Goal: Task Accomplishment & Management: Use online tool/utility

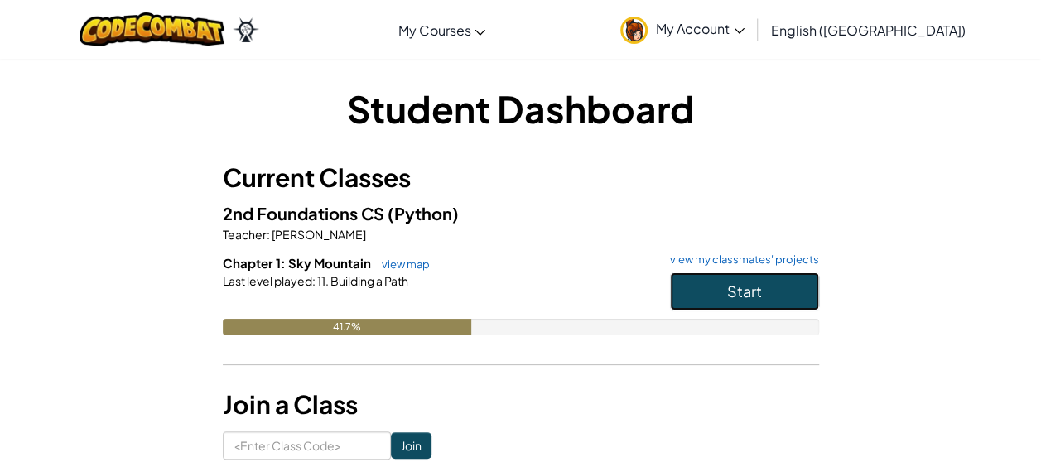
click at [698, 295] on button "Start" at bounding box center [744, 292] width 149 height 38
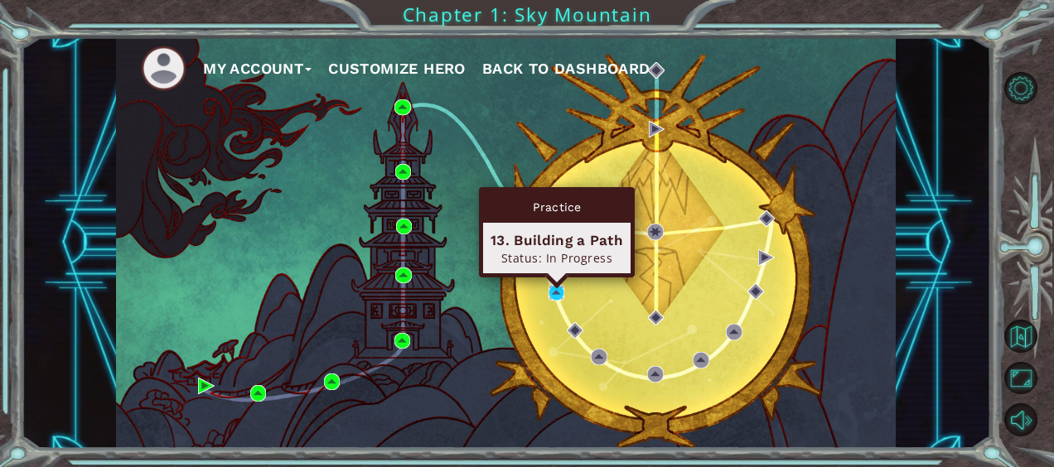
click at [559, 292] on img at bounding box center [556, 293] width 17 height 17
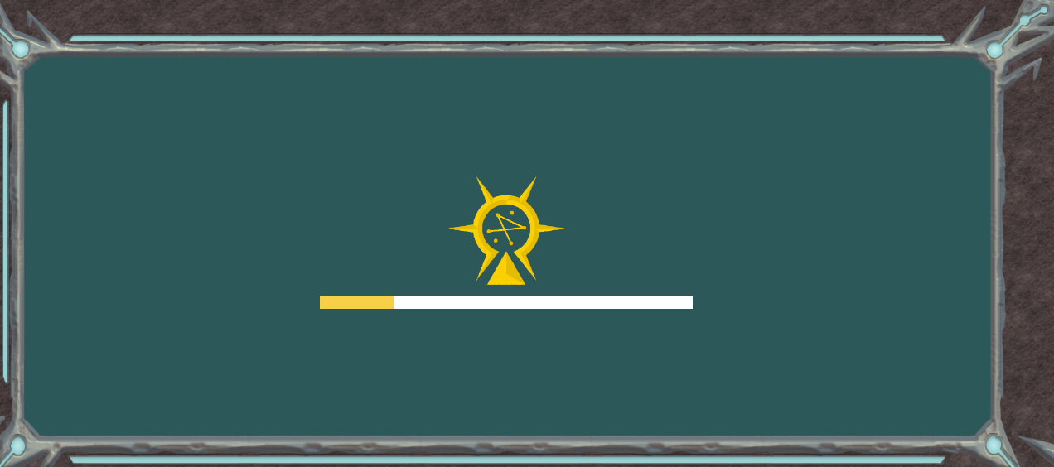
click at [559, 292] on div at bounding box center [506, 242] width 373 height 133
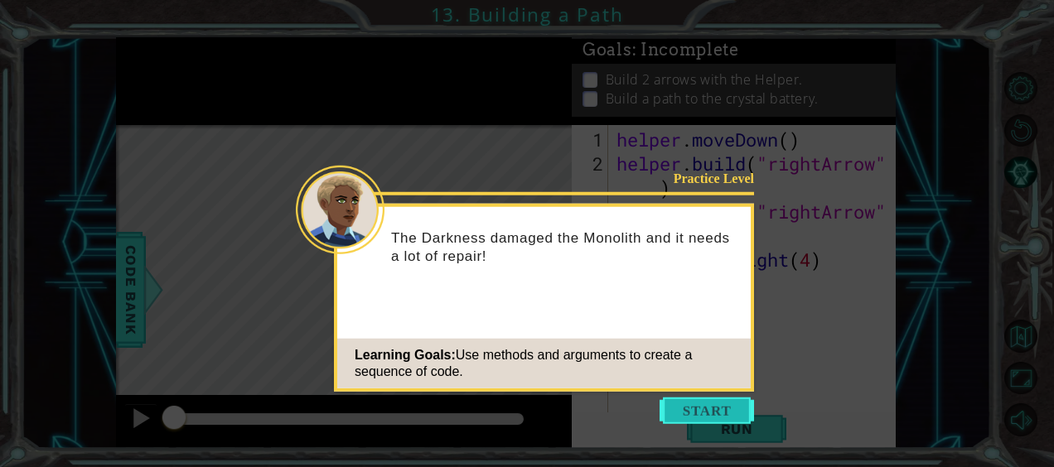
click at [717, 420] on button "Start" at bounding box center [707, 411] width 94 height 27
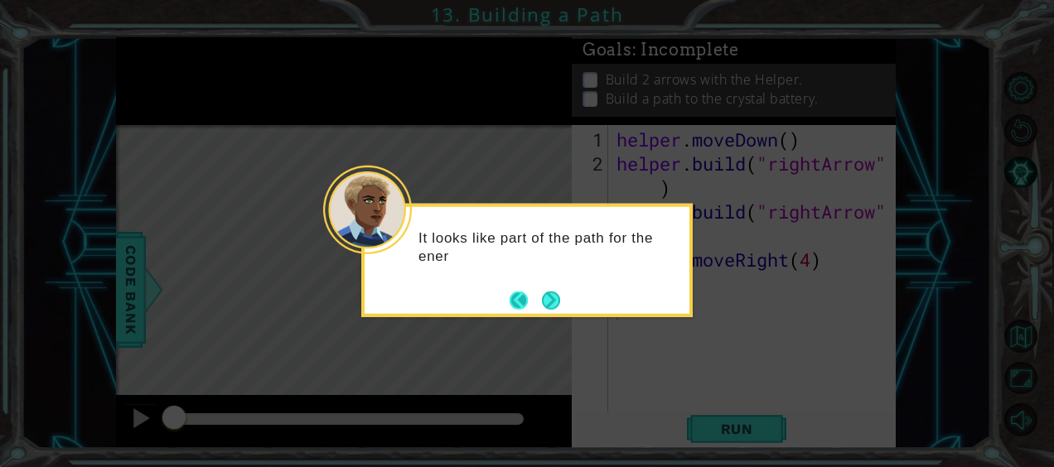
click at [511, 300] on button "Back" at bounding box center [526, 300] width 32 height 18
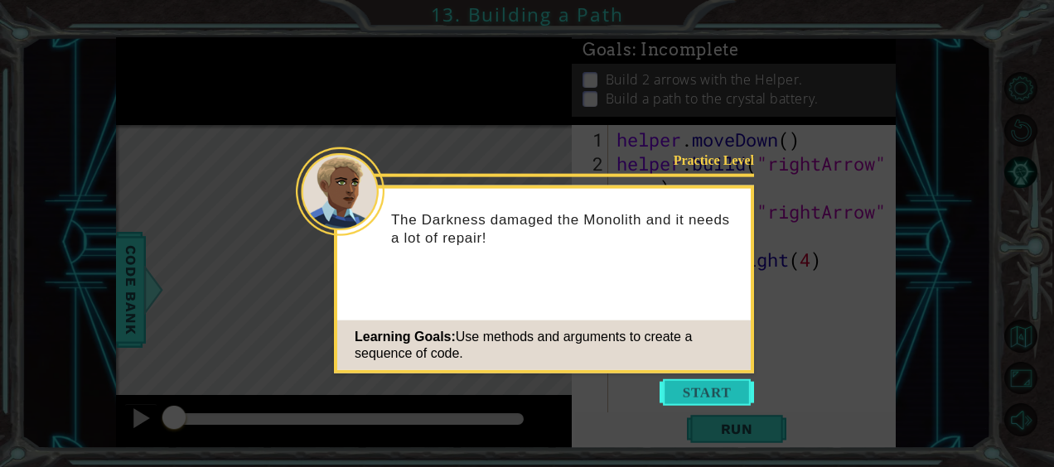
click at [712, 399] on button "Start" at bounding box center [707, 392] width 94 height 27
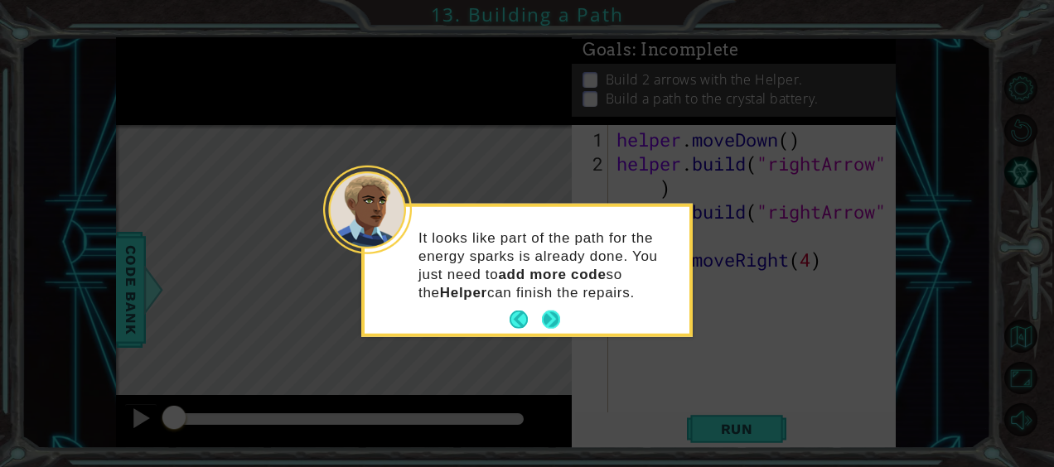
click at [554, 321] on button "Next" at bounding box center [551, 320] width 20 height 20
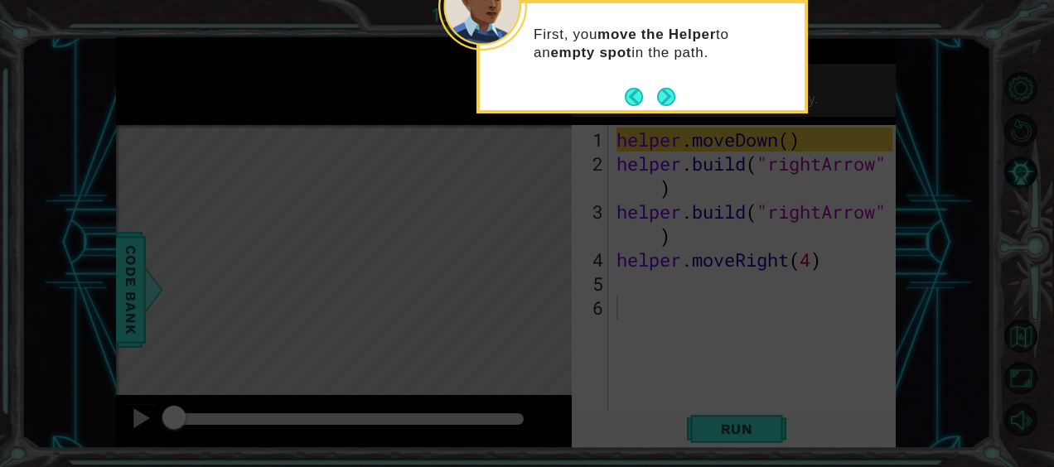
click at [931, 22] on icon at bounding box center [527, 70] width 1054 height 795
click at [635, 103] on button "Back" at bounding box center [641, 97] width 32 height 18
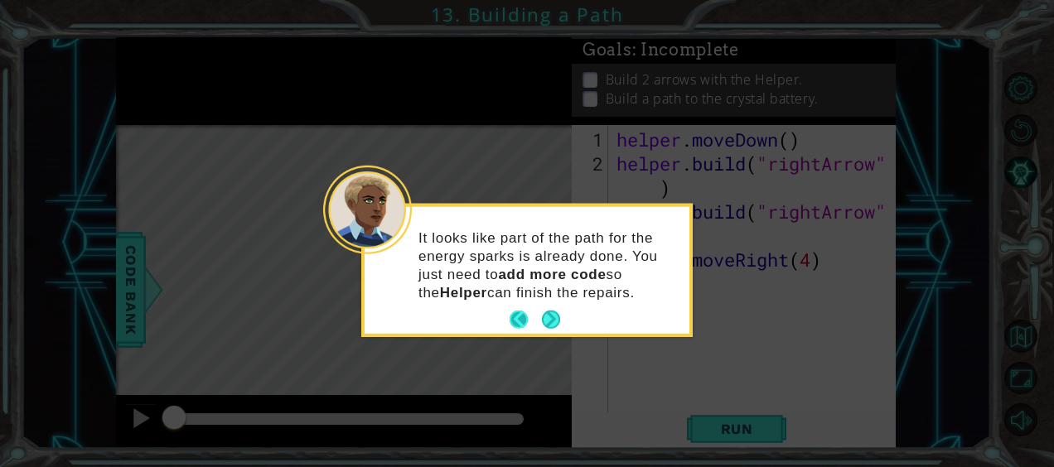
click at [524, 318] on button "Back" at bounding box center [526, 320] width 32 height 18
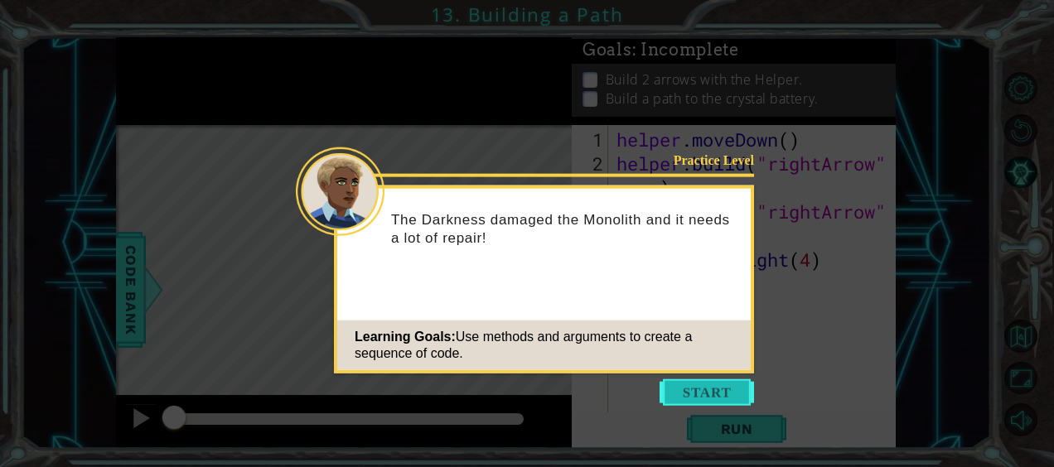
click at [751, 396] on button "Start" at bounding box center [707, 392] width 94 height 27
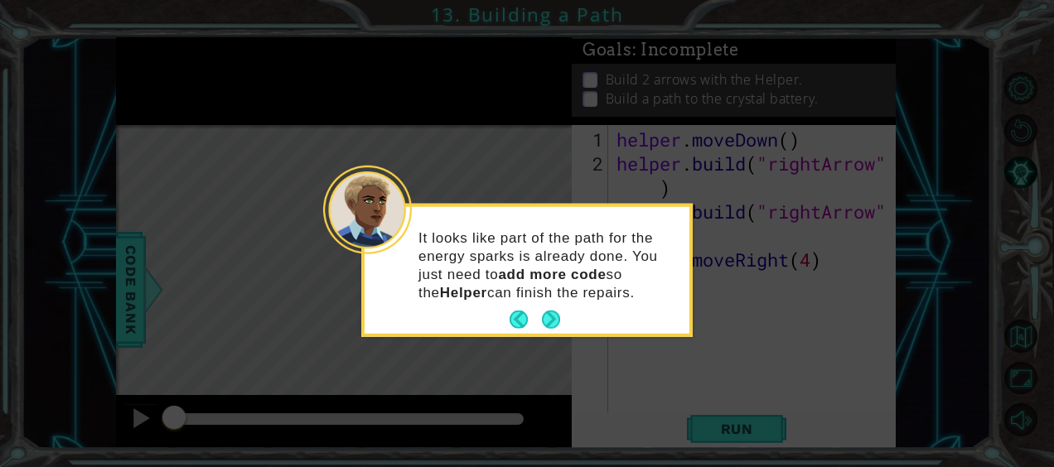
click at [4, 219] on icon at bounding box center [527, 233] width 1054 height 467
click at [584, 316] on div "It looks like part of the path for the energy sparks is already done. You just …" at bounding box center [527, 273] width 325 height 120
click at [547, 315] on button "Next" at bounding box center [551, 320] width 18 height 18
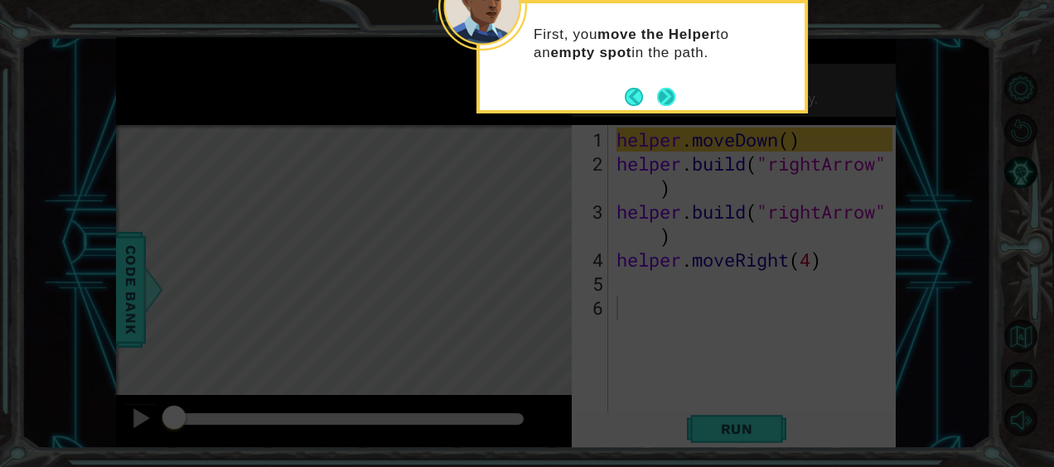
click at [668, 106] on button "Next" at bounding box center [666, 97] width 18 height 18
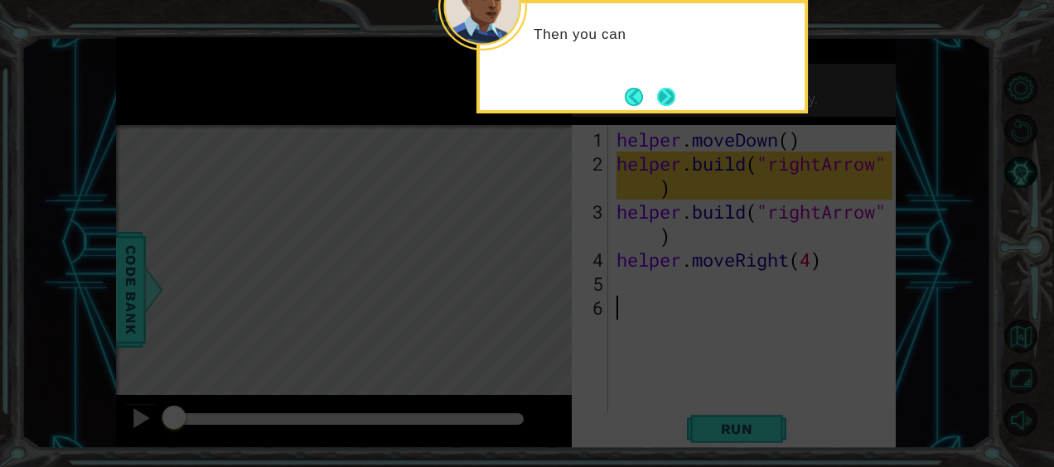
click at [669, 103] on button "Next" at bounding box center [666, 97] width 20 height 20
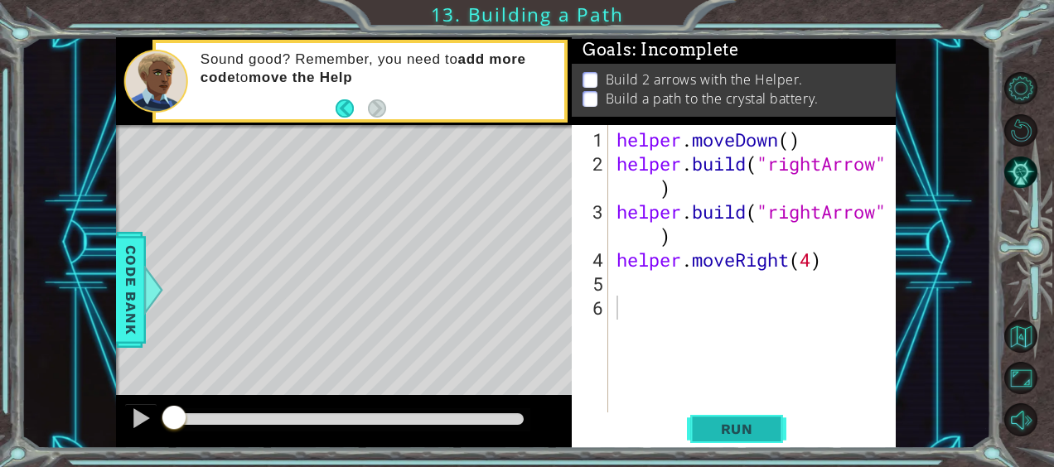
click at [710, 423] on span "Run" at bounding box center [736, 429] width 65 height 17
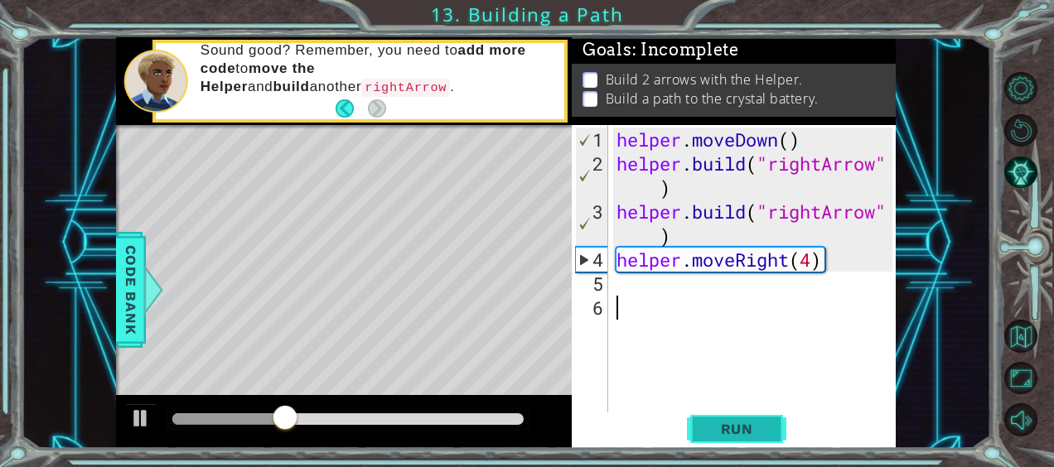
click at [710, 429] on span "Run" at bounding box center [736, 429] width 65 height 17
click at [644, 295] on div "helper . moveDown ( ) helper . build ( "rightArrow" ) helper . build ( "rightAr…" at bounding box center [756, 296] width 287 height 336
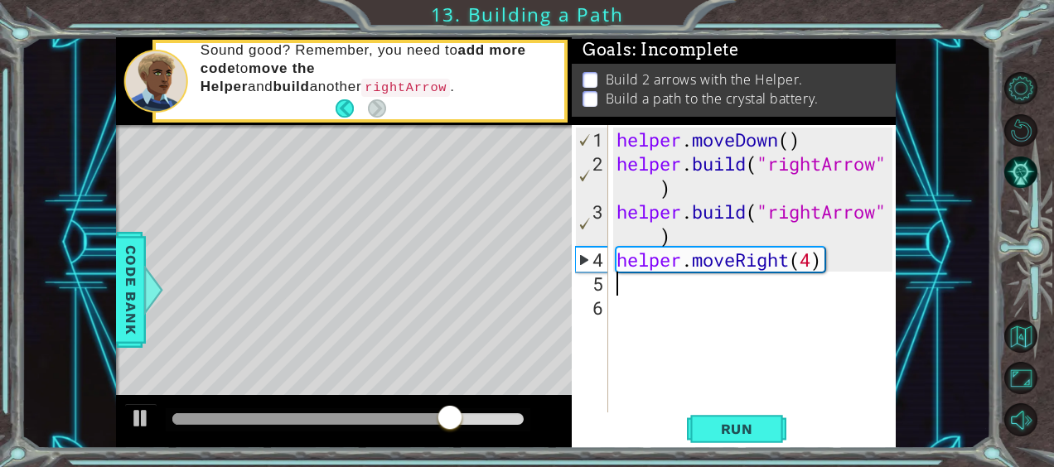
click at [623, 288] on div "helper . moveDown ( ) helper . build ( "rightArrow" ) helper . build ( "rightAr…" at bounding box center [756, 296] width 287 height 336
type textarea "h"
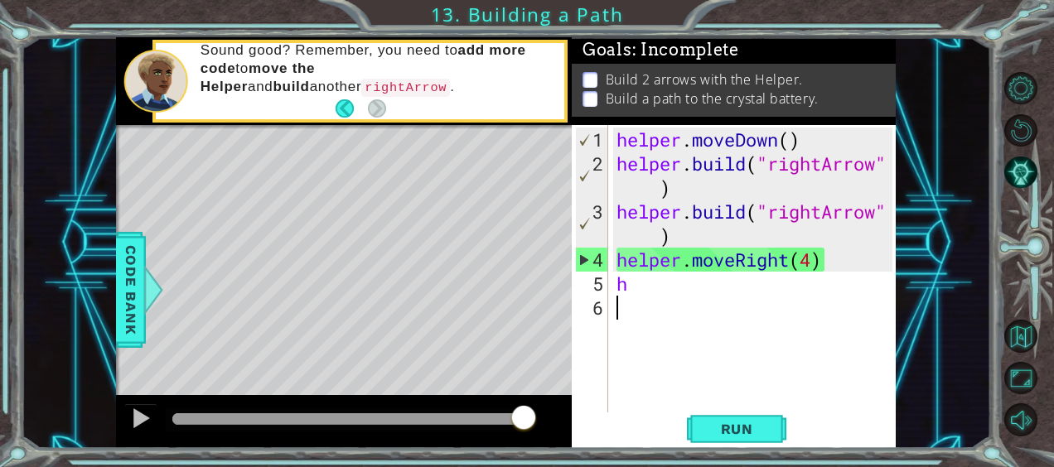
click at [860, 373] on div "helper . moveDown ( ) helper . build ( "rightArrow" ) helper . build ( "rightAr…" at bounding box center [756, 296] width 287 height 336
click at [658, 287] on div "helper . moveDown ( ) helper . build ( "rightArrow" ) helper . build ( "rightAr…" at bounding box center [756, 296] width 287 height 336
type textarea "h"
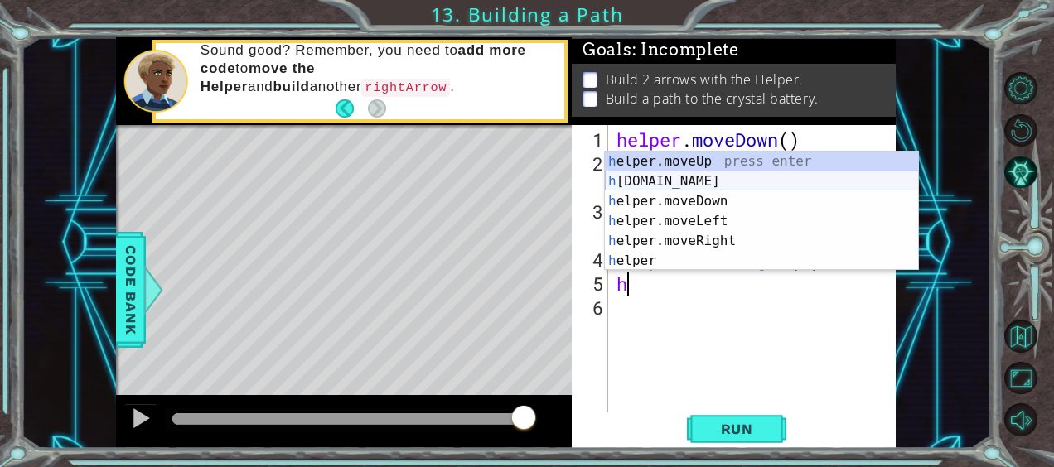
click at [698, 181] on div "h elper.moveUp press enter h [DOMAIN_NAME] press enter h elper.moveDown press e…" at bounding box center [762, 231] width 314 height 159
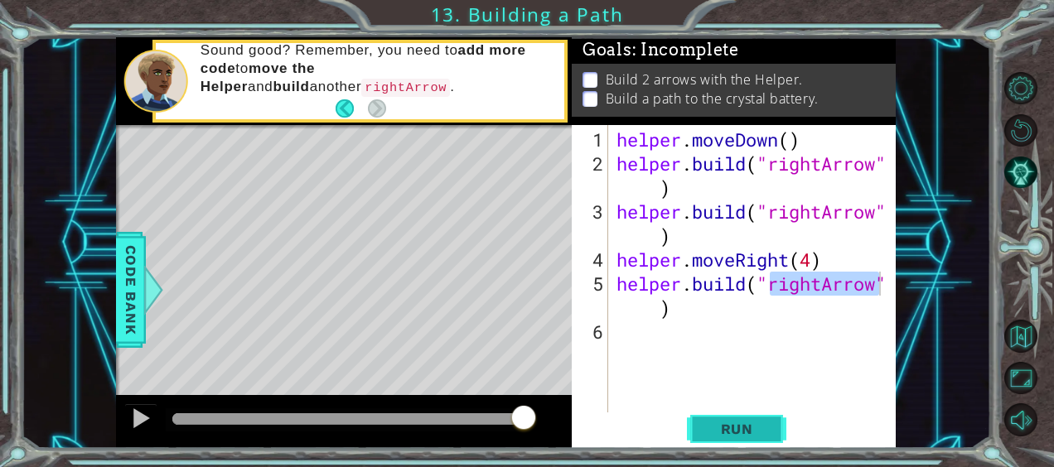
click at [774, 431] on button "Run" at bounding box center [736, 429] width 99 height 32
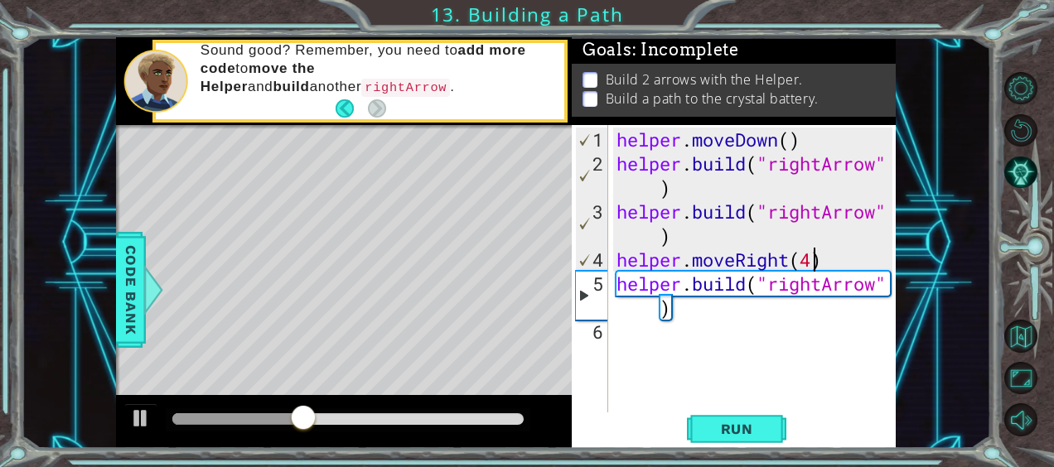
click at [815, 262] on div "helper . moveDown ( ) helper . build ( "rightArrow" ) helper . build ( "rightAr…" at bounding box center [756, 296] width 287 height 336
type textarea "helper.moveRight(3)"
click at [754, 425] on span "Run" at bounding box center [736, 429] width 65 height 17
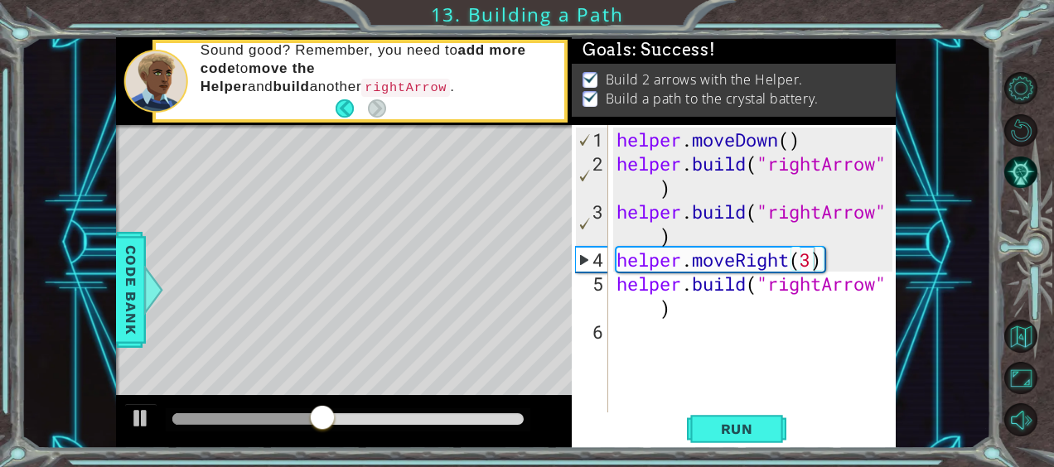
drag, startPoint x: 758, startPoint y: 425, endPoint x: 529, endPoint y: 329, distance: 248.8
click at [529, 329] on div "Level Map" at bounding box center [499, 369] width 766 height 488
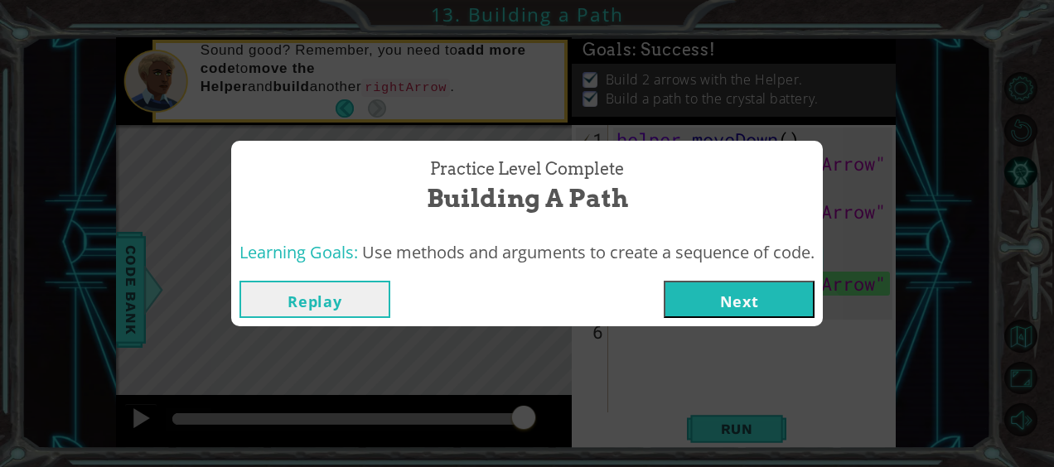
click at [747, 298] on button "Next" at bounding box center [739, 299] width 151 height 37
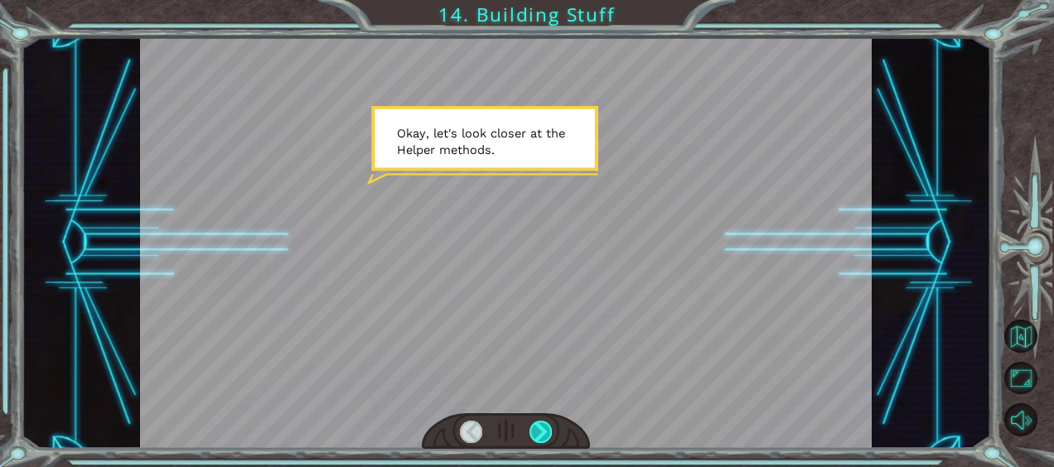
click at [540, 432] on div at bounding box center [540, 432] width 22 height 22
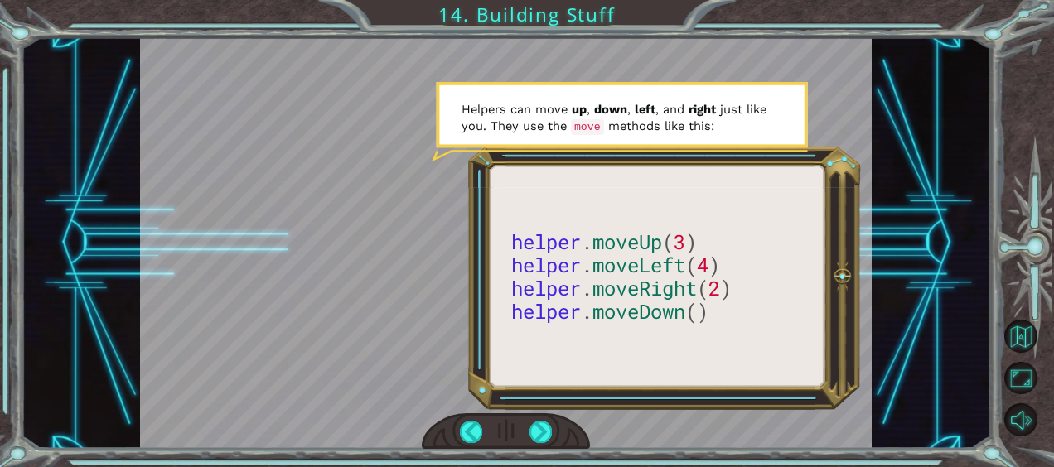
drag, startPoint x: 515, startPoint y: 237, endPoint x: 651, endPoint y: 242, distance: 136.8
click at [651, 242] on div at bounding box center [506, 242] width 732 height 411
click at [539, 432] on div at bounding box center [540, 432] width 22 height 22
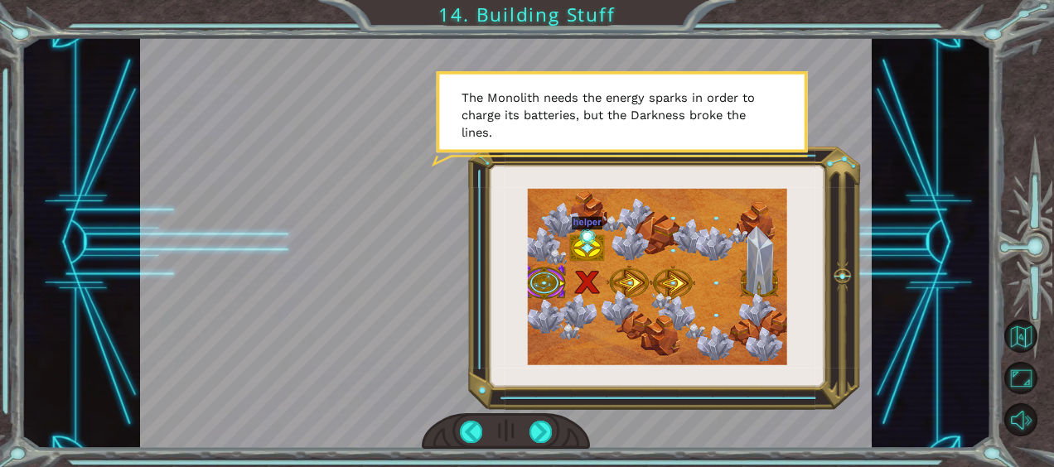
click at [544, 135] on div at bounding box center [506, 242] width 732 height 411
click at [534, 426] on div at bounding box center [540, 432] width 22 height 22
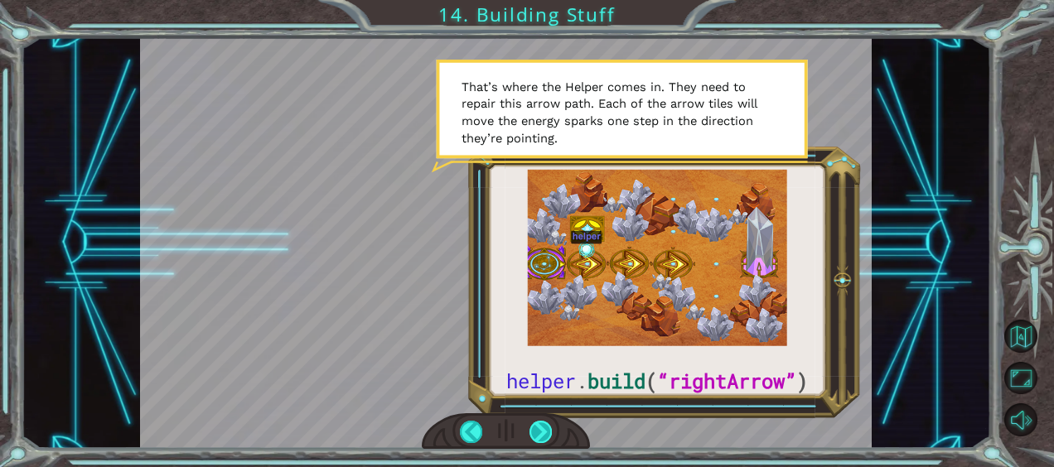
click at [542, 432] on div at bounding box center [540, 432] width 22 height 22
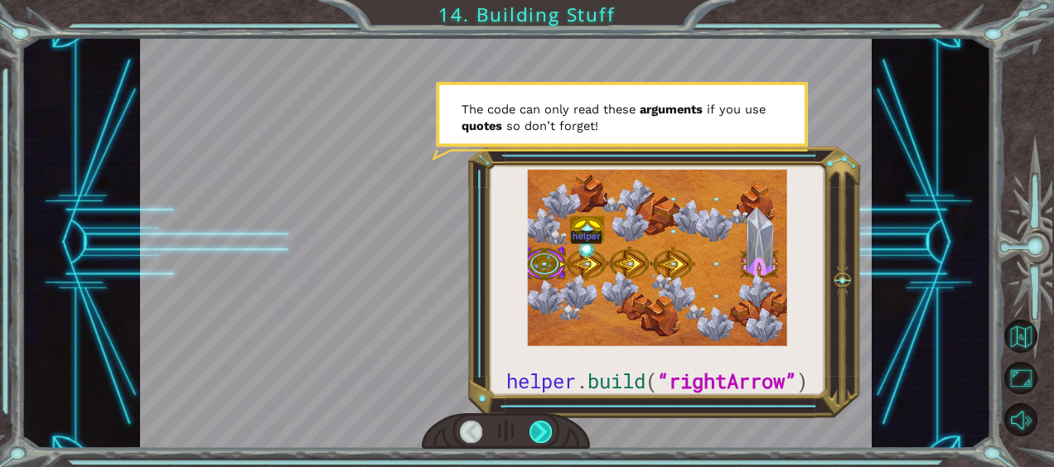
click at [544, 432] on div at bounding box center [540, 432] width 22 height 22
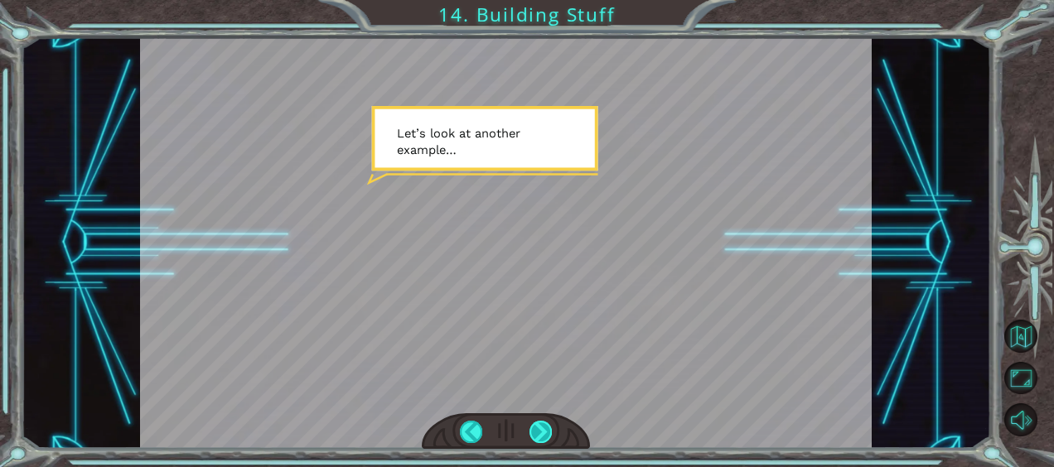
click at [541, 433] on div at bounding box center [540, 432] width 22 height 22
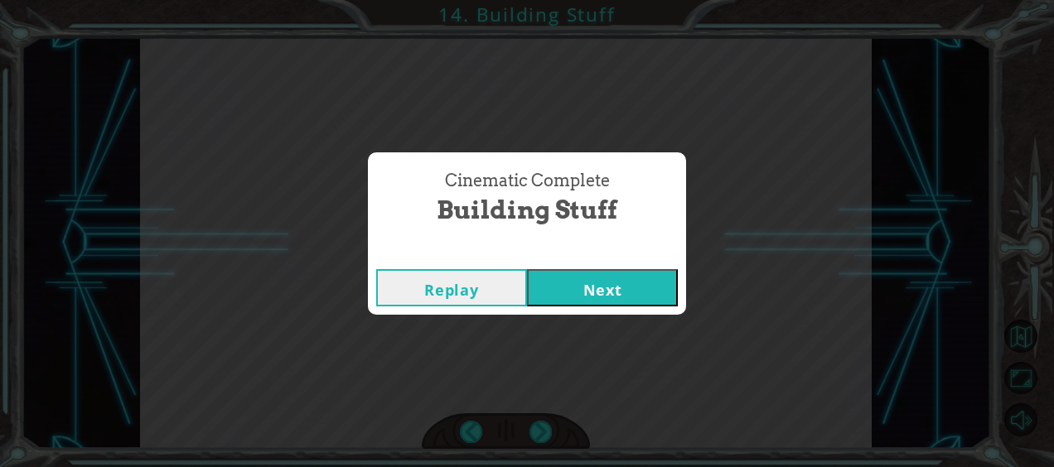
click at [585, 302] on button "Next" at bounding box center [602, 287] width 151 height 37
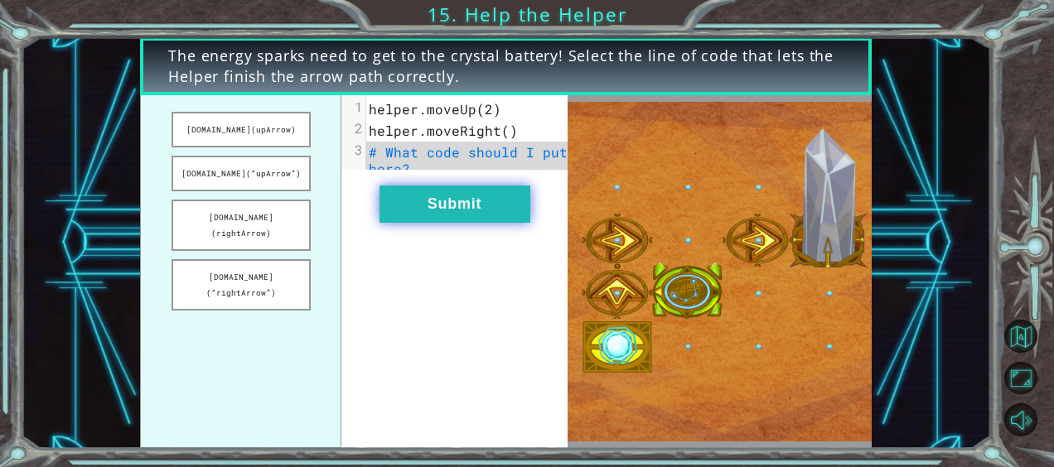
click at [476, 218] on button "Submit" at bounding box center [454, 204] width 151 height 37
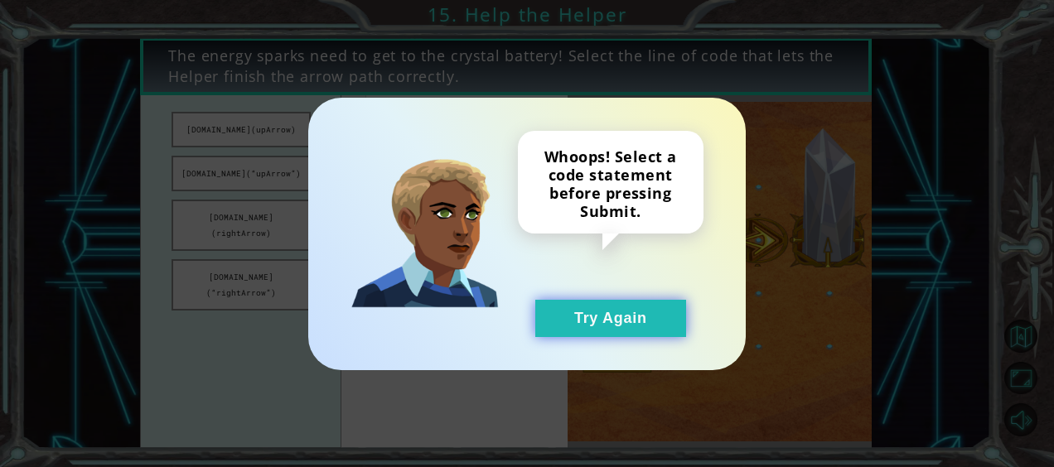
click at [607, 324] on button "Try Again" at bounding box center [610, 318] width 151 height 37
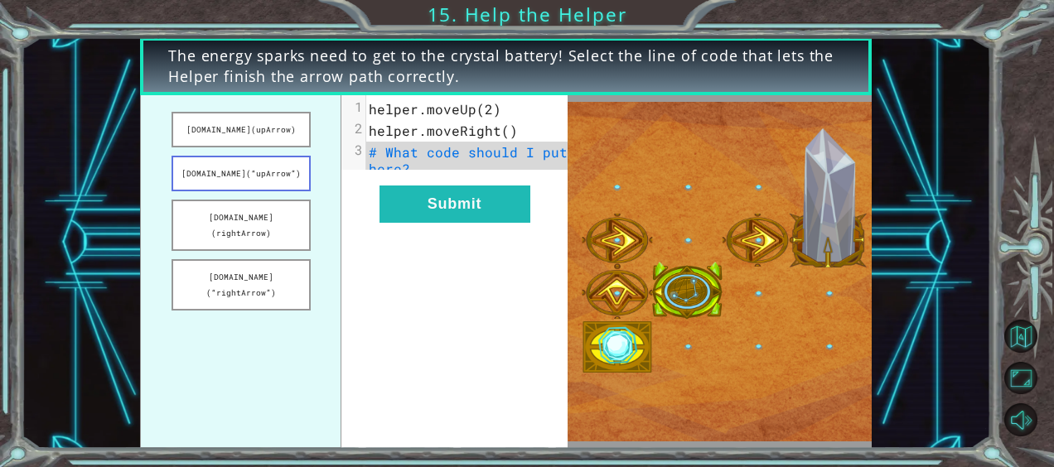
click at [287, 177] on button "[DOMAIN_NAME](“upArrow”)" at bounding box center [242, 174] width 140 height 36
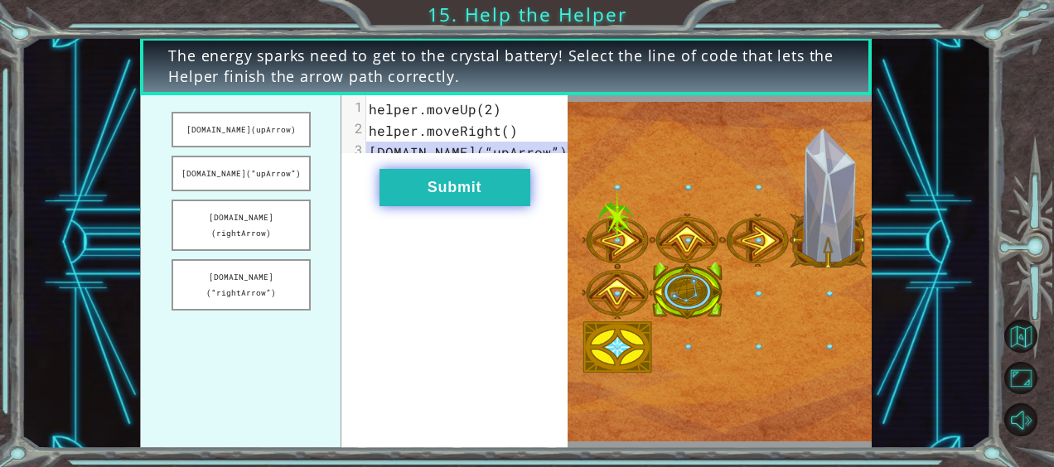
click at [428, 206] on button "Submit" at bounding box center [454, 187] width 151 height 37
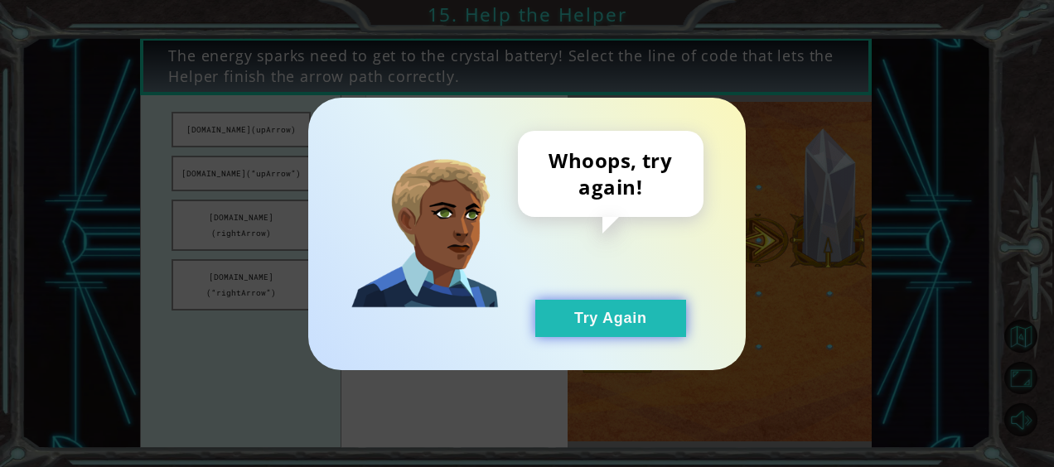
click at [625, 307] on button "Try Again" at bounding box center [610, 318] width 151 height 37
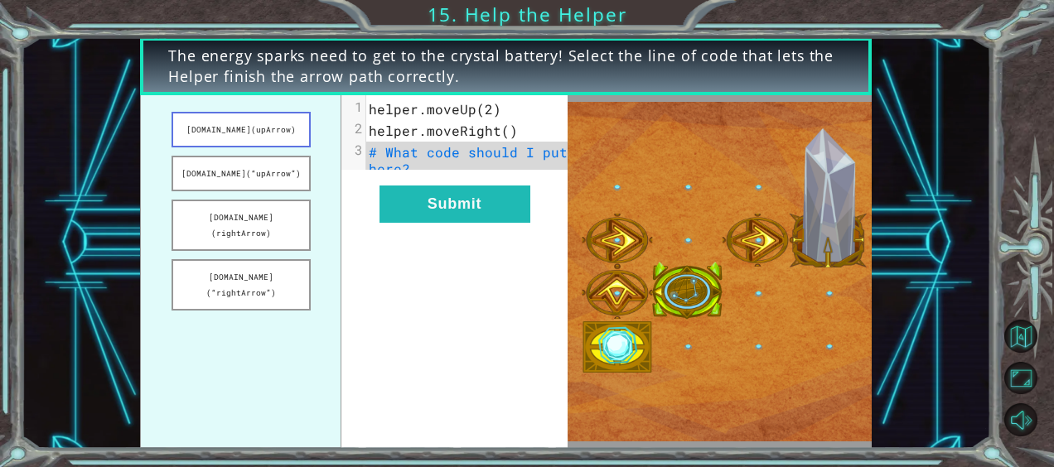
click at [251, 128] on button "[DOMAIN_NAME](upArrow)" at bounding box center [242, 130] width 140 height 36
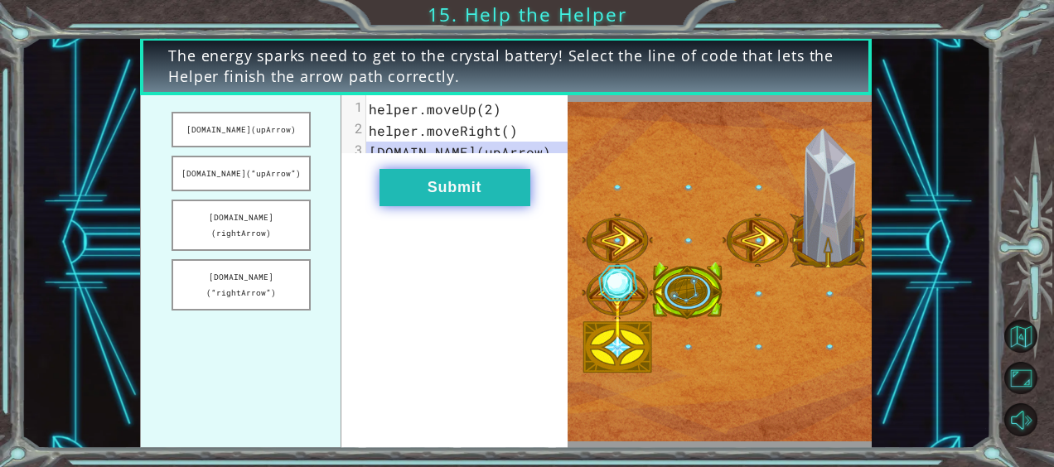
click at [452, 206] on button "Submit" at bounding box center [454, 187] width 151 height 37
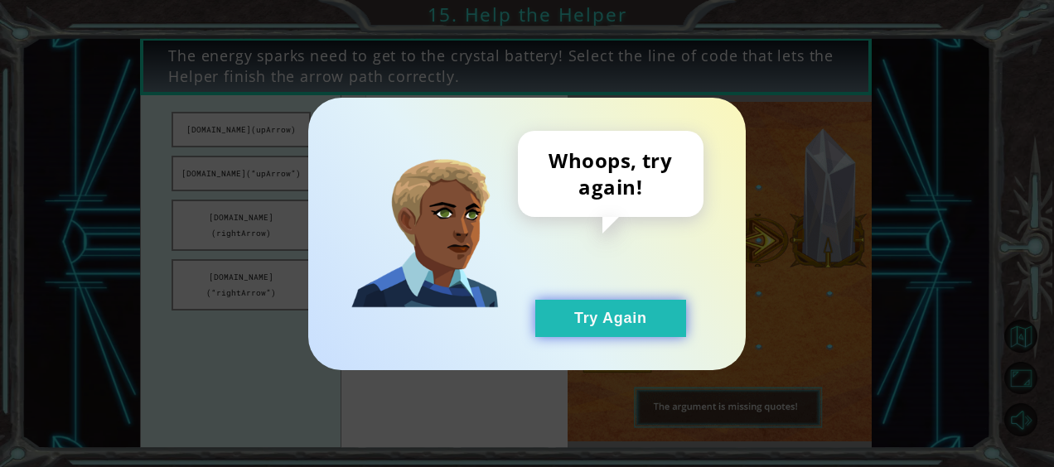
click at [616, 326] on button "Try Again" at bounding box center [610, 318] width 151 height 37
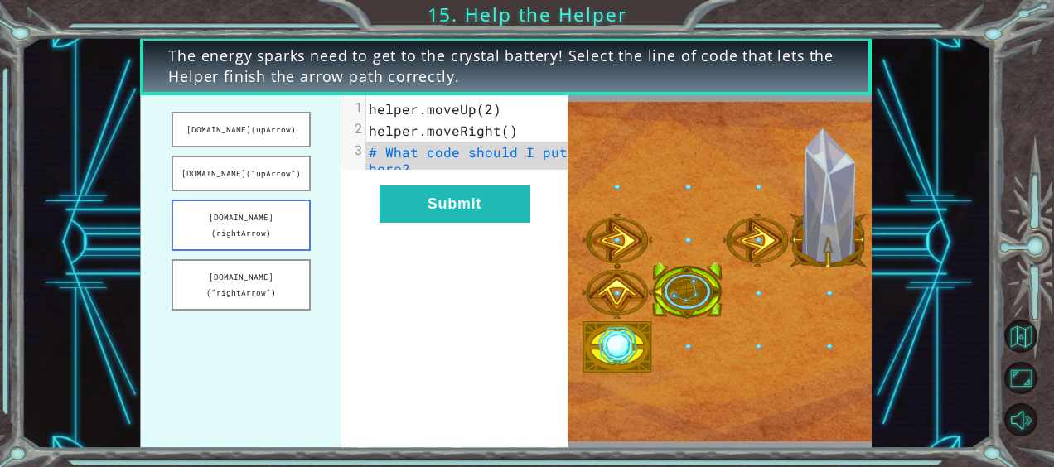
click at [291, 217] on button "[DOMAIN_NAME](rightArrow)" at bounding box center [242, 225] width 140 height 51
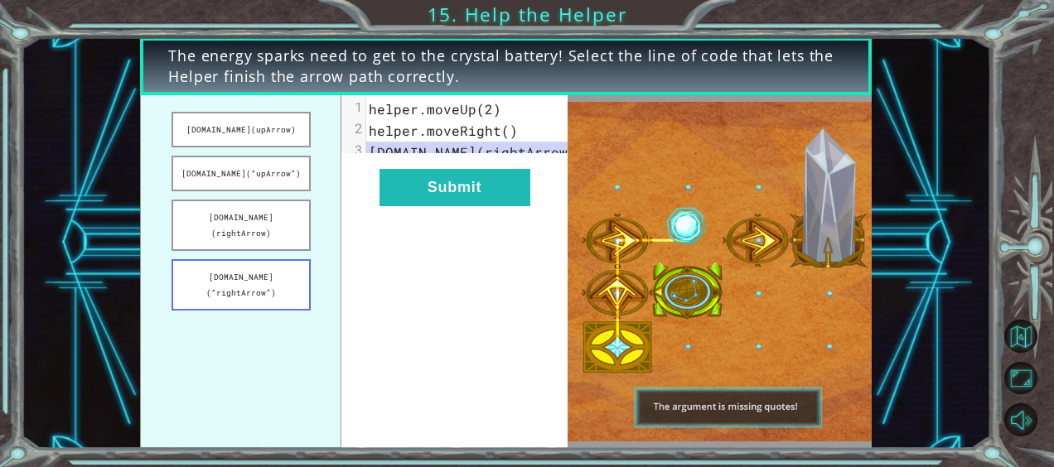
click at [273, 259] on button "[DOMAIN_NAME](“rightArrow”)" at bounding box center [242, 284] width 140 height 51
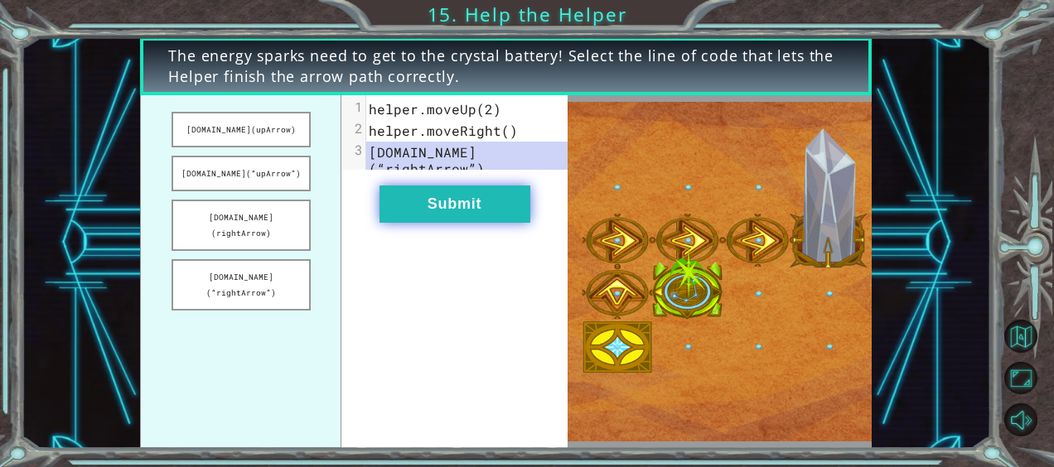
click at [473, 218] on button "Submit" at bounding box center [454, 204] width 151 height 37
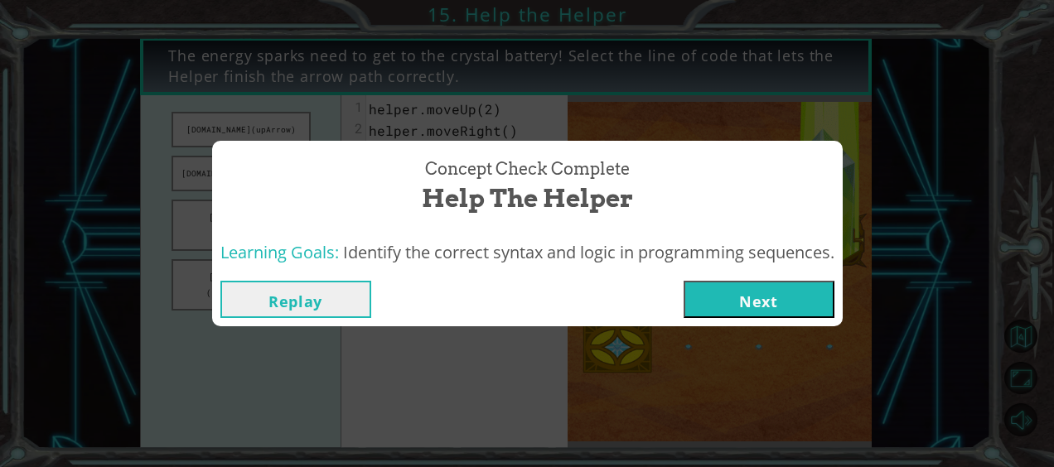
click at [838, 307] on div "Replay Next" at bounding box center [527, 300] width 631 height 54
click at [817, 301] on button "Next" at bounding box center [759, 299] width 151 height 37
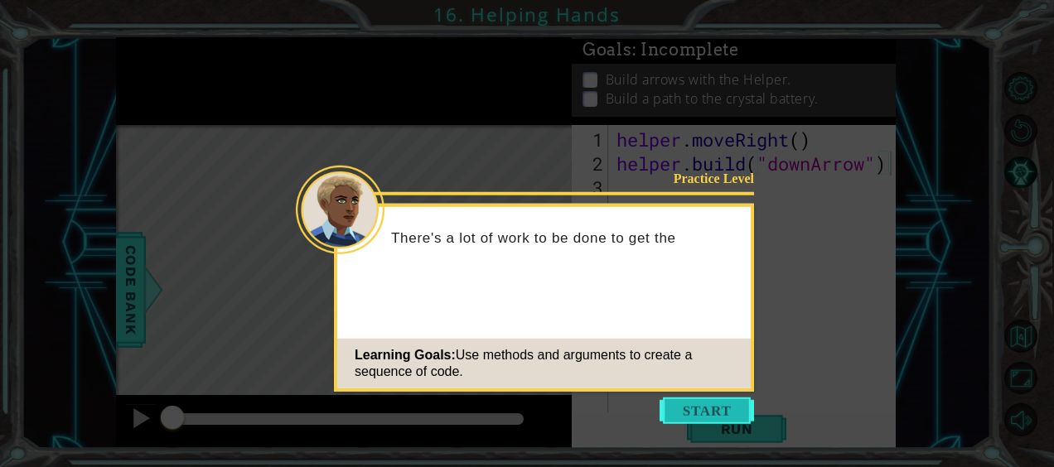
click at [717, 411] on button "Start" at bounding box center [707, 411] width 94 height 27
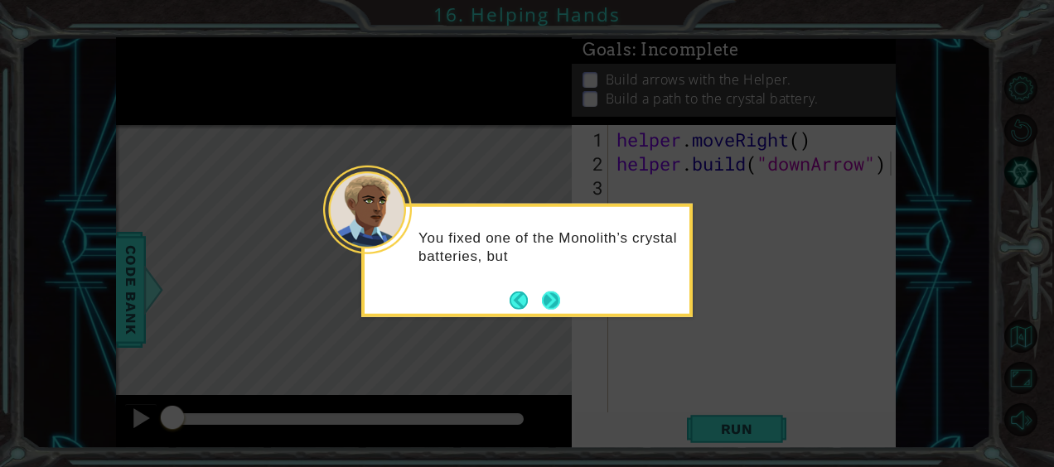
click at [555, 295] on button "Next" at bounding box center [550, 300] width 21 height 21
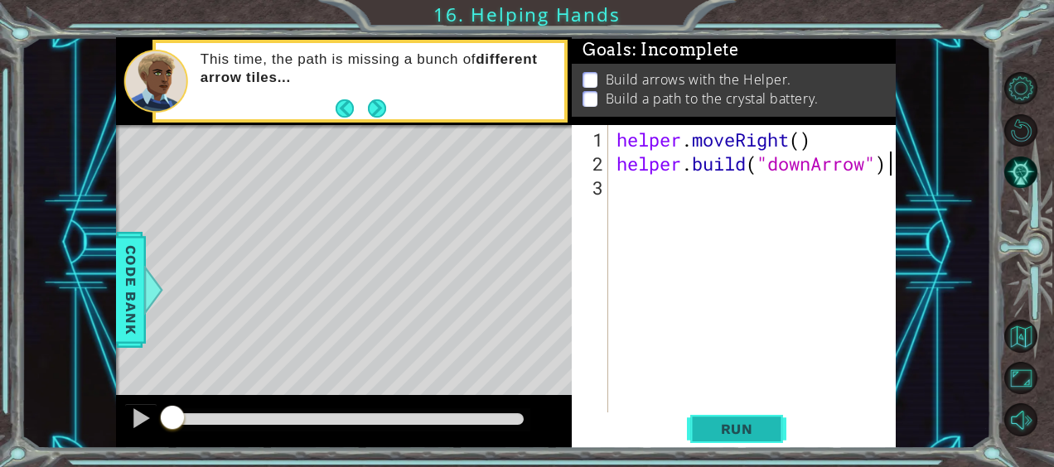
click at [714, 421] on span "Run" at bounding box center [736, 429] width 65 height 17
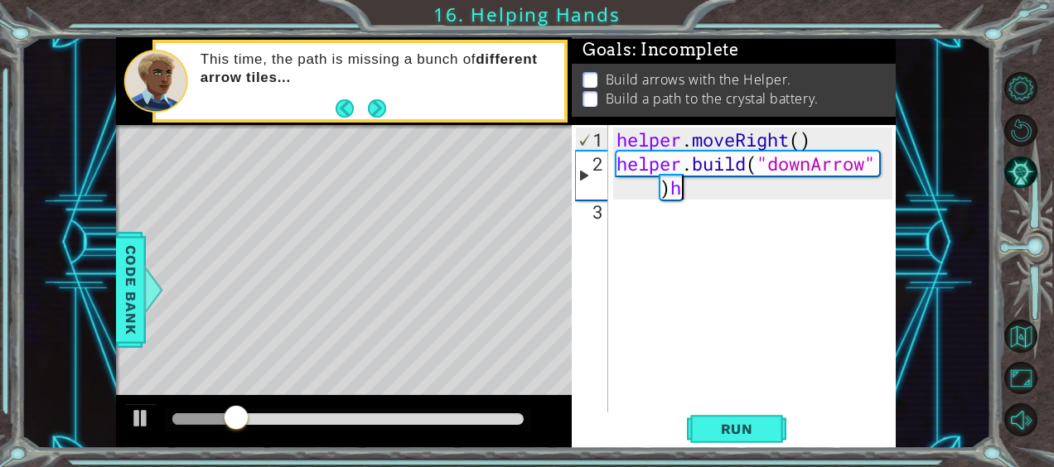
scroll to position [0, 12]
type textarea "[DOMAIN_NAME]("downArrow")"
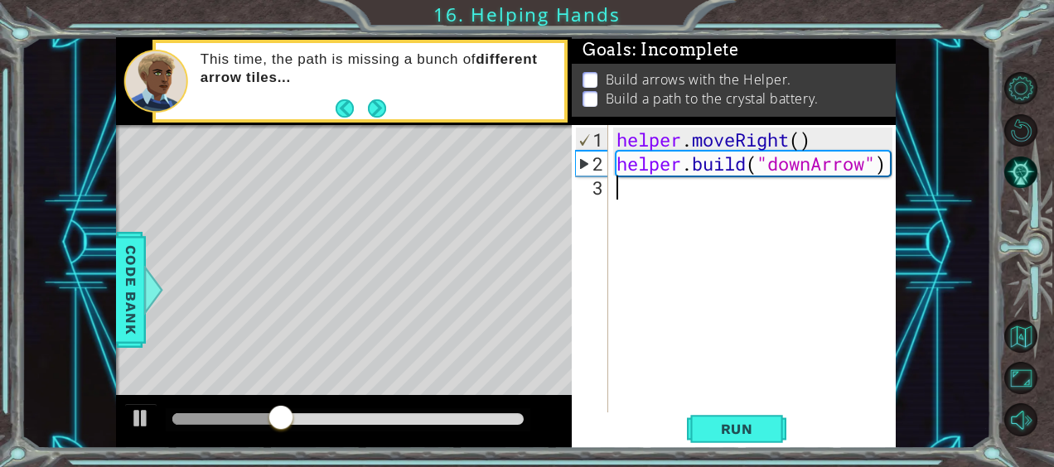
click at [643, 203] on div "helper . moveRight ( ) helper . build ( "downArrow" )" at bounding box center [756, 296] width 287 height 336
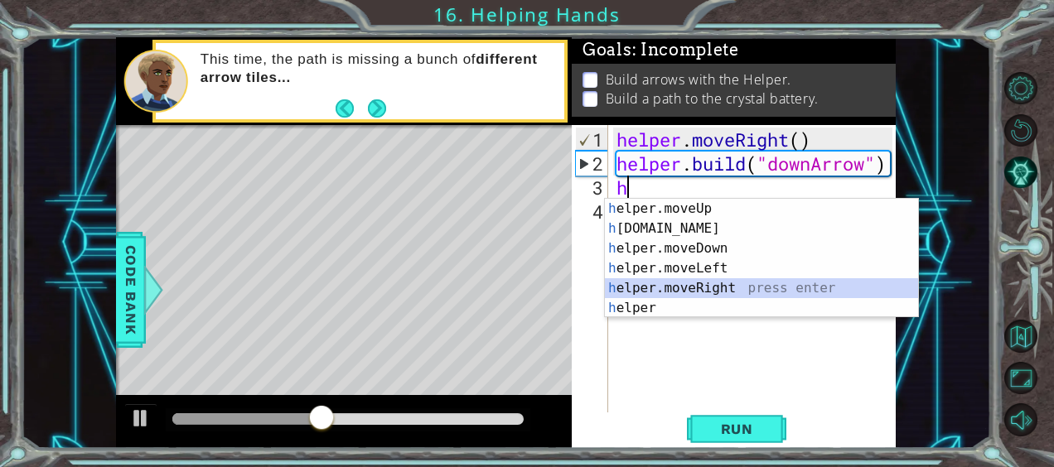
click at [684, 287] on div "h elper.moveUp press enter h [DOMAIN_NAME] press enter h elper.moveDown press e…" at bounding box center [762, 278] width 314 height 159
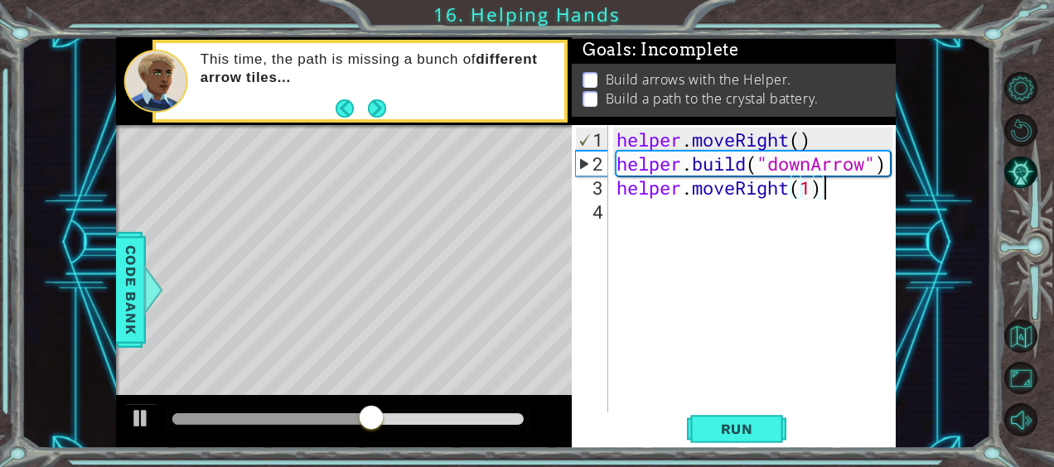
click at [838, 189] on div "helper . moveRight ( ) helper . build ( "downArrow" ) helper . moveRight ( 1 )" at bounding box center [756, 296] width 287 height 336
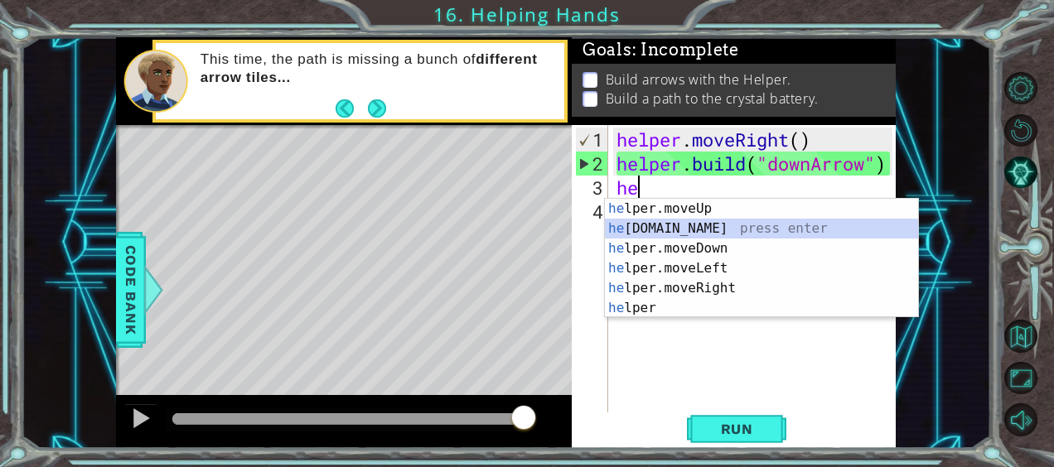
click at [756, 226] on div "he lper.moveUp press enter he [DOMAIN_NAME] press enter he lper.moveDown press …" at bounding box center [762, 278] width 314 height 159
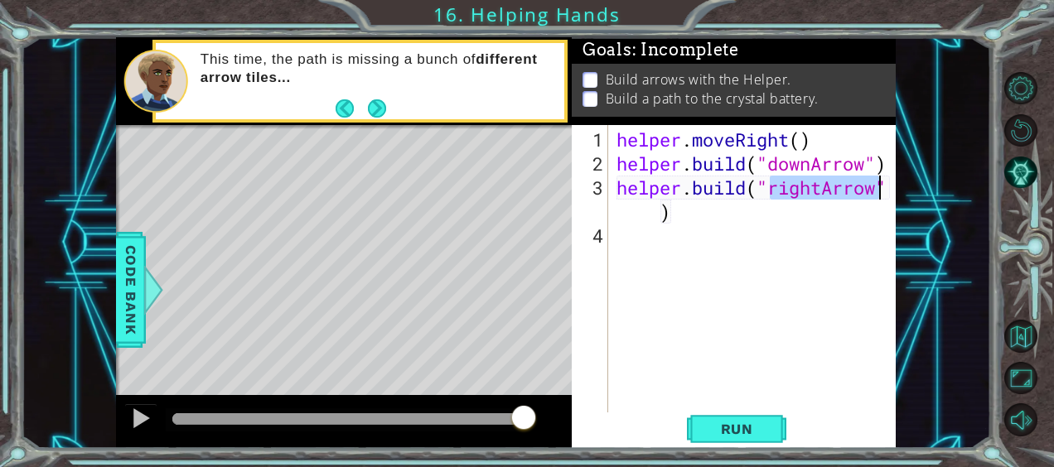
click at [822, 186] on div "helper . moveRight ( ) helper . build ( "downArrow" ) helper . build ( "rightAr…" at bounding box center [752, 269] width 279 height 288
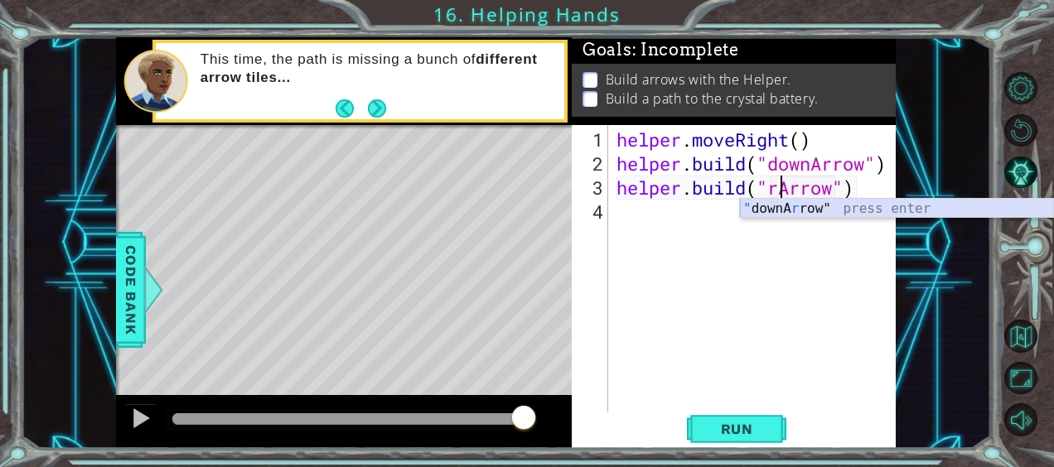
click at [820, 210] on div "" downA r row" press enter" at bounding box center [897, 229] width 314 height 60
type textarea "[DOMAIN_NAME]("downArrow"")"
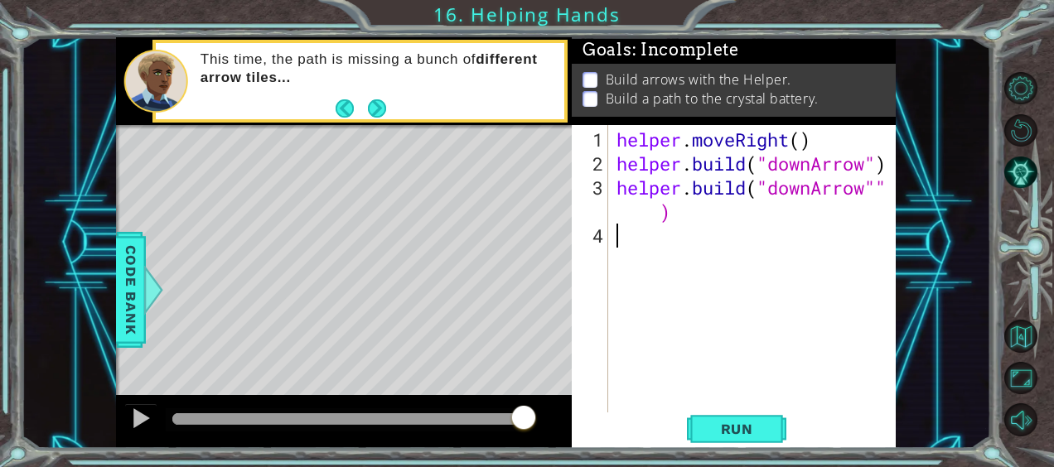
click at [631, 225] on div "helper . moveRight ( ) helper . build ( "downArrow" ) helper . build ( "downArr…" at bounding box center [756, 296] width 287 height 336
click at [643, 209] on div "helper . moveRight ( ) helper . build ( "downArrow" ) helper . build ( "downArr…" at bounding box center [756, 296] width 287 height 336
type textarea "[DOMAIN_NAME]("downArrow")"
click at [646, 215] on div "helper . moveRight ( ) helper . build ( "downArrow" ) helper . build ( "downArr…" at bounding box center [756, 296] width 287 height 336
click at [696, 429] on button "Run" at bounding box center [736, 429] width 99 height 32
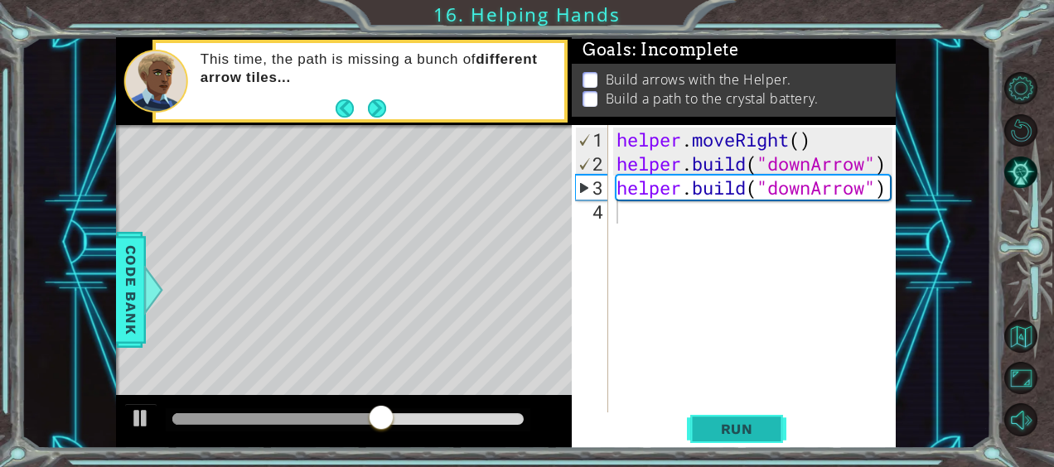
click at [714, 419] on button "Run" at bounding box center [736, 429] width 99 height 32
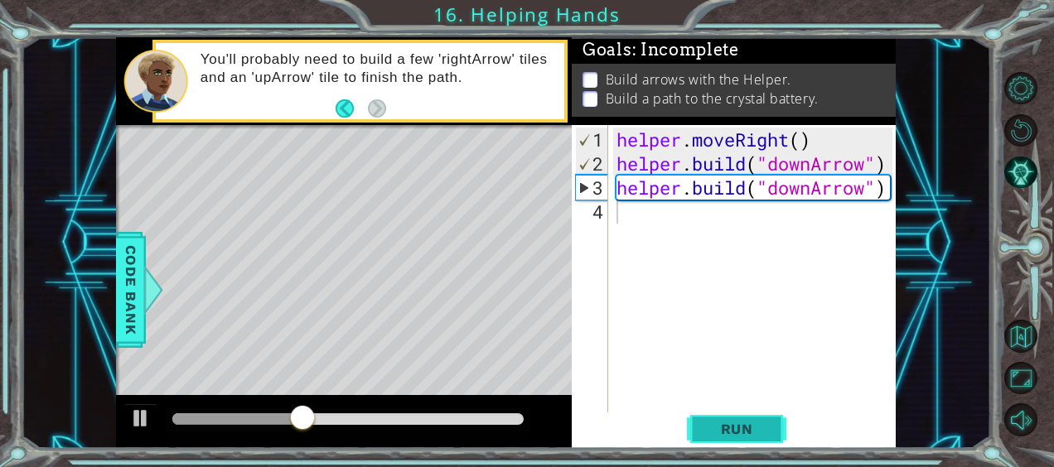
click at [742, 429] on span "Run" at bounding box center [736, 429] width 65 height 17
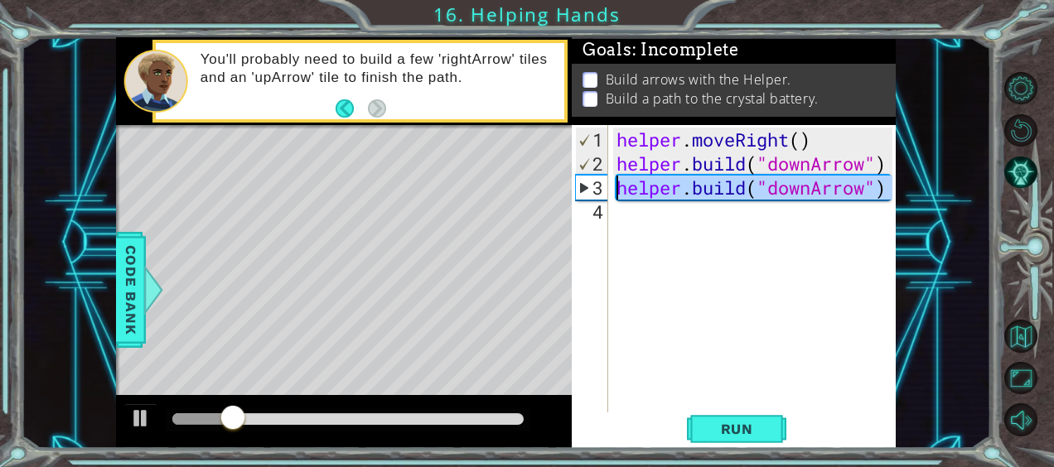
click at [595, 186] on div "3" at bounding box center [592, 188] width 32 height 24
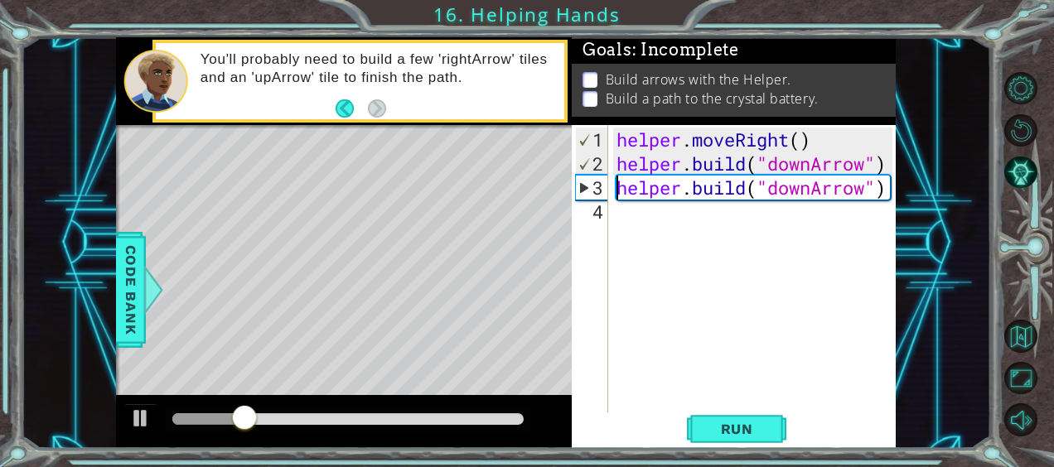
click at [597, 186] on div "3" at bounding box center [592, 188] width 32 height 24
type textarea "[DOMAIN_NAME]("downArrow")"
click at [627, 210] on div "helper . moveRight ( ) helper . build ( "downArrow" ) helper . build ( "downArr…" at bounding box center [756, 296] width 287 height 336
click at [887, 158] on div "helper . moveRight ( ) helper . build ( "downArrow" ) helper . build ( "downArr…" at bounding box center [756, 296] width 287 height 336
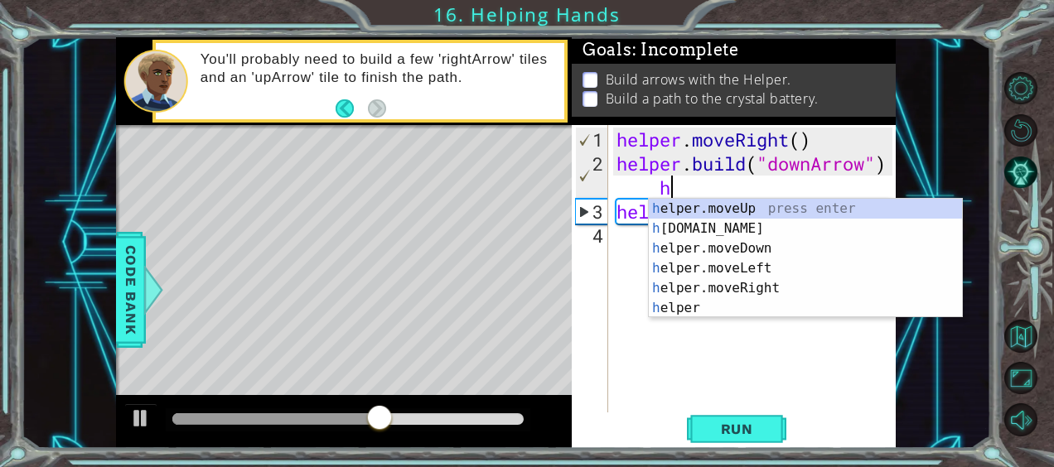
scroll to position [0, 12]
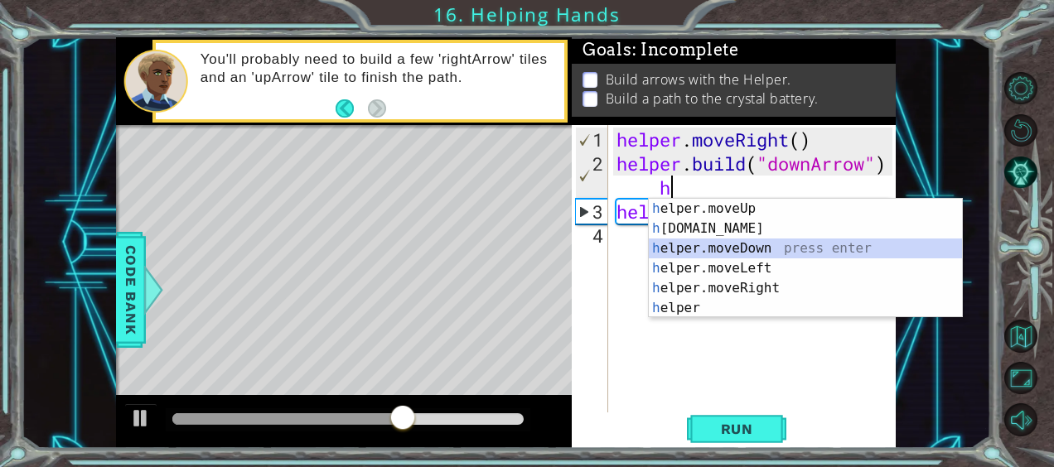
click at [864, 250] on div "h elper.moveUp press enter h [DOMAIN_NAME] press enter h elper.moveDown press e…" at bounding box center [806, 278] width 314 height 159
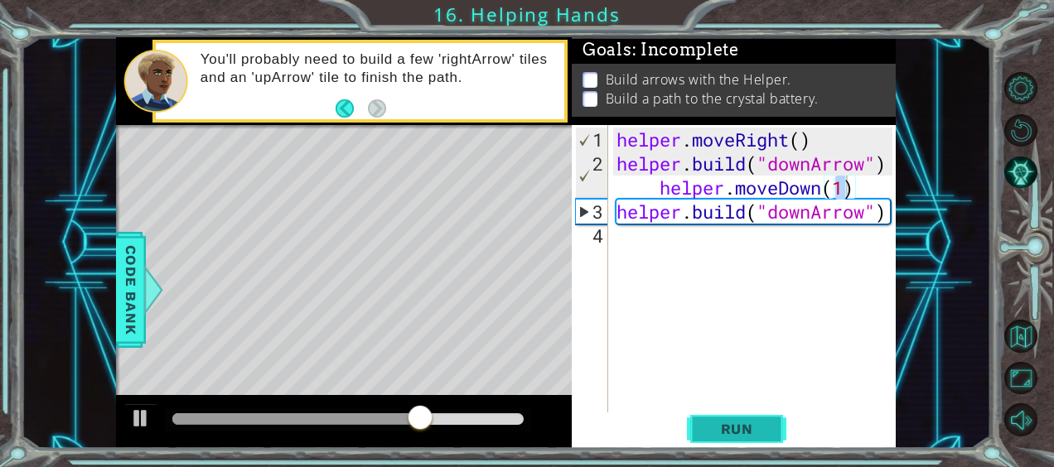
click at [730, 435] on span "Run" at bounding box center [736, 429] width 65 height 17
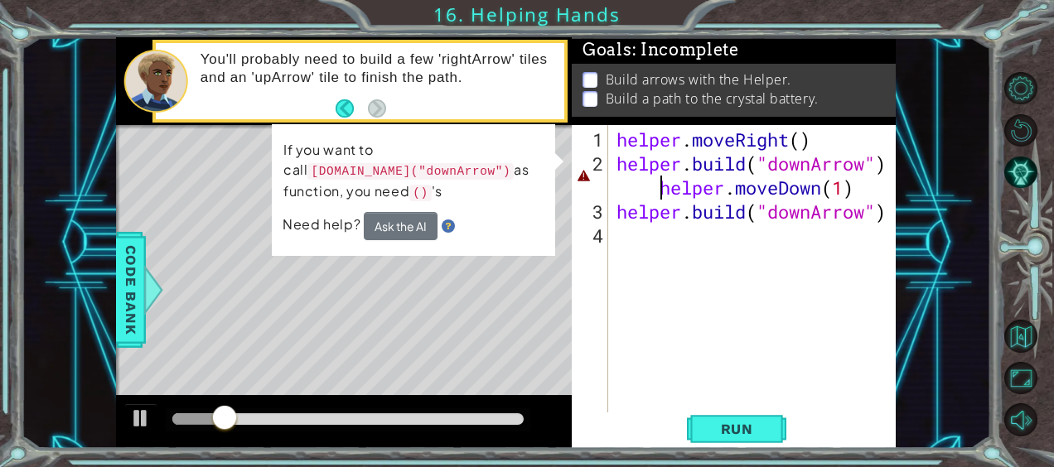
click at [656, 186] on div "helper . moveRight ( ) helper . build ( "downArrow" ) helper . moveDown ( 1 ) h…" at bounding box center [756, 296] width 287 height 336
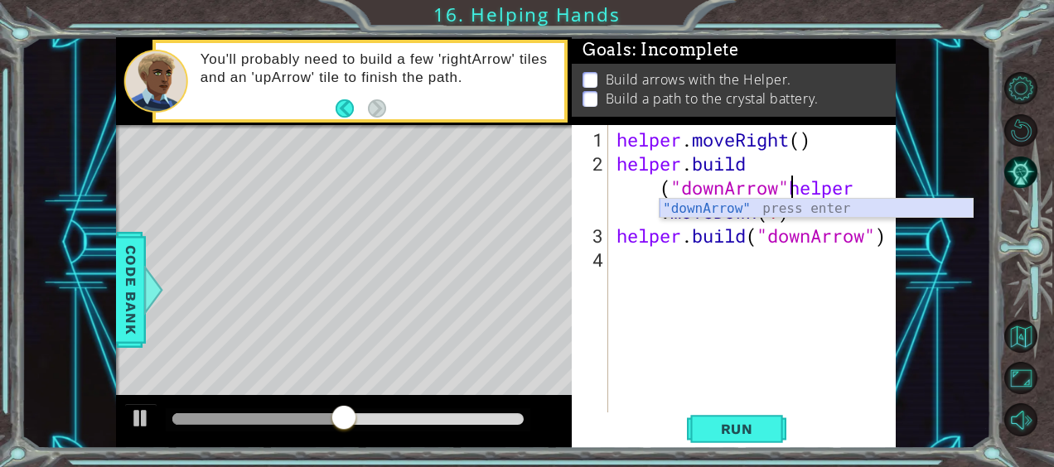
click at [709, 201] on div ""downArrow" press enter" at bounding box center [817, 229] width 314 height 60
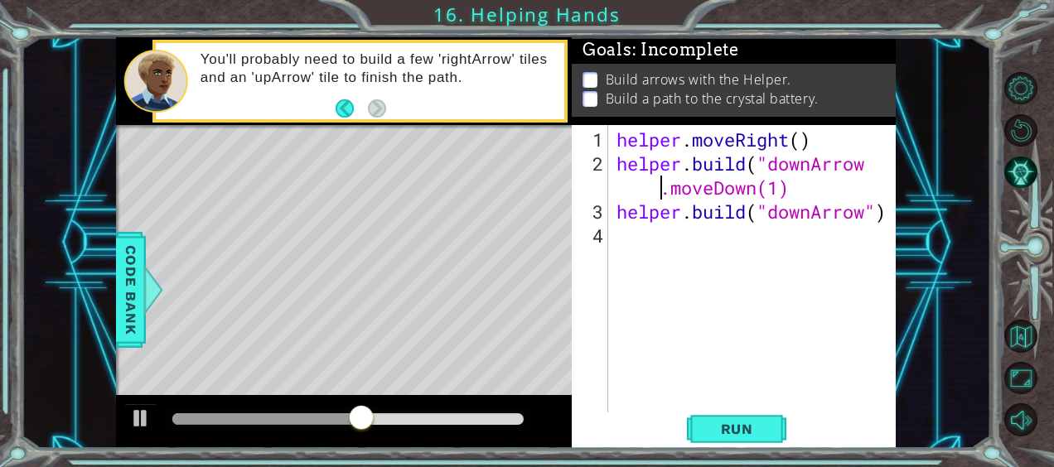
click at [795, 190] on div "helper . moveRight ( ) helper . build ( "downArrow .moveDown(1) helper . build …" at bounding box center [756, 296] width 287 height 336
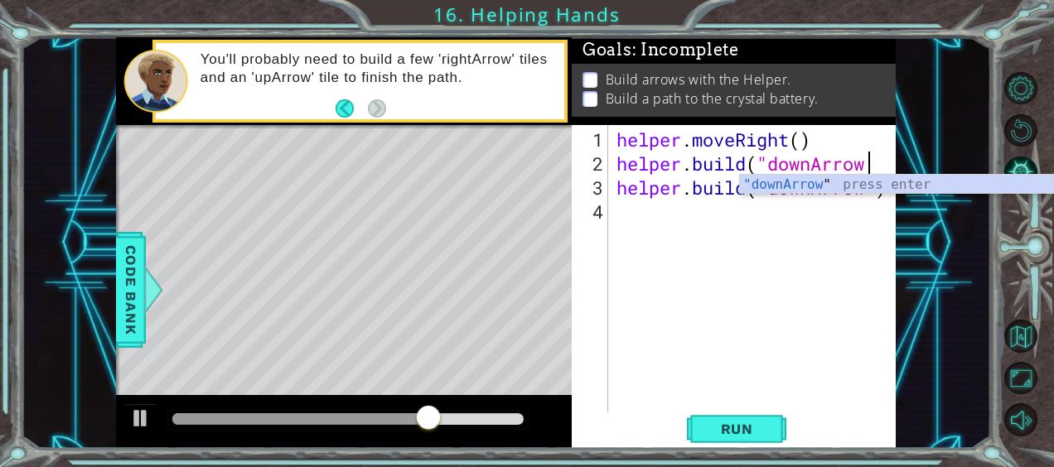
scroll to position [0, 10]
click at [795, 190] on div ""downArrow " press enter" at bounding box center [897, 205] width 314 height 60
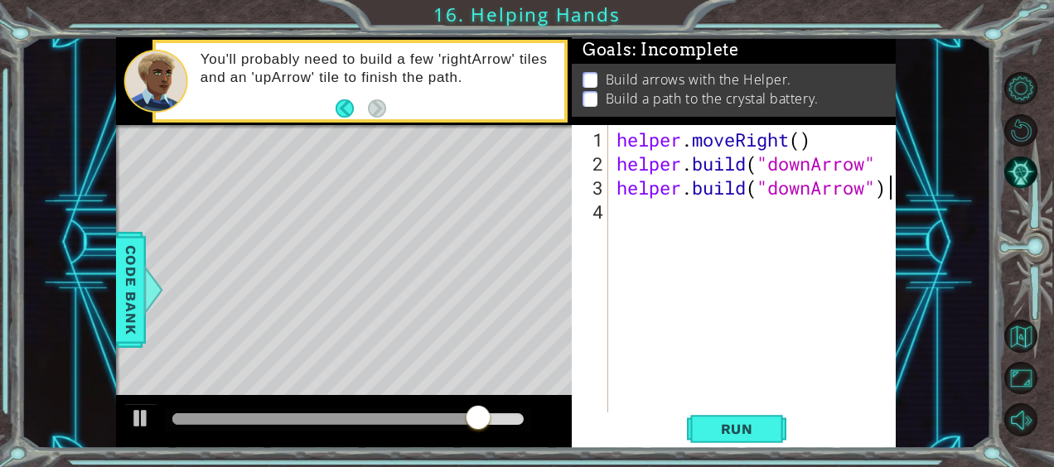
click at [891, 186] on div "helper . moveRight ( ) helper . build ( "downArrow" helper . build ( "downArrow…" at bounding box center [756, 296] width 287 height 336
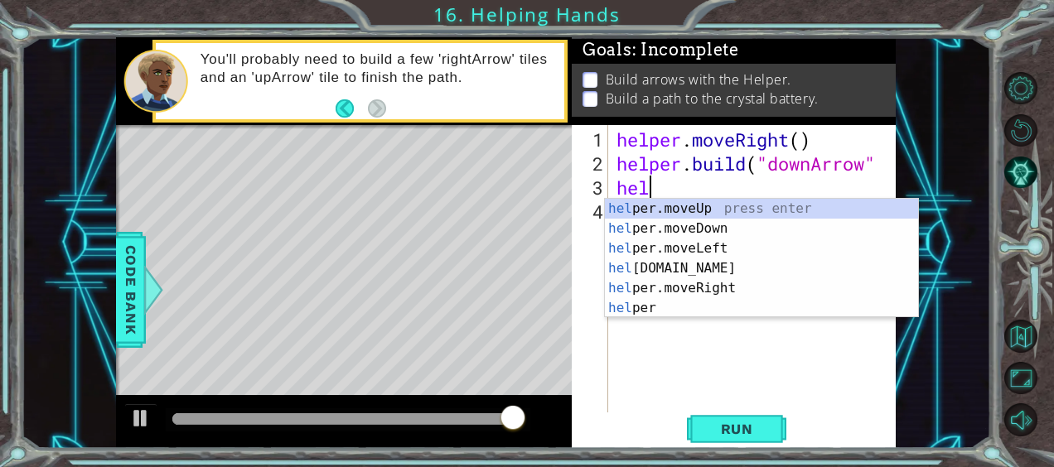
scroll to position [0, 0]
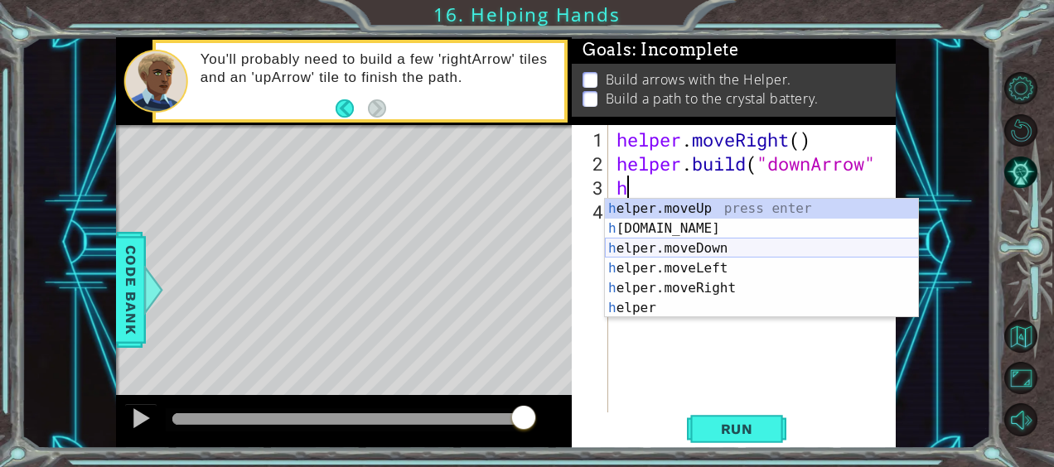
click at [759, 251] on div "h elper.moveUp press enter h [DOMAIN_NAME] press enter h elper.moveDown press e…" at bounding box center [762, 278] width 314 height 159
type textarea "helper.moveDown(1)"
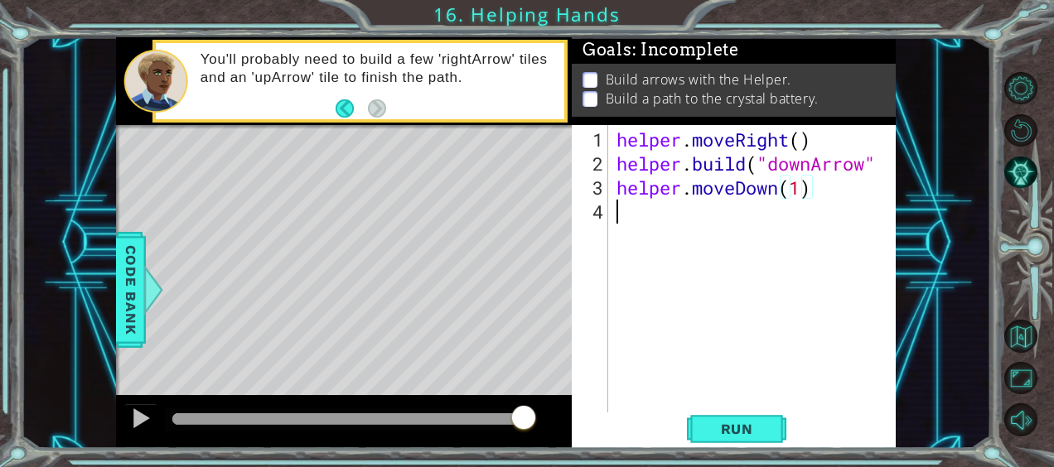
click at [838, 202] on div "helper . moveRight ( ) helper . build ( "downArrow" helper . moveDown ( 1 )" at bounding box center [756, 296] width 287 height 336
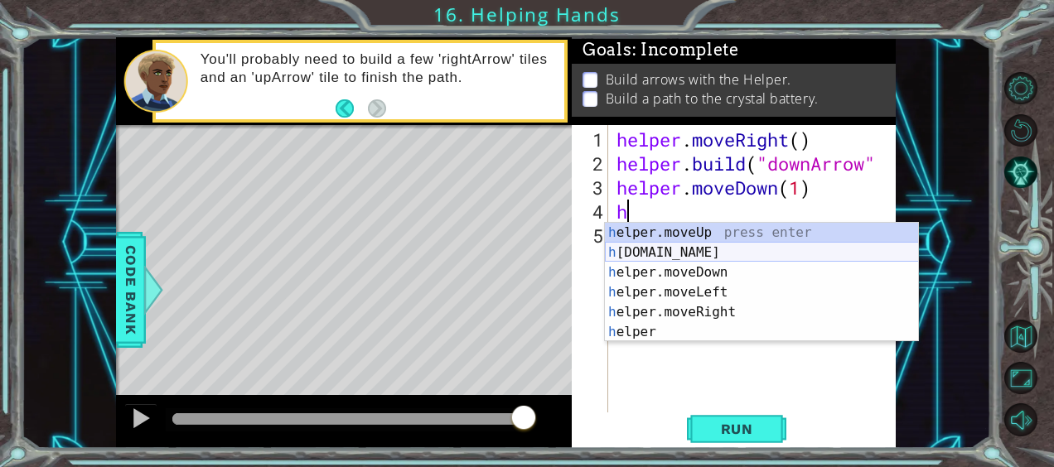
click at [756, 251] on div "h elper.moveUp press enter h [DOMAIN_NAME] press enter h elper.moveDown press e…" at bounding box center [762, 302] width 314 height 159
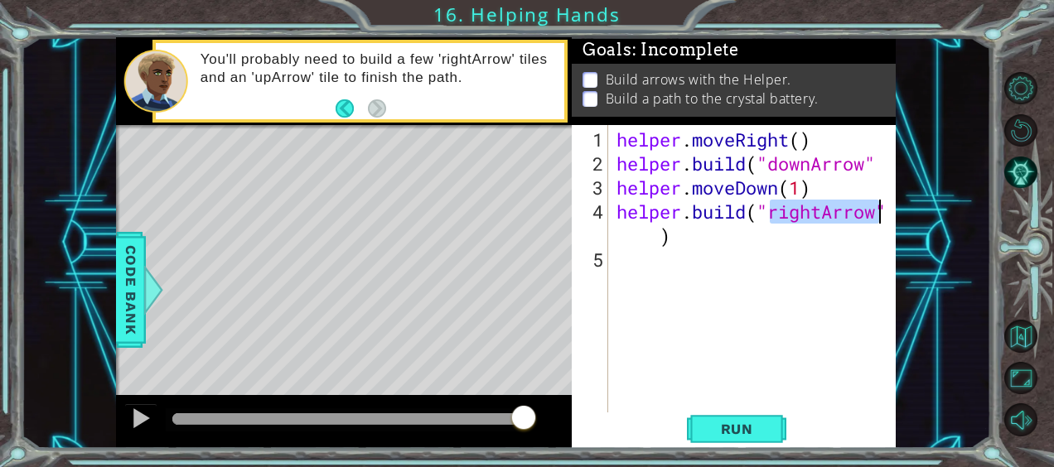
click at [817, 213] on div "helper . moveRight ( ) helper . build ( "downArrow" helper . moveDown ( 1 ) hel…" at bounding box center [752, 269] width 279 height 288
click at [821, 213] on div "helper . moveRight ( ) helper . build ( "downArrow" helper . moveDown ( 1 ) hel…" at bounding box center [756, 296] width 287 height 336
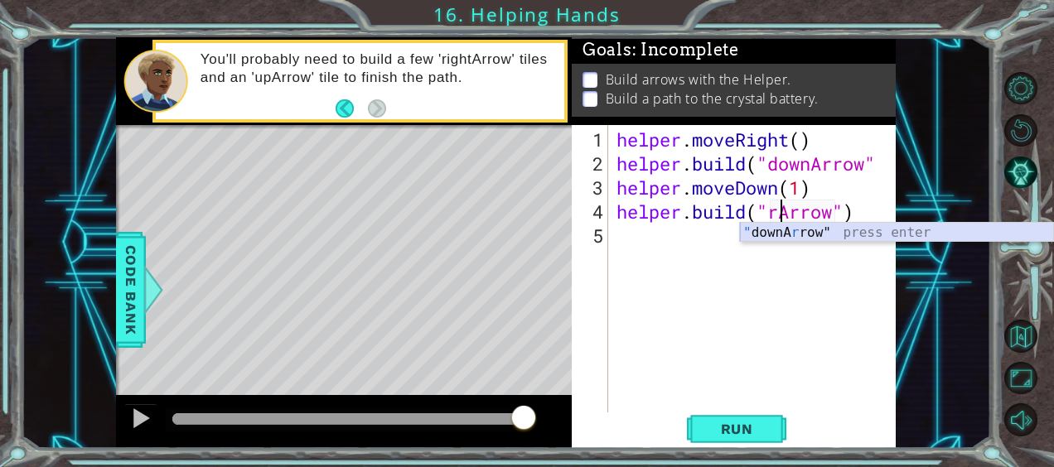
click at [811, 231] on div "" downA r row" press enter" at bounding box center [897, 253] width 314 height 60
type textarea "[DOMAIN_NAME]("downArrow"")"
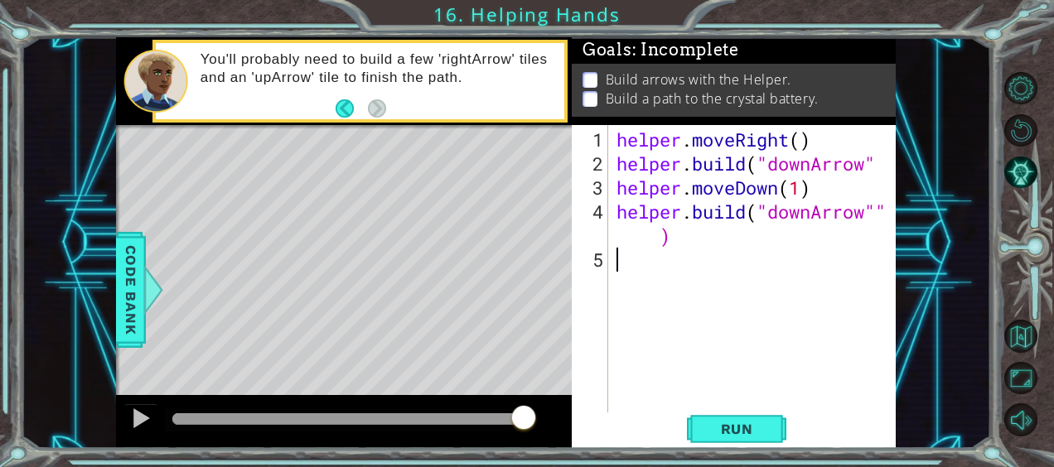
click at [674, 282] on div "helper . moveRight ( ) helper . build ( "downArrow" helper . moveDown ( 1 ) hel…" at bounding box center [756, 296] width 287 height 336
click at [761, 451] on div "1 ההההההההההההההההההההההההההההההההההההההההההההההההההההההההההההההההההההההההההההה…" at bounding box center [527, 233] width 1054 height 467
click at [762, 432] on span "Run" at bounding box center [736, 429] width 65 height 17
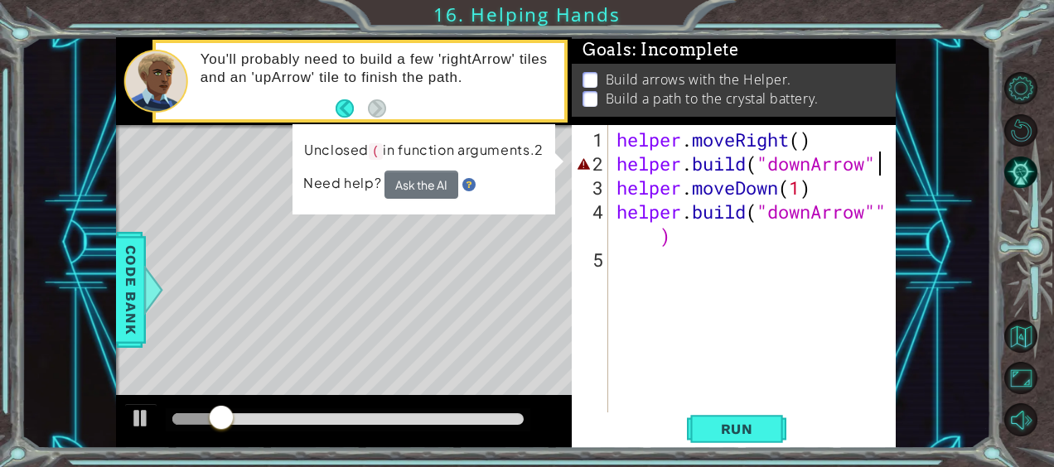
click at [887, 164] on div "helper . moveRight ( ) helper . build ( "downArrow" helper . moveDown ( 1 ) hel…" at bounding box center [756, 296] width 287 height 336
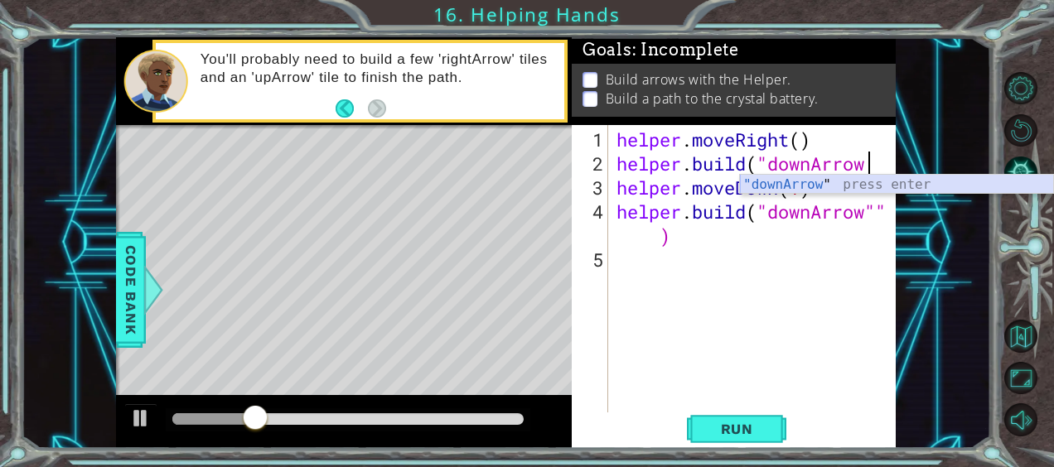
click at [791, 181] on div ""downArrow " press enter" at bounding box center [897, 205] width 314 height 60
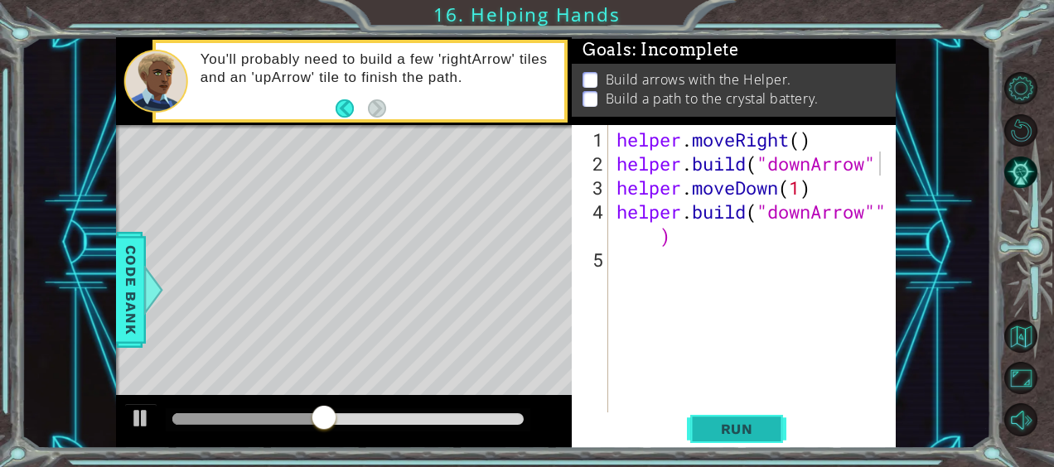
click at [720, 421] on span "Run" at bounding box center [736, 429] width 65 height 17
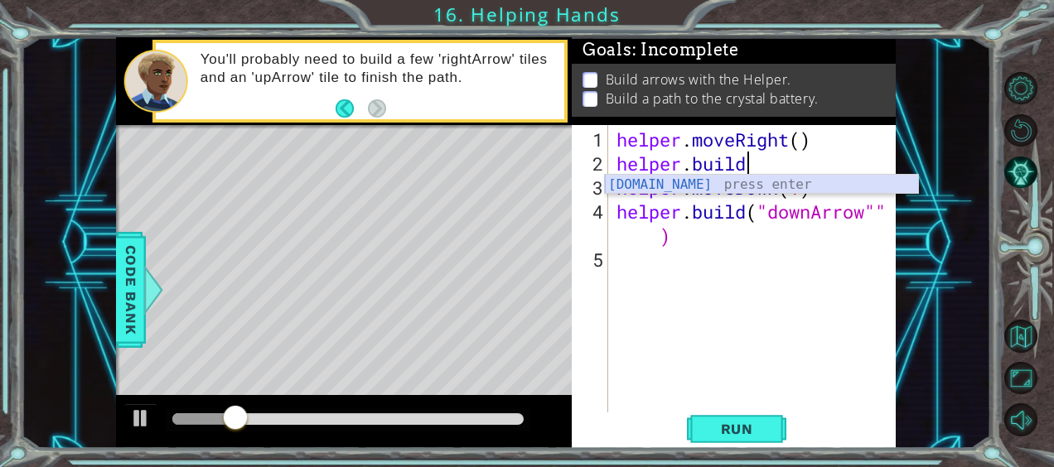
click at [859, 186] on div "[DOMAIN_NAME] press enter" at bounding box center [762, 205] width 314 height 60
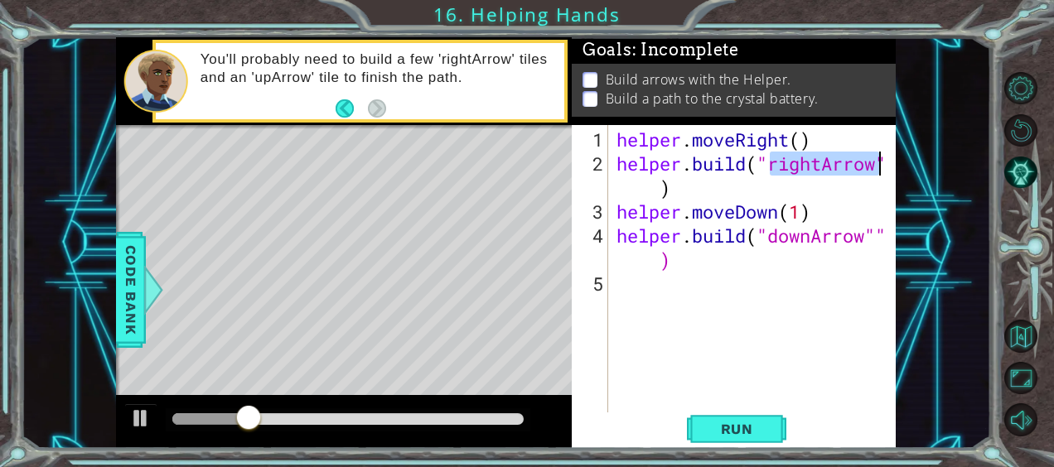
click at [821, 164] on div "helper . moveRight ( ) helper . build ( "rightArrow" ) helper . moveDown ( 1 ) …" at bounding box center [752, 269] width 279 height 288
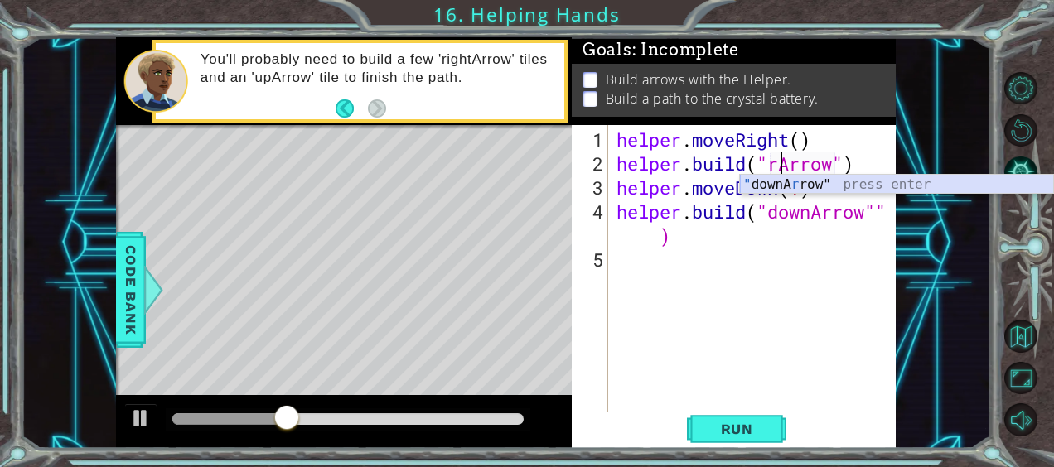
click at [818, 186] on div "" downA r row" press enter" at bounding box center [897, 205] width 314 height 60
type textarea "[DOMAIN_NAME]("downArrow"")"
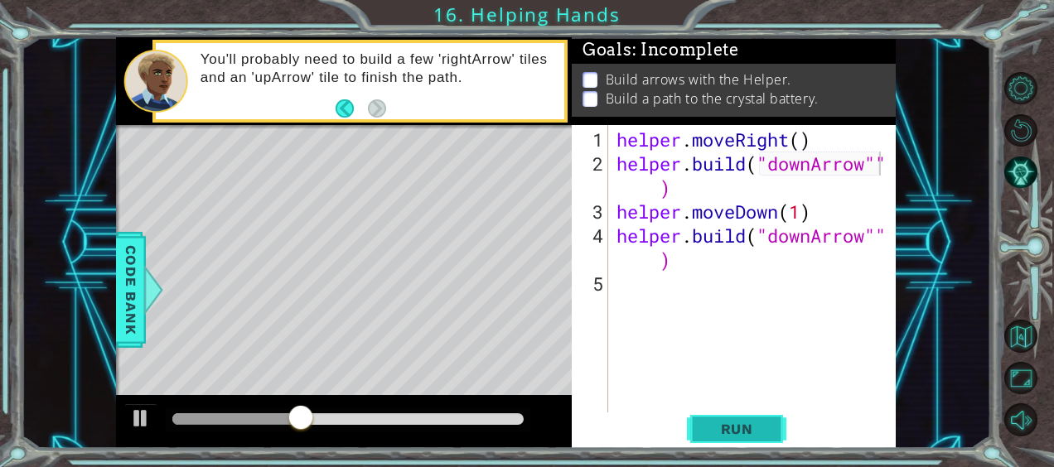
click at [735, 428] on span "Run" at bounding box center [736, 429] width 65 height 17
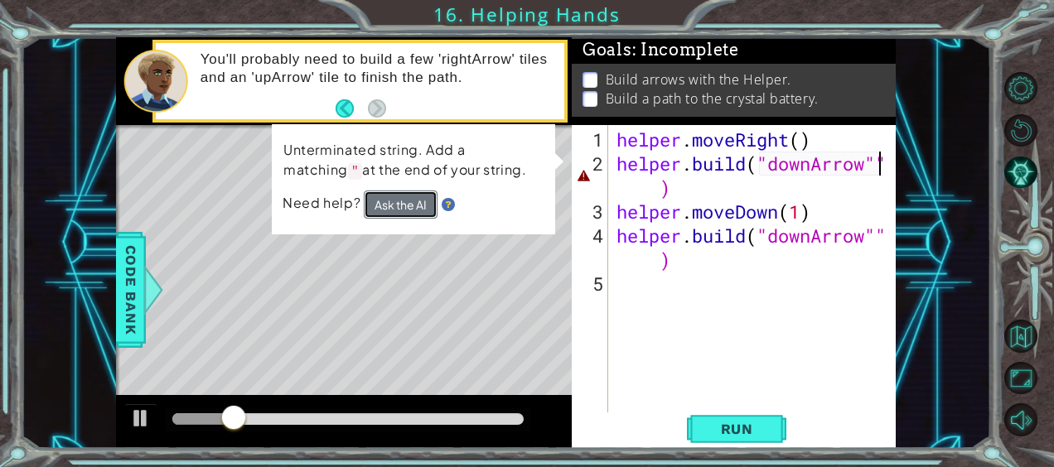
click at [394, 199] on button "Ask the AI" at bounding box center [400, 205] width 74 height 29
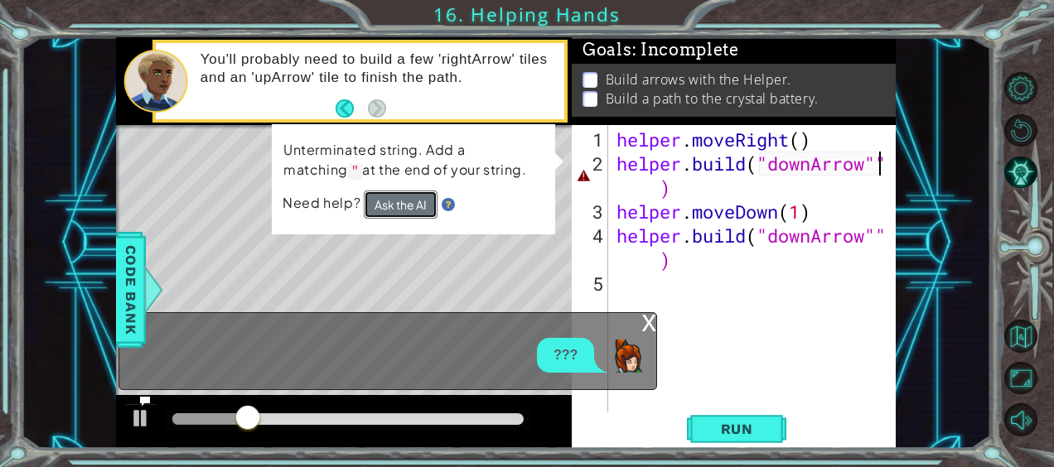
click at [394, 202] on button "Ask the AI" at bounding box center [401, 205] width 74 height 29
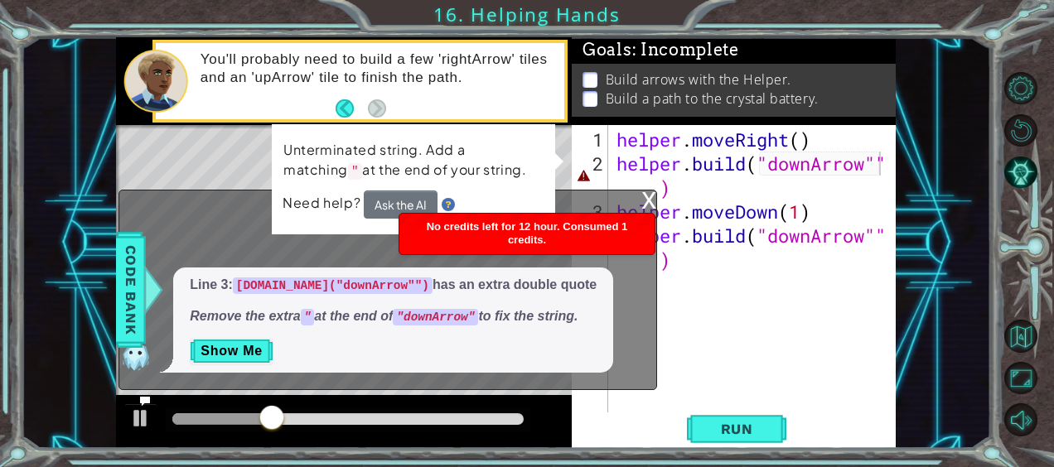
click at [566, 357] on p "Show Me" at bounding box center [393, 351] width 407 height 27
click at [259, 346] on button "Show Me" at bounding box center [232, 351] width 84 height 27
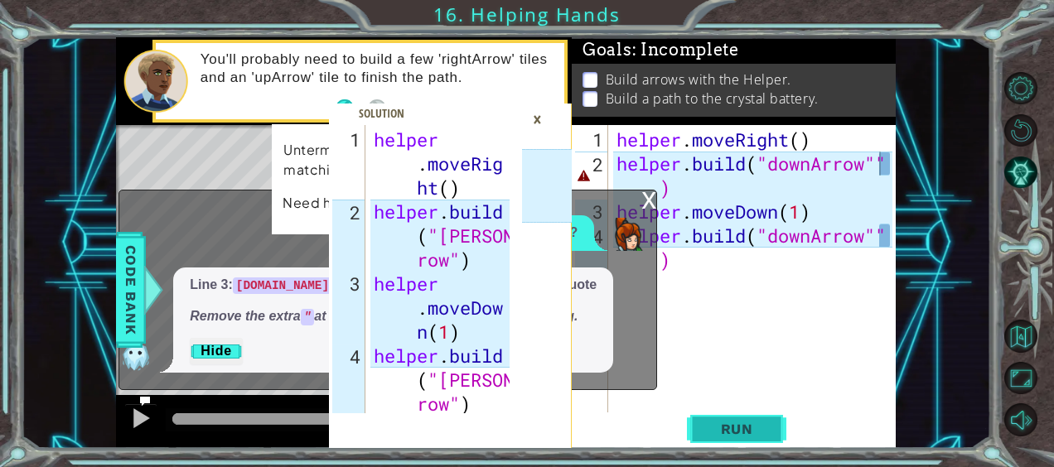
click at [725, 418] on button "Run" at bounding box center [736, 429] width 99 height 32
click at [746, 418] on button "Run" at bounding box center [736, 429] width 99 height 32
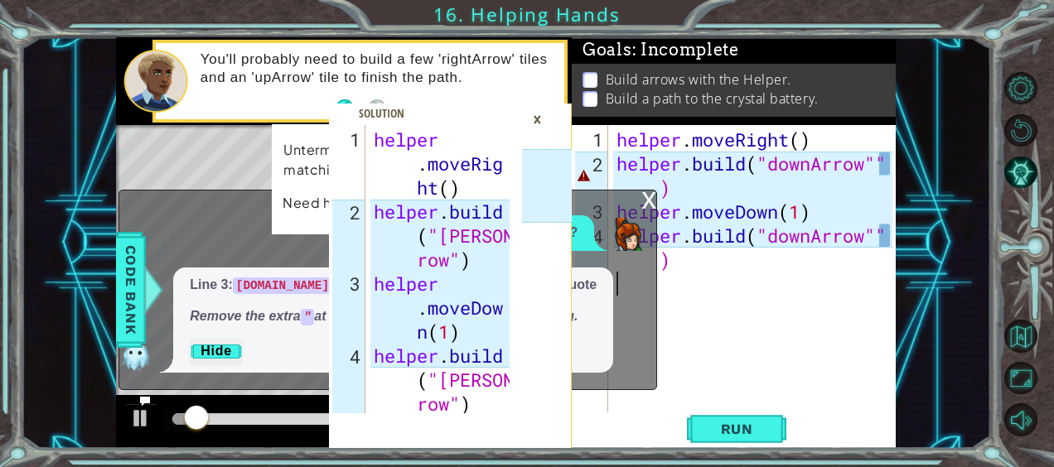
click at [862, 273] on div "helper . moveRight ( ) helper . build ( "downArrow"" ) helper . moveDown ( 1 ) …" at bounding box center [756, 296] width 287 height 336
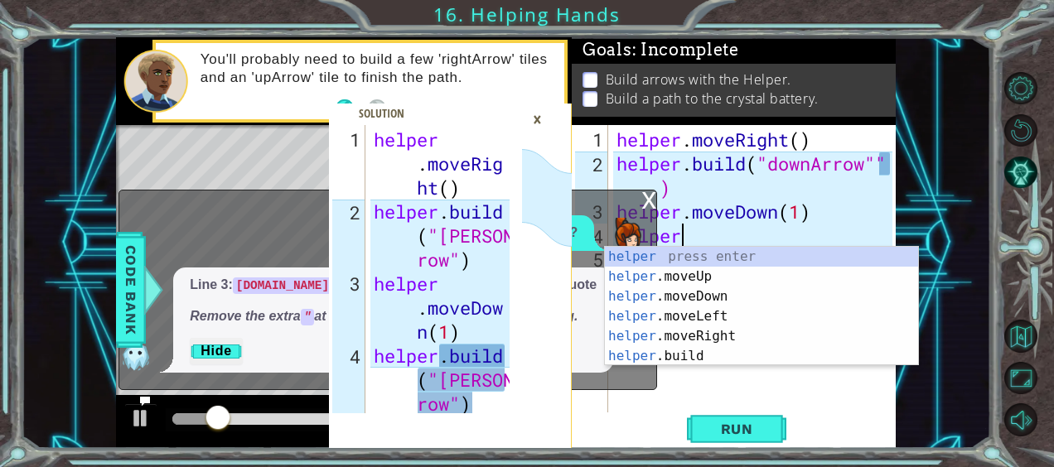
type textarea "h"
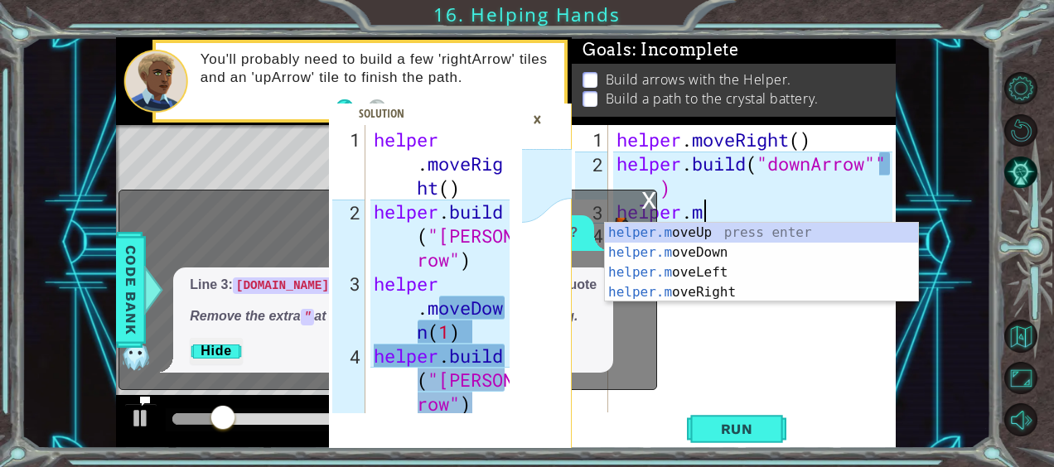
type textarea "h"
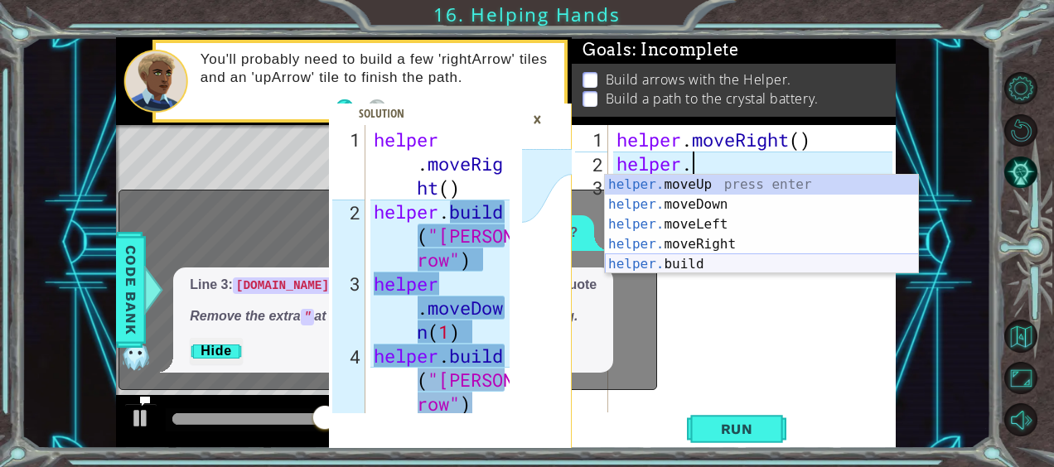
click at [714, 268] on div "helper. moveUp press enter helper. moveDown press enter helper. moveLeft press …" at bounding box center [762, 244] width 314 height 139
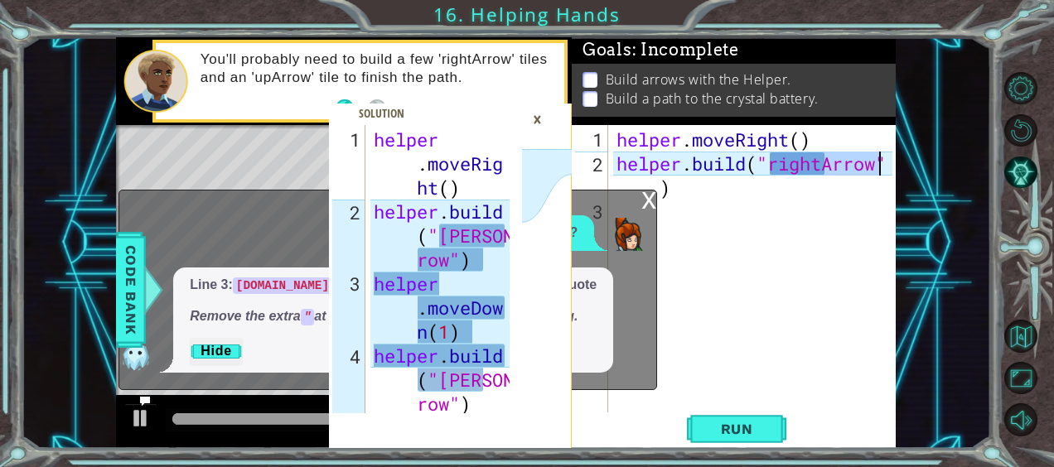
click at [820, 165] on div "helper . moveRight ( ) helper . build ( "rightArrow" )" at bounding box center [752, 269] width 279 height 288
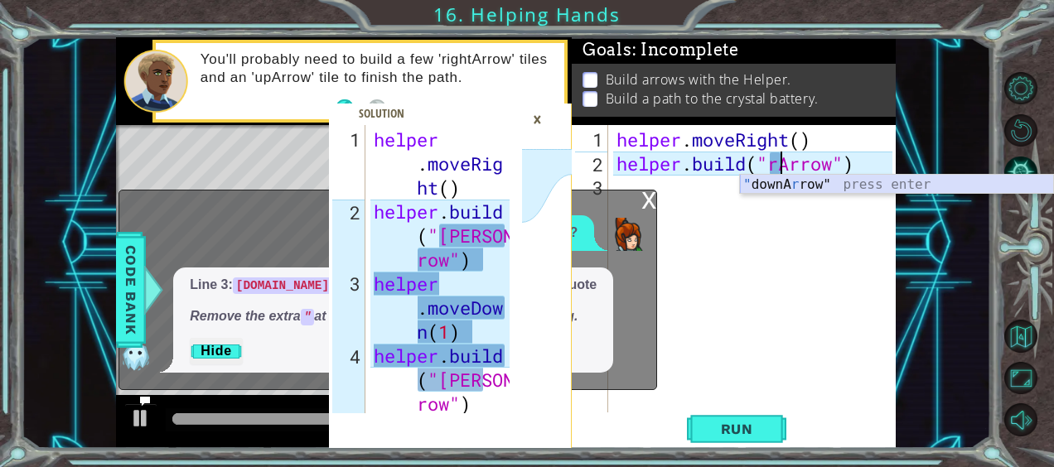
click at [817, 182] on div "" downA r row" press enter" at bounding box center [897, 205] width 314 height 60
type textarea "[DOMAIN_NAME]("downArrow"")"
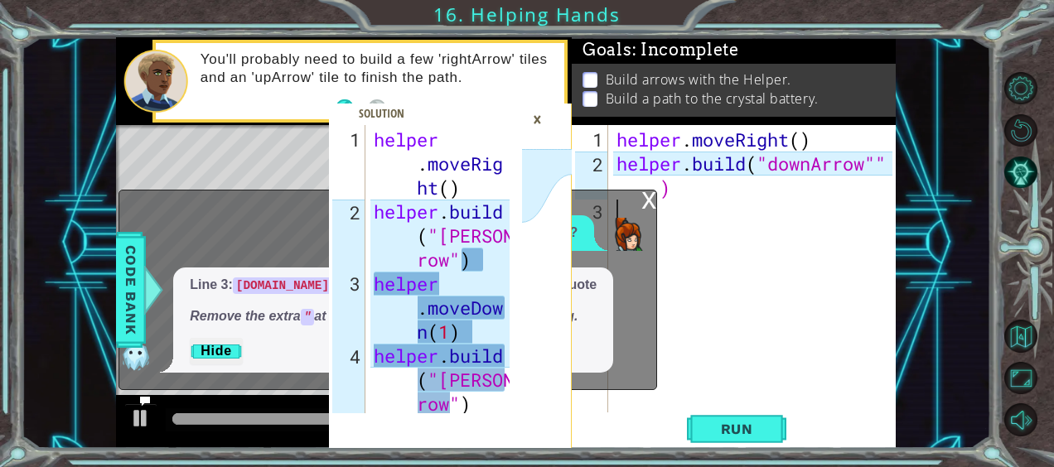
click at [698, 197] on div "helper . moveRight ( ) helper . build ( "downArrow"" )" at bounding box center [756, 296] width 287 height 336
click at [668, 176] on div "helper . moveRight ( ) helper . build ( "downArrow"" )" at bounding box center [756, 296] width 287 height 336
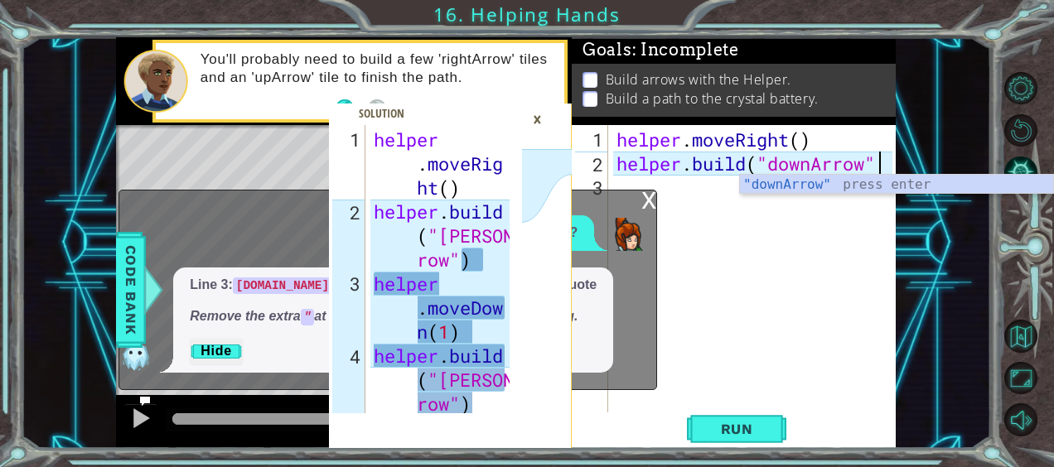
click at [809, 191] on div ""downArrow" press enter" at bounding box center [897, 205] width 314 height 60
type textarea "[DOMAIN_NAME]("downArrow")"
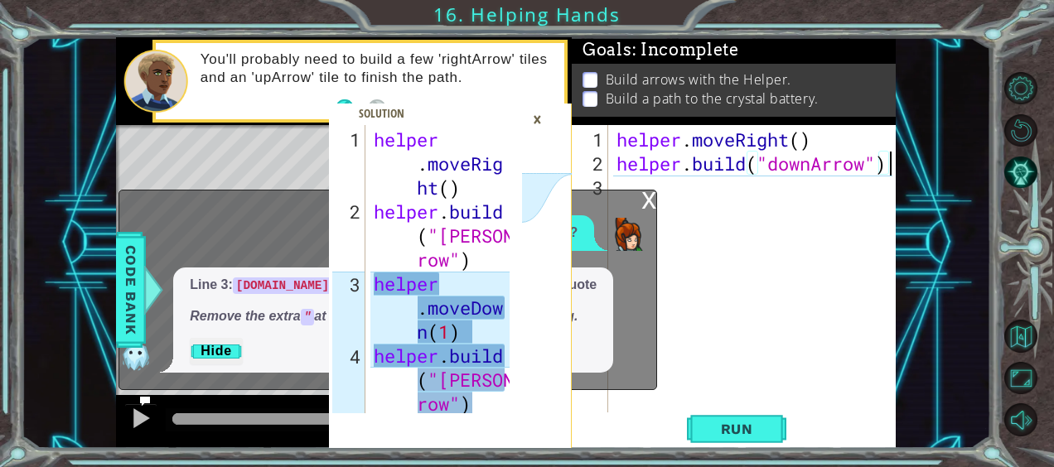
scroll to position [0, 0]
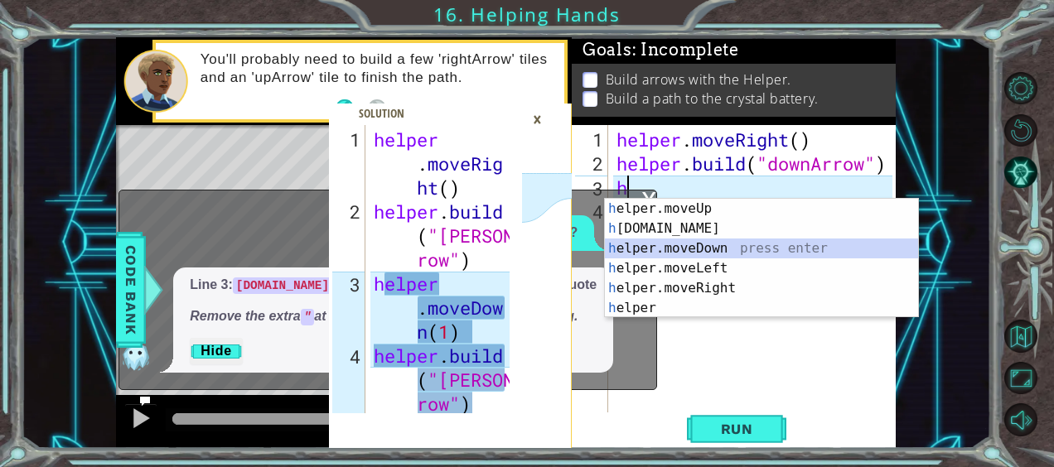
click at [774, 252] on div "h elper.moveUp press enter h [DOMAIN_NAME] press enter h elper.moveDown press e…" at bounding box center [762, 278] width 314 height 159
type textarea "helper.moveDown(1)"
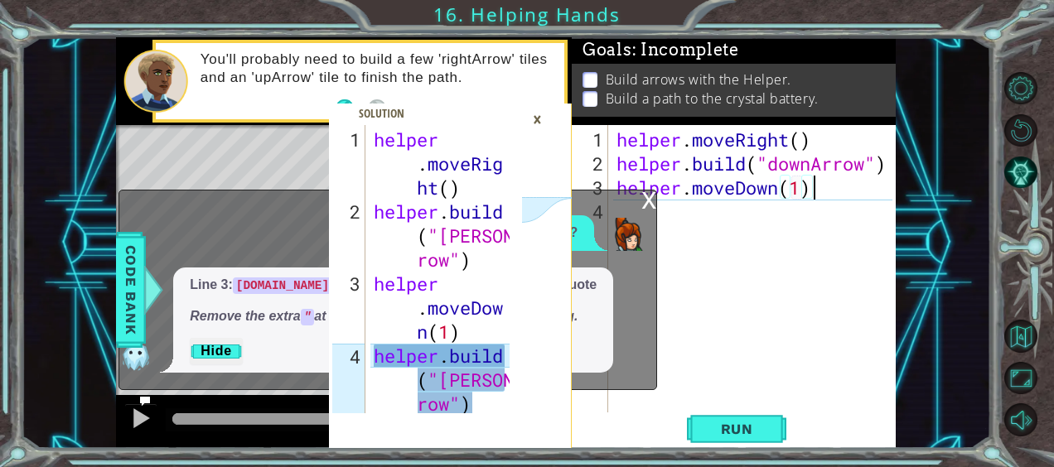
click at [837, 192] on div "helper . moveRight ( ) helper . build ( "downArrow" ) helper . moveDown ( 1 )" at bounding box center [756, 296] width 287 height 336
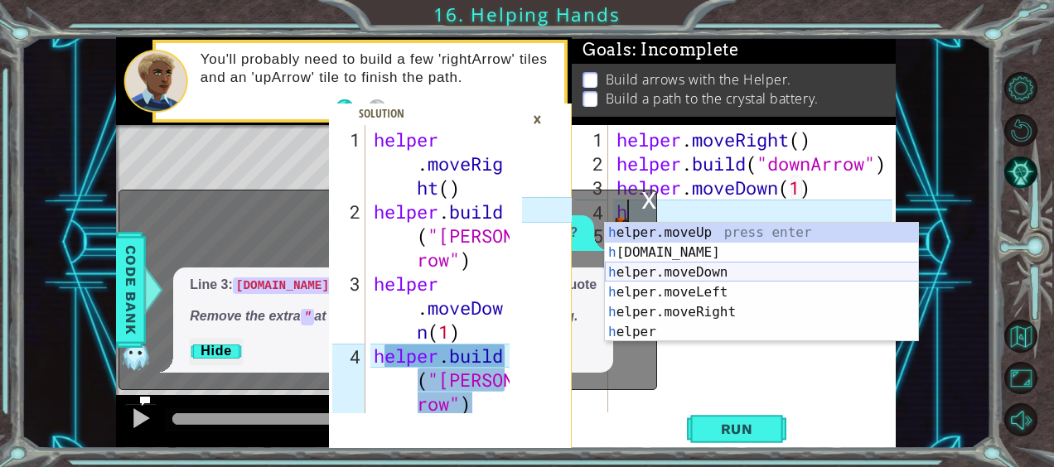
click at [748, 267] on div "h elper.moveUp press enter h [DOMAIN_NAME] press enter h elper.moveDown press e…" at bounding box center [762, 302] width 314 height 159
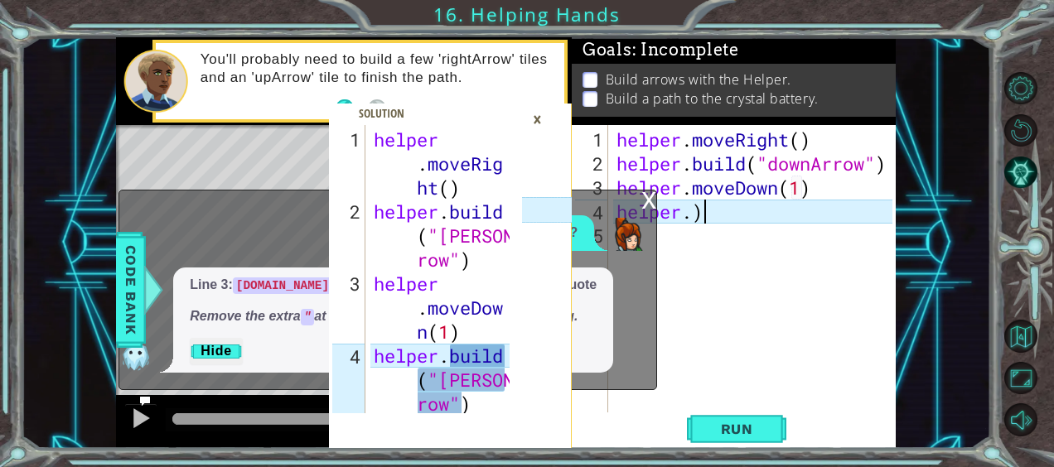
click at [798, 215] on div "helper . moveRight ( ) helper . build ( "downArrow" ) helper . moveDown ( 1 ) h…" at bounding box center [756, 296] width 287 height 336
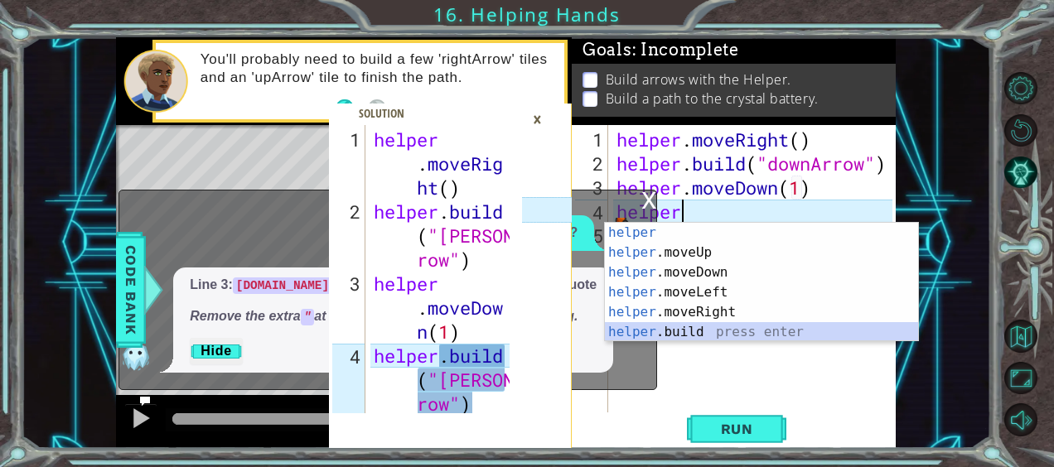
click at [727, 325] on div "helper press enter helper .moveUp press enter helper .moveDown press enter help…" at bounding box center [762, 302] width 314 height 159
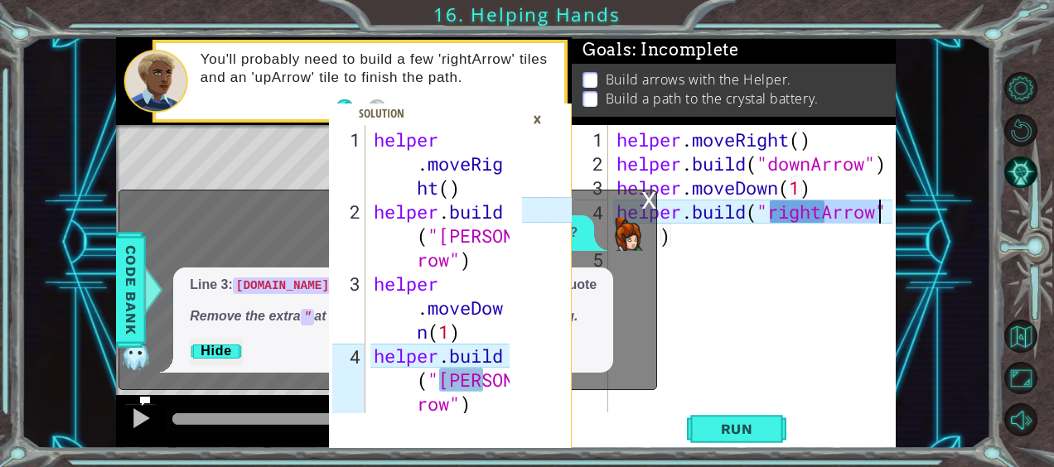
click at [821, 216] on div "helper . moveRight ( ) helper . build ( "downArrow" ) helper . moveDown ( 1 ) h…" at bounding box center [752, 269] width 279 height 288
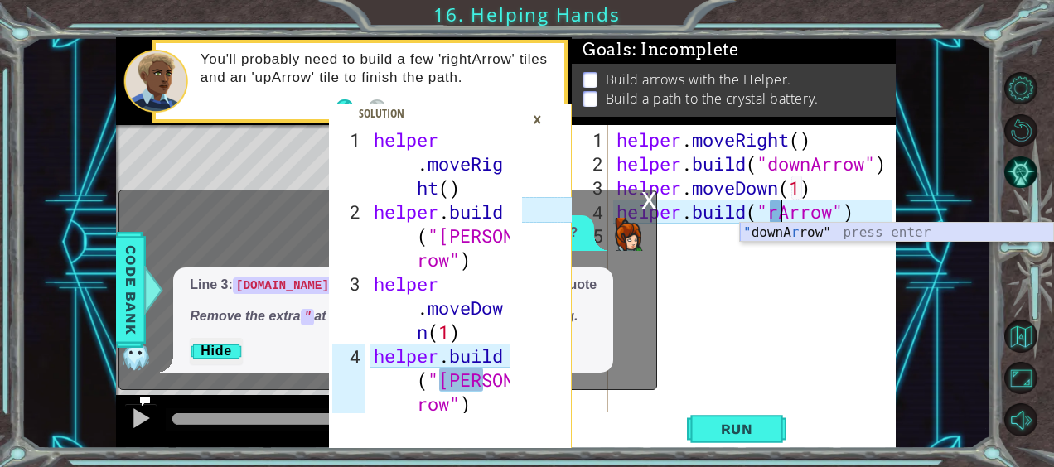
click at [804, 231] on div "" downA r row" press enter" at bounding box center [897, 253] width 314 height 60
type textarea "[DOMAIN_NAME]("downArrow"")"
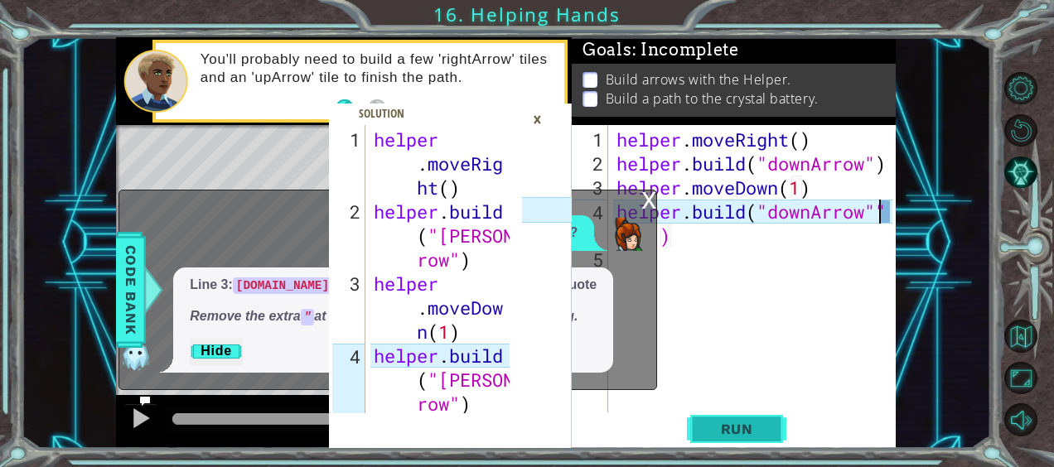
click at [694, 432] on button "Run" at bounding box center [736, 429] width 99 height 32
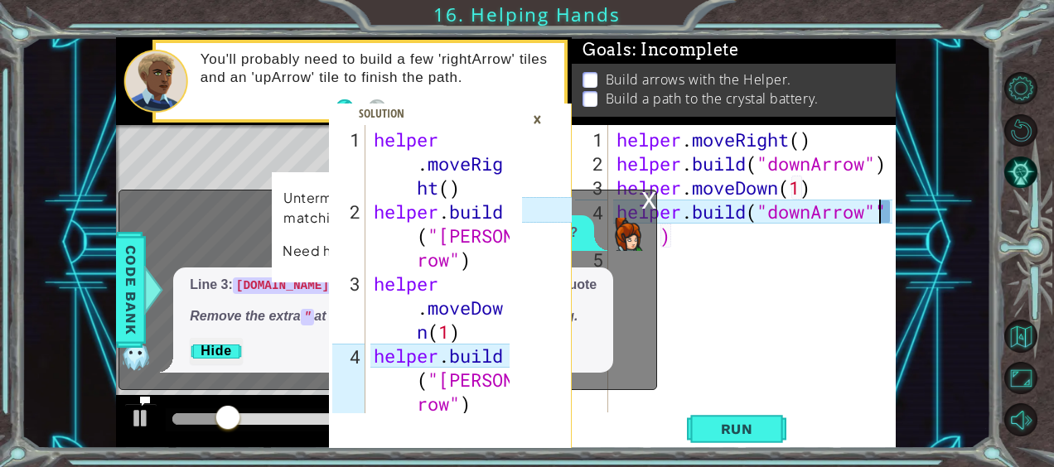
scroll to position [24, 0]
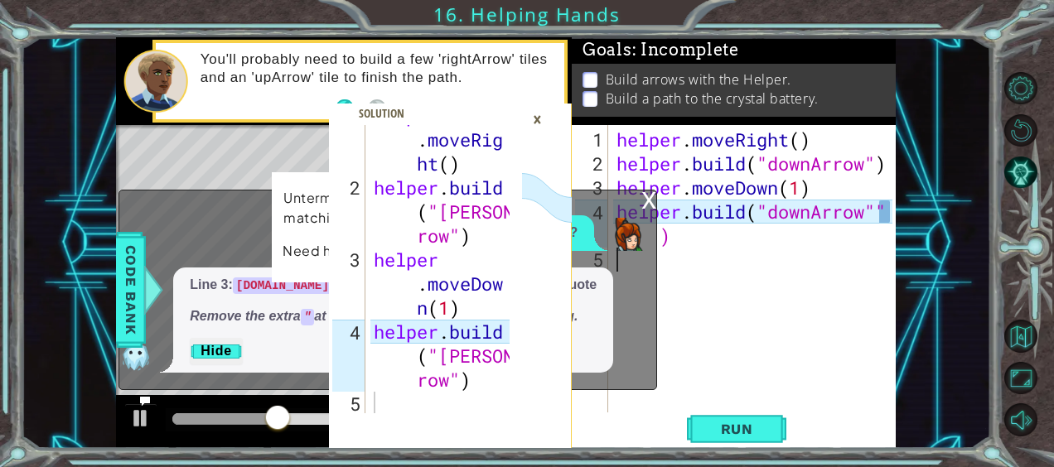
click at [727, 252] on div "helper . moveRight ( ) helper . build ( "downArrow" ) helper . moveDown ( 1 ) h…" at bounding box center [756, 296] width 287 height 336
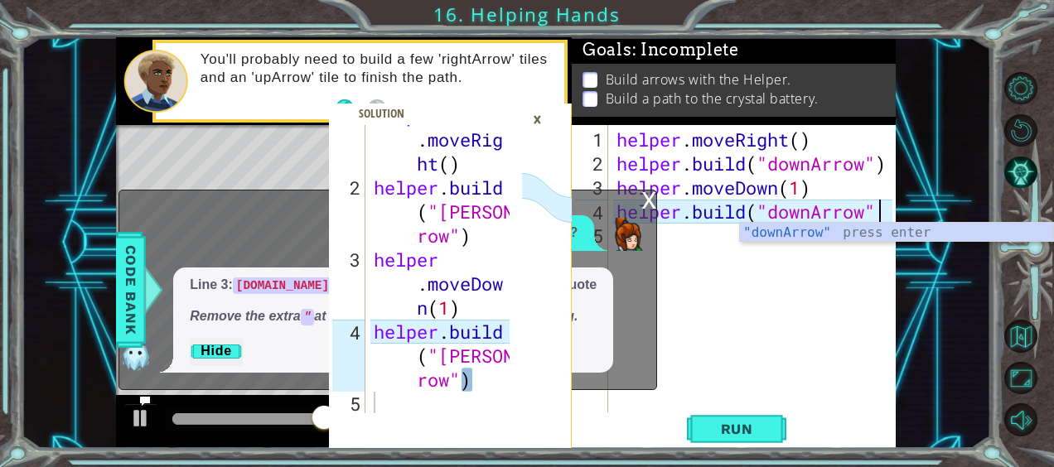
scroll to position [0, 12]
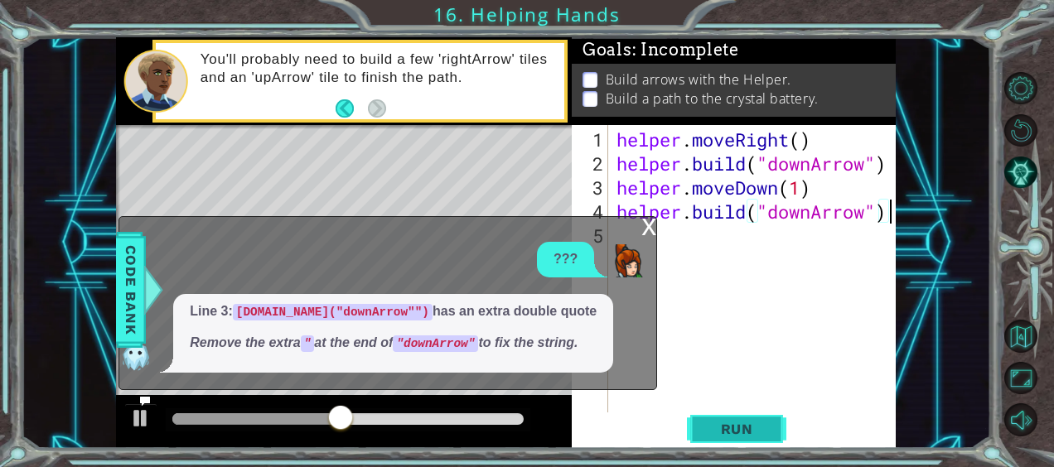
type textarea "[DOMAIN_NAME]("downArrow")"
click at [722, 426] on span "Run" at bounding box center [736, 429] width 65 height 17
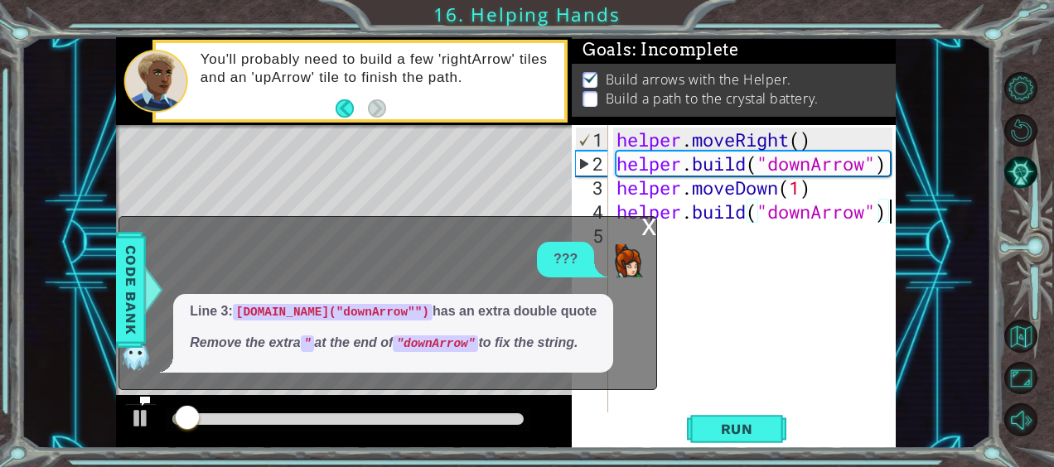
click at [649, 228] on div "x" at bounding box center [648, 225] width 15 height 17
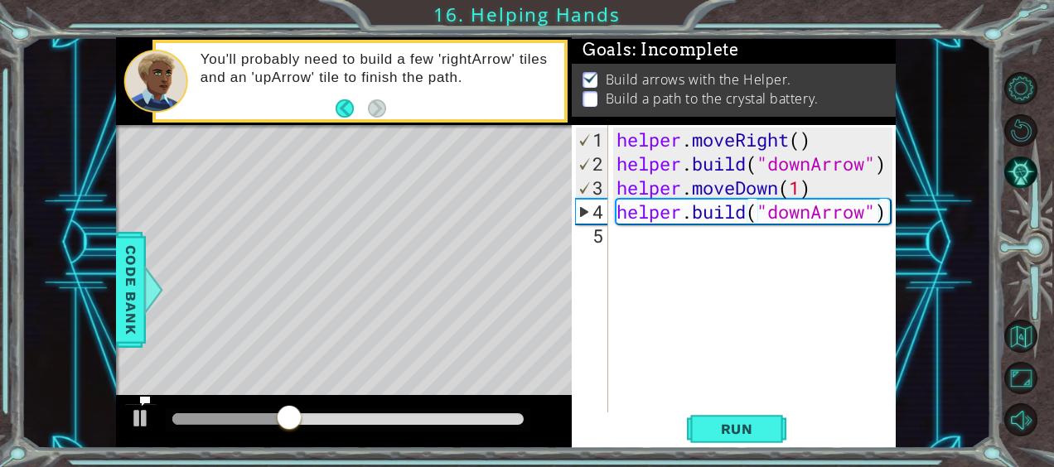
scroll to position [0, 0]
click at [613, 233] on div "helper . moveRight ( ) helper . build ( "downArrow" ) helper . moveDown ( 1 ) h…" at bounding box center [756, 296] width 287 height 336
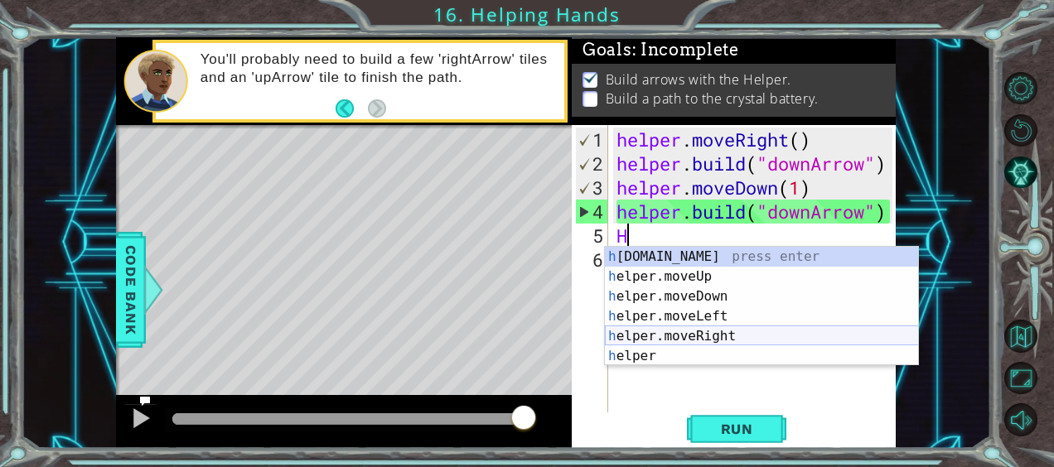
click at [699, 336] on div "h [DOMAIN_NAME] press enter h elper.moveUp press enter h elper.moveDown press e…" at bounding box center [762, 326] width 314 height 159
type textarea "helper.moveRight(1)"
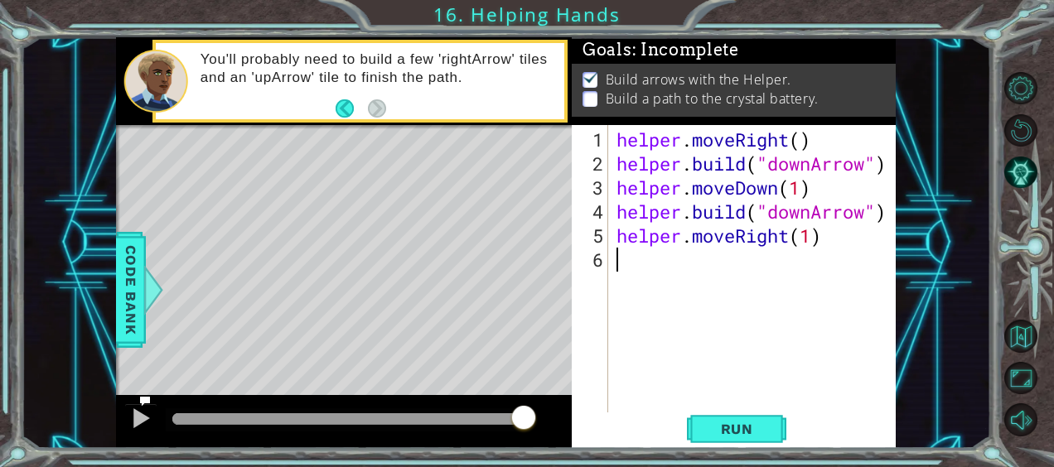
click at [710, 273] on div "helper . moveRight ( ) helper . build ( "downArrow" ) helper . moveDown ( 1 ) h…" at bounding box center [756, 296] width 287 height 336
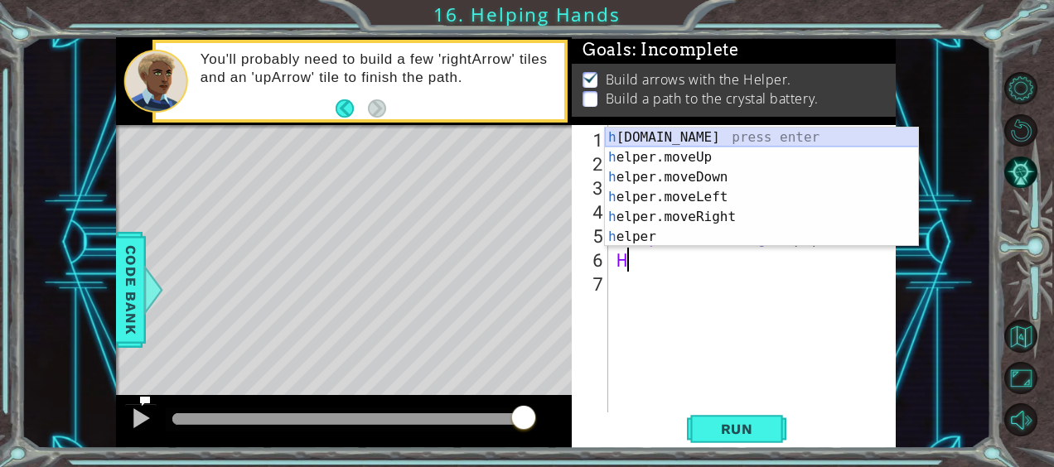
click at [683, 138] on div "h [DOMAIN_NAME] press enter h elper.moveUp press enter h elper.moveDown press e…" at bounding box center [762, 207] width 314 height 159
type textarea "[DOMAIN_NAME]("rightArrow")"
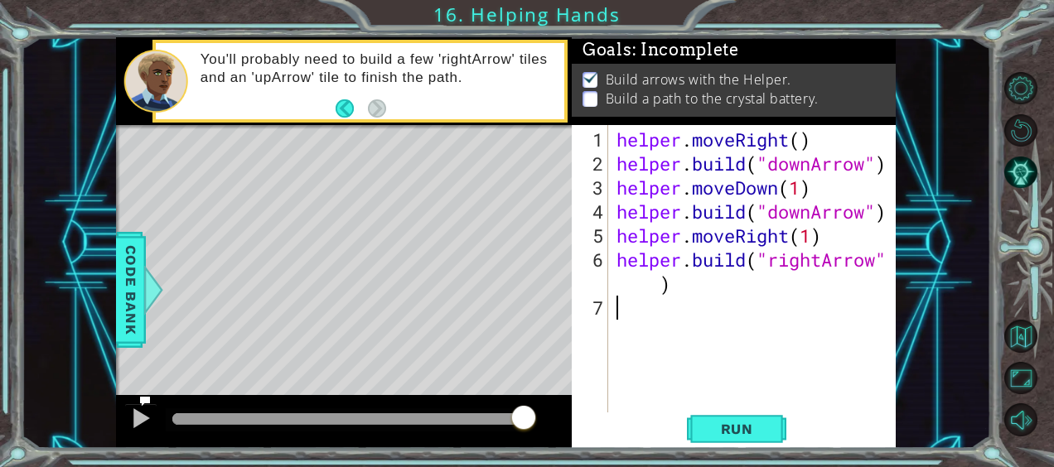
click at [722, 312] on div "helper . moveRight ( ) helper . build ( "downArrow" ) helper . moveDown ( 1 ) h…" at bounding box center [756, 296] width 287 height 336
type textarea "[DOMAIN_NAME]("rightArrow")"
click at [646, 328] on div "helper . moveRight ( ) helper . build ( "downArrow" ) helper . moveDown ( 1 ) h…" at bounding box center [756, 296] width 287 height 336
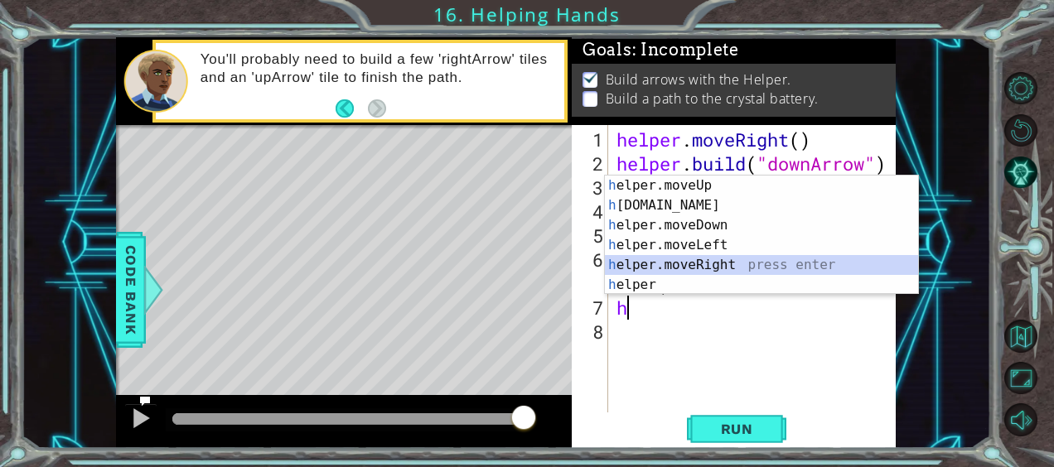
click at [706, 258] on div "h elper.moveUp press enter h [DOMAIN_NAME] press enter h elper.moveDown press e…" at bounding box center [762, 255] width 314 height 159
type textarea "helper.moveRight(1)"
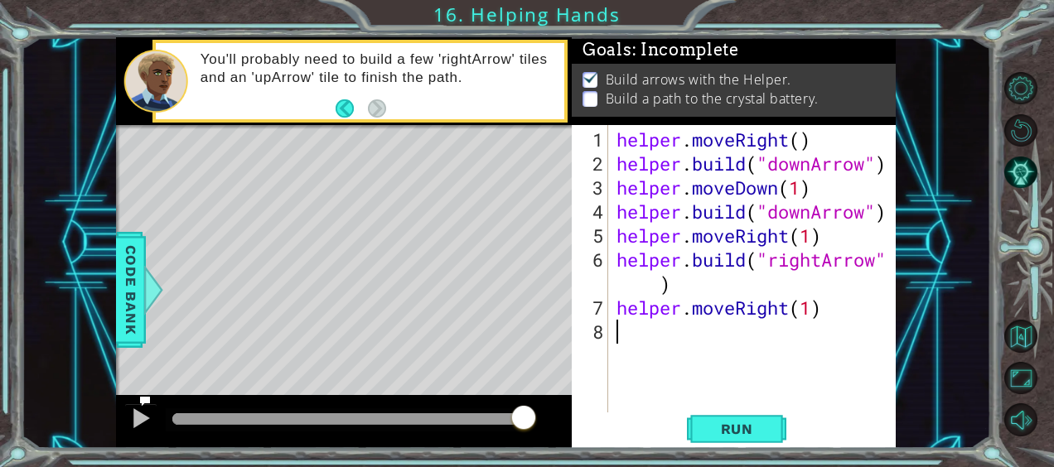
click at [807, 345] on div "helper . moveRight ( ) helper . build ( "downArrow" ) helper . moveDown ( 1 ) h…" at bounding box center [756, 296] width 287 height 336
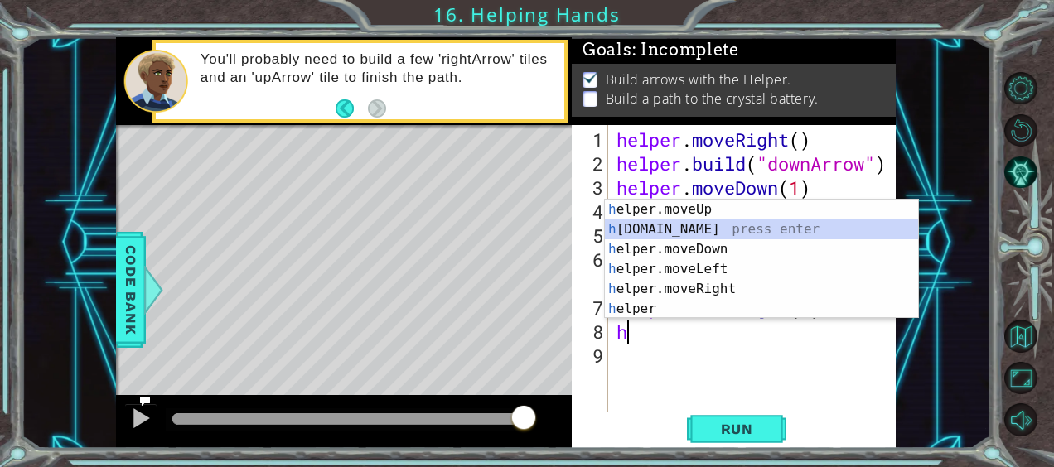
click at [769, 223] on div "h elper.moveUp press enter h [DOMAIN_NAME] press enter h elper.moveDown press e…" at bounding box center [762, 279] width 314 height 159
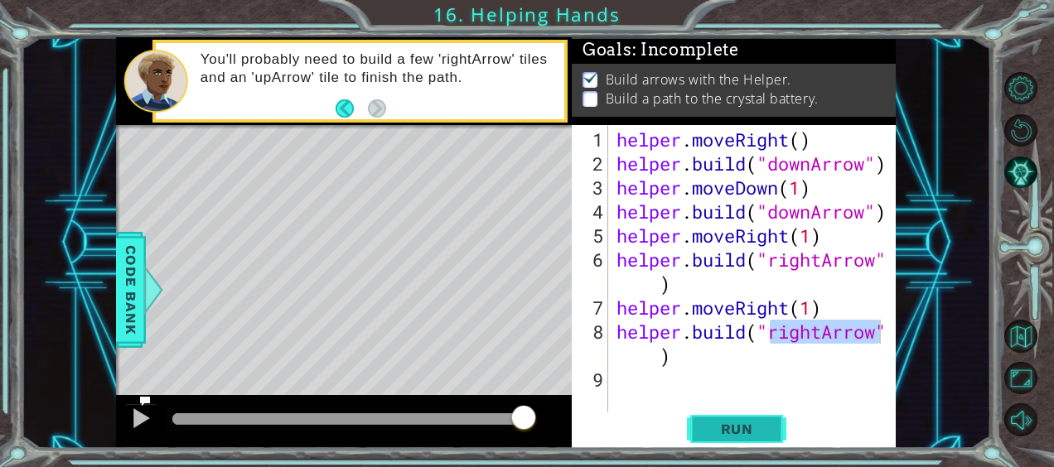
click at [769, 436] on span "Run" at bounding box center [736, 429] width 65 height 17
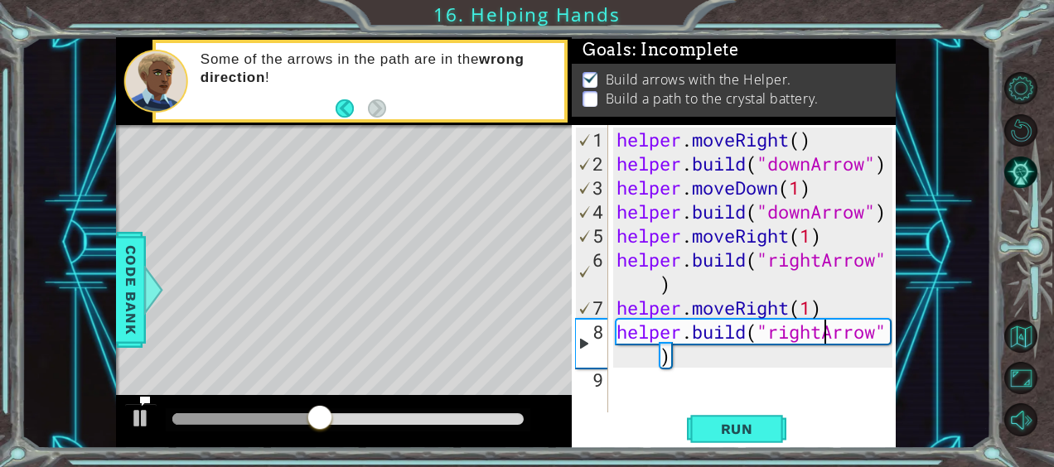
click at [822, 334] on div "helper . moveRight ( ) helper . build ( "downArrow" ) helper . moveDown ( 1 ) h…" at bounding box center [756, 296] width 287 height 336
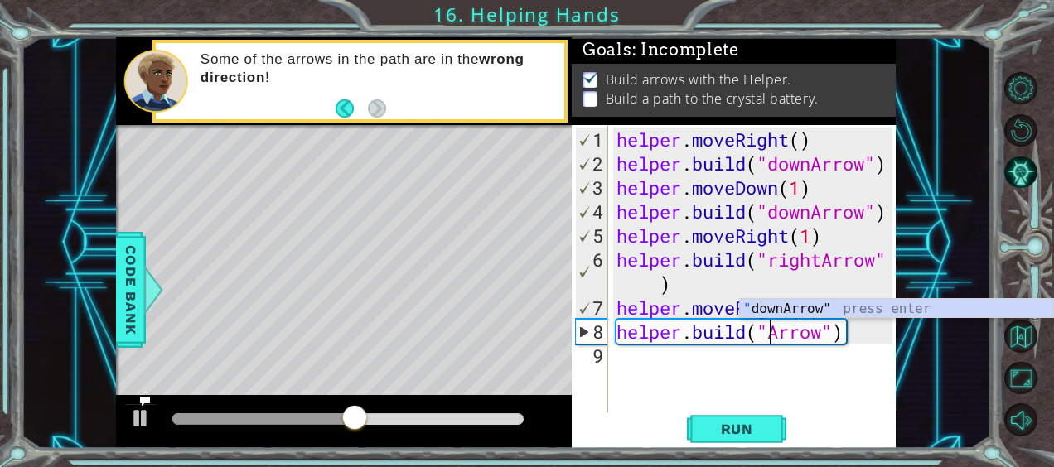
scroll to position [0, 7]
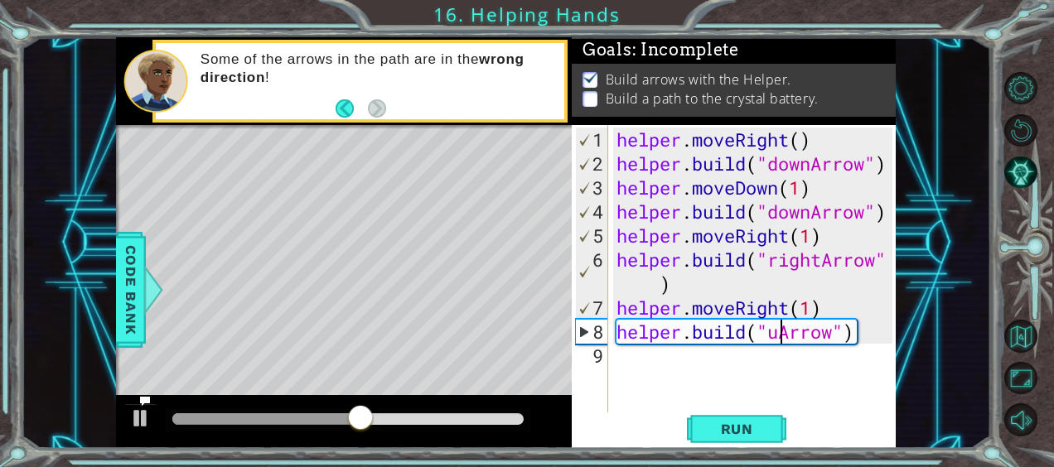
type textarea "[DOMAIN_NAME]("upArrow")"
click at [747, 411] on div "helper . moveRight ( ) helper . build ( "downArrow" ) helper . moveDown ( 1 ) h…" at bounding box center [756, 296] width 287 height 336
click at [749, 437] on span "Run" at bounding box center [736, 429] width 65 height 17
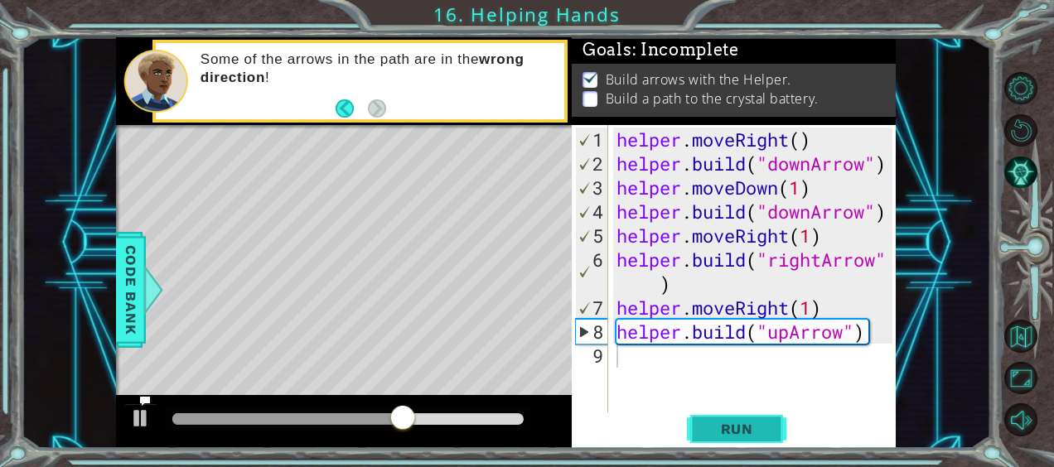
click at [714, 431] on span "Run" at bounding box center [736, 429] width 65 height 17
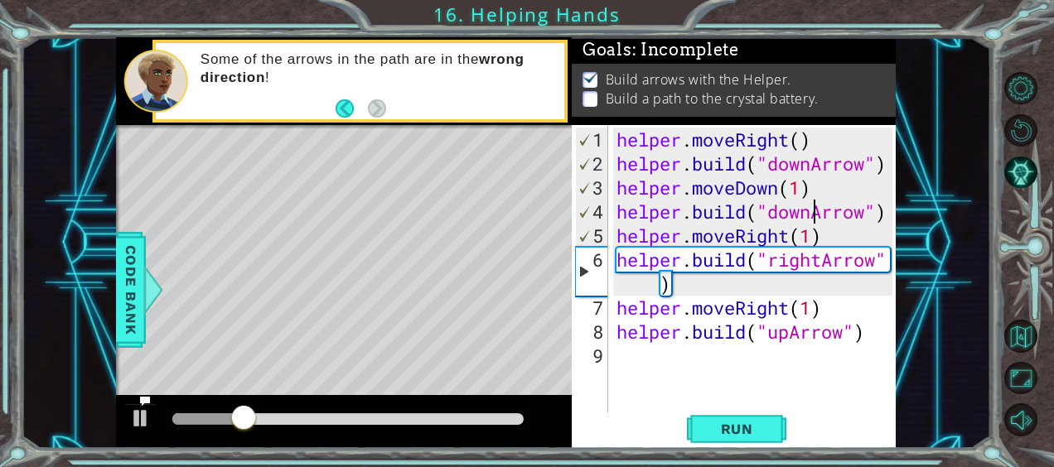
click at [812, 214] on div "helper . moveRight ( ) helper . build ( "downArrow" ) helper . moveDown ( 1 ) h…" at bounding box center [756, 296] width 287 height 336
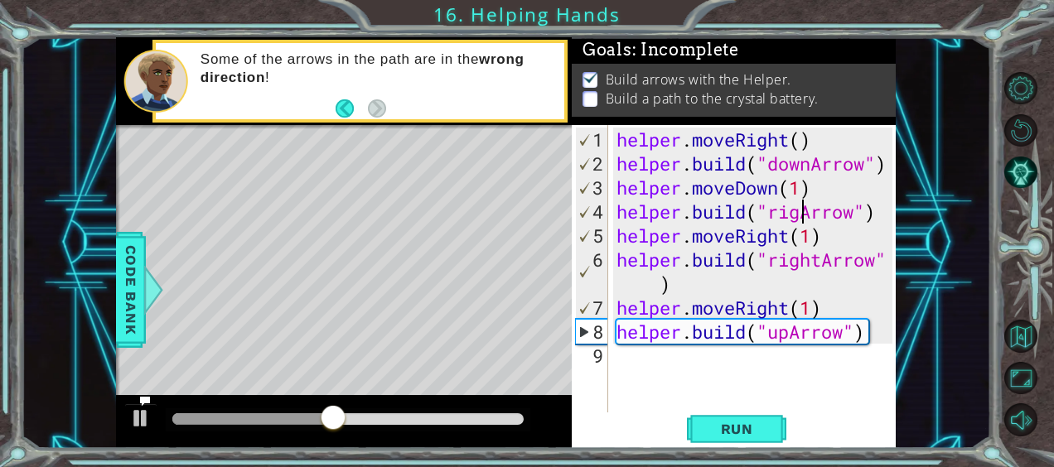
scroll to position [0, 8]
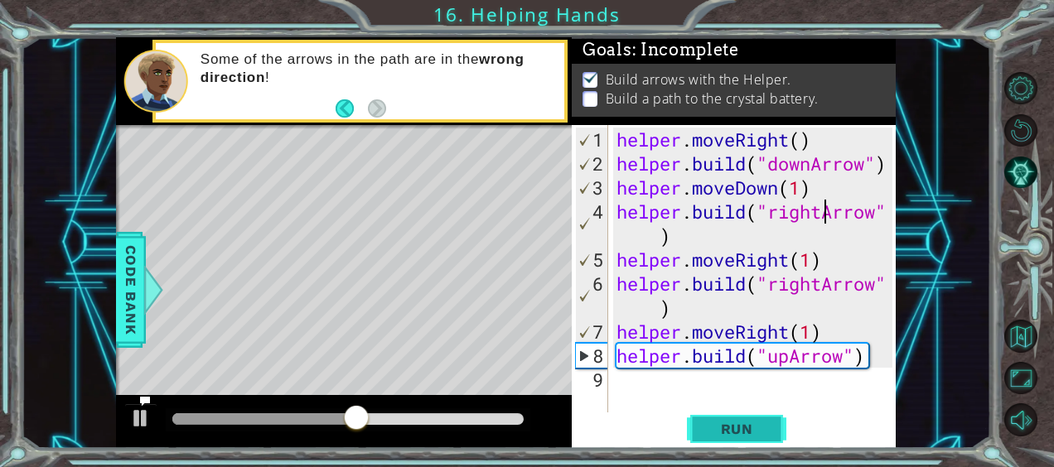
type textarea "[DOMAIN_NAME]("rightArrow")"
click at [754, 433] on span "Run" at bounding box center [736, 429] width 65 height 17
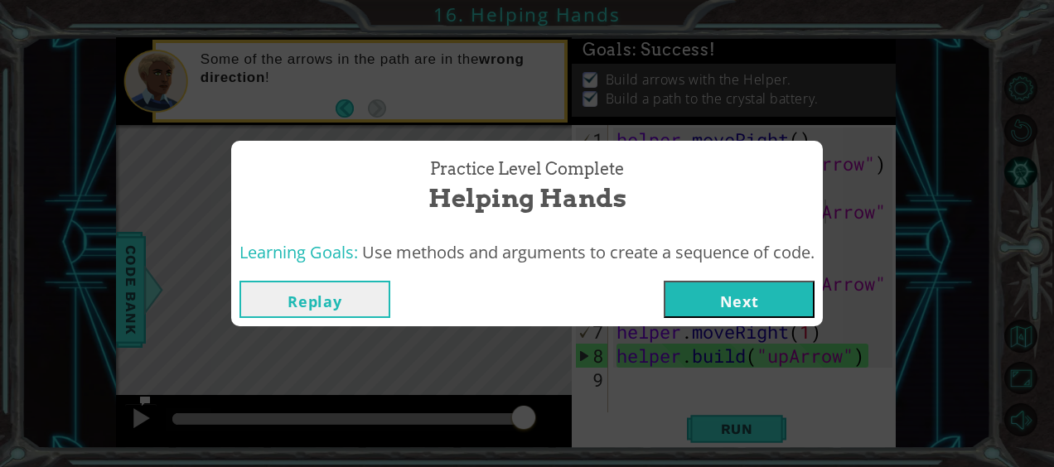
click at [756, 297] on button "Next" at bounding box center [739, 299] width 151 height 37
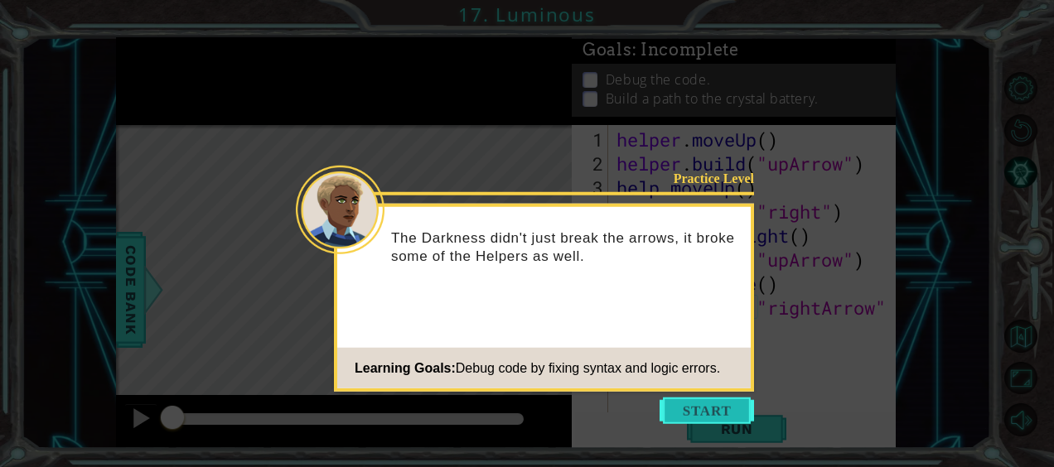
click at [681, 403] on button "Start" at bounding box center [707, 411] width 94 height 27
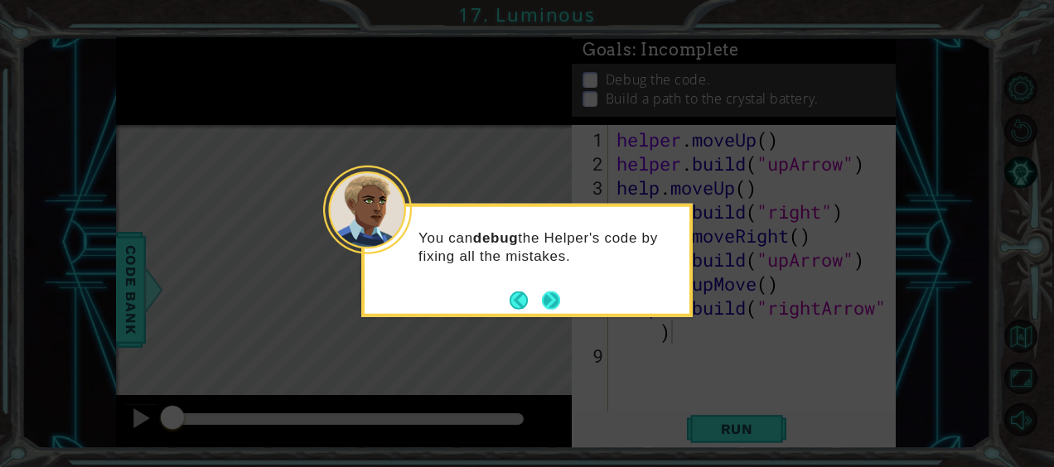
click at [545, 296] on button "Next" at bounding box center [552, 300] width 26 height 26
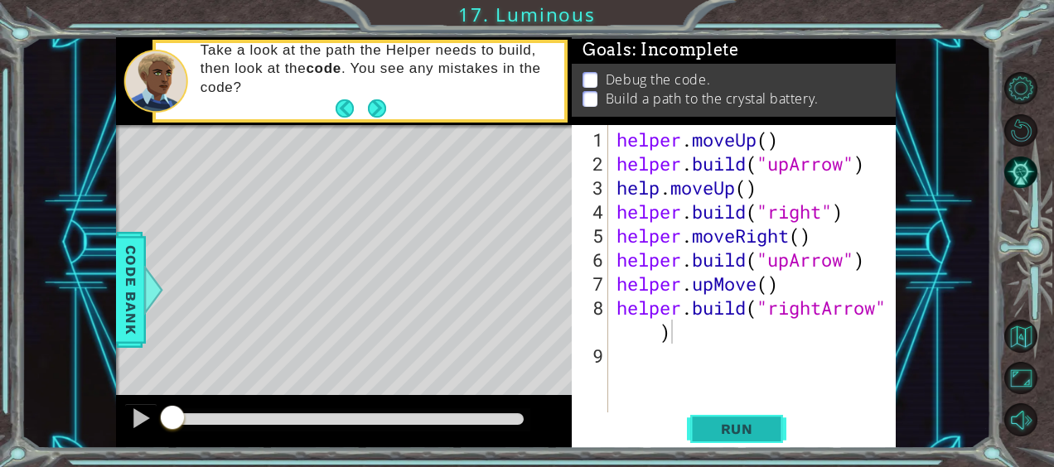
click at [767, 417] on button "Run" at bounding box center [736, 429] width 99 height 32
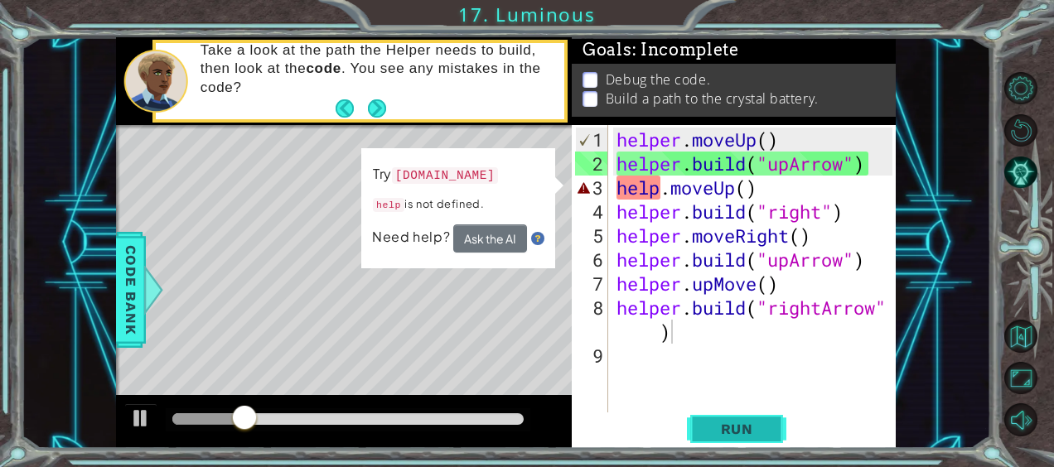
click at [719, 439] on button "Run" at bounding box center [736, 429] width 99 height 32
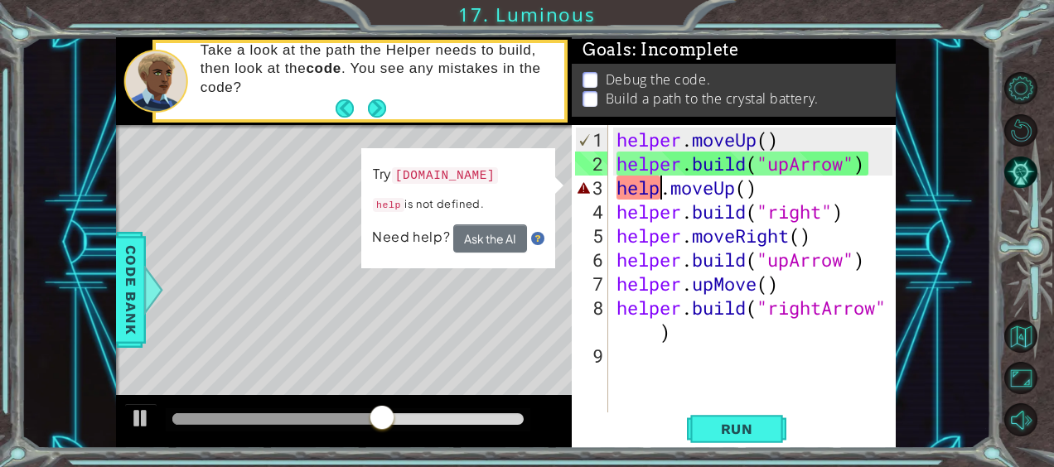
click at [659, 187] on div "helper . moveUp ( ) helper . build ( "upArrow" ) help . moveUp ( ) helper . bui…" at bounding box center [756, 296] width 287 height 336
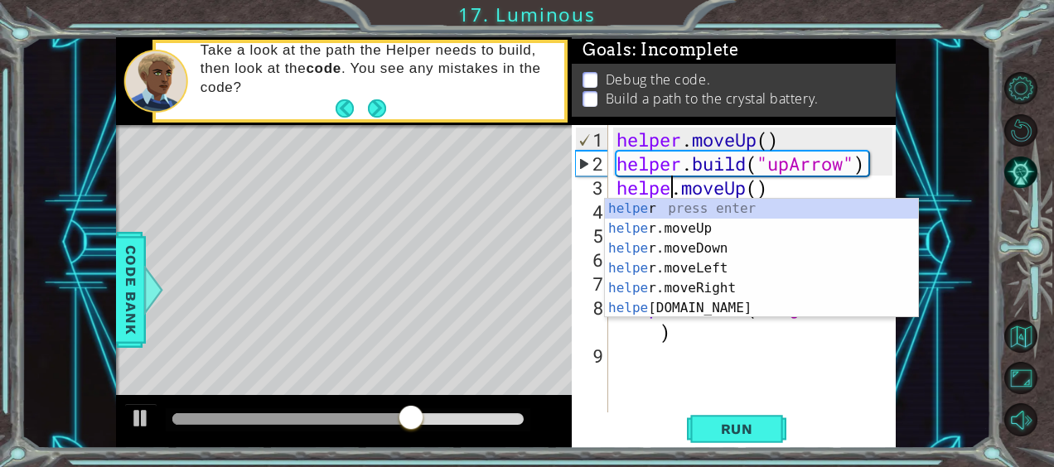
scroll to position [0, 2]
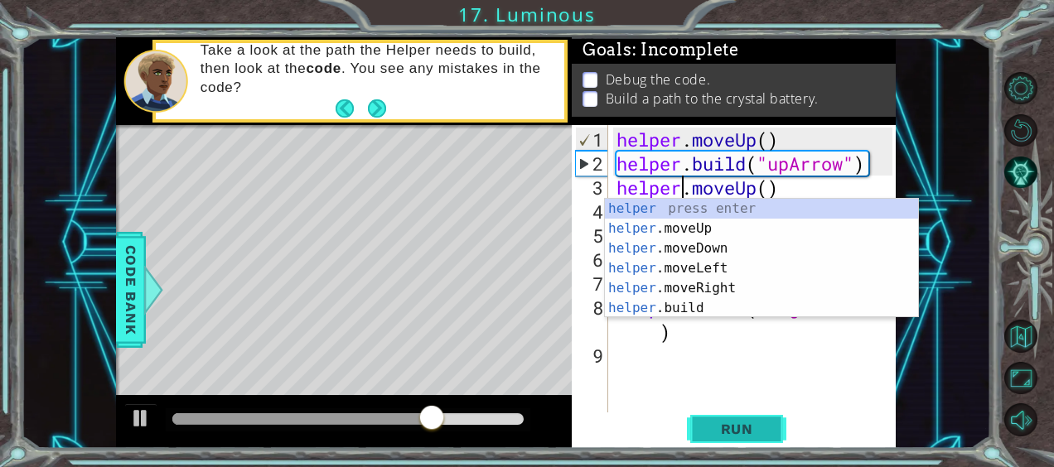
click at [708, 431] on span "Run" at bounding box center [736, 429] width 65 height 17
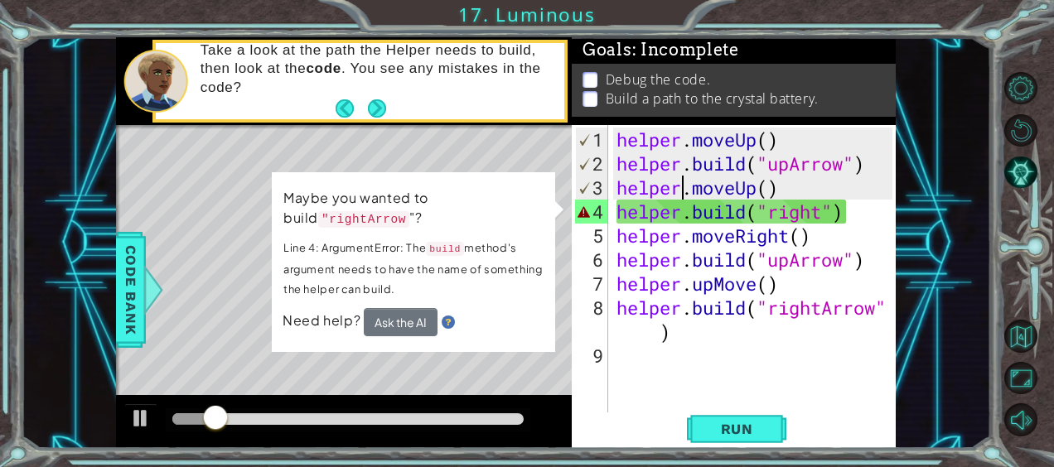
click at [490, 148] on div "Level Map" at bounding box center [499, 369] width 766 height 488
click at [456, 360] on div "Level Map" at bounding box center [499, 369] width 766 height 488
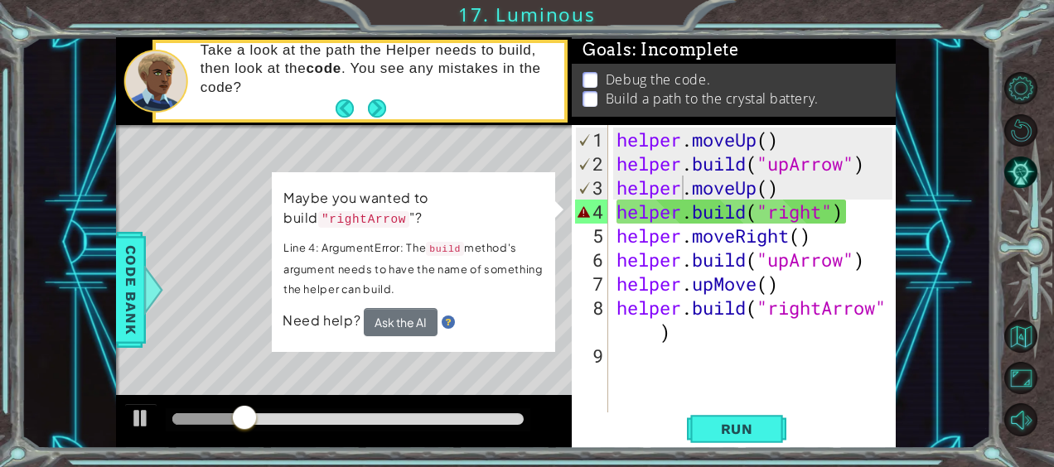
drag, startPoint x: 456, startPoint y: 360, endPoint x: 481, endPoint y: 361, distance: 24.9
click at [481, 361] on div "Level Map" at bounding box center [499, 369] width 766 height 488
click at [823, 212] on div "helper . moveUp ( ) helper . build ( "upArrow" ) helper . moveUp ( ) helper . b…" at bounding box center [756, 296] width 287 height 336
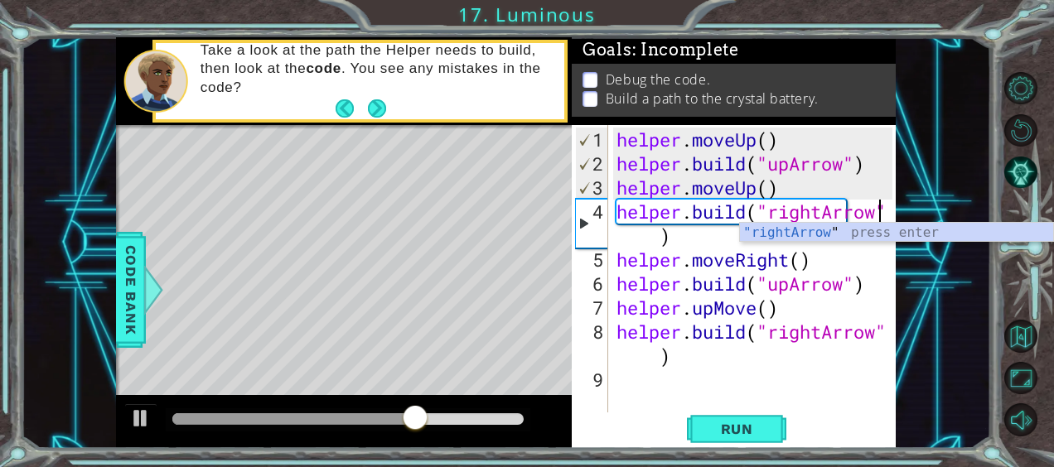
scroll to position [0, 12]
click at [753, 441] on button "Run" at bounding box center [736, 429] width 99 height 32
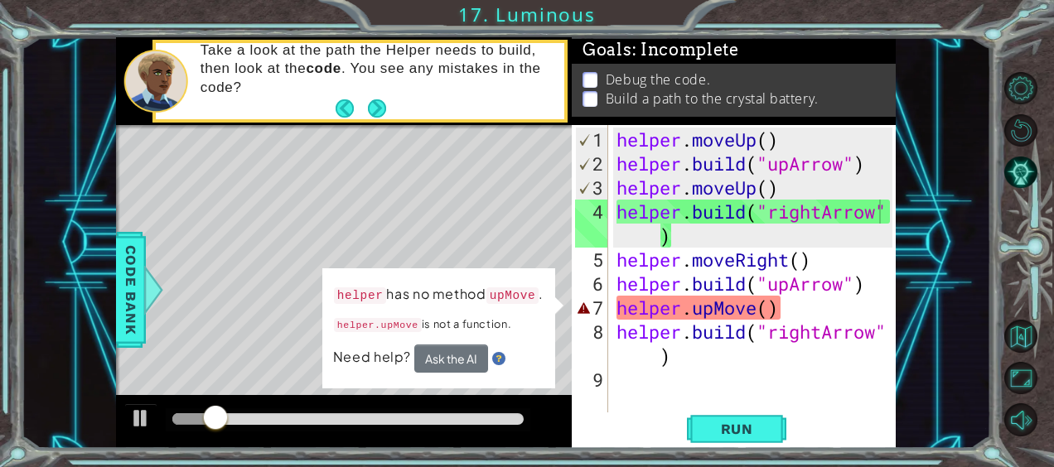
click at [449, 226] on div "Level Map" at bounding box center [499, 369] width 766 height 488
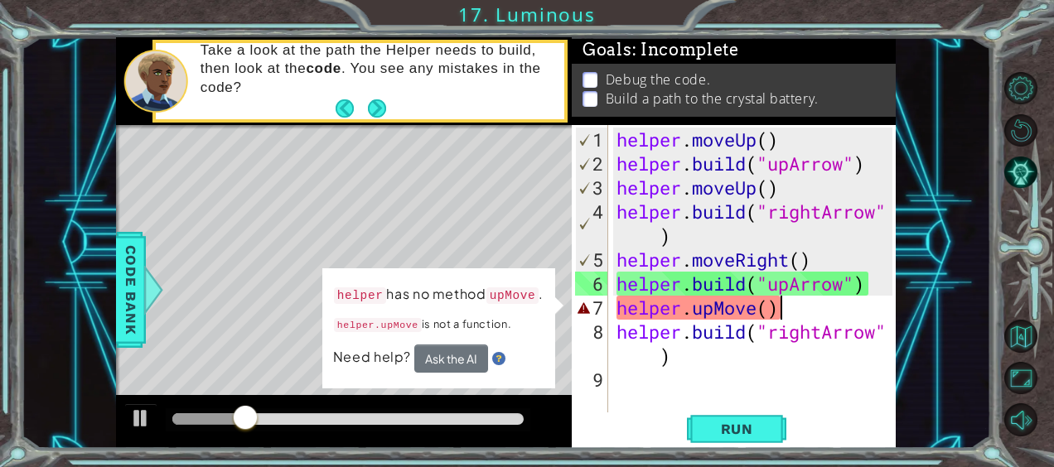
click at [790, 307] on div "helper . moveUp ( ) helper . build ( "upArrow" ) helper . moveUp ( ) helper . b…" at bounding box center [756, 296] width 287 height 336
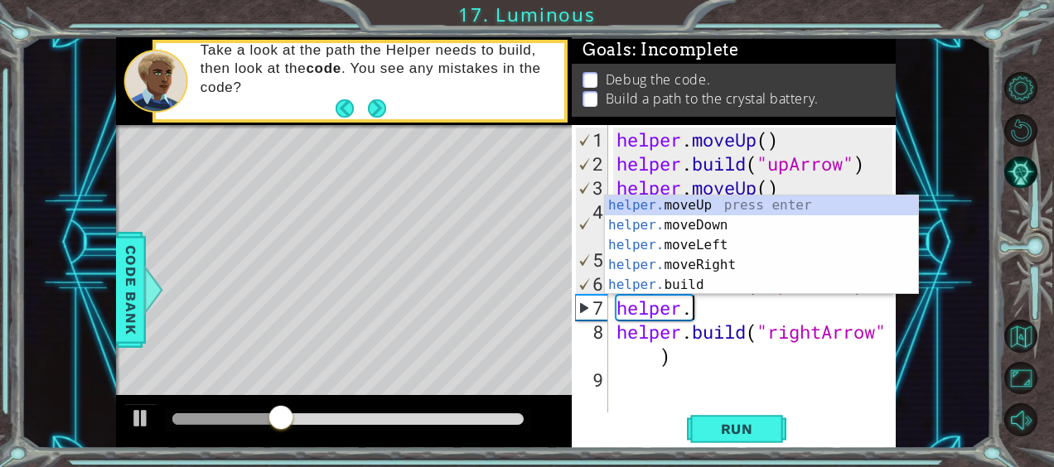
scroll to position [0, 2]
click at [732, 200] on div "helper. moveUp press enter helper. moveDown press enter helper. moveLeft press …" at bounding box center [762, 265] width 314 height 139
type textarea "helper.moveUp(1)"
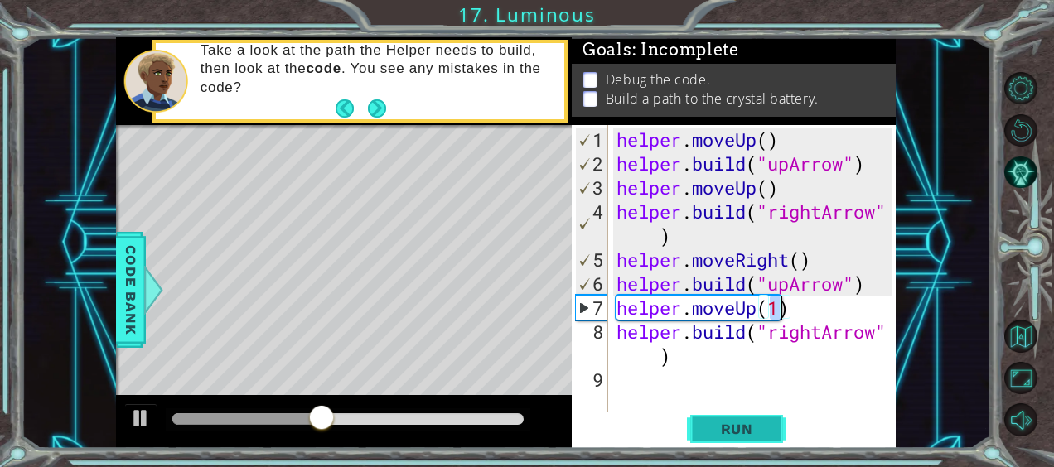
click at [736, 425] on span "Run" at bounding box center [736, 429] width 65 height 17
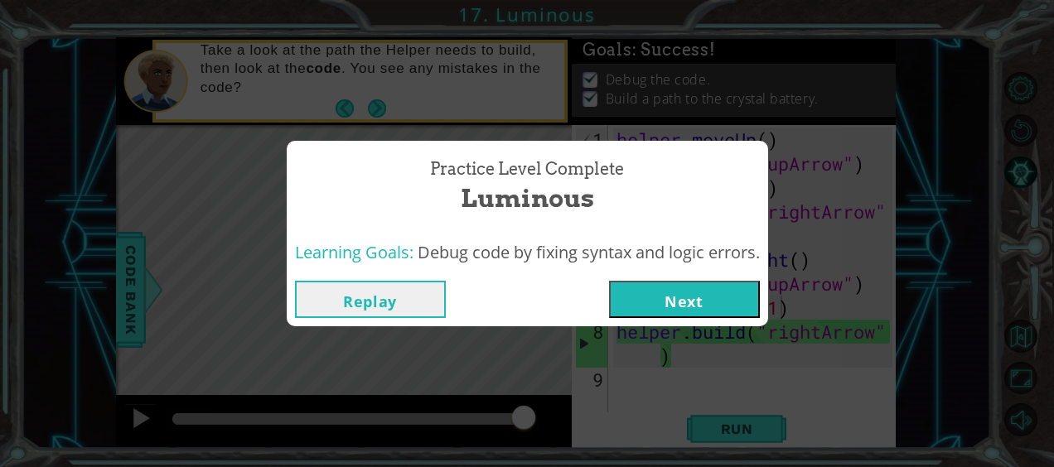
click at [714, 300] on button "Next" at bounding box center [684, 299] width 151 height 37
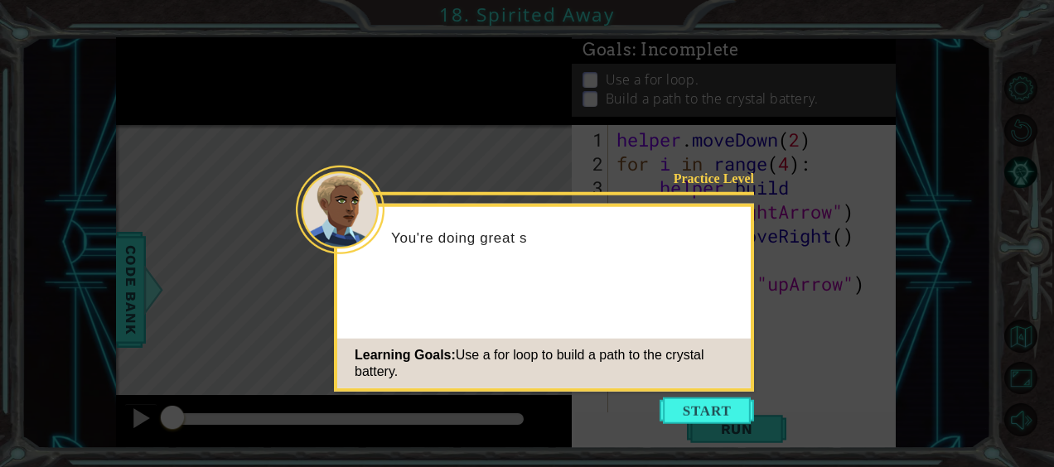
click at [736, 425] on icon at bounding box center [527, 233] width 1054 height 467
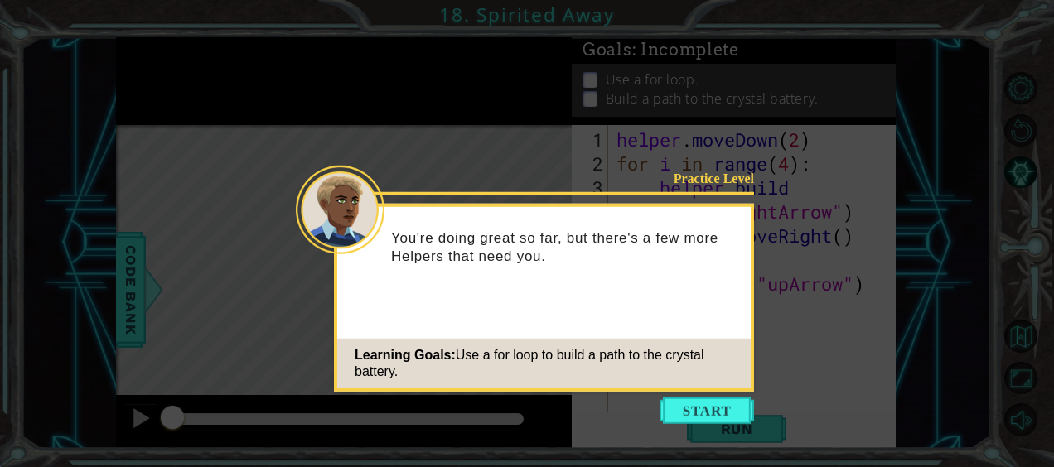
click at [736, 425] on icon at bounding box center [527, 233] width 1054 height 467
click at [708, 414] on button "Start" at bounding box center [707, 411] width 94 height 27
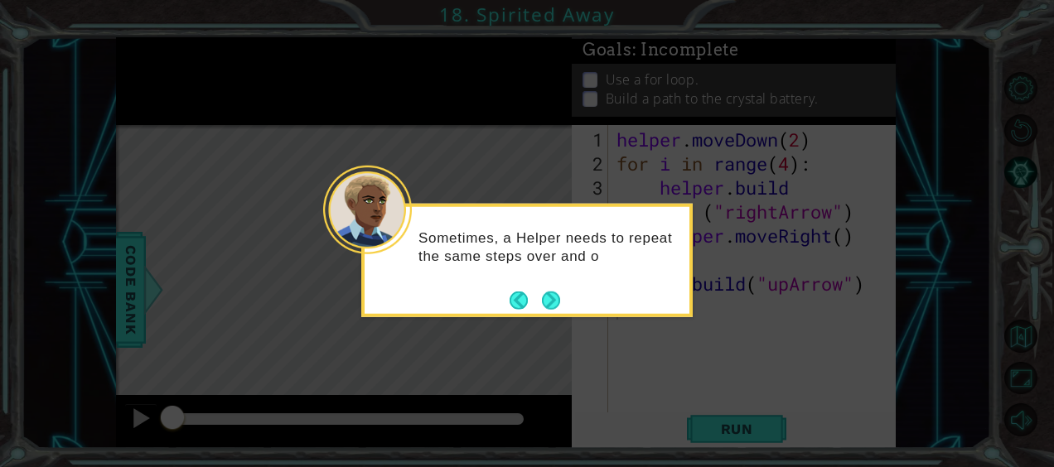
click at [570, 299] on div "Sometimes, a Helper needs to repeat the same steps over and o" at bounding box center [526, 261] width 331 height 114
click at [551, 292] on button "Next" at bounding box center [551, 301] width 20 height 20
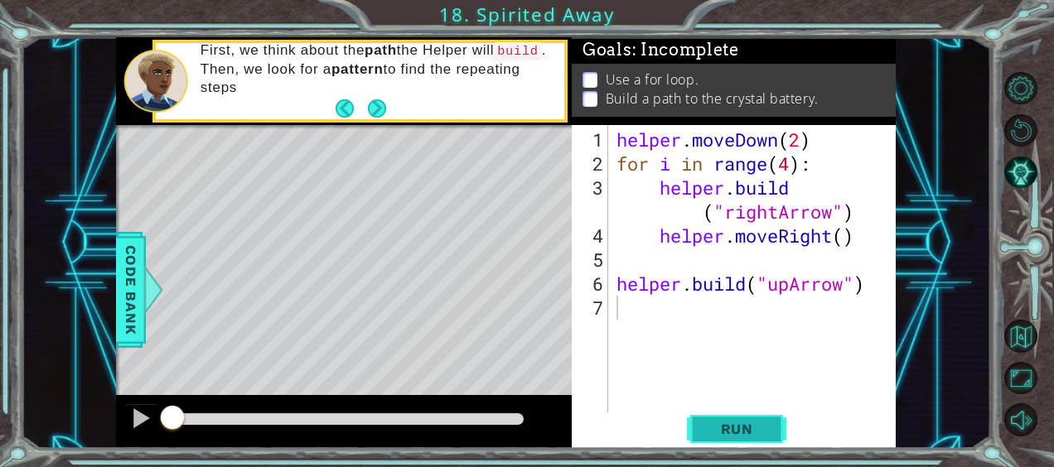
click at [747, 428] on span "Run" at bounding box center [736, 429] width 65 height 17
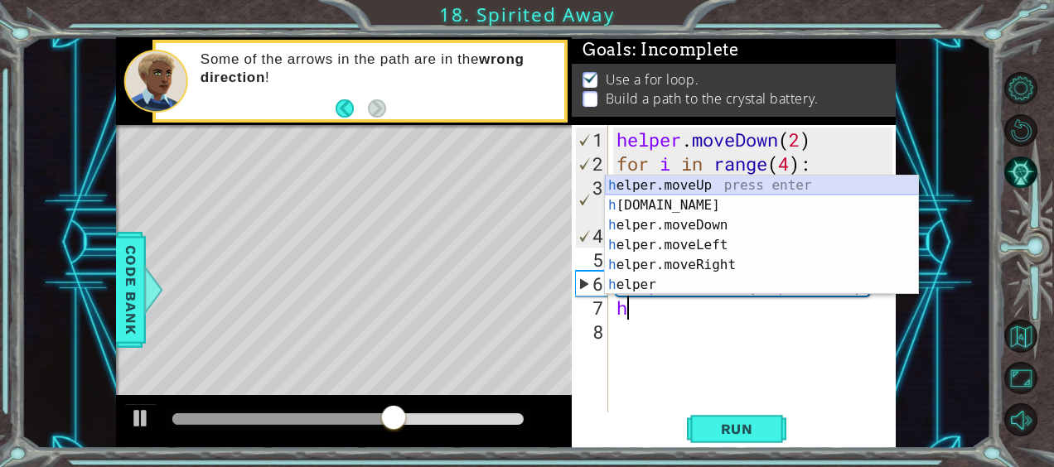
click at [717, 183] on div "h elper.moveUp press enter h [DOMAIN_NAME] press enter h elper.moveDown press e…" at bounding box center [762, 255] width 314 height 159
type textarea "helper.moveUp(1)"
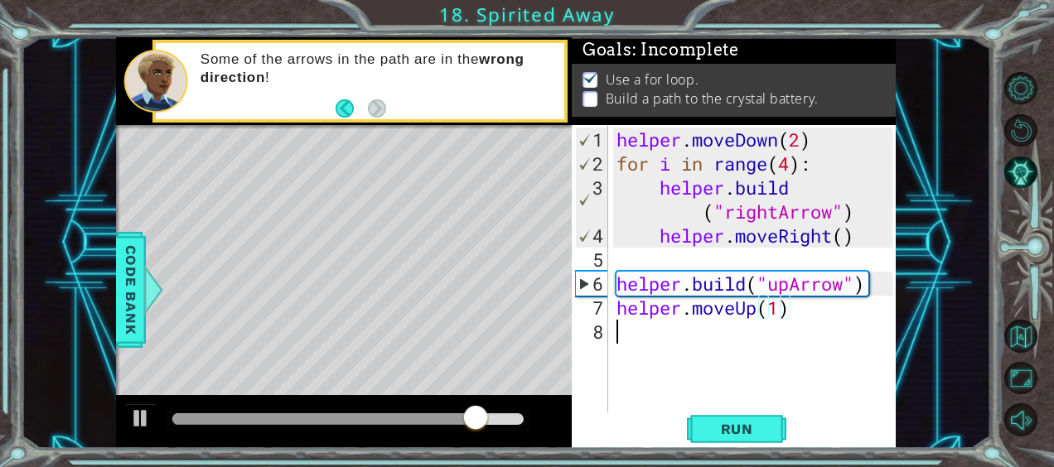
click at [790, 339] on div "helper . moveDown ( 2 ) for i in range ( 4 ) : helper . build ( "rightArrow" ) …" at bounding box center [756, 296] width 287 height 336
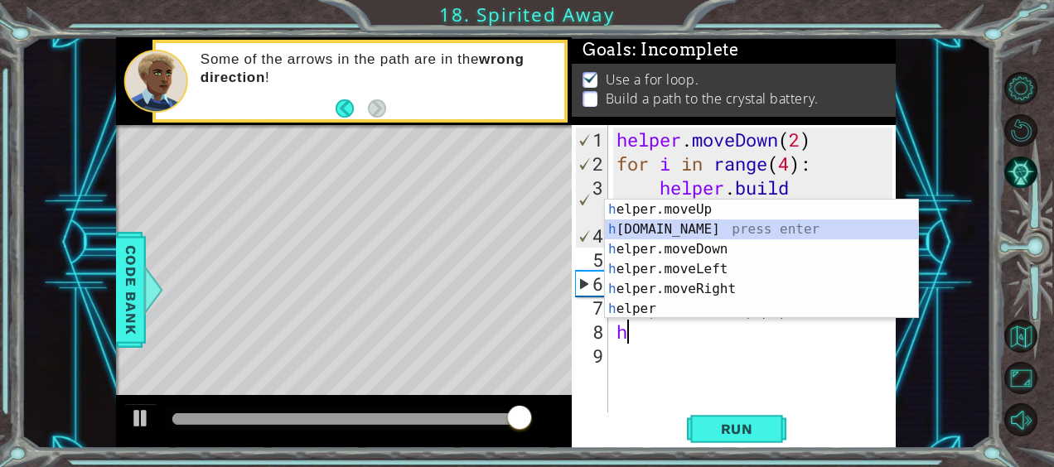
click at [756, 229] on div "h elper.moveUp press enter h [DOMAIN_NAME] press enter h elper.moveDown press e…" at bounding box center [762, 279] width 314 height 159
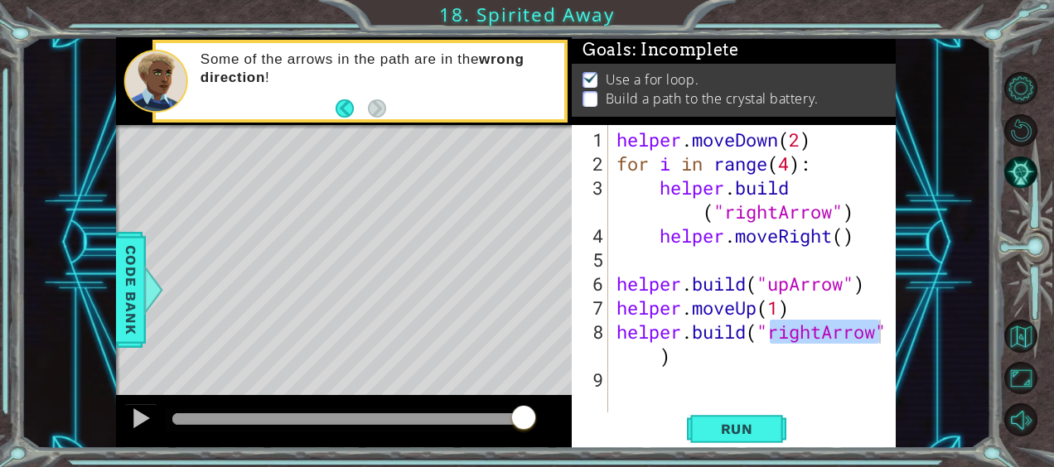
click at [819, 328] on div "helper . moveDown ( 2 ) for i in range ( 4 ) : helper . build ( "rightArrow" ) …" at bounding box center [752, 269] width 279 height 288
click at [826, 334] on div "helper . moveDown ( 2 ) for i in range ( 4 ) : helper . build ( "rightArrow" ) …" at bounding box center [756, 296] width 287 height 336
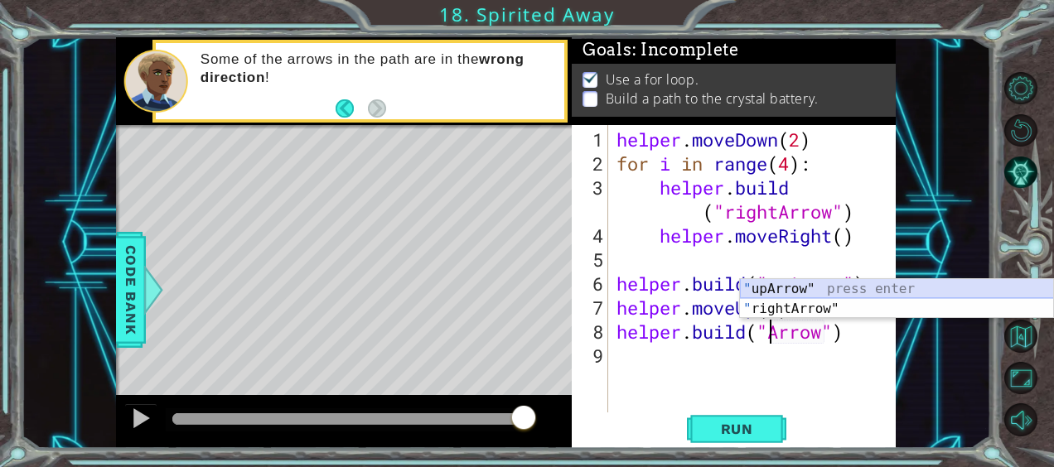
click at [775, 287] on div "" upArrow" press enter " rightArrow" press enter" at bounding box center [897, 319] width 314 height 80
type textarea "[DOMAIN_NAME]("upArrow")"
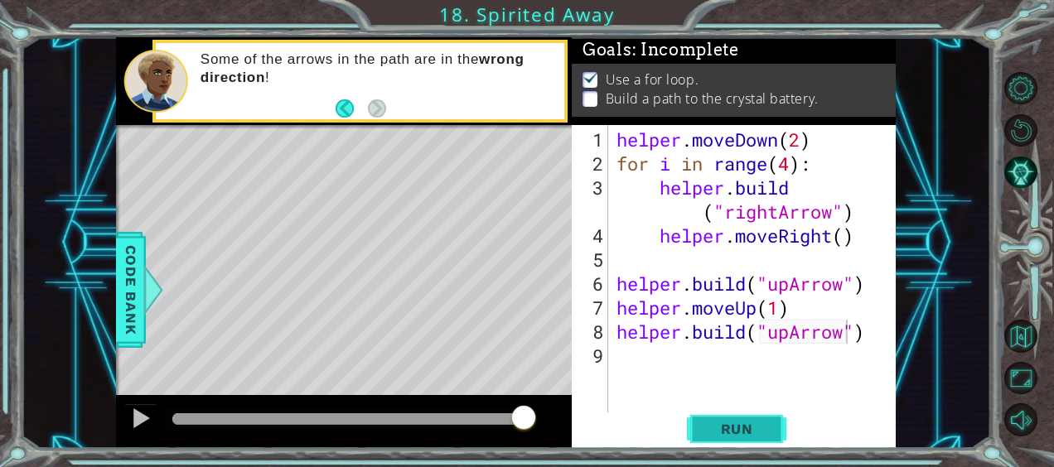
click at [744, 432] on span "Run" at bounding box center [736, 429] width 65 height 17
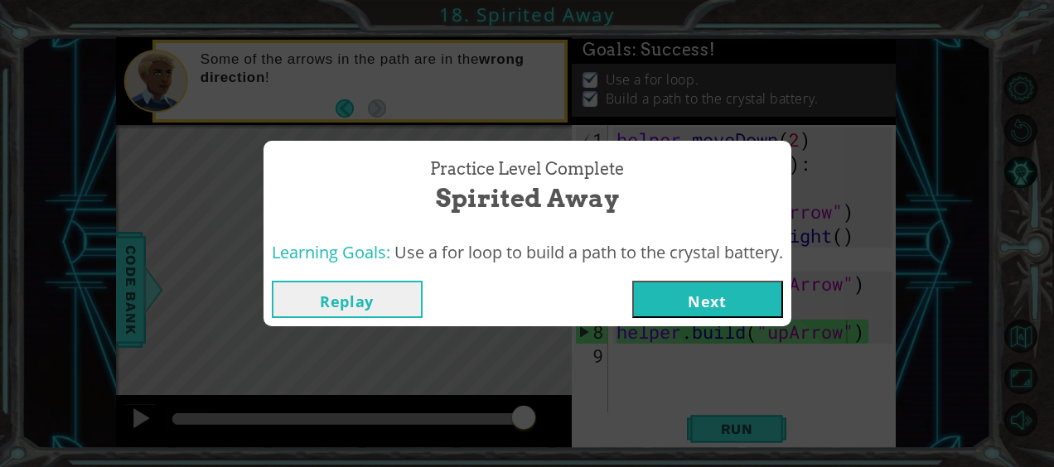
click at [723, 294] on button "Next" at bounding box center [707, 299] width 151 height 37
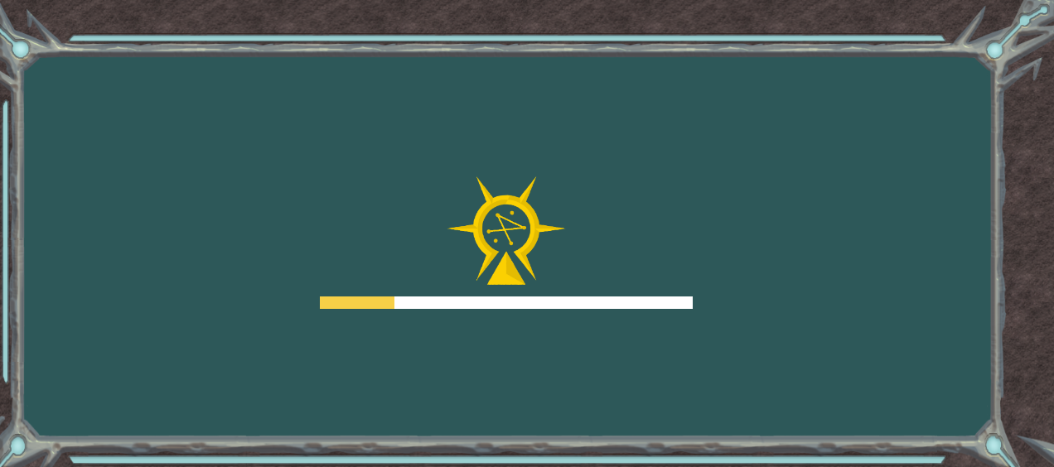
click at [723, 294] on div "Goals Error loading from server. Try refreshing the page. You'll need to join a…" at bounding box center [527, 233] width 1054 height 467
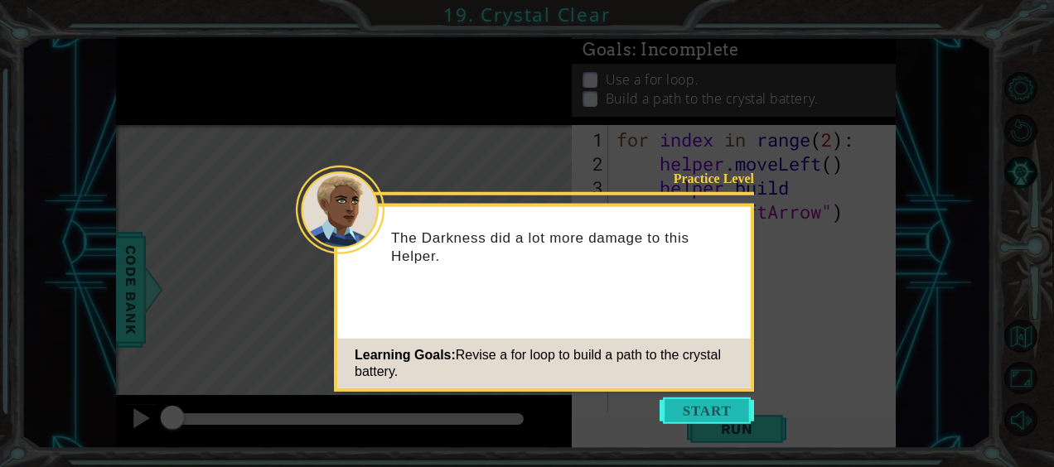
click at [668, 409] on button "Start" at bounding box center [707, 411] width 94 height 27
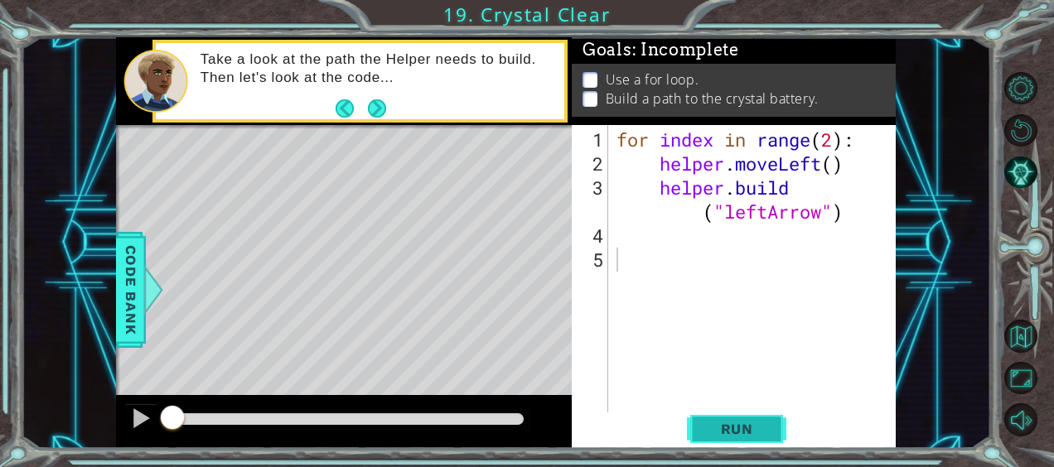
click at [741, 417] on button "Run" at bounding box center [736, 429] width 99 height 32
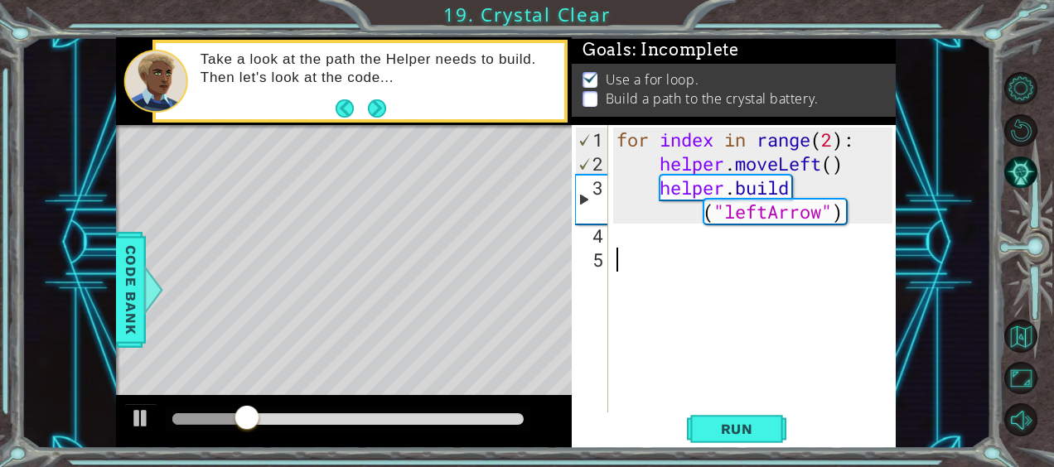
click at [637, 249] on div "for index in range ( 2 ) : helper . moveLeft ( ) helper . build ( "leftArrow" )" at bounding box center [756, 296] width 287 height 336
click at [640, 234] on div "for index in range ( 2 ) : helper . moveLeft ( ) helper . build ( "leftArrow" )" at bounding box center [756, 296] width 287 height 336
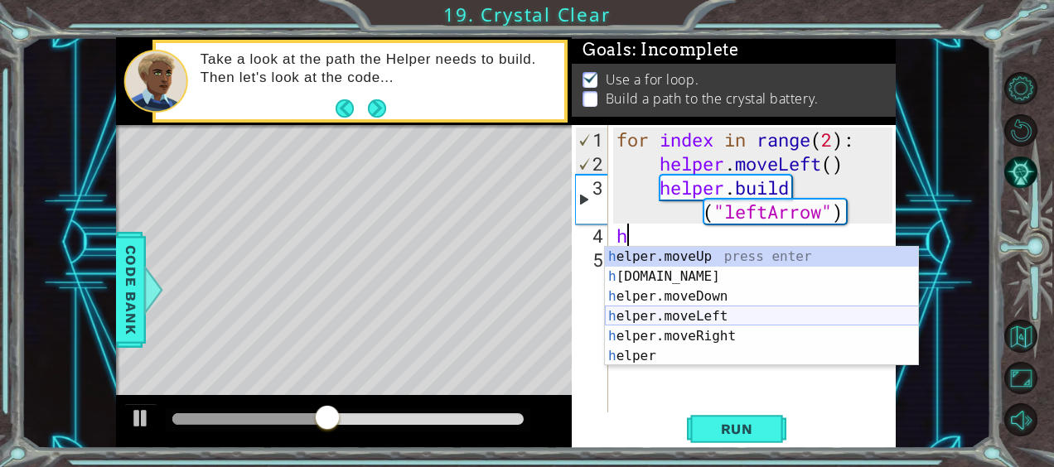
click at [676, 312] on div "h elper.moveUp press enter h [DOMAIN_NAME] press enter h elper.moveDown press e…" at bounding box center [762, 326] width 314 height 159
type textarea "helper.moveLeft(1)"
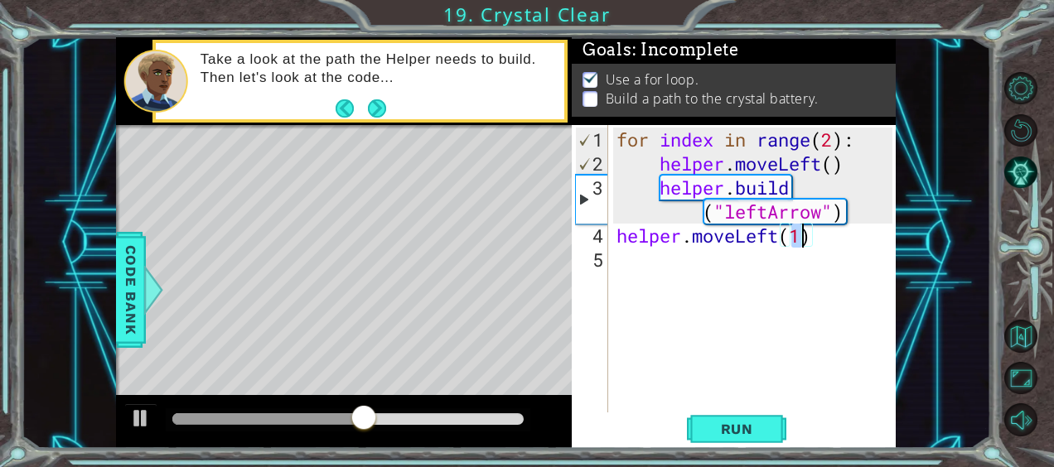
click at [732, 271] on div "for index in range ( 2 ) : helper . moveLeft ( ) helper . build ( "leftArrow" )…" at bounding box center [756, 296] width 287 height 336
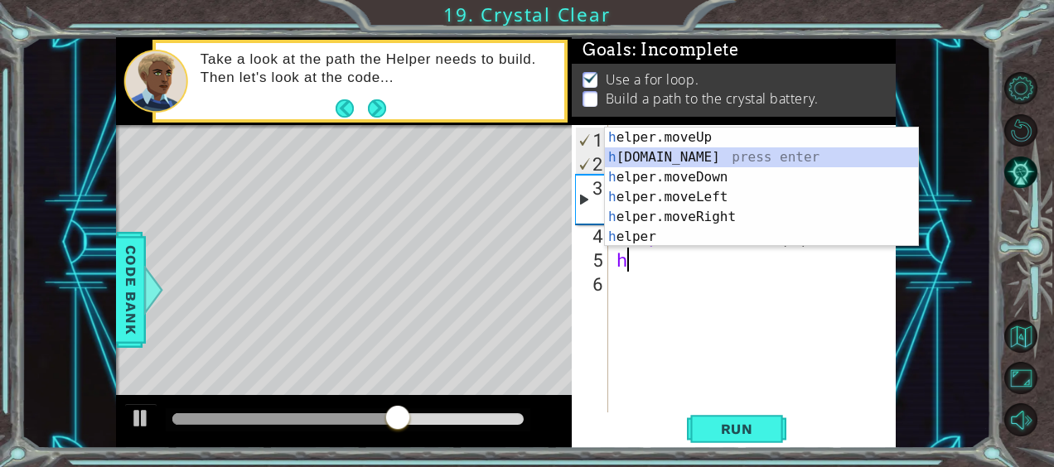
click at [695, 158] on div "h elper.moveUp press enter h [DOMAIN_NAME] press enter h elper.moveDown press e…" at bounding box center [762, 207] width 314 height 159
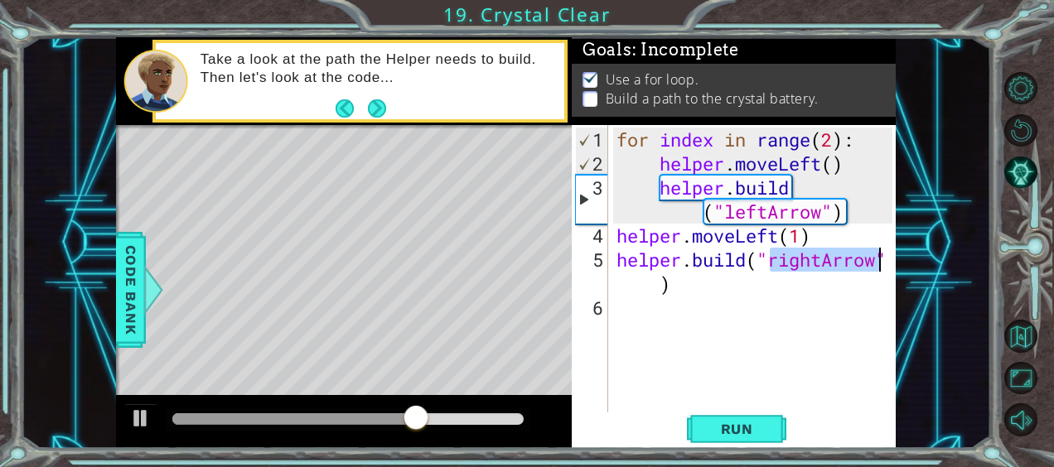
click at [820, 254] on div "for index in range ( 2 ) : helper . moveLeft ( ) helper . build ( "leftArrow" )…" at bounding box center [752, 269] width 279 height 288
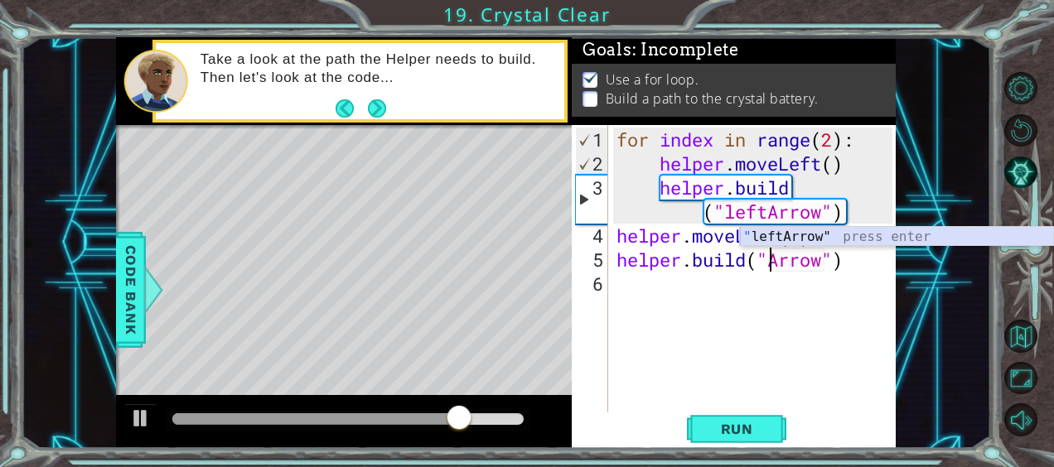
click at [816, 238] on div "" leftArrow" press enter" at bounding box center [897, 257] width 314 height 60
type textarea "[DOMAIN_NAME]("leftArrow")"
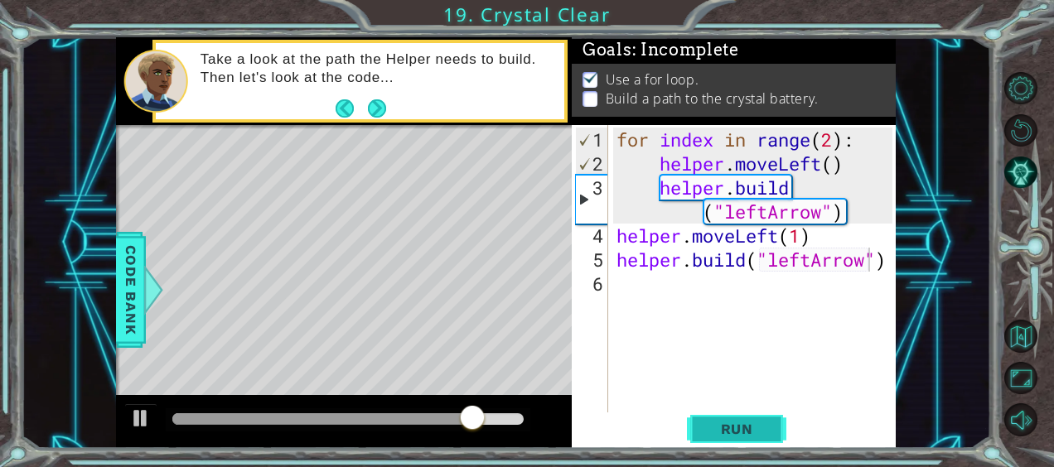
click at [753, 432] on span "Run" at bounding box center [736, 429] width 65 height 17
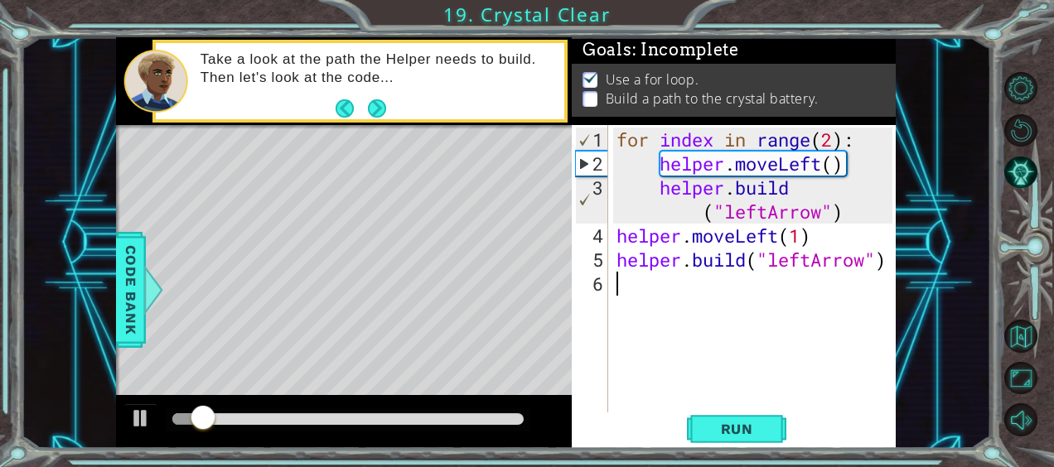
click at [691, 280] on div "for index in range ( 2 ) : helper . moveLeft ( ) helper . build ( "leftArrow" )…" at bounding box center [756, 296] width 287 height 336
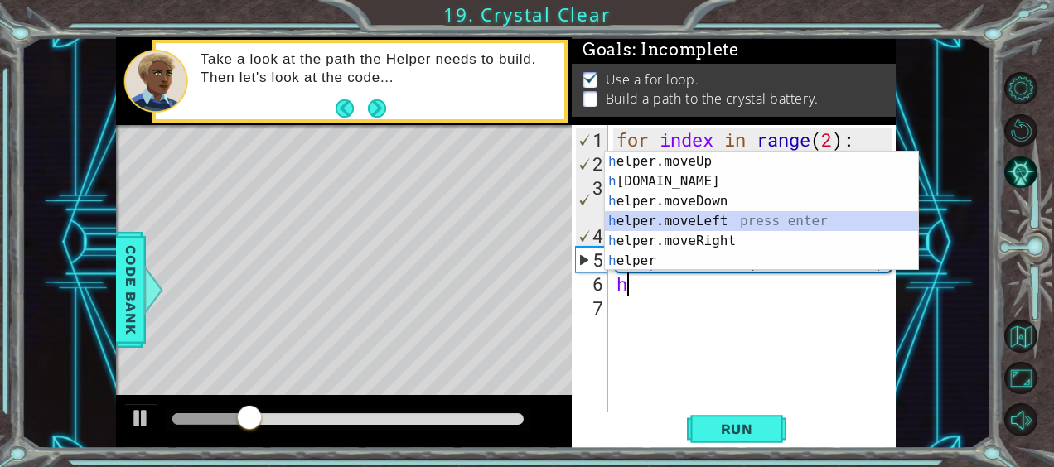
click at [696, 217] on div "h elper.moveUp press enter h [DOMAIN_NAME] press enter h elper.moveDown press e…" at bounding box center [762, 231] width 314 height 159
type textarea "helper.moveLeft(1)"
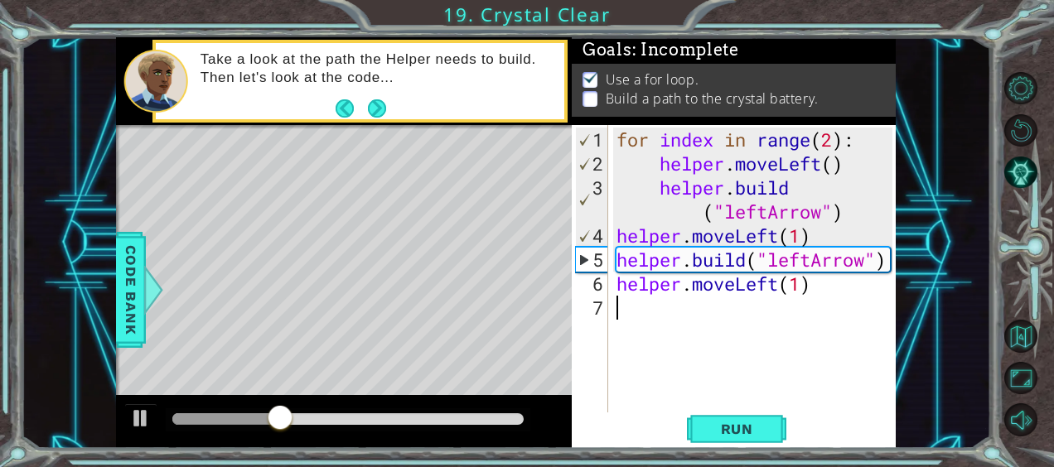
click at [760, 310] on div "for index in range ( 2 ) : helper . moveLeft ( ) helper . build ( "leftArrow" )…" at bounding box center [756, 296] width 287 height 336
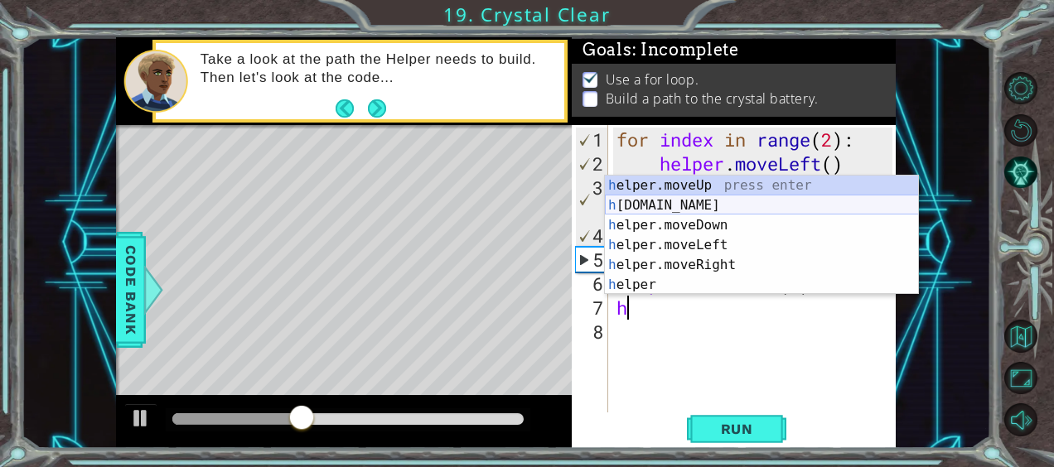
click at [689, 201] on div "h elper.moveUp press enter h [DOMAIN_NAME] press enter h elper.moveDown press e…" at bounding box center [762, 255] width 314 height 159
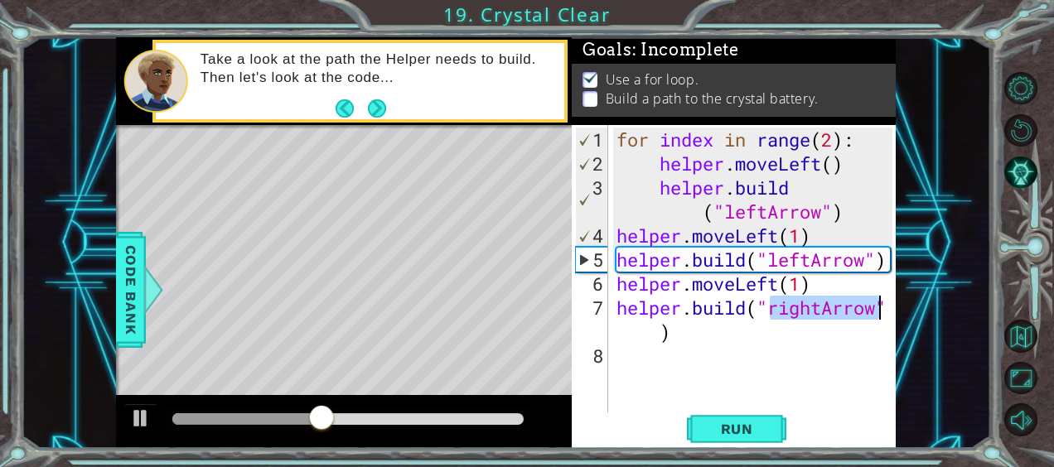
click at [822, 305] on div "for index in range ( 2 ) : helper . moveLeft ( ) helper . build ( "leftArrow" )…" at bounding box center [752, 269] width 279 height 288
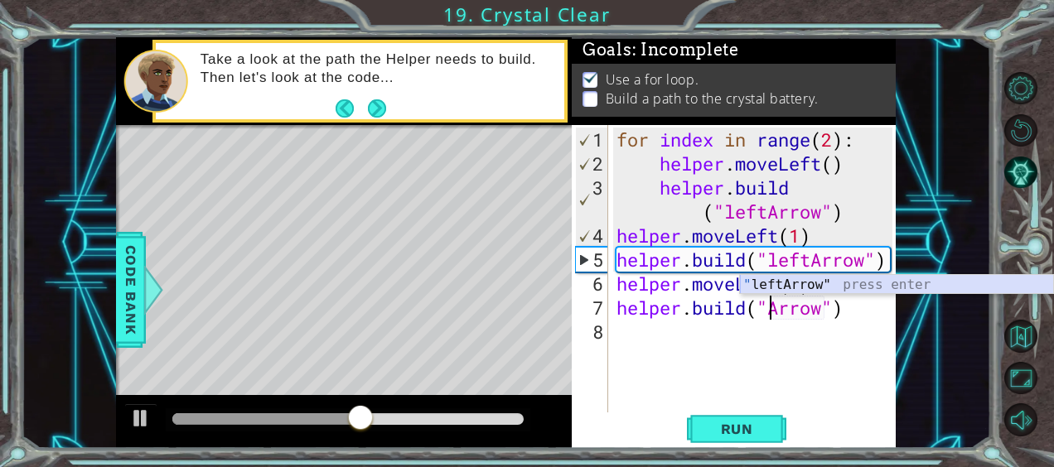
click at [822, 278] on div "" leftArrow" press enter" at bounding box center [897, 305] width 314 height 60
type textarea "[DOMAIN_NAME]("leftArrow")"
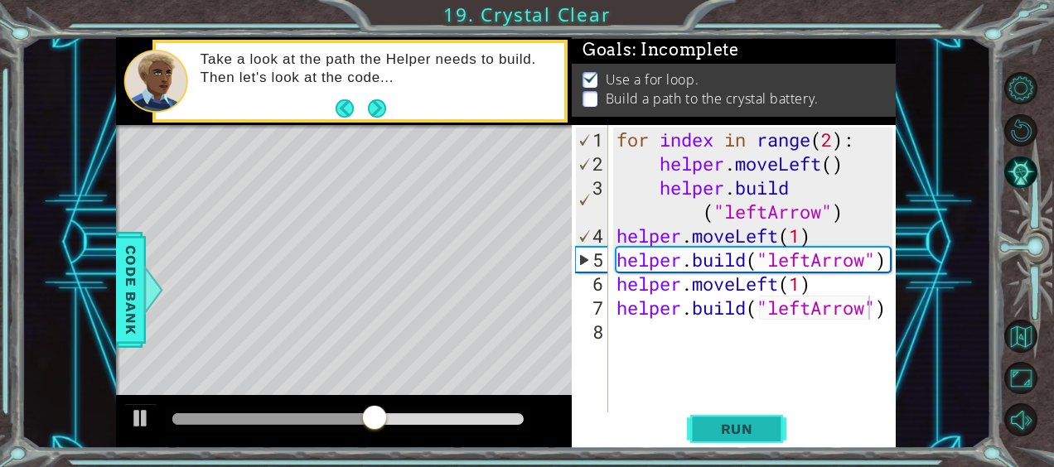
click at [733, 427] on span "Run" at bounding box center [736, 429] width 65 height 17
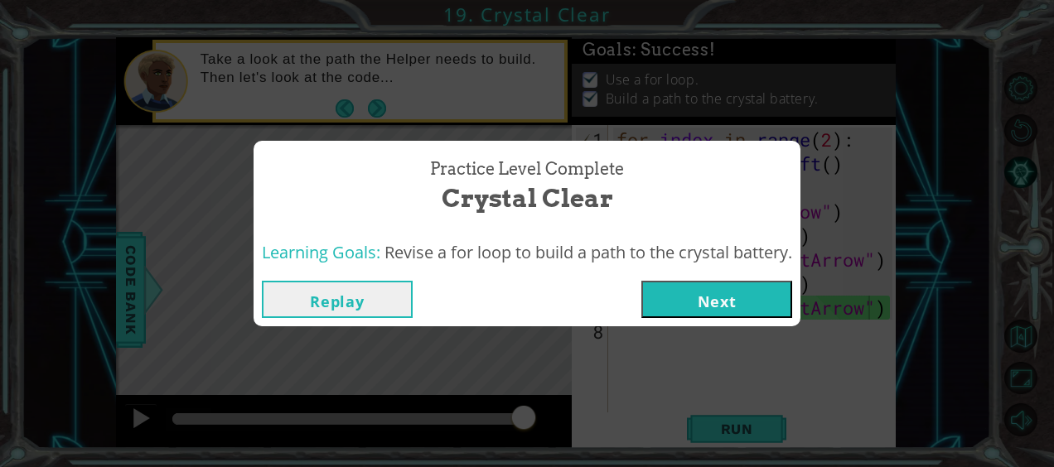
click at [745, 293] on button "Next" at bounding box center [716, 299] width 151 height 37
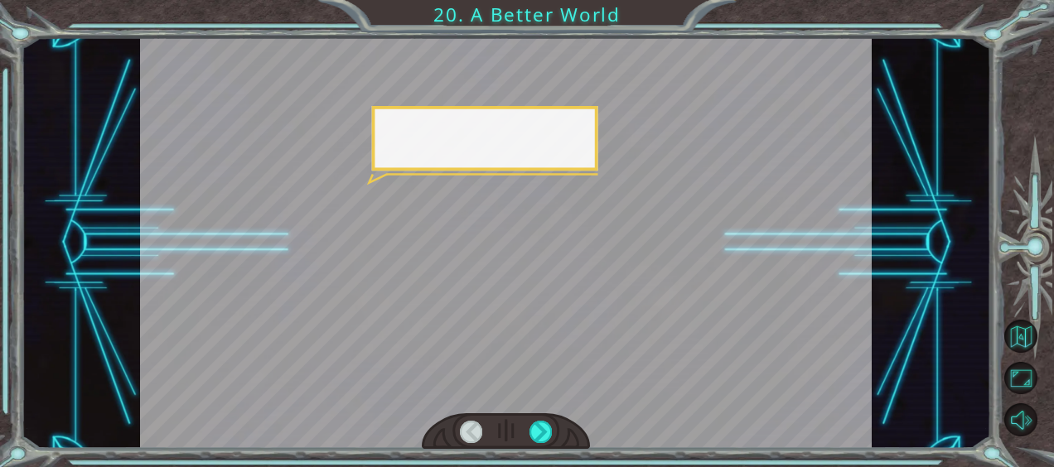
click at [745, 293] on div at bounding box center [506, 242] width 732 height 411
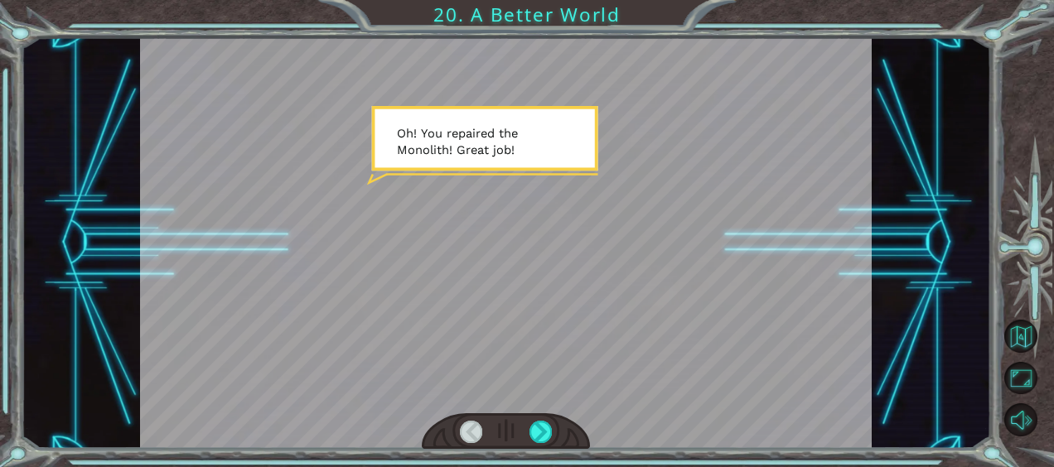
drag, startPoint x: 745, startPoint y: 293, endPoint x: 625, endPoint y: 297, distance: 120.2
click at [625, 297] on div at bounding box center [506, 242] width 732 height 411
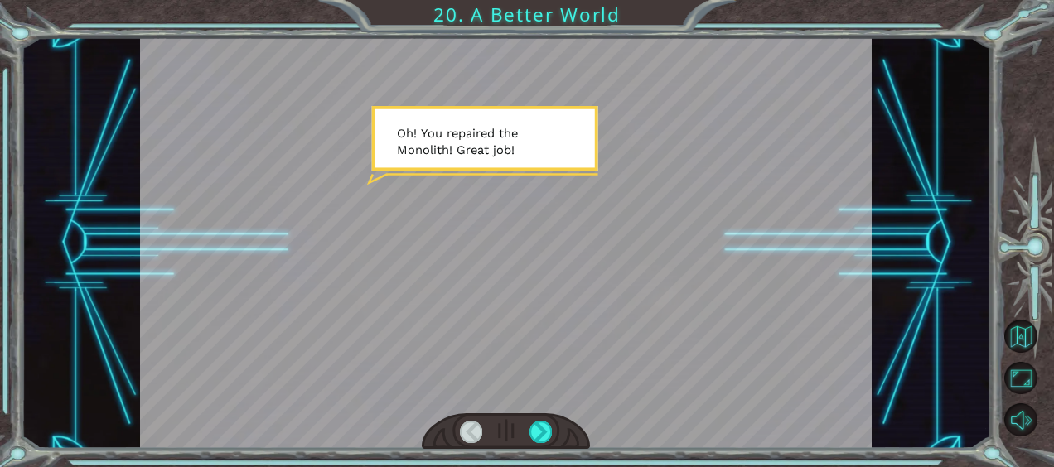
click at [625, 297] on div at bounding box center [506, 242] width 732 height 411
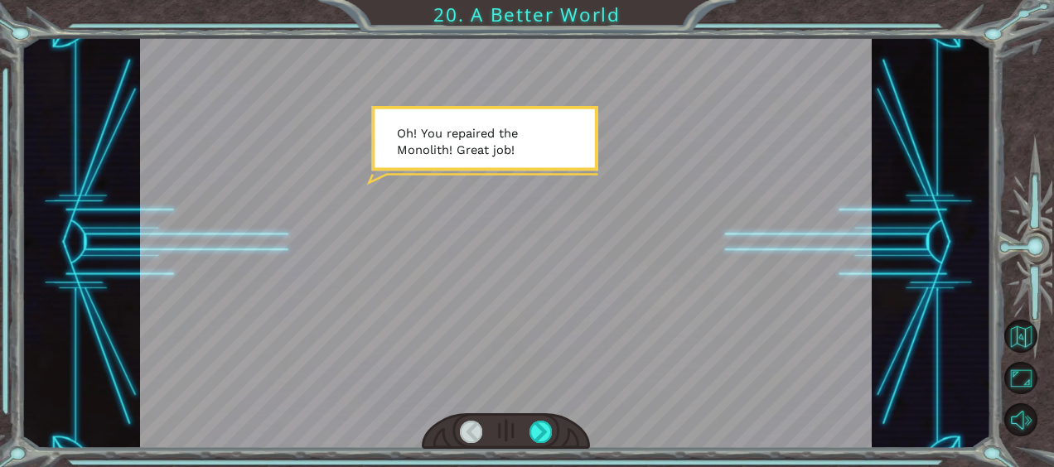
click at [625, 297] on div at bounding box center [506, 242] width 732 height 411
drag, startPoint x: 625, startPoint y: 297, endPoint x: 613, endPoint y: 263, distance: 36.7
click at [613, 263] on div at bounding box center [506, 242] width 732 height 411
click at [606, 267] on div at bounding box center [506, 242] width 732 height 411
click at [547, 427] on div at bounding box center [540, 432] width 22 height 22
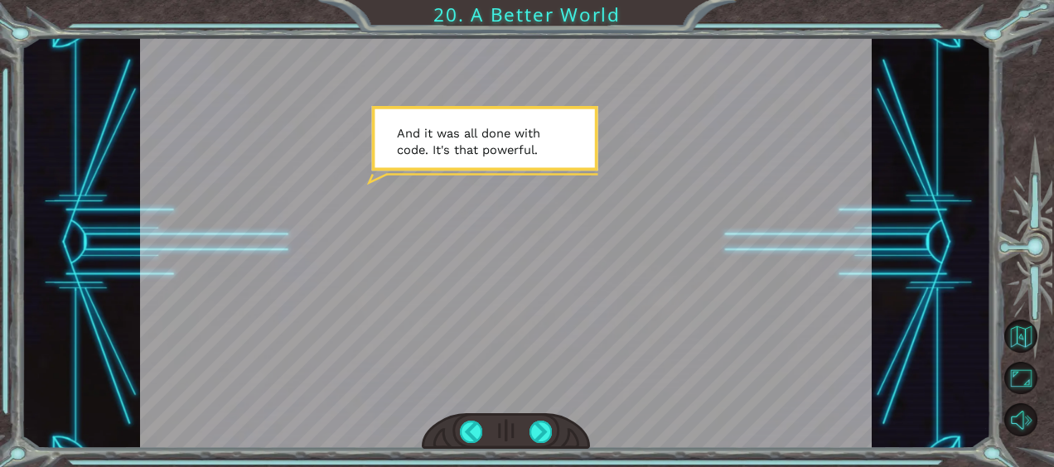
click at [517, 461] on div "Temporary Text O h ! Y o u r e p a i r e d t h e M o n o l i t h ! G r e a t j …" at bounding box center [527, 233] width 1054 height 467
click at [543, 437] on div at bounding box center [540, 432] width 22 height 22
click at [542, 437] on div at bounding box center [540, 432] width 22 height 22
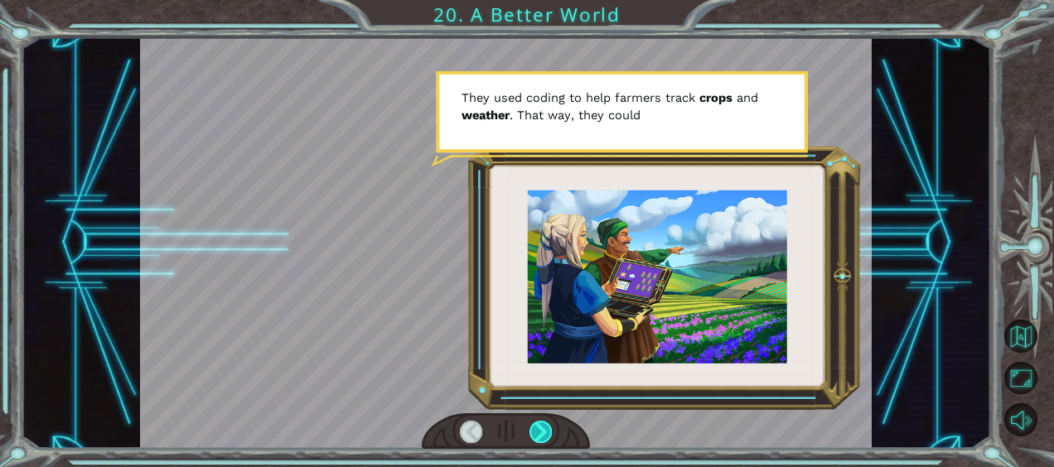
click at [539, 434] on div at bounding box center [540, 432] width 22 height 22
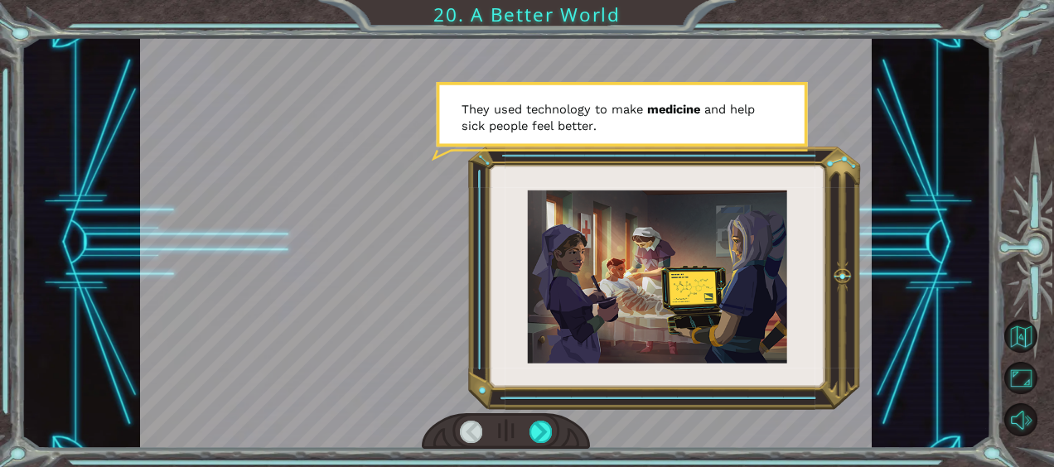
drag, startPoint x: 539, startPoint y: 434, endPoint x: 511, endPoint y: 426, distance: 28.6
click at [511, 426] on div at bounding box center [506, 431] width 168 height 37
click at [540, 426] on div at bounding box center [540, 432] width 22 height 22
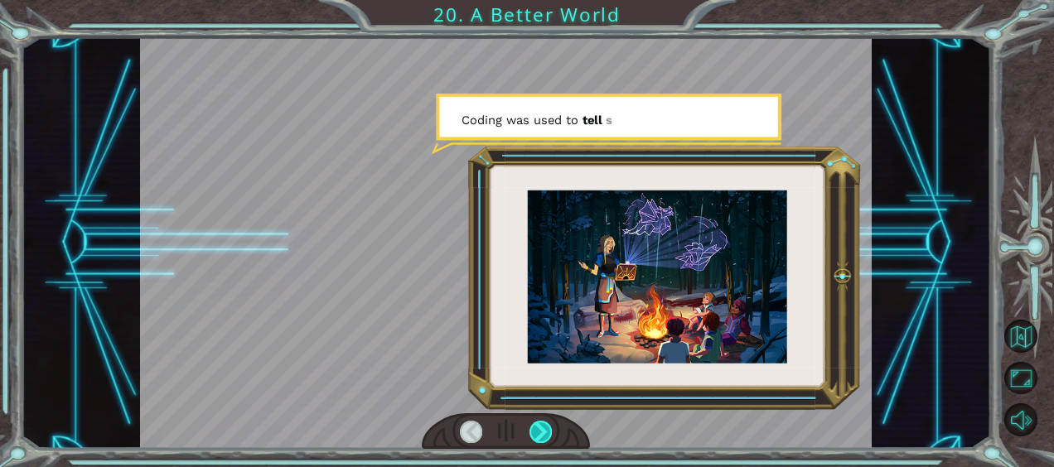
click at [540, 426] on div at bounding box center [540, 432] width 22 height 22
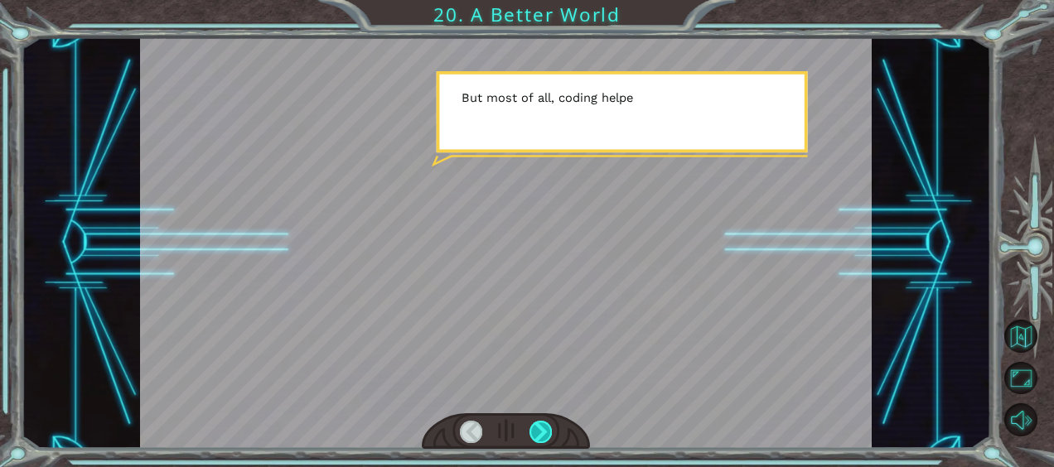
click at [540, 426] on div at bounding box center [540, 432] width 22 height 22
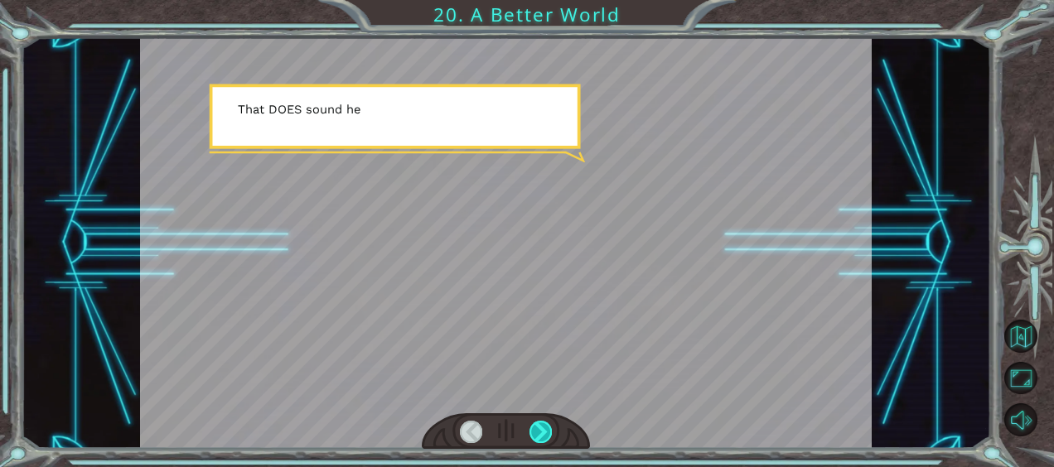
click at [540, 426] on div at bounding box center [540, 432] width 22 height 22
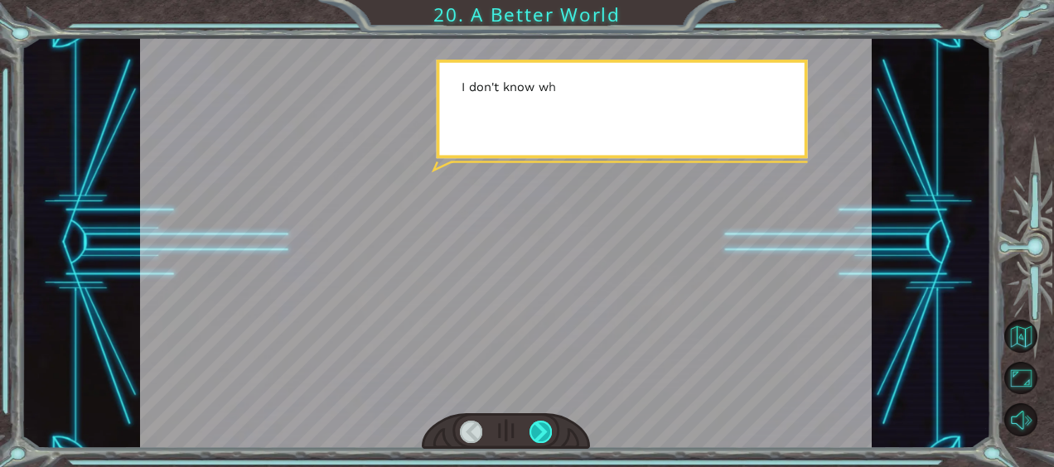
click at [540, 426] on div at bounding box center [540, 432] width 22 height 22
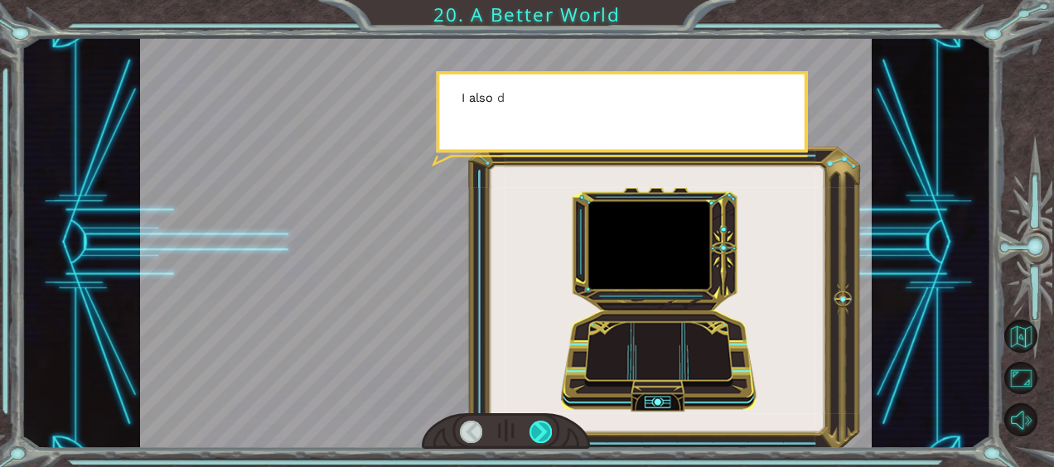
click at [540, 426] on div at bounding box center [540, 432] width 22 height 22
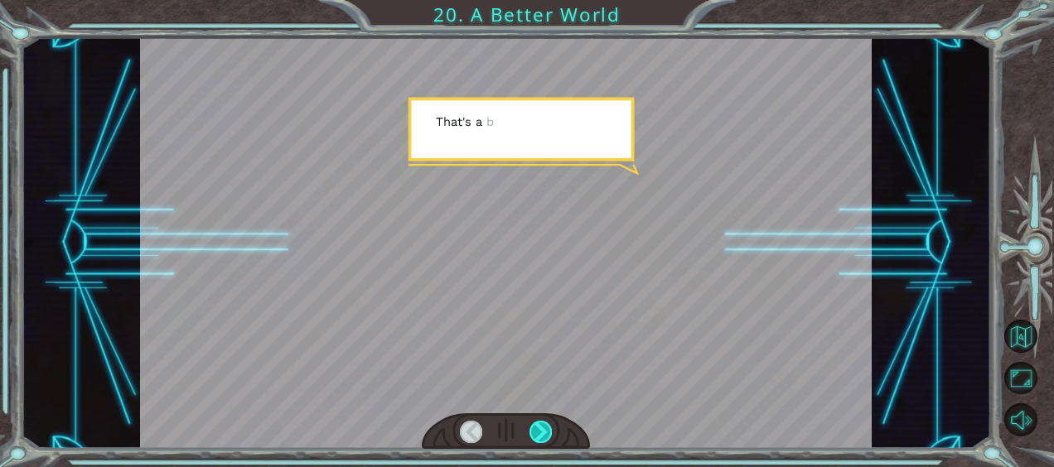
click at [540, 426] on div at bounding box center [540, 432] width 22 height 22
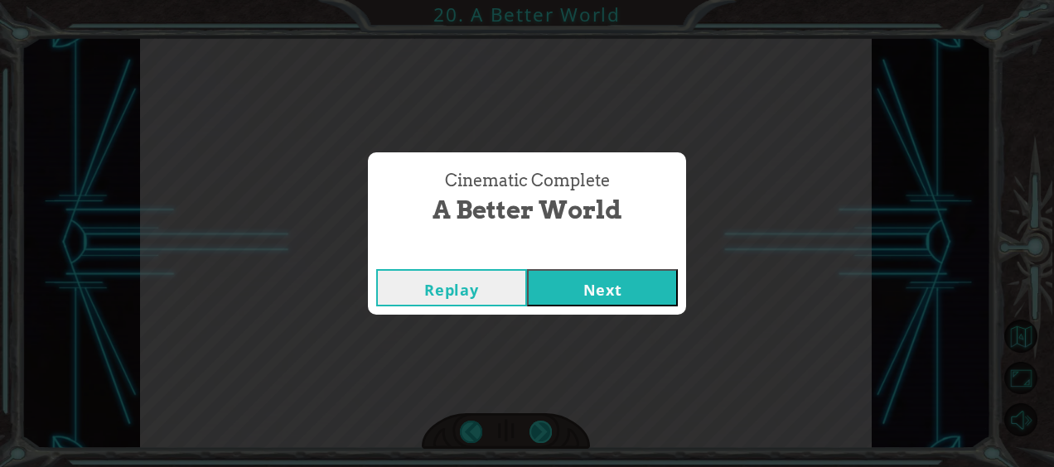
click at [540, 426] on div "Cinematic Complete A Better World Replay Next" at bounding box center [527, 233] width 1054 height 467
drag, startPoint x: 540, startPoint y: 426, endPoint x: 656, endPoint y: 283, distance: 183.7
click at [656, 283] on button "Next" at bounding box center [602, 287] width 151 height 37
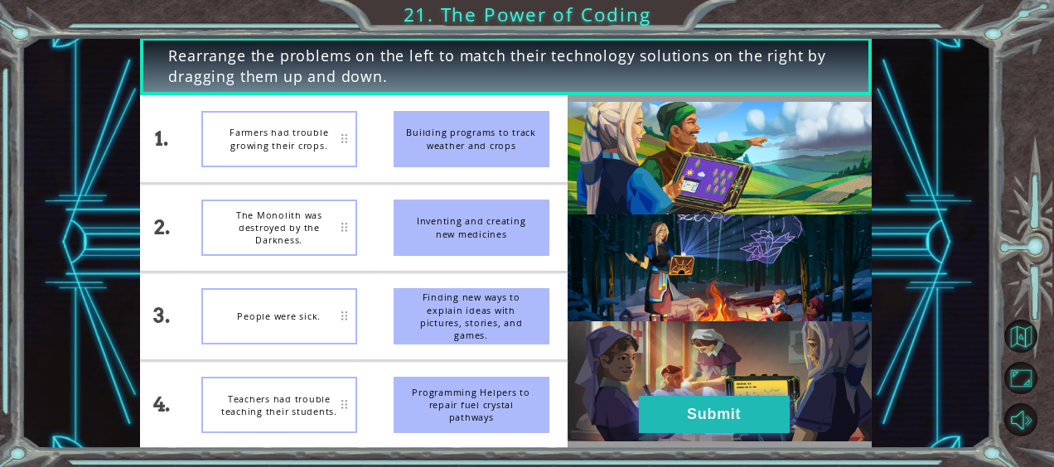
click at [737, 404] on button "Submit" at bounding box center [714, 414] width 151 height 37
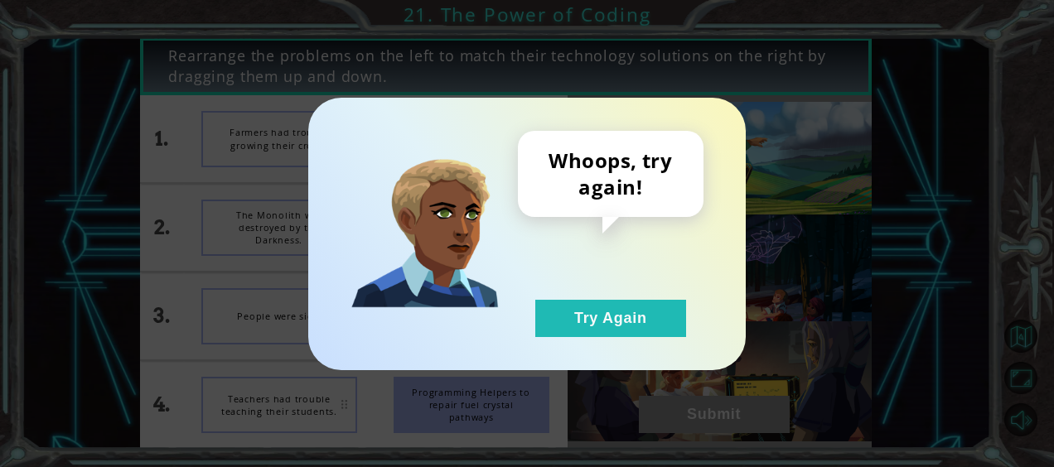
click at [621, 293] on div "Whoops, try again! Try Again" at bounding box center [611, 234] width 186 height 206
click at [621, 294] on div "Whoops, try again! Try Again" at bounding box center [611, 234] width 186 height 206
click at [592, 318] on button "Try Again" at bounding box center [610, 318] width 151 height 37
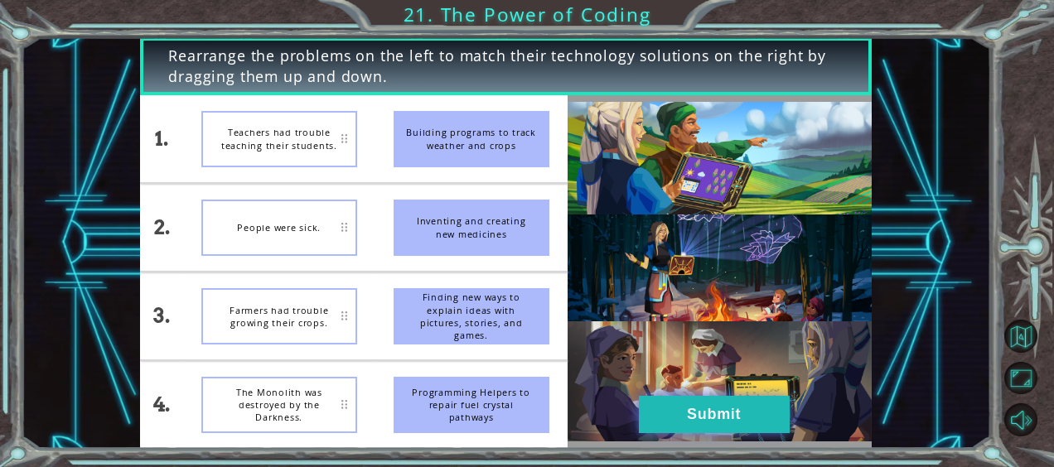
click at [676, 419] on button "Submit" at bounding box center [714, 414] width 151 height 37
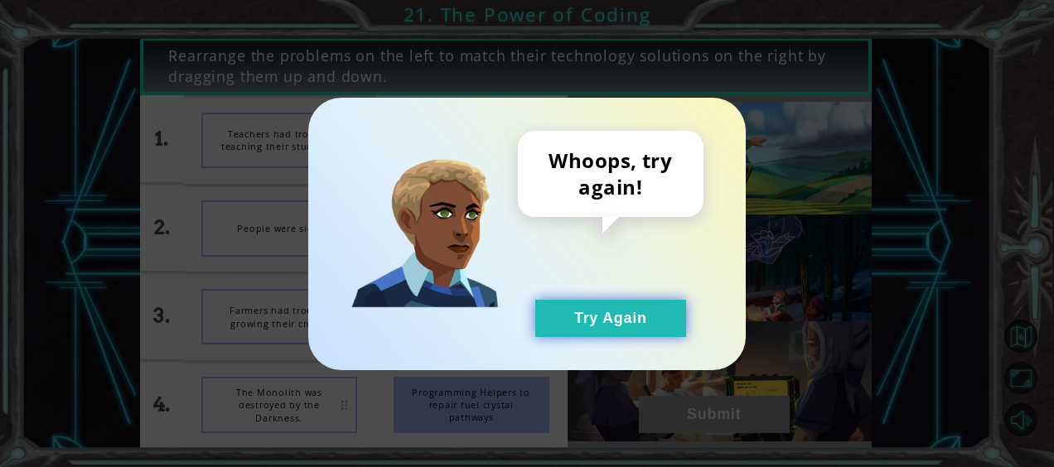
click at [579, 314] on button "Try Again" at bounding box center [610, 318] width 151 height 37
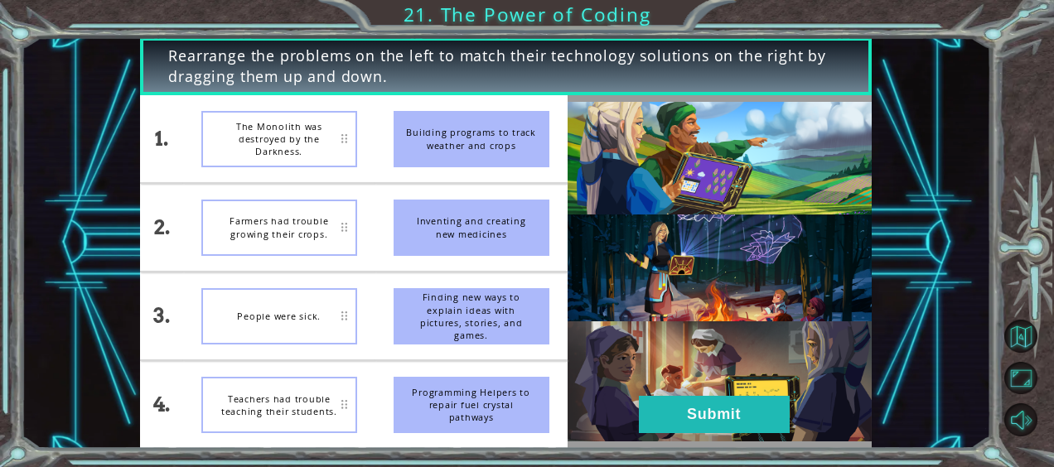
click at [729, 416] on button "Submit" at bounding box center [714, 414] width 151 height 37
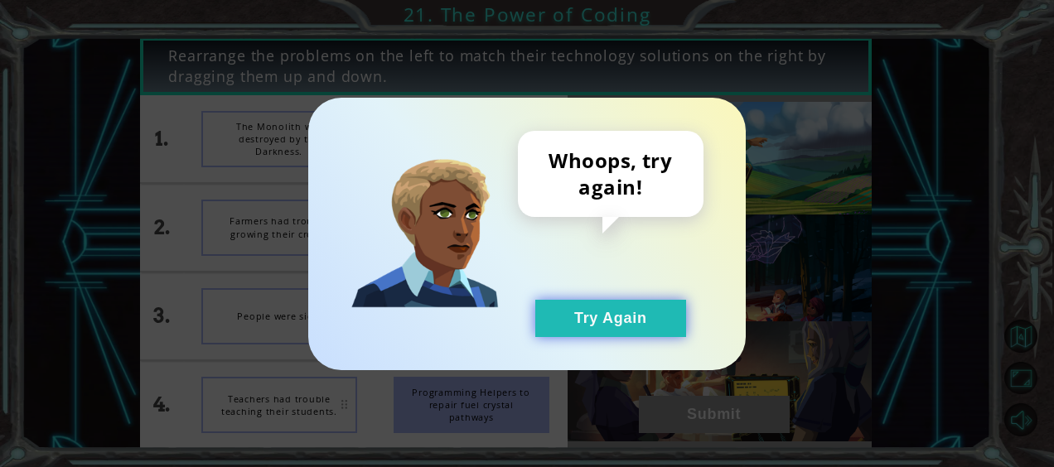
click at [646, 315] on button "Try Again" at bounding box center [610, 318] width 151 height 37
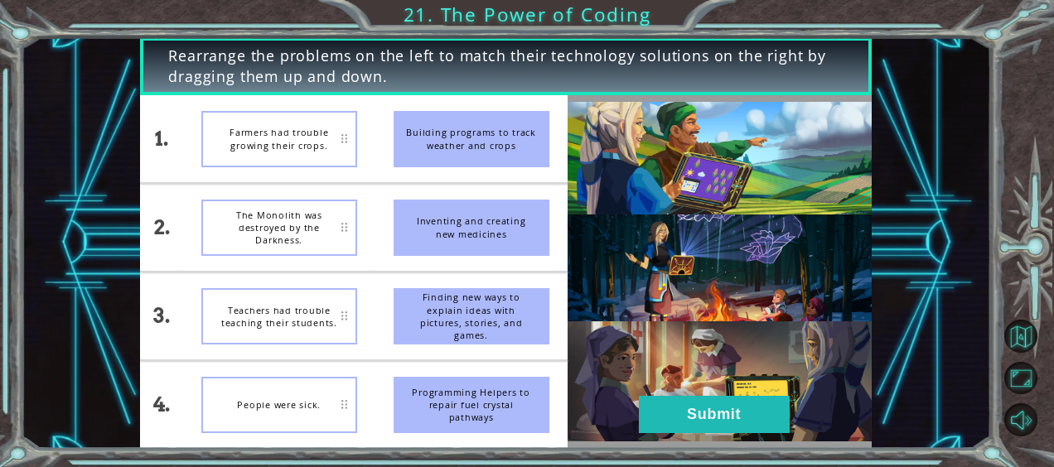
click at [724, 413] on button "Submit" at bounding box center [714, 414] width 151 height 37
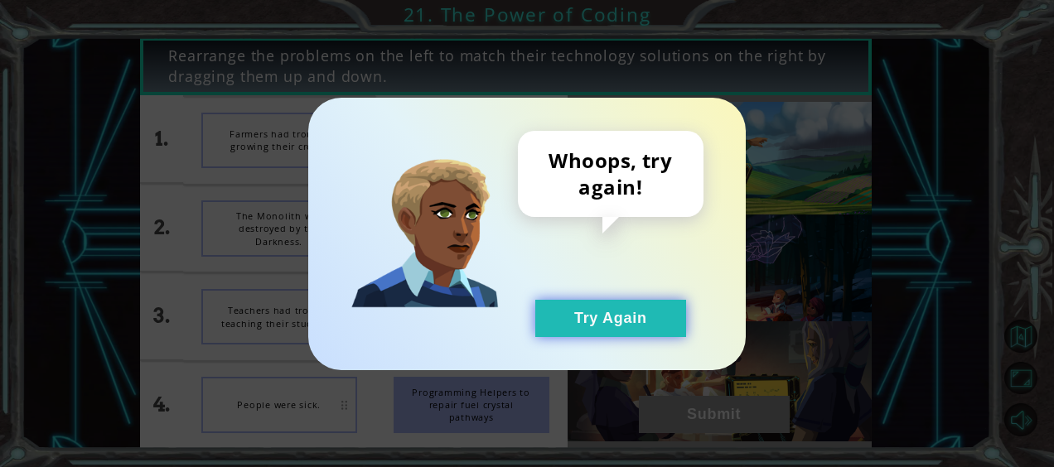
click at [657, 328] on button "Try Again" at bounding box center [610, 318] width 151 height 37
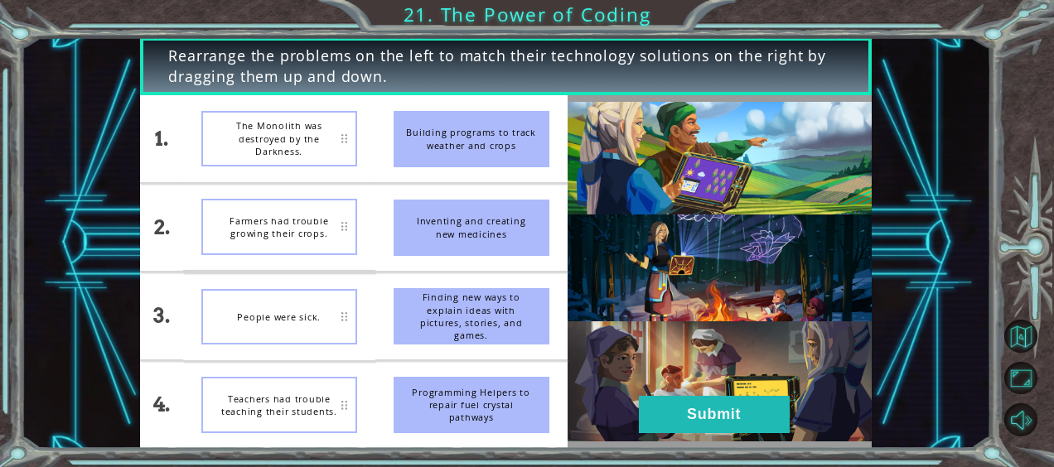
click at [338, 139] on div "The Monolith was destroyed by the Darkness." at bounding box center [279, 139] width 156 height 56
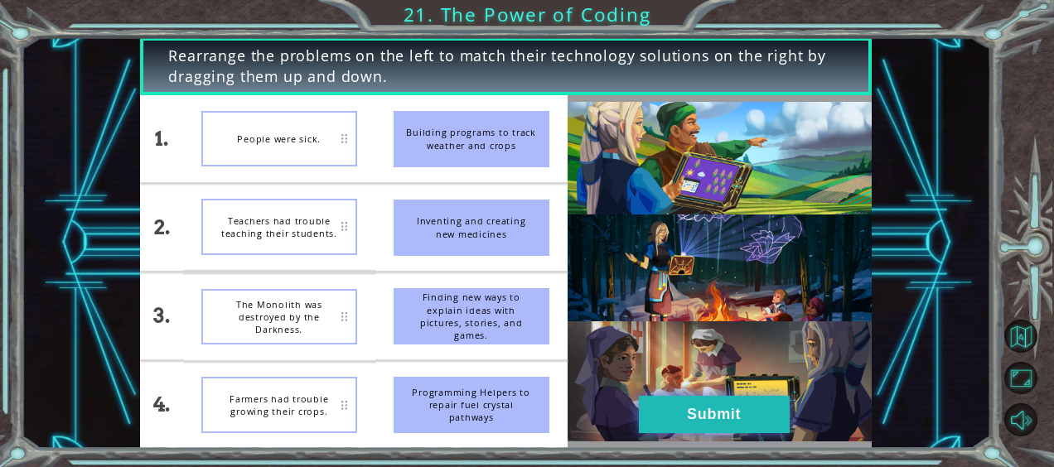
click at [694, 419] on button "Submit" at bounding box center [714, 414] width 151 height 37
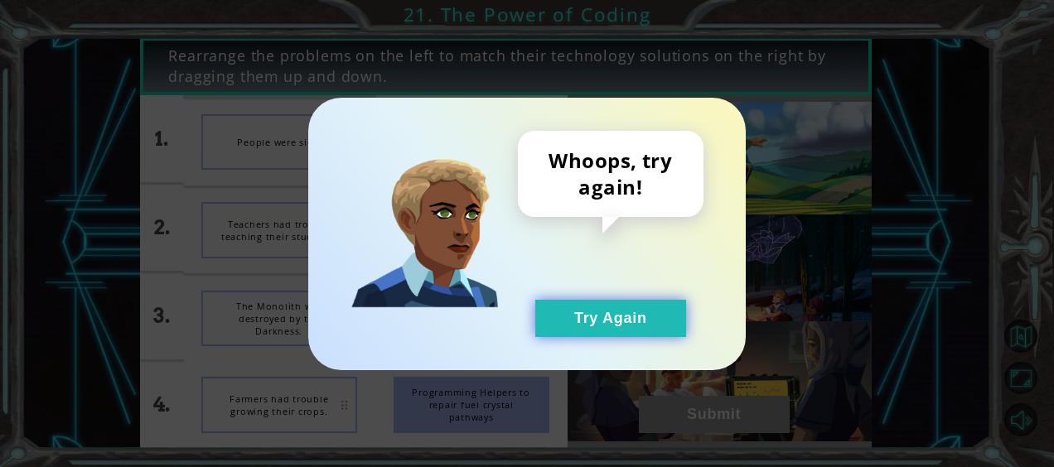
click at [635, 330] on button "Try Again" at bounding box center [610, 318] width 151 height 37
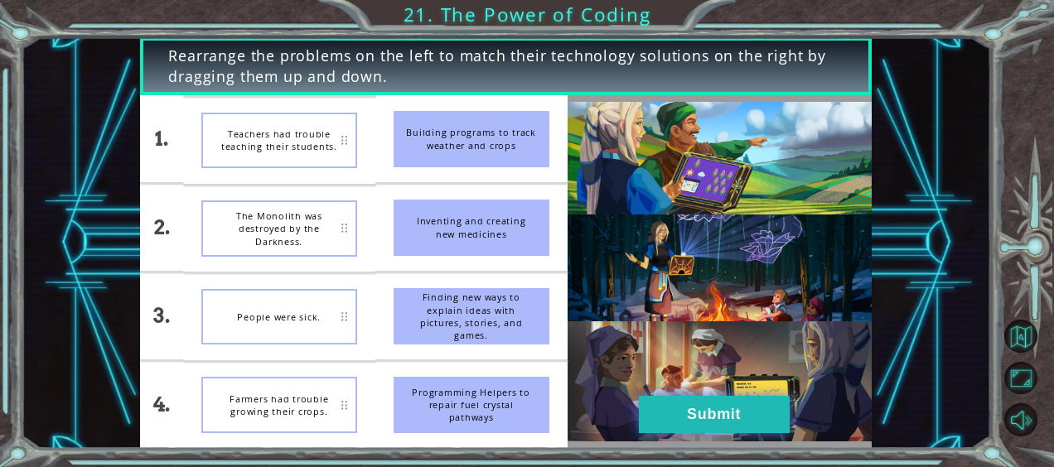
click at [693, 413] on button "Submit" at bounding box center [714, 414] width 151 height 37
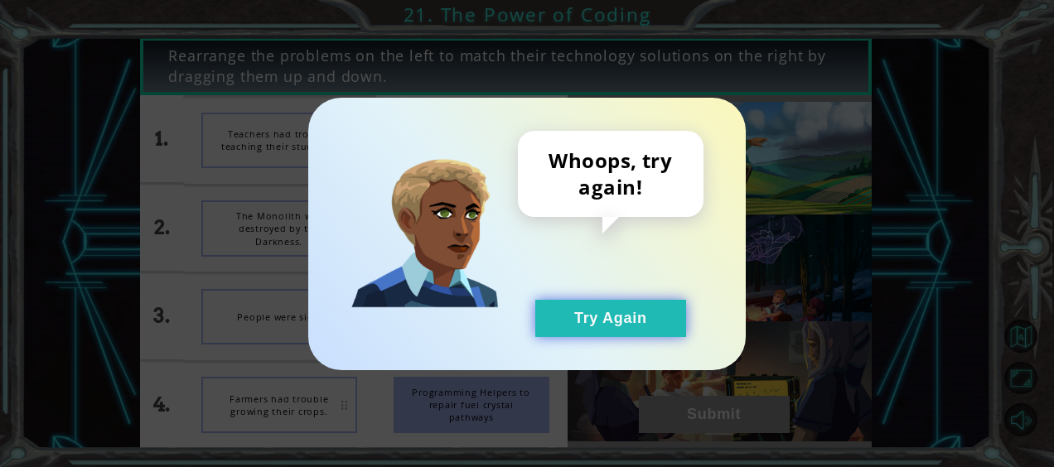
click at [621, 317] on button "Try Again" at bounding box center [610, 318] width 151 height 37
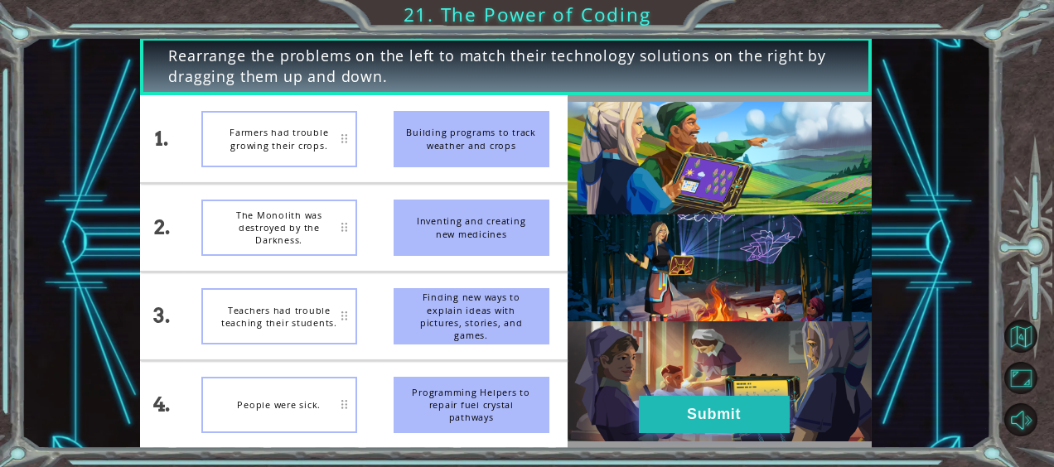
click at [699, 396] on button "Submit" at bounding box center [714, 414] width 151 height 37
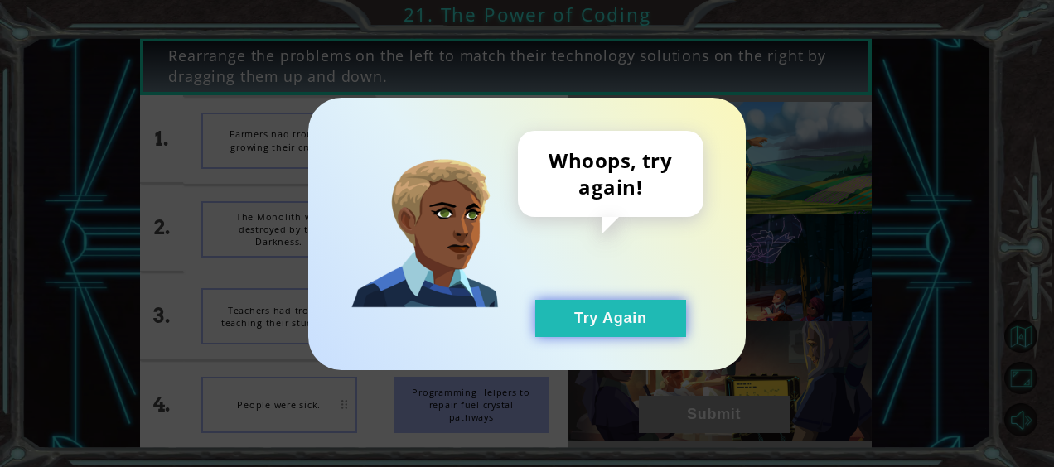
click at [660, 315] on button "Try Again" at bounding box center [610, 318] width 151 height 37
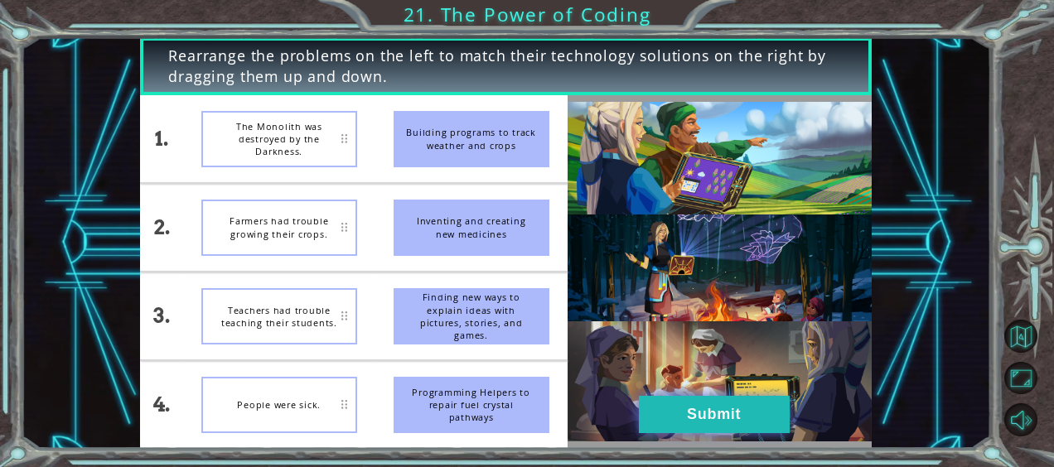
click at [654, 408] on button "Submit" at bounding box center [714, 414] width 151 height 37
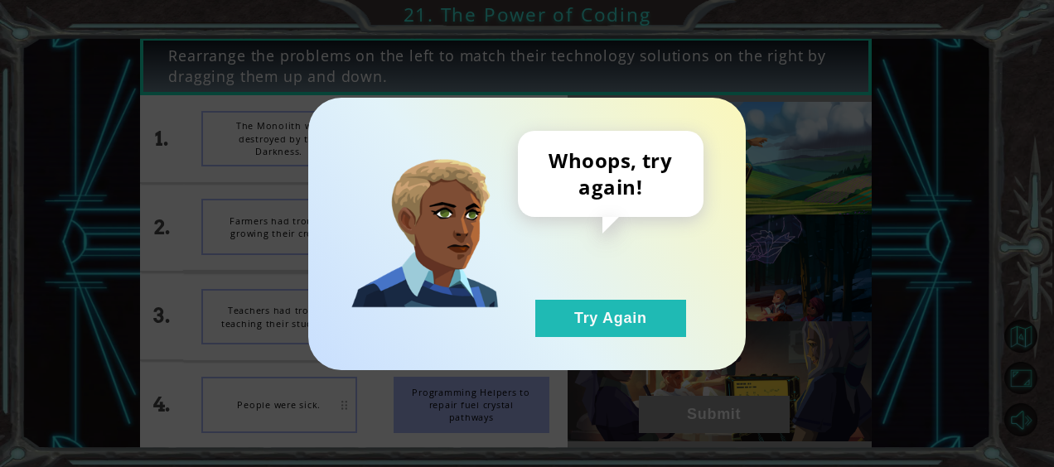
click at [596, 347] on div "Whoops, try again! Try Again" at bounding box center [526, 234] width 437 height 273
click at [591, 316] on button "Try Again" at bounding box center [610, 318] width 151 height 37
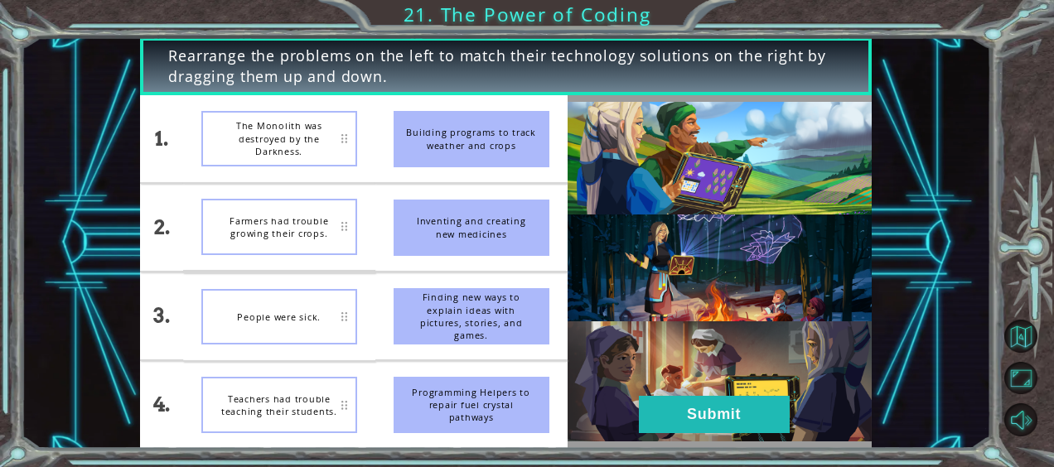
click at [294, 80] on span "Rearrange the problems on the left to match their technology solutions on the r…" at bounding box center [505, 67] width 674 height 42
click at [346, 143] on div "Farmers had trouble growing their crops." at bounding box center [279, 139] width 156 height 56
click at [355, 126] on div "The Monolith was destroyed by the Darkness." at bounding box center [279, 139] width 156 height 56
click at [304, 398] on div "The Monolith was destroyed by the Darkness." at bounding box center [279, 405] width 156 height 56
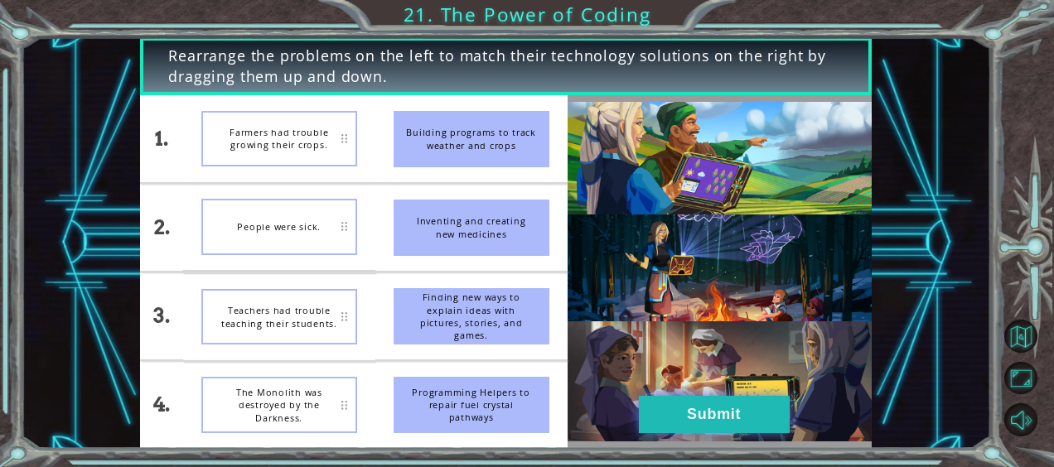
click at [716, 404] on button "Submit" at bounding box center [714, 414] width 151 height 37
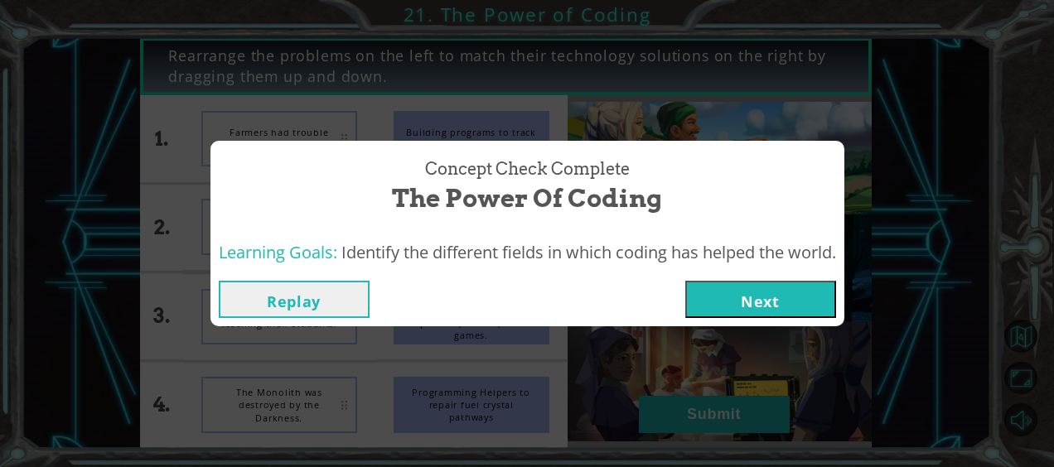
click at [751, 298] on button "Next" at bounding box center [760, 299] width 151 height 37
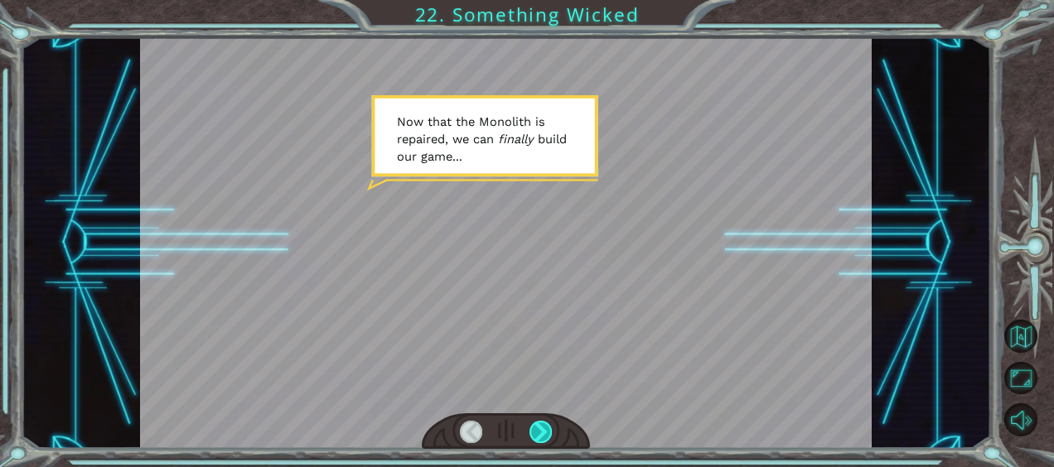
click at [539, 431] on div at bounding box center [540, 432] width 22 height 22
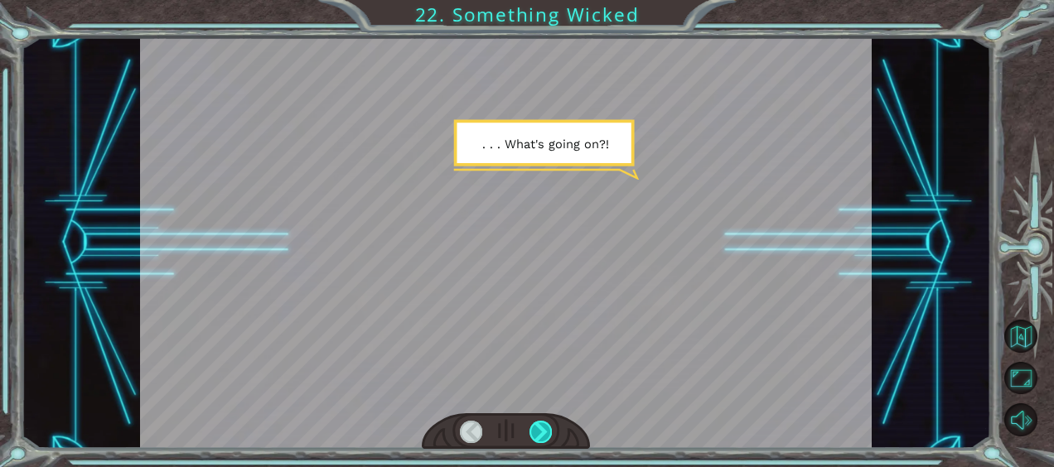
click at [539, 431] on div at bounding box center [540, 432] width 22 height 22
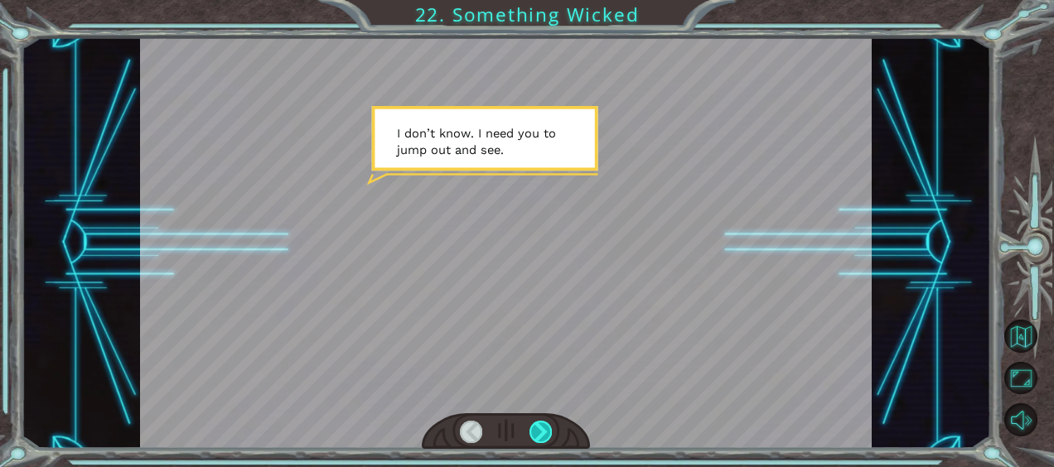
click at [539, 431] on div at bounding box center [540, 432] width 22 height 22
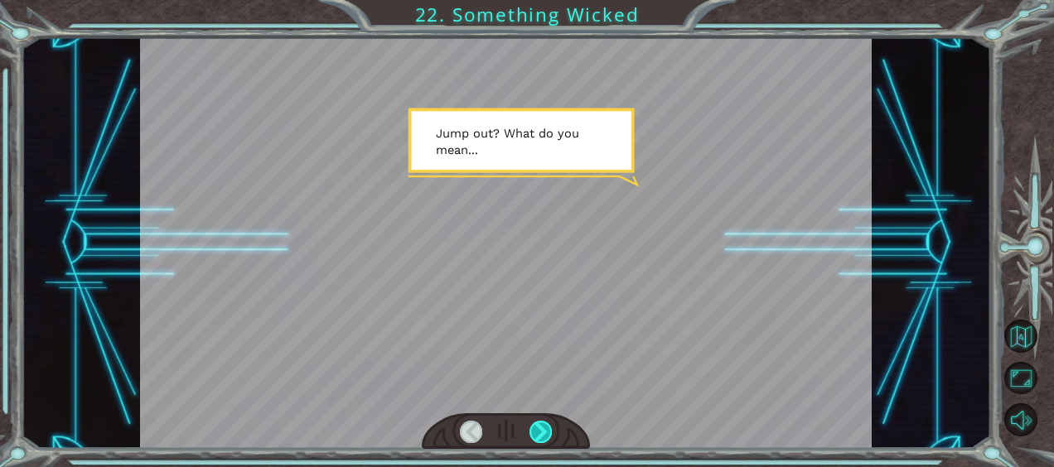
click at [539, 431] on div at bounding box center [540, 432] width 22 height 22
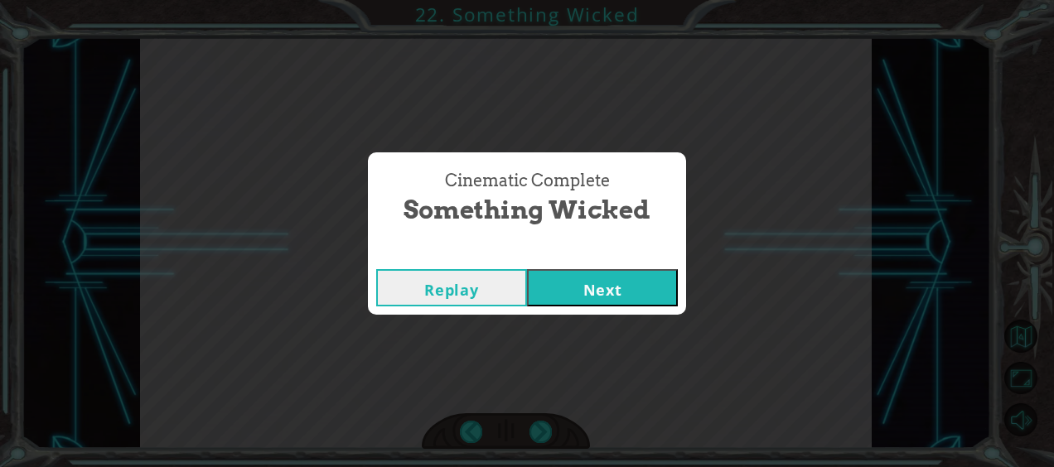
click at [618, 295] on button "Next" at bounding box center [602, 287] width 151 height 37
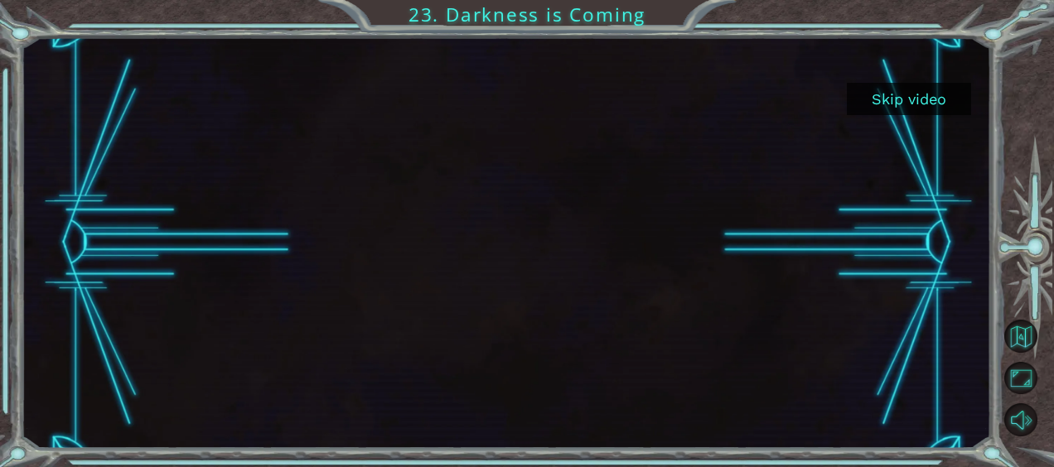
click at [861, 99] on button "Skip video" at bounding box center [909, 99] width 124 height 32
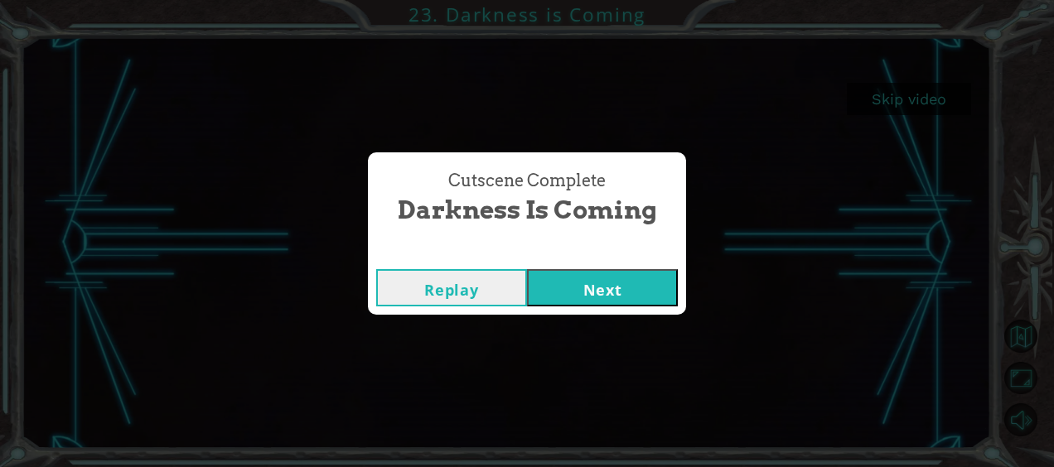
click at [654, 272] on button "Next" at bounding box center [602, 287] width 151 height 37
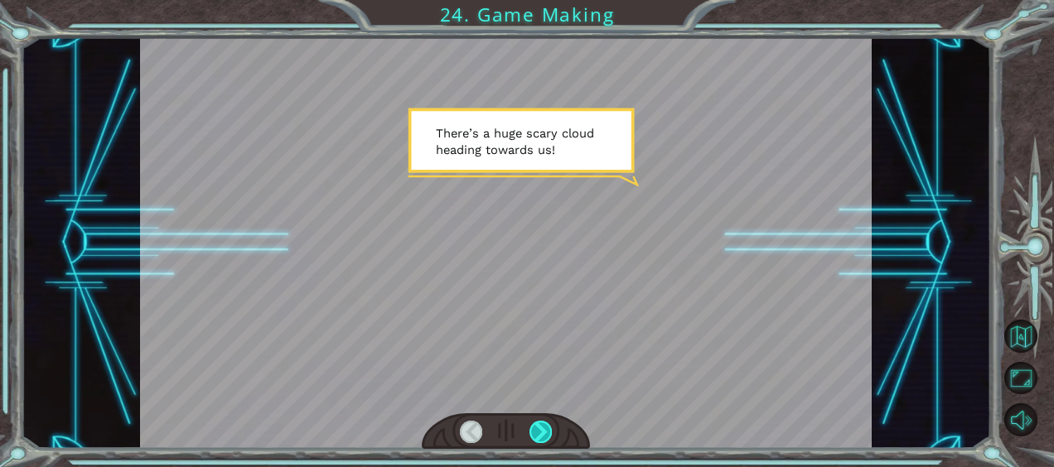
click at [538, 436] on div at bounding box center [540, 432] width 22 height 22
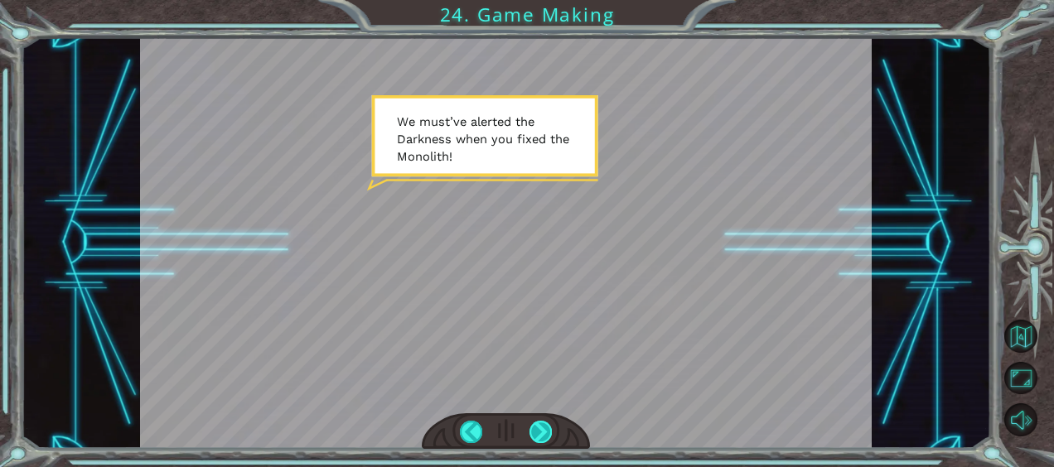
click at [538, 436] on div at bounding box center [540, 432] width 22 height 22
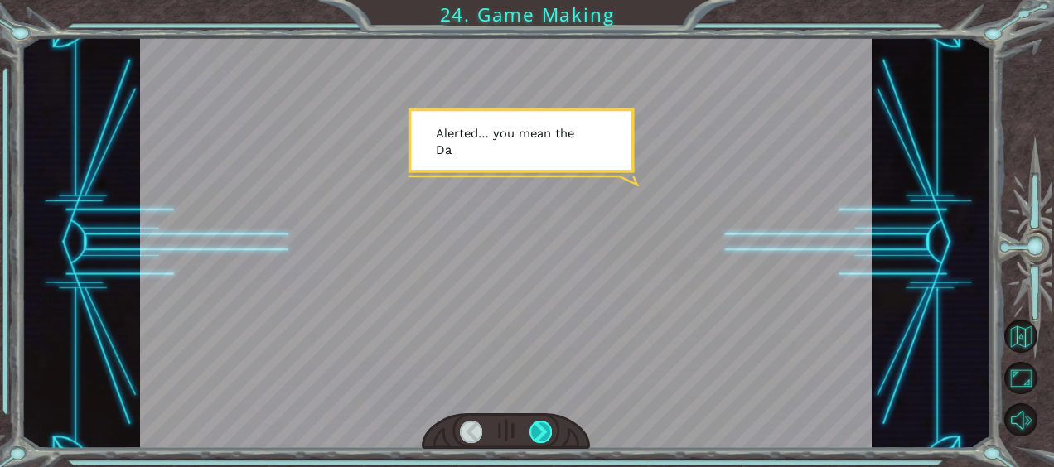
click at [538, 436] on div at bounding box center [540, 432] width 22 height 22
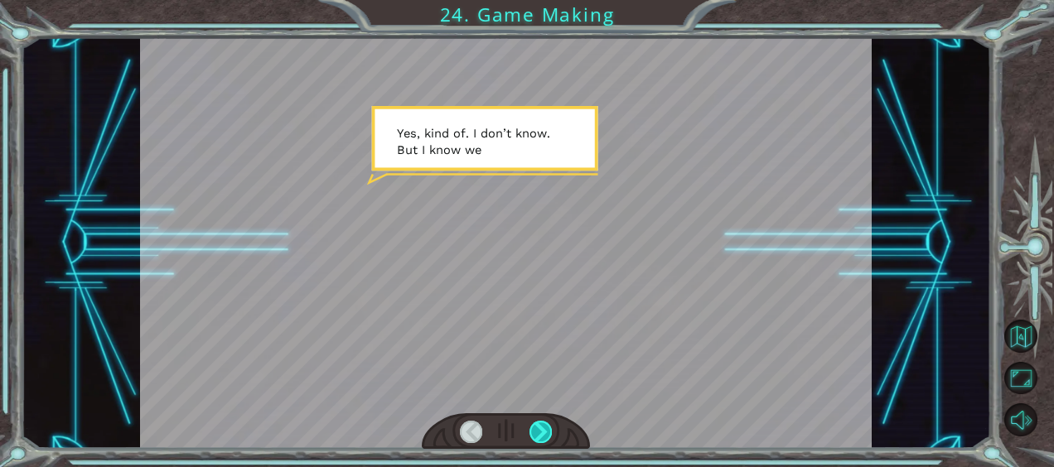
click at [538, 436] on div at bounding box center [540, 432] width 22 height 22
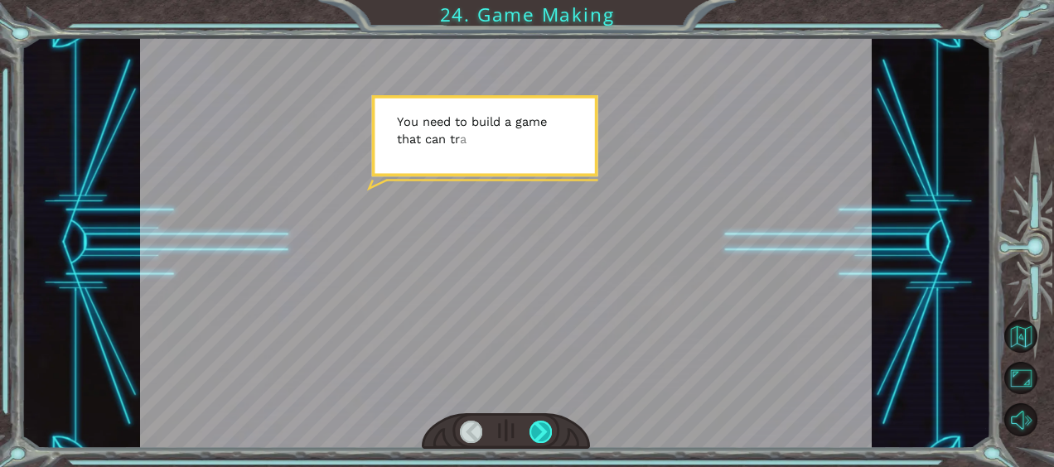
click at [538, 436] on div at bounding box center [540, 432] width 22 height 22
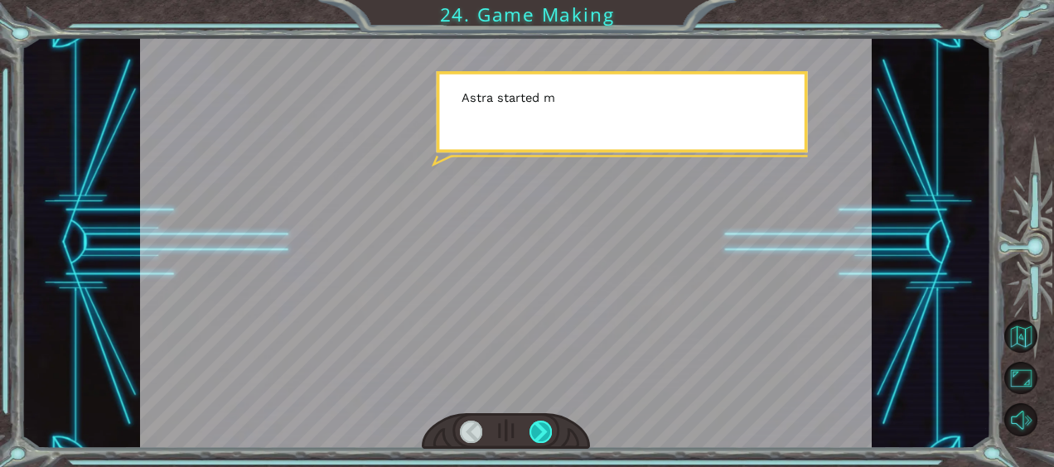
click at [538, 436] on div at bounding box center [540, 432] width 22 height 22
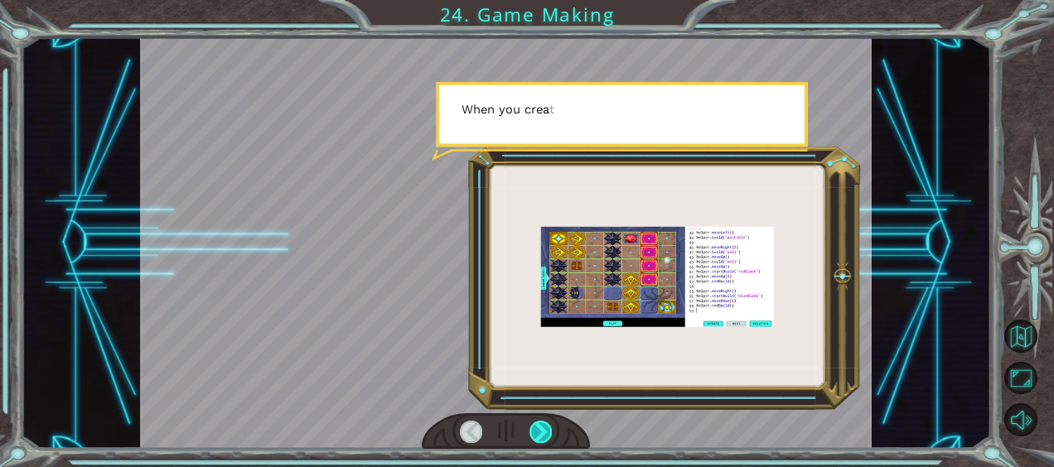
click at [538, 436] on div at bounding box center [540, 432] width 22 height 22
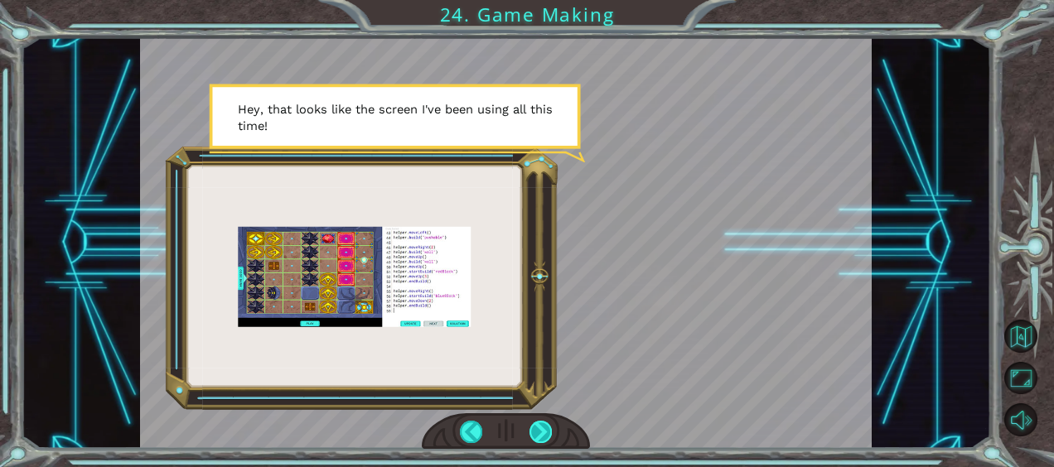
click at [539, 431] on div at bounding box center [540, 432] width 22 height 22
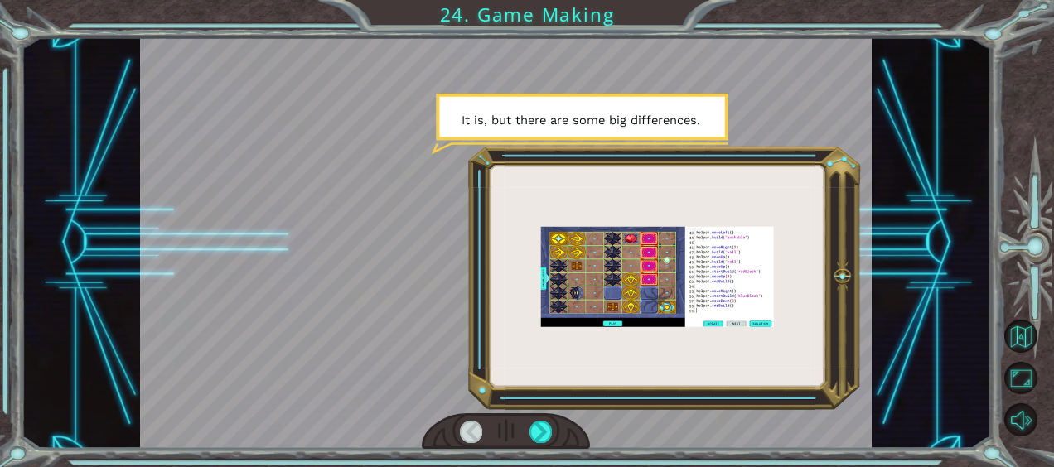
click at [545, 403] on div at bounding box center [506, 242] width 732 height 411
click at [548, 438] on div at bounding box center [540, 432] width 22 height 22
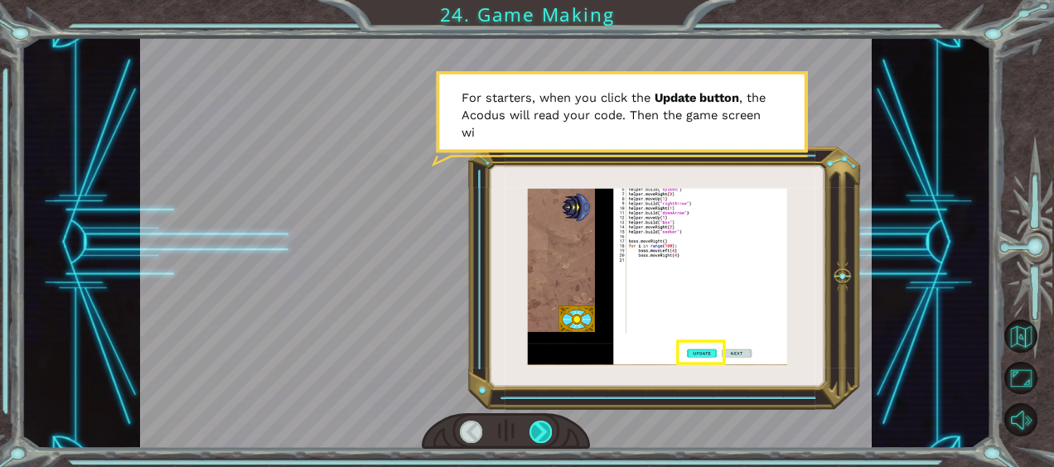
click at [548, 438] on div at bounding box center [540, 432] width 22 height 22
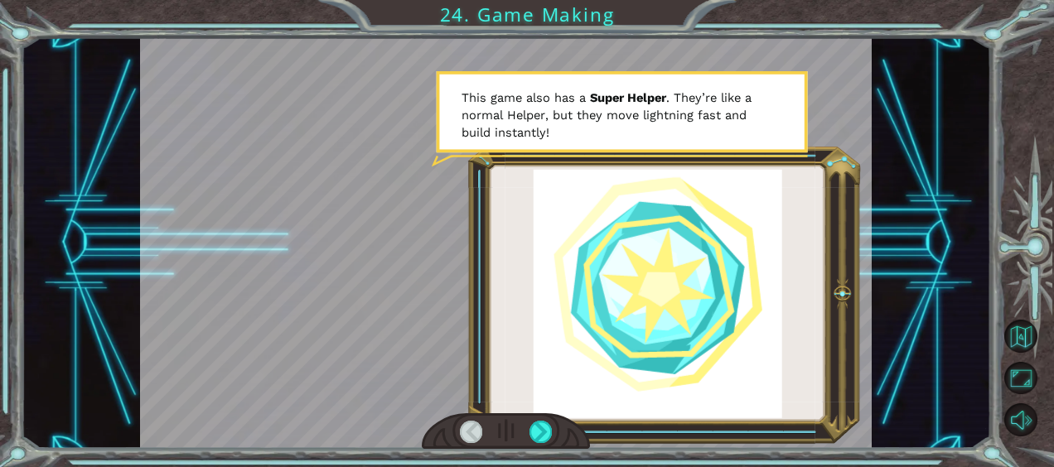
click at [663, 289] on div at bounding box center [506, 242] width 732 height 411
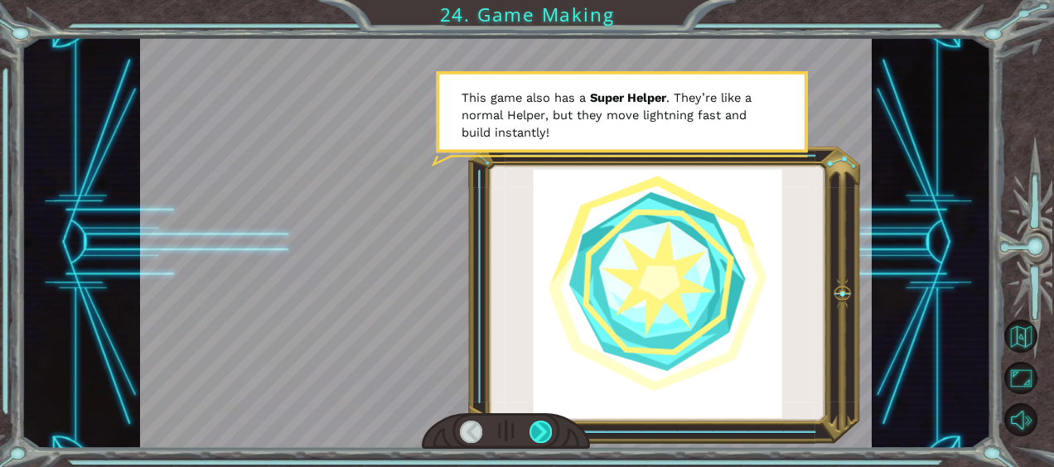
click at [538, 432] on div at bounding box center [540, 432] width 22 height 22
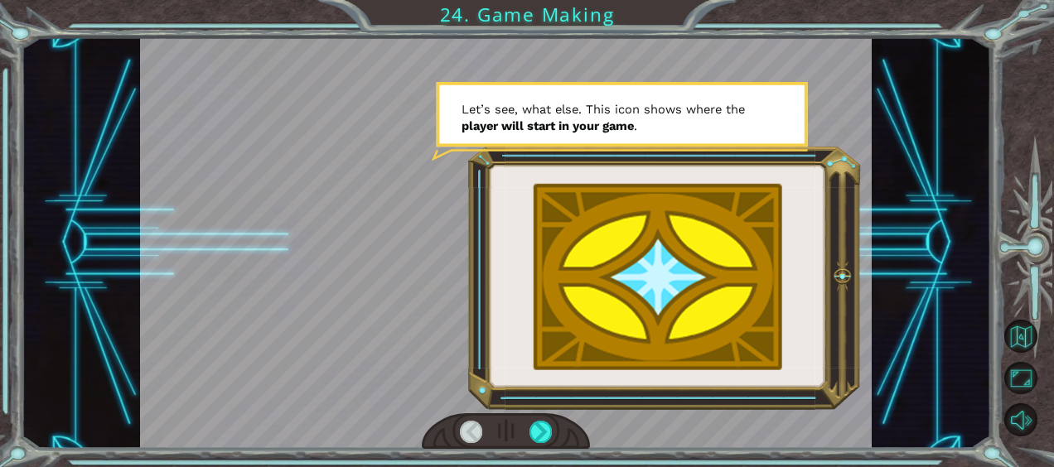
click at [538, 415] on div at bounding box center [506, 431] width 168 height 37
click at [538, 419] on div at bounding box center [506, 431] width 168 height 37
click at [544, 426] on div at bounding box center [540, 432] width 22 height 22
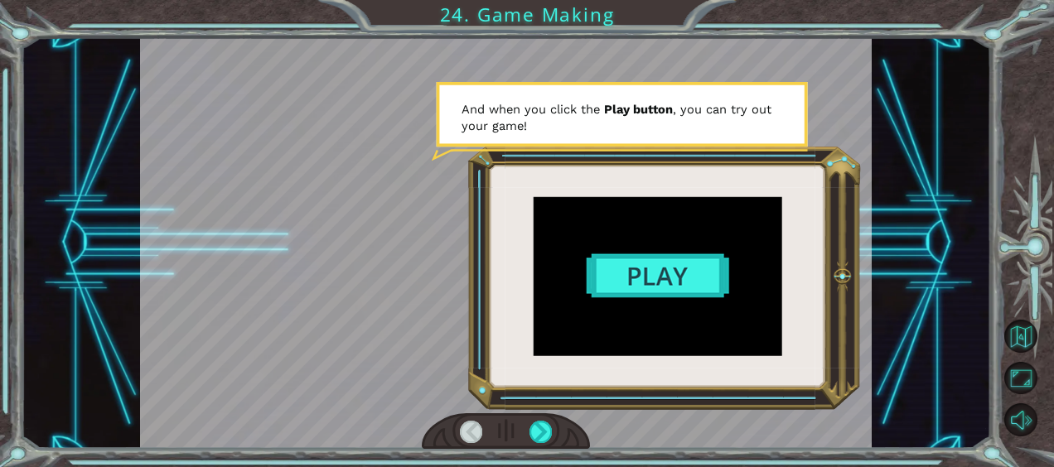
click at [648, 288] on div at bounding box center [506, 242] width 732 height 411
click at [542, 428] on div at bounding box center [540, 432] width 22 height 22
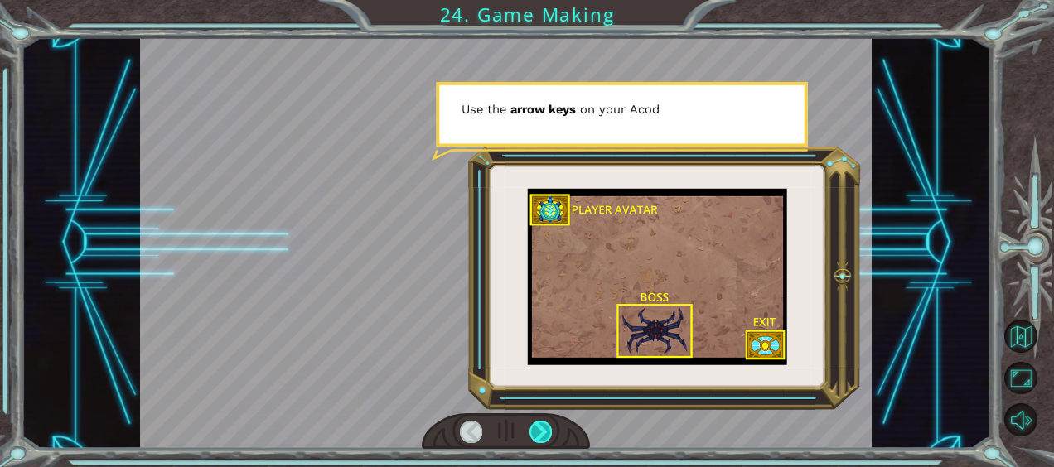
click at [542, 428] on div at bounding box center [540, 432] width 22 height 22
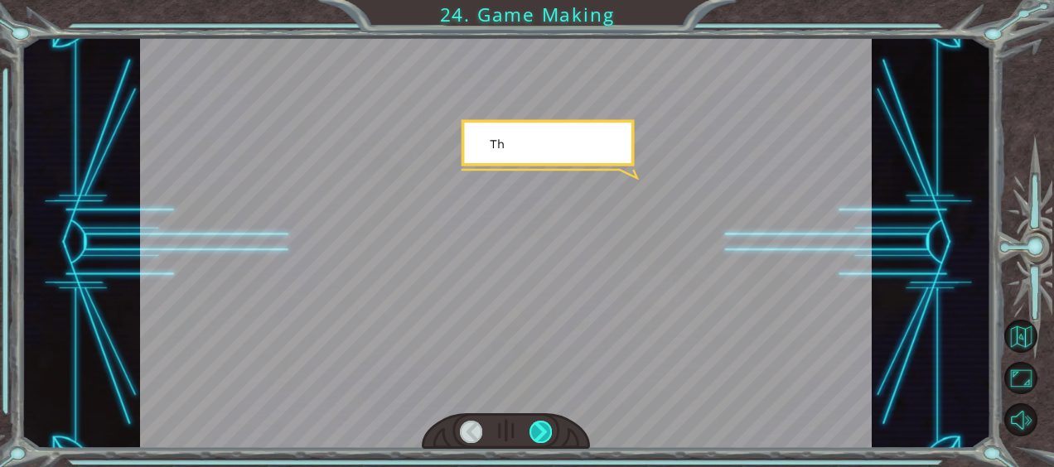
click at [542, 428] on div at bounding box center [540, 432] width 22 height 22
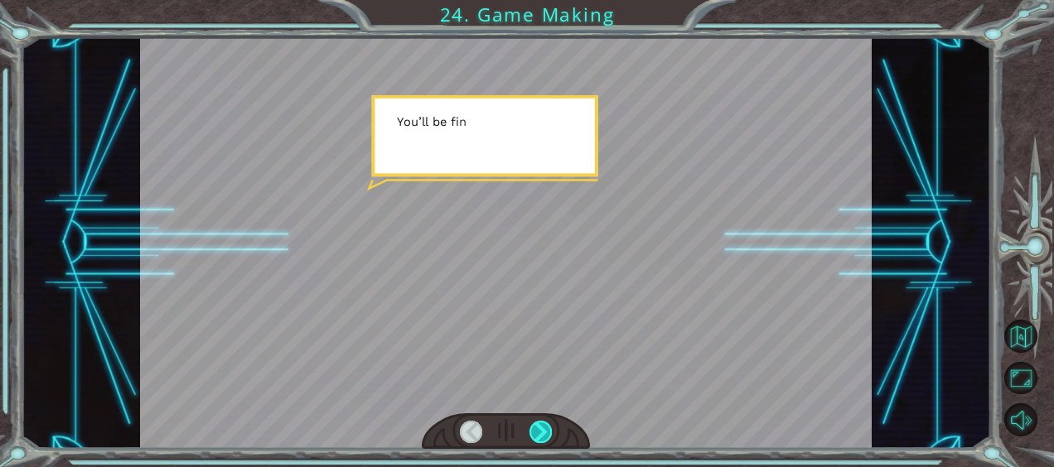
click at [542, 428] on div at bounding box center [540, 432] width 22 height 22
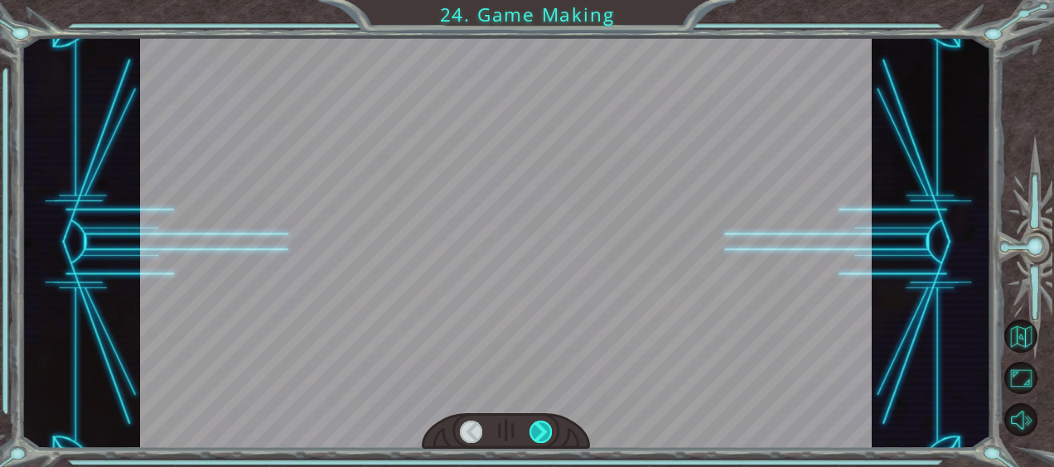
click at [542, 428] on div at bounding box center [540, 432] width 22 height 22
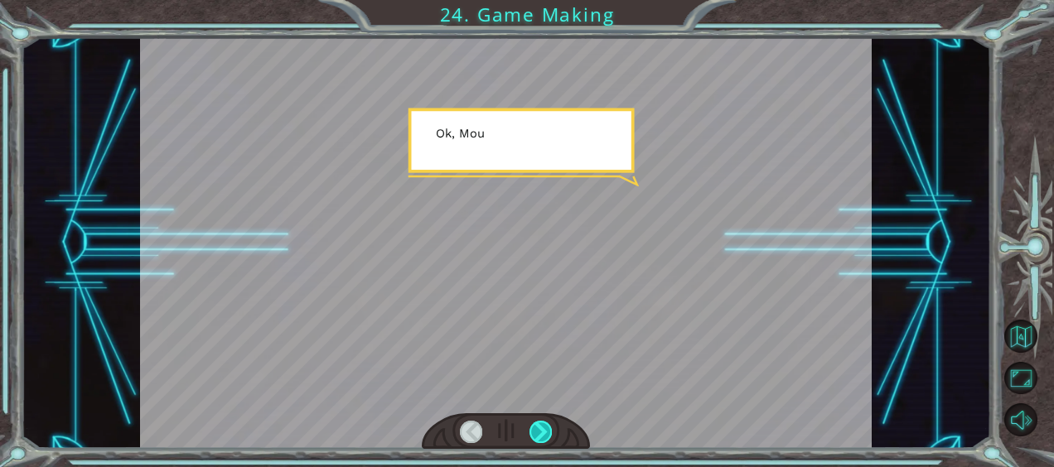
click at [542, 428] on div at bounding box center [540, 432] width 22 height 22
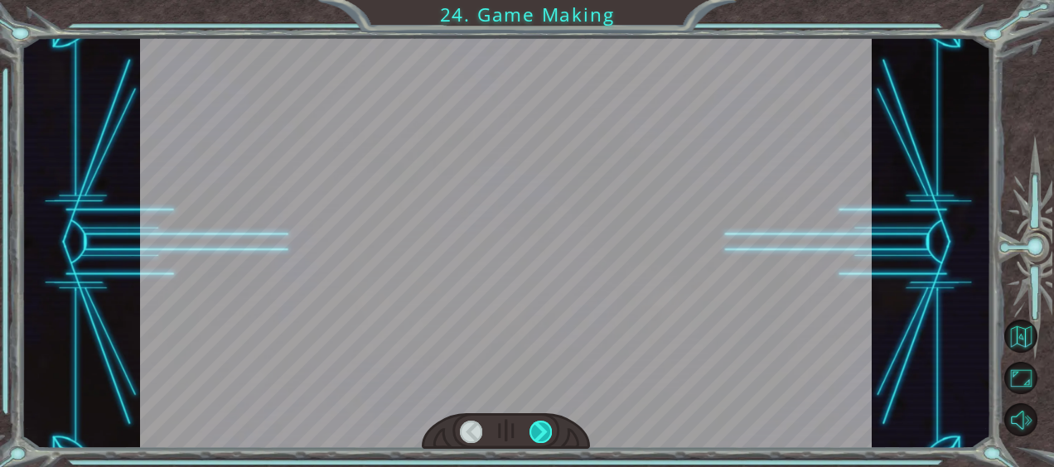
click at [542, 428] on div at bounding box center [540, 432] width 22 height 22
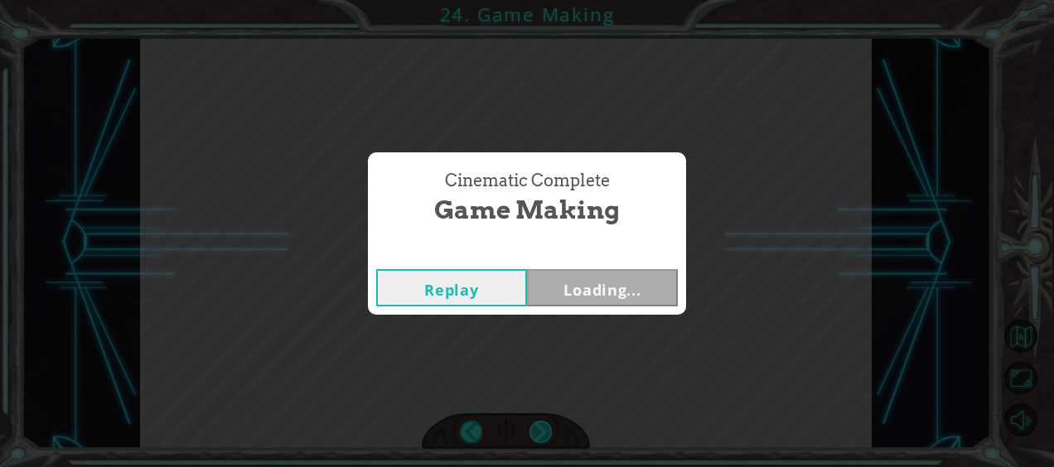
click at [542, 428] on div "Cinematic Complete Game Making Replay Loading..." at bounding box center [527, 233] width 1054 height 467
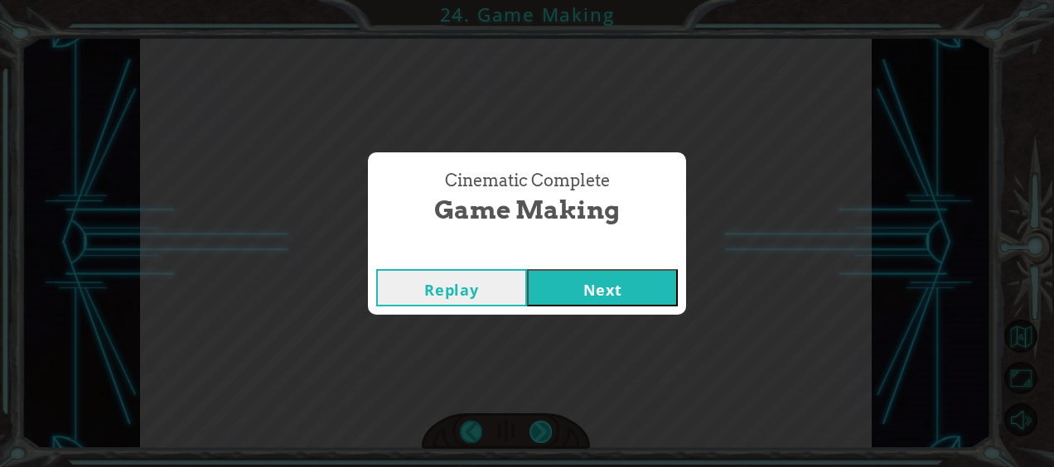
click at [542, 428] on div "Cinematic Complete Game Making Replay Next" at bounding box center [527, 233] width 1054 height 467
click at [606, 294] on button "Next" at bounding box center [602, 287] width 151 height 37
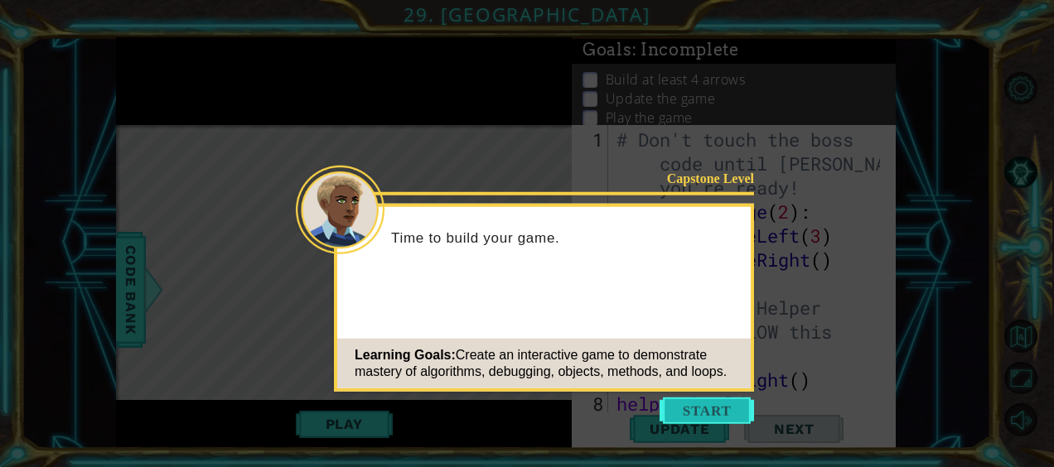
click at [688, 413] on button "Start" at bounding box center [707, 411] width 94 height 27
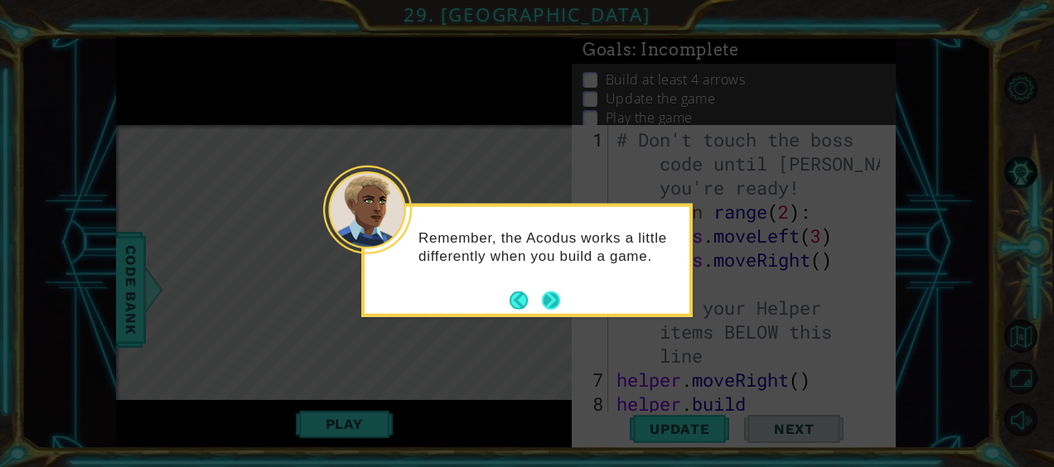
click at [549, 292] on button "Next" at bounding box center [551, 300] width 20 height 20
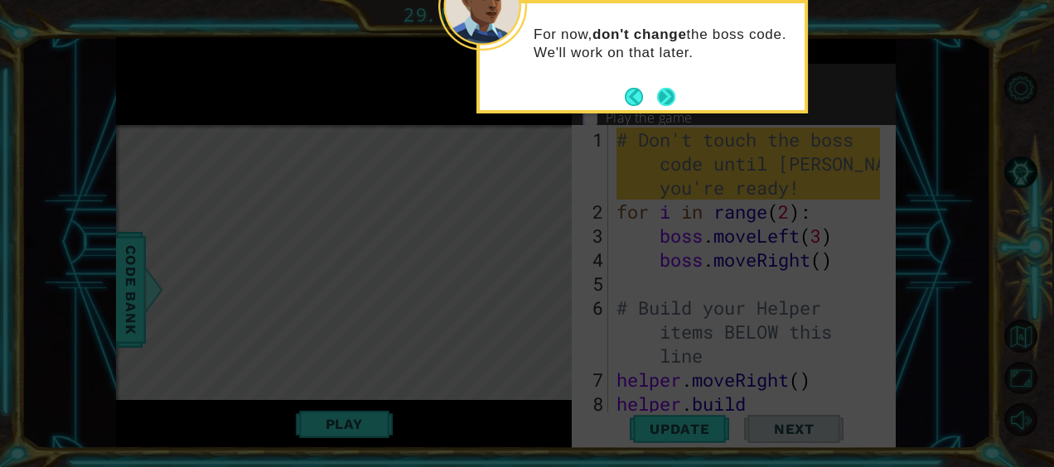
click at [669, 97] on button "Next" at bounding box center [666, 97] width 20 height 20
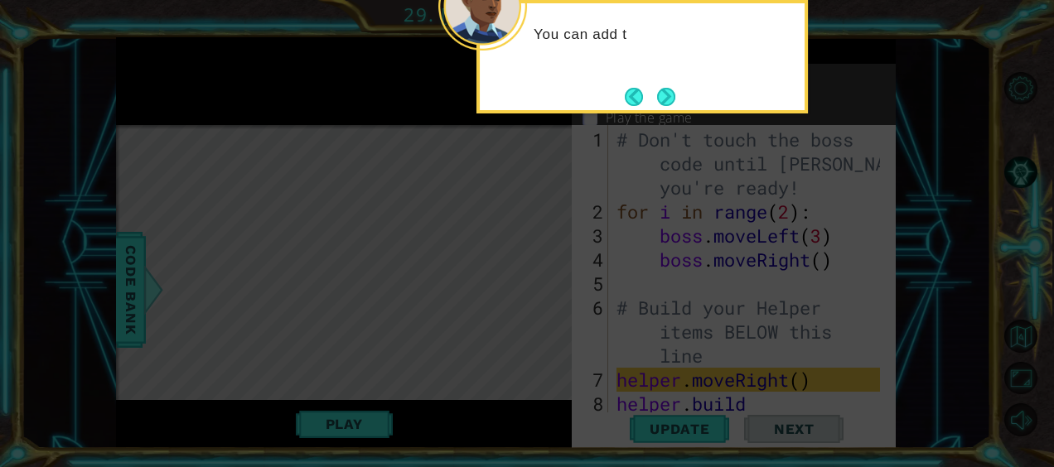
click at [669, 97] on button "Next" at bounding box center [665, 96] width 19 height 19
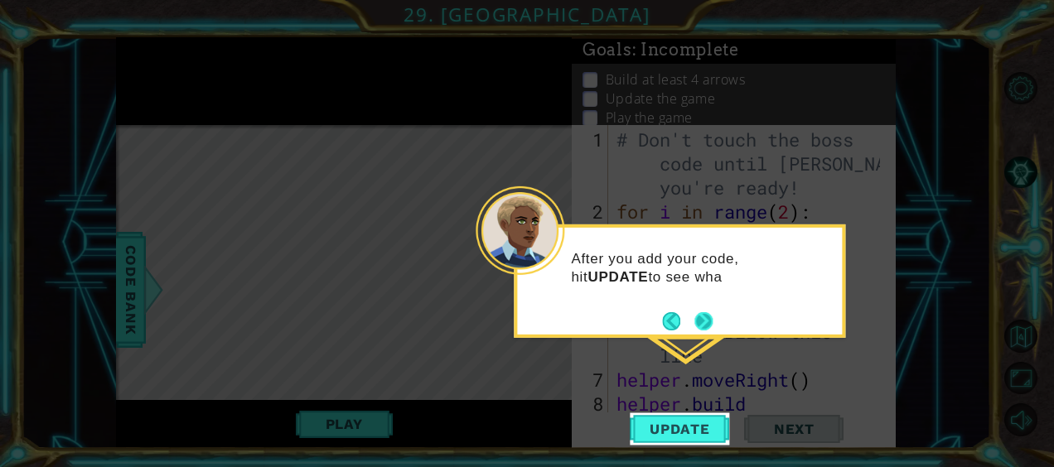
click at [704, 321] on button "Next" at bounding box center [703, 321] width 19 height 19
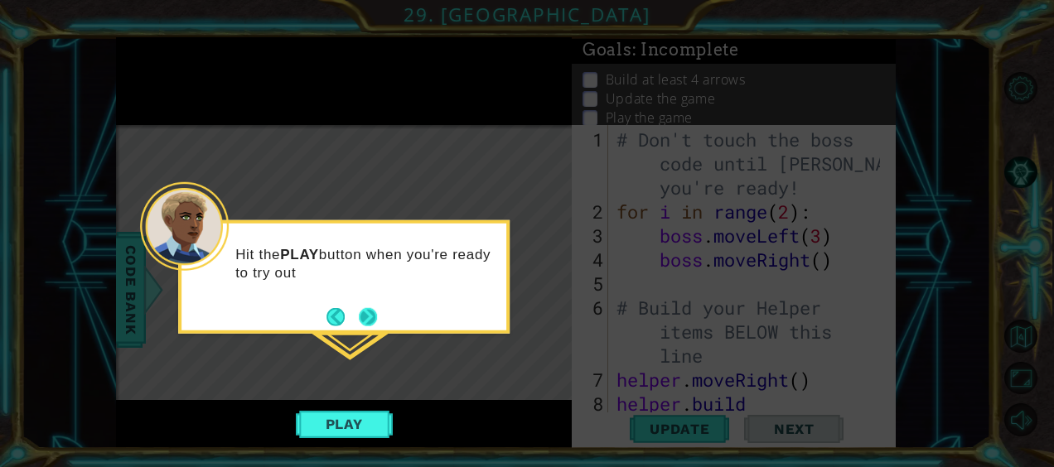
click at [374, 315] on button "Next" at bounding box center [368, 317] width 20 height 20
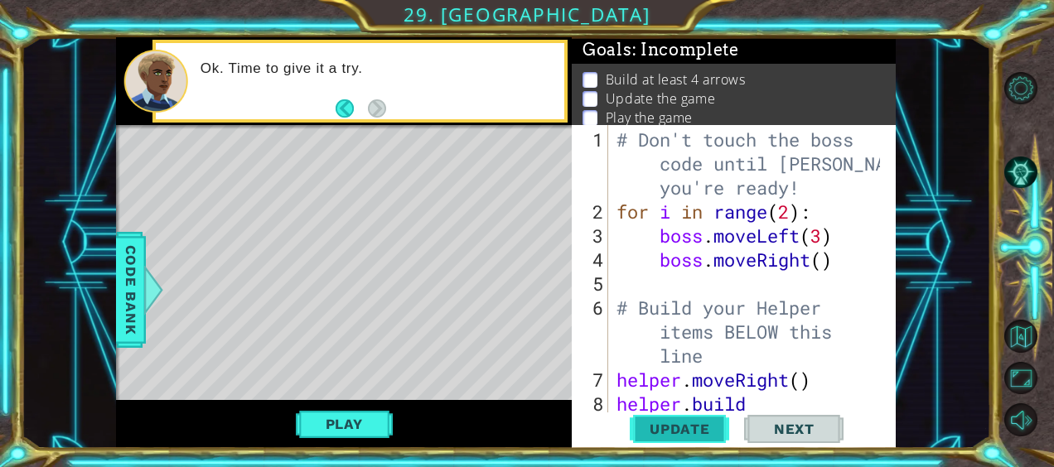
click at [680, 421] on span "Update" at bounding box center [680, 429] width 94 height 17
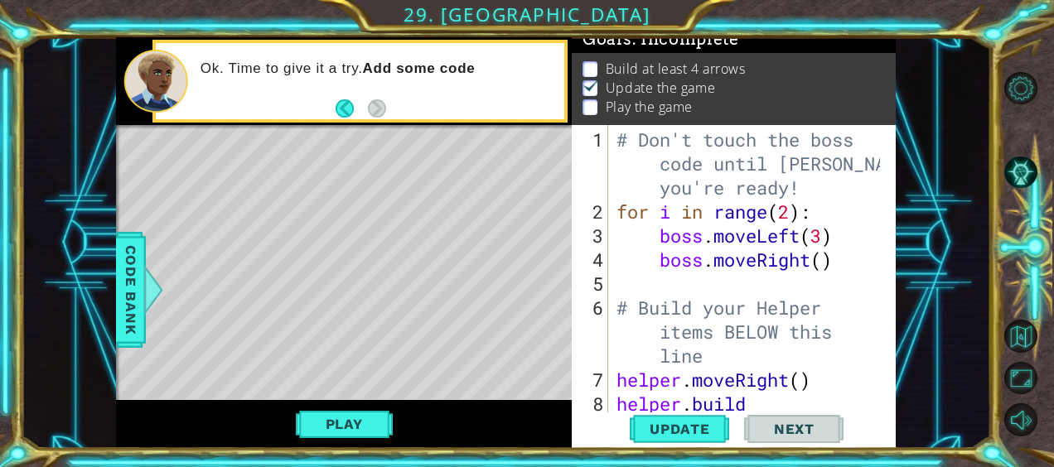
scroll to position [16, 0]
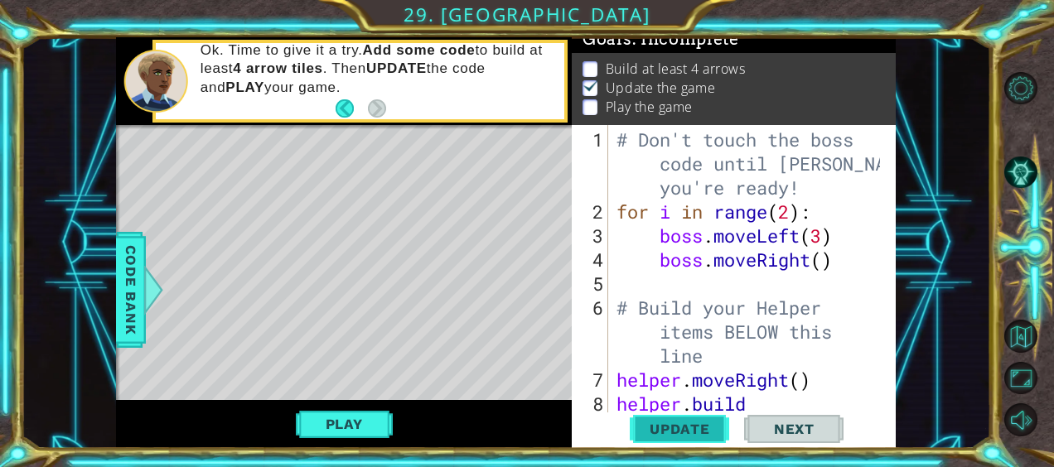
click at [676, 424] on span "Update" at bounding box center [680, 429] width 94 height 17
click at [767, 433] on span "Next" at bounding box center [794, 429] width 74 height 17
click at [321, 432] on button "Play" at bounding box center [344, 423] width 97 height 31
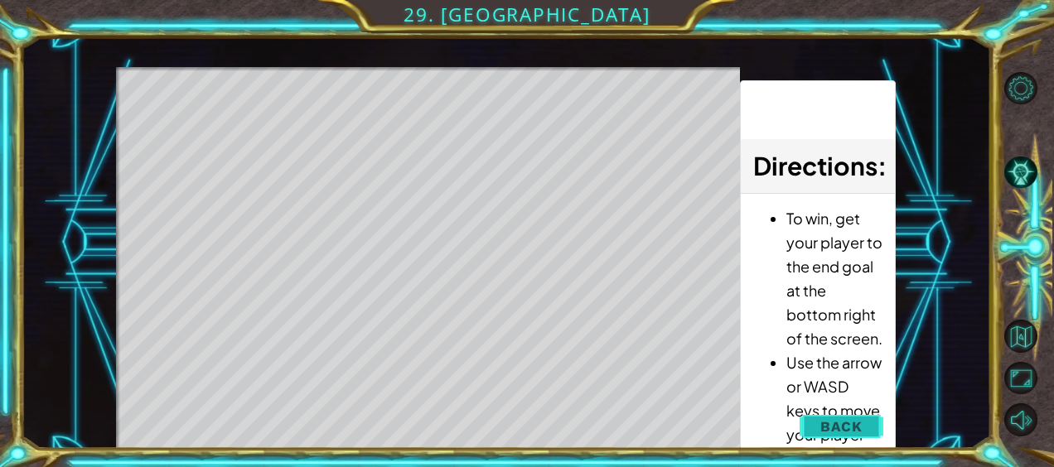
click at [847, 426] on span "Back" at bounding box center [841, 426] width 42 height 17
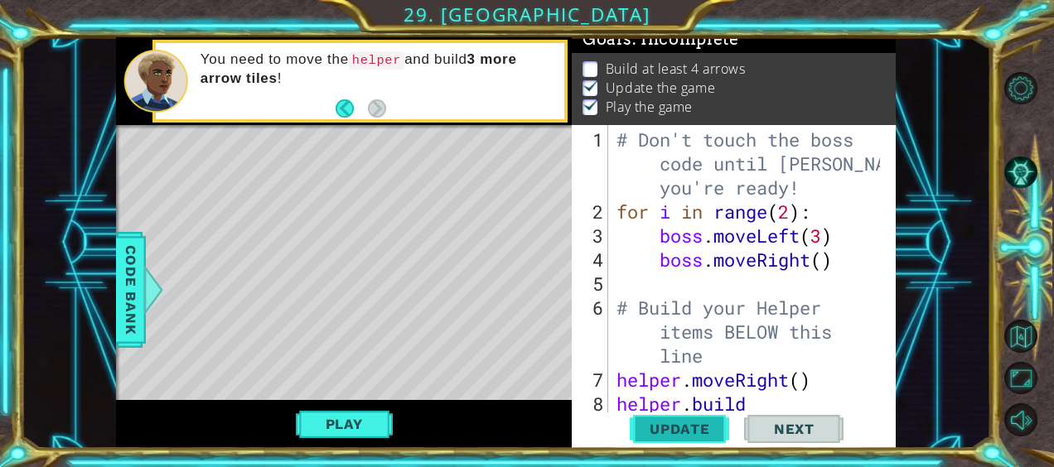
click at [663, 428] on span "Update" at bounding box center [680, 429] width 94 height 17
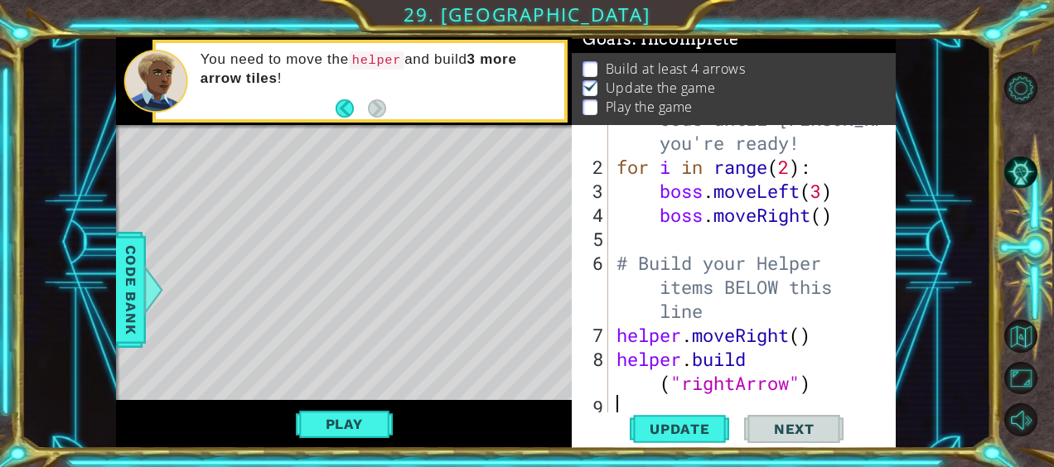
scroll to position [48, 0]
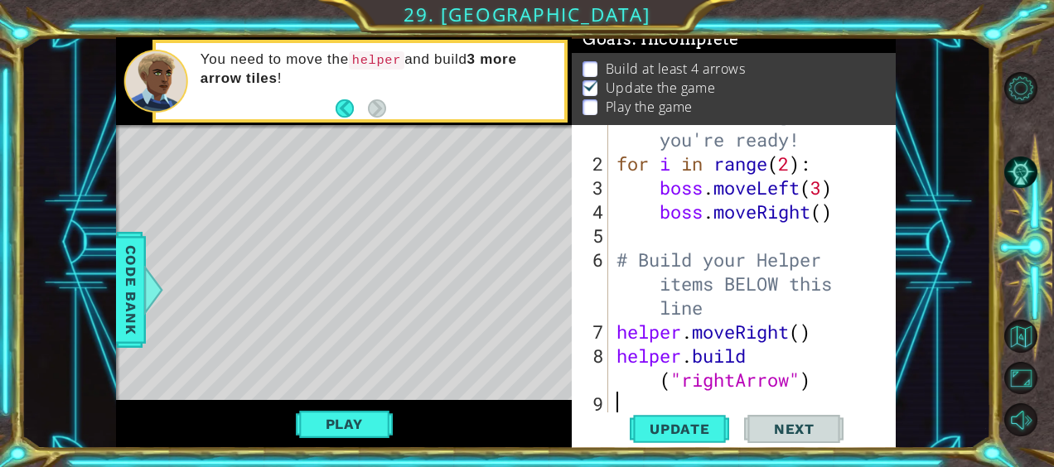
type textarea "j"
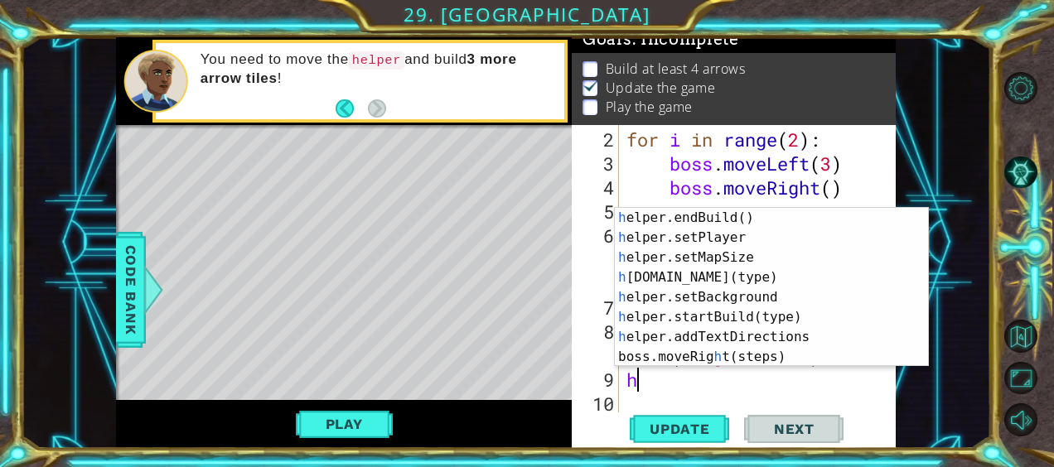
scroll to position [118, 0]
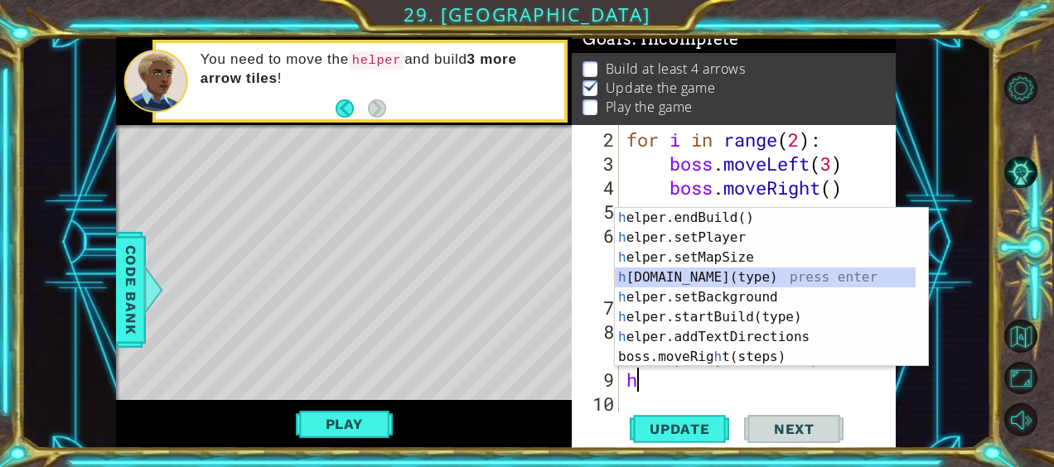
click at [754, 283] on div "h elper.endBuild() press enter h elper.setPlayer press enter h elper.setMapSize…" at bounding box center [766, 307] width 302 height 199
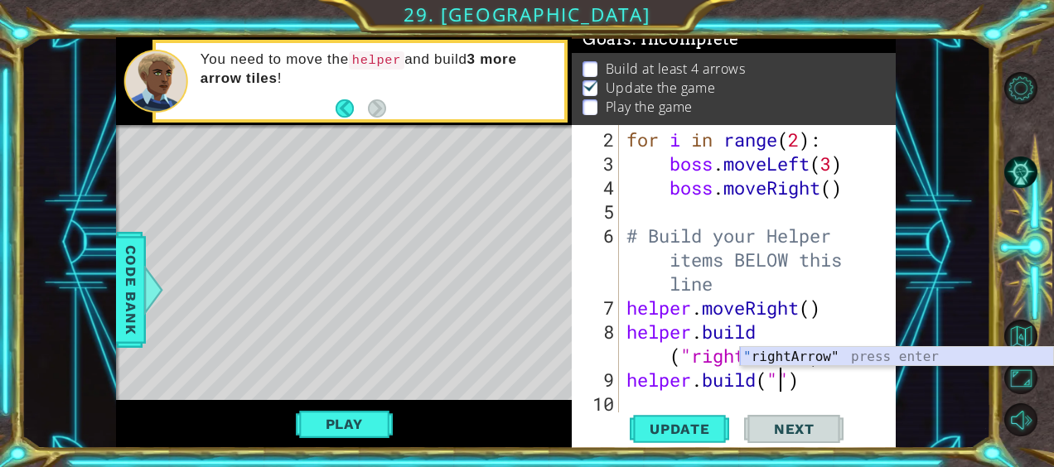
click at [780, 358] on div "" rightArrow" press enter" at bounding box center [897, 377] width 314 height 60
type textarea "[DOMAIN_NAME]("rightArrow")"
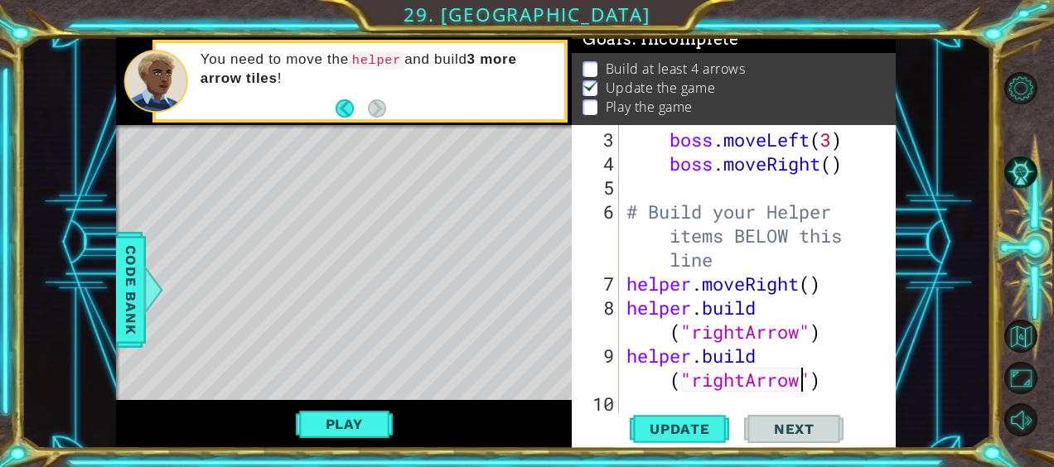
click at [825, 332] on div "boss . moveLeft ( 3 ) boss . moveRight ( ) # Build your Helper items BELOW this…" at bounding box center [755, 296] width 265 height 336
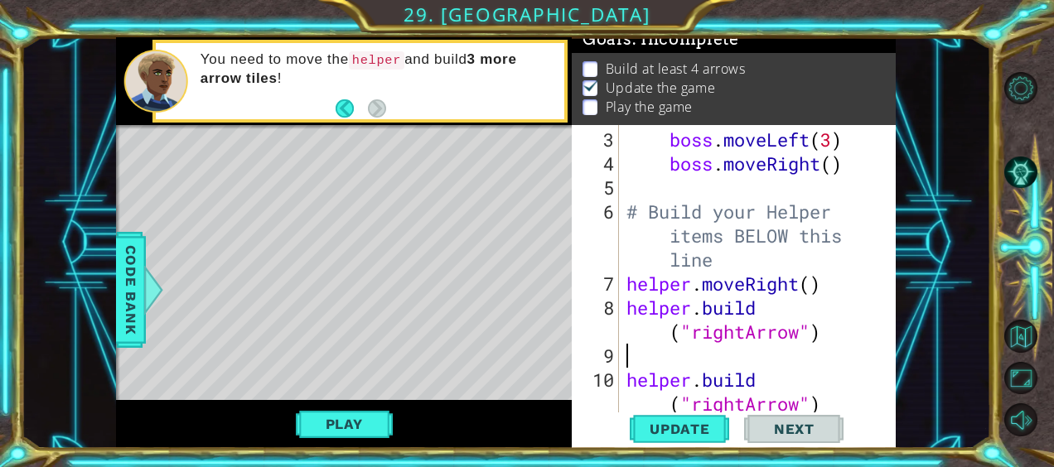
type textarea "m"
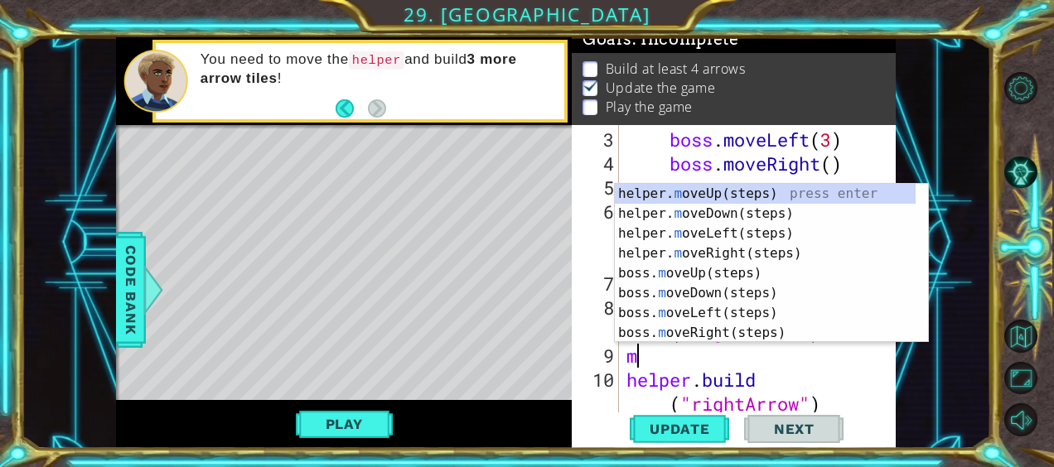
scroll to position [0, 0]
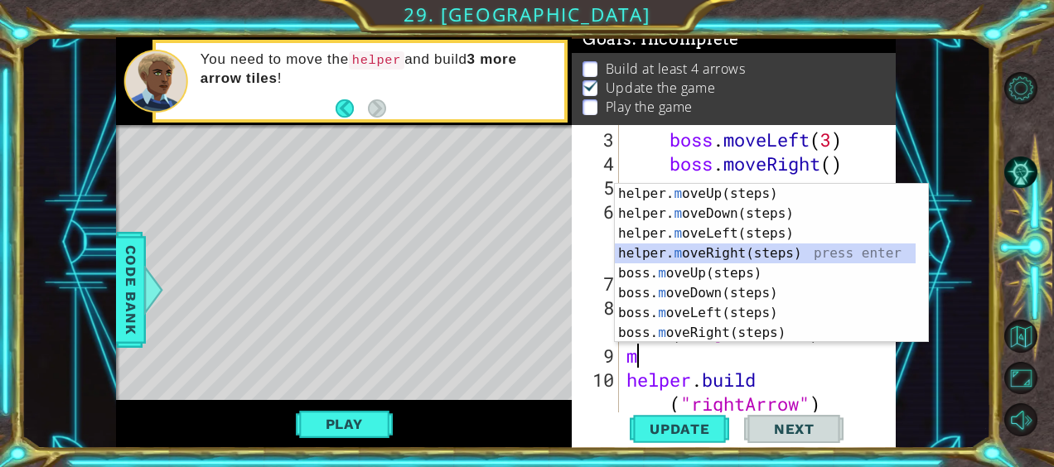
click at [810, 250] on div "helper. m oveUp(steps) press enter helper. m oveDown(steps) press enter helper.…" at bounding box center [772, 283] width 314 height 199
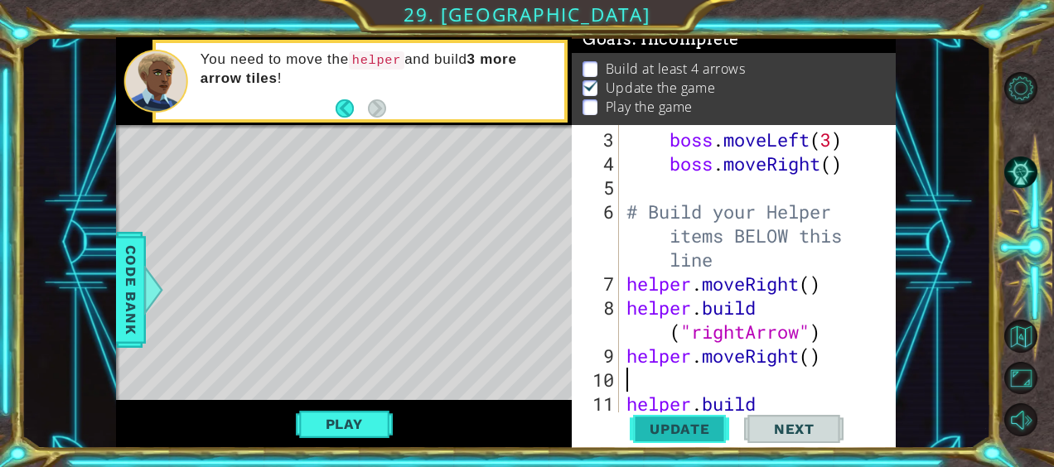
click at [706, 428] on span "Update" at bounding box center [680, 429] width 94 height 17
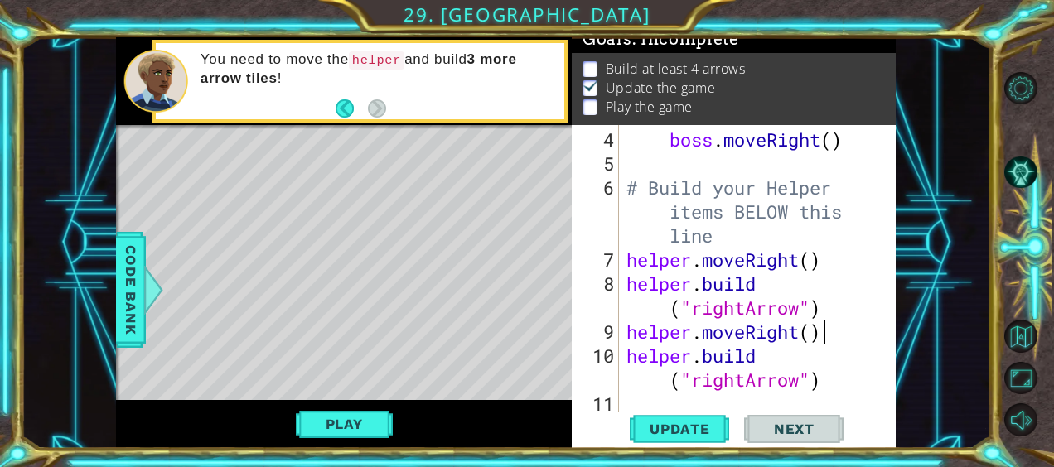
scroll to position [120, 0]
click at [833, 383] on div "boss . moveRight ( ) # Build your Helper items BELOW this line helper . moveRig…" at bounding box center [755, 296] width 265 height 336
type textarea "[DOMAIN_NAME]("rightArrow")"
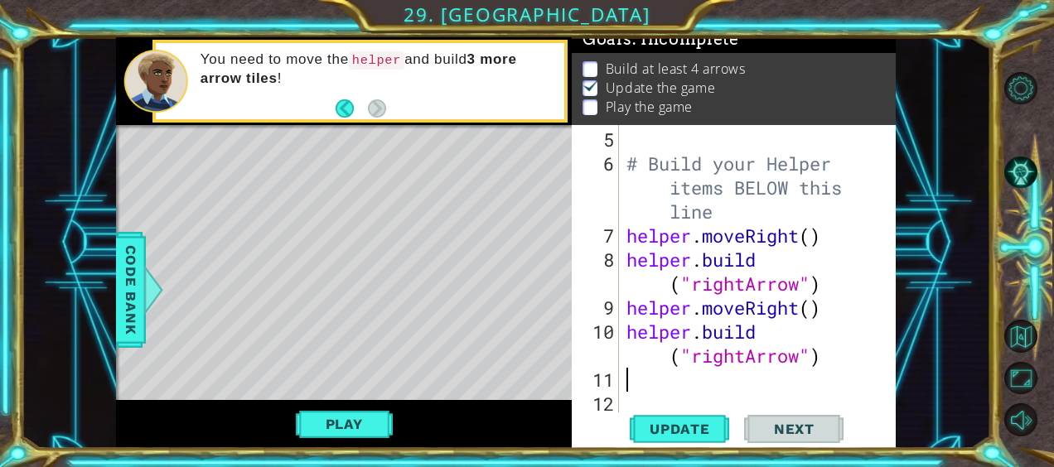
type textarea "h"
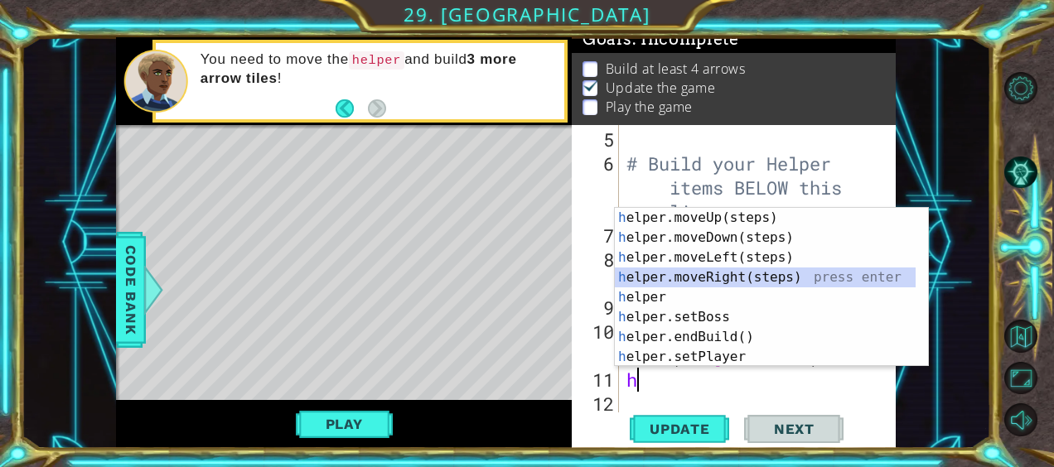
click at [747, 283] on div "h elper.moveUp(steps) press enter h elper.moveDown(steps) press enter h elper.m…" at bounding box center [766, 307] width 302 height 199
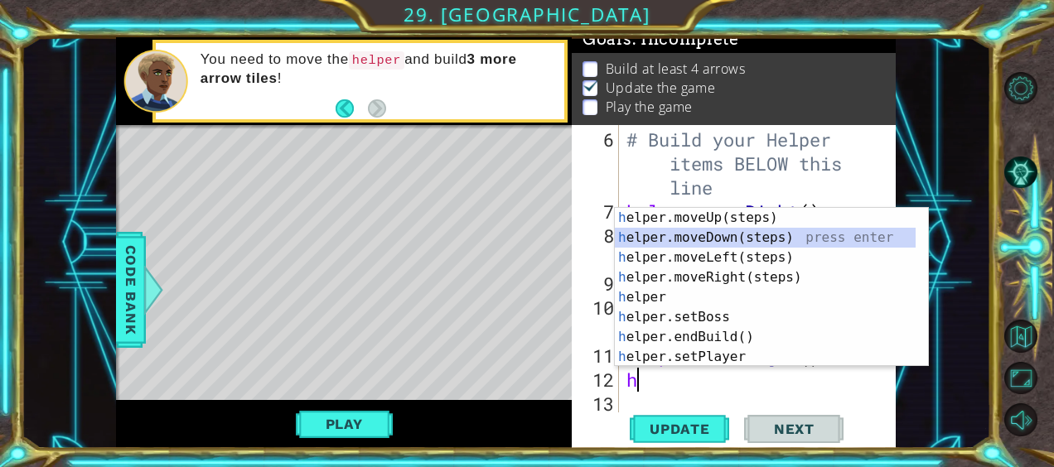
drag, startPoint x: 922, startPoint y: 245, endPoint x: 1041, endPoint y: 431, distance: 220.2
click at [1041, 431] on body "1 ההההההההההההההההההההההההההההההההההההההההההההההההההההההההההההההההההההההההההההה…" at bounding box center [527, 233] width 1054 height 467
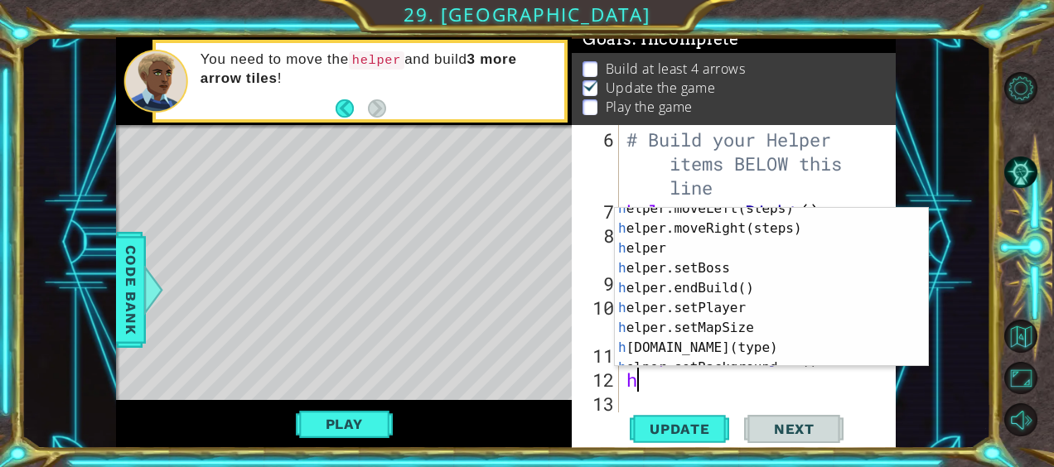
scroll to position [47, 0]
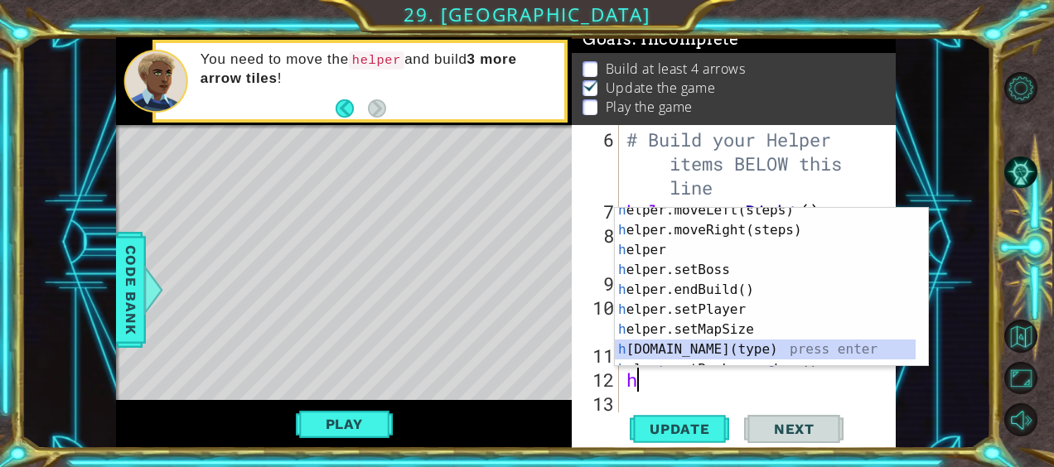
click at [848, 345] on div "h elper.moveLeft(steps) press enter h elper.moveRight(steps) press enter h elpe…" at bounding box center [766, 300] width 302 height 199
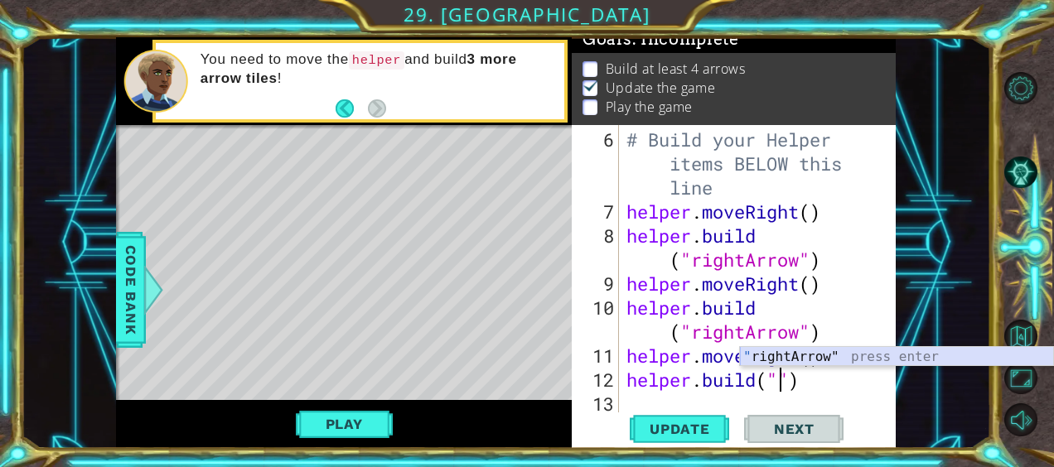
click at [838, 360] on div "" rightArrow" press enter" at bounding box center [897, 377] width 314 height 60
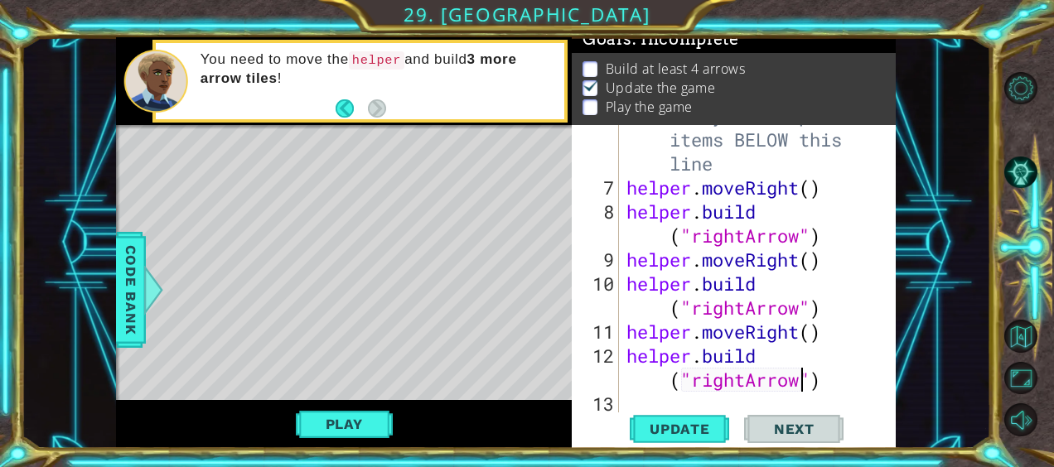
scroll to position [192, 0]
click at [689, 432] on span "Update" at bounding box center [680, 429] width 94 height 17
click at [833, 387] on div "# Build your Helper items BELOW this line helper . moveRight ( ) helper . build…" at bounding box center [755, 296] width 265 height 384
type textarea "[DOMAIN_NAME]("rightArrow")"
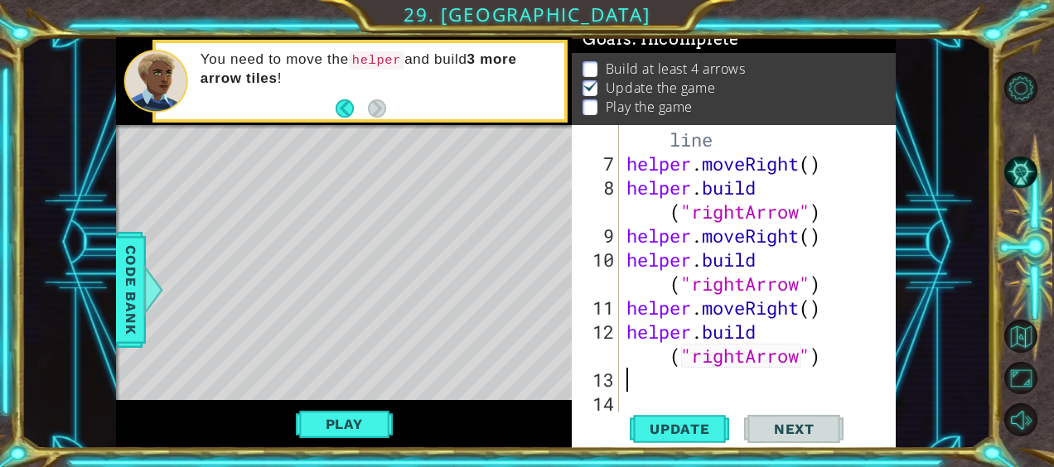
scroll to position [216, 0]
type textarea "h"
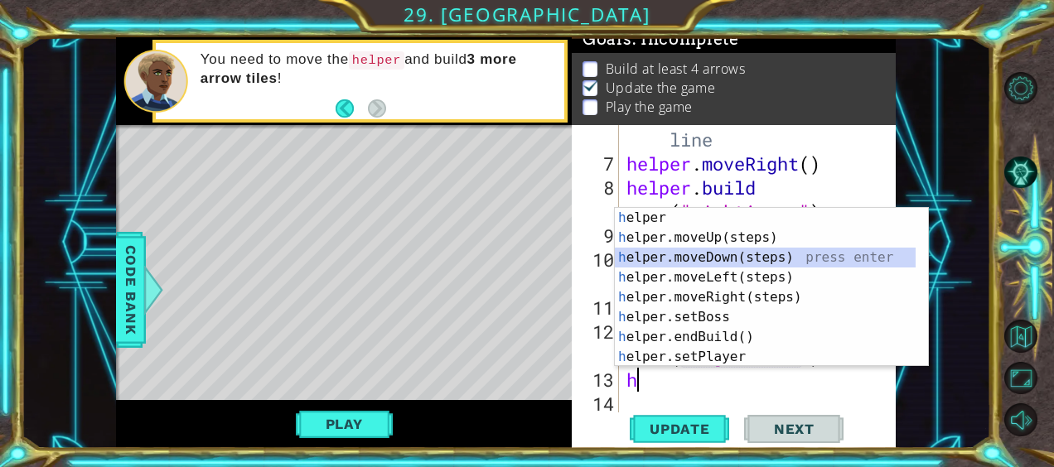
click at [746, 258] on div "h elper press enter h elper.moveUp(steps) press enter h elper.moveDown(steps) p…" at bounding box center [772, 307] width 314 height 199
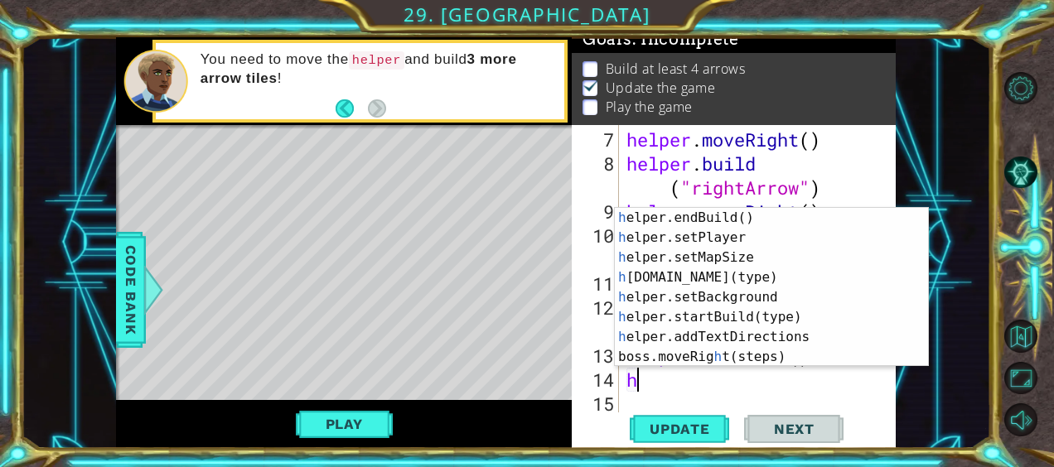
scroll to position [119, 0]
click at [670, 278] on div "h elper.endBuild() press enter h elper.setPlayer press enter h elper.setMapSize…" at bounding box center [766, 307] width 302 height 199
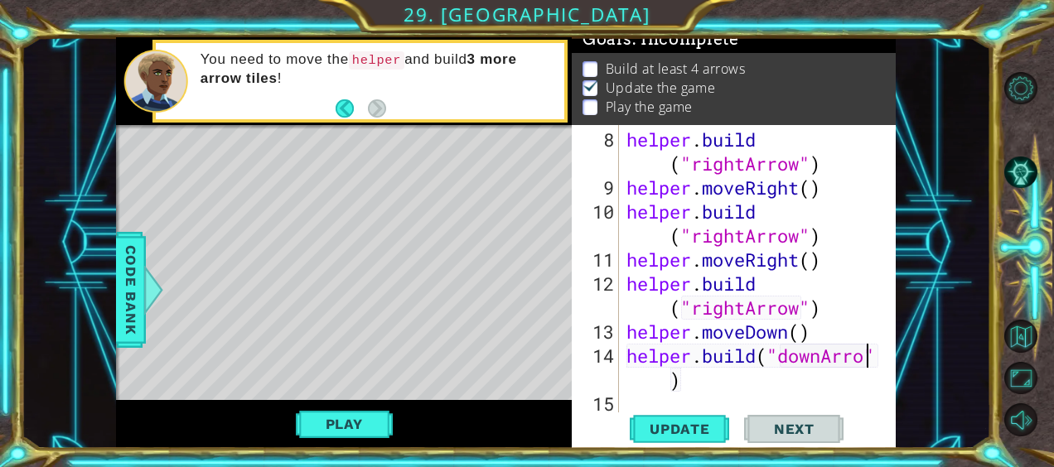
scroll to position [0, 12]
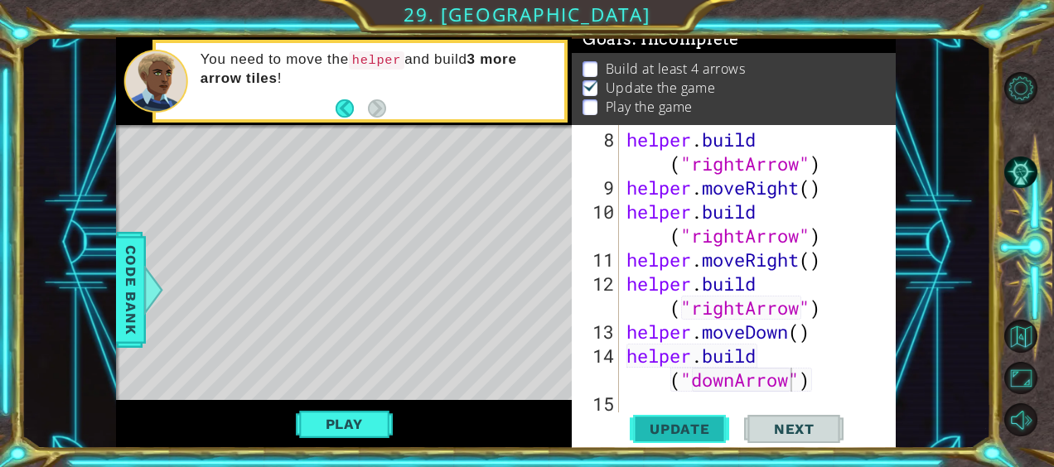
click at [706, 426] on span "Update" at bounding box center [680, 429] width 94 height 17
click at [388, 414] on button "Play" at bounding box center [344, 423] width 97 height 31
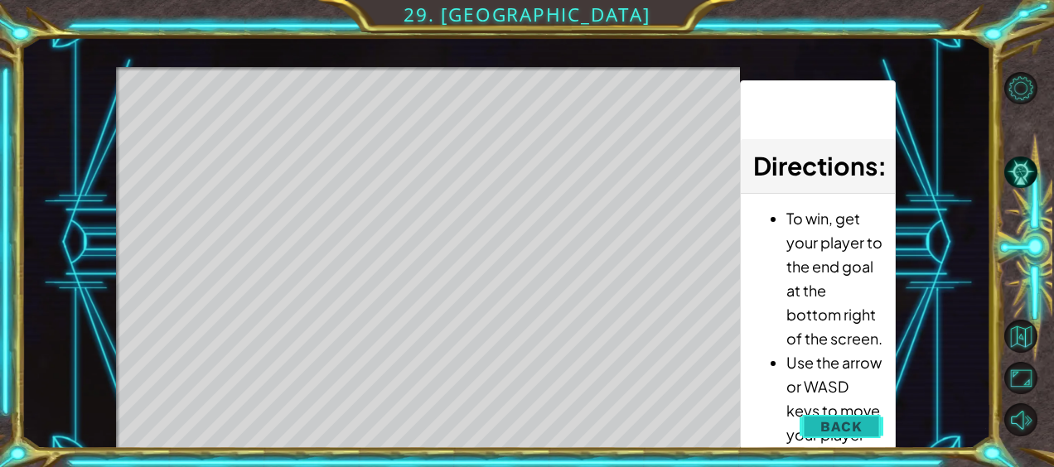
click at [829, 424] on span "Back" at bounding box center [841, 426] width 42 height 17
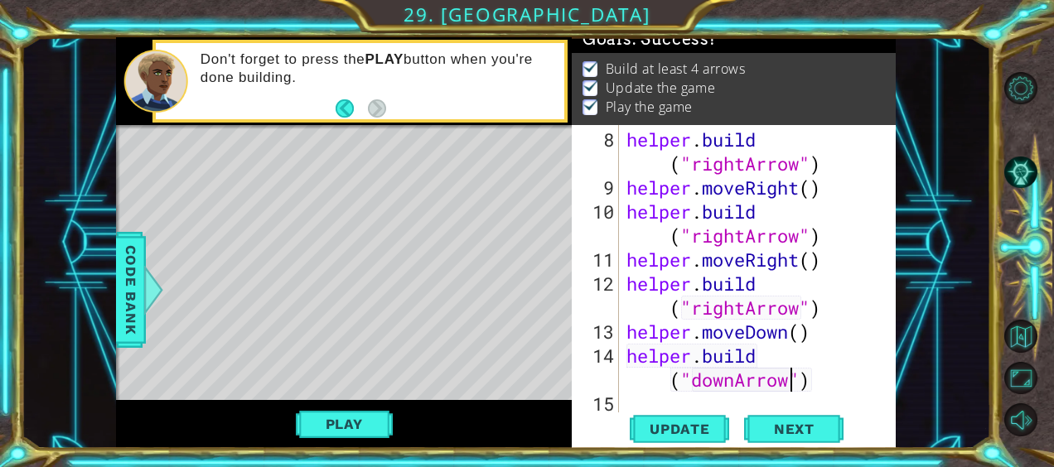
click at [828, 390] on div "helper . build ( "rightArrow" ) helper . moveRight ( ) helper . build ( "rightA…" at bounding box center [755, 308] width 265 height 360
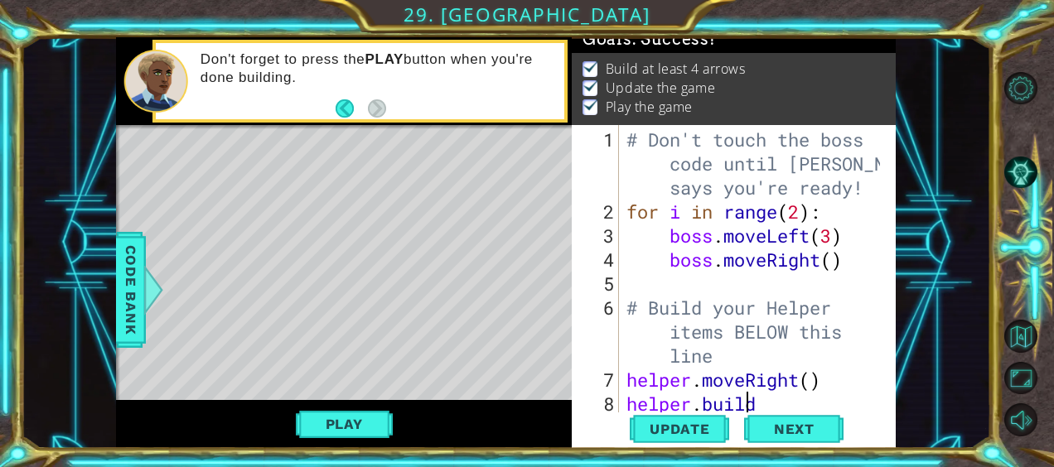
scroll to position [264, 0]
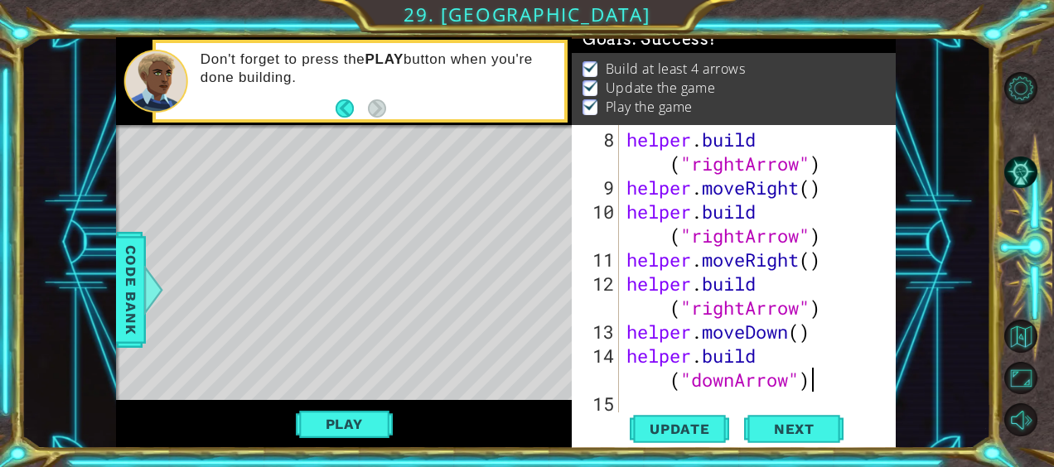
click at [821, 388] on div "helper . build ( "rightArrow" ) helper . moveRight ( ) helper . build ( "rightA…" at bounding box center [755, 308] width 265 height 360
type textarea "[DOMAIN_NAME]("downArrow")"
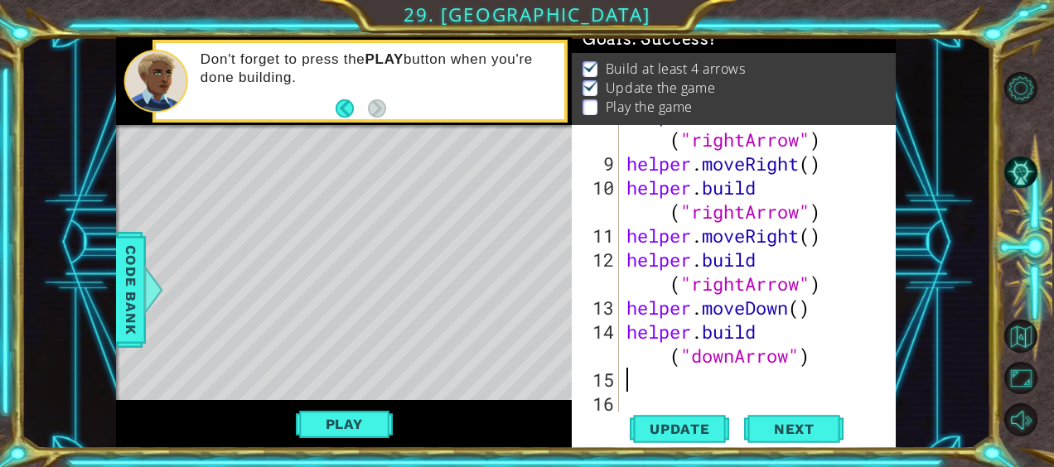
scroll to position [288, 0]
type textarea "h"
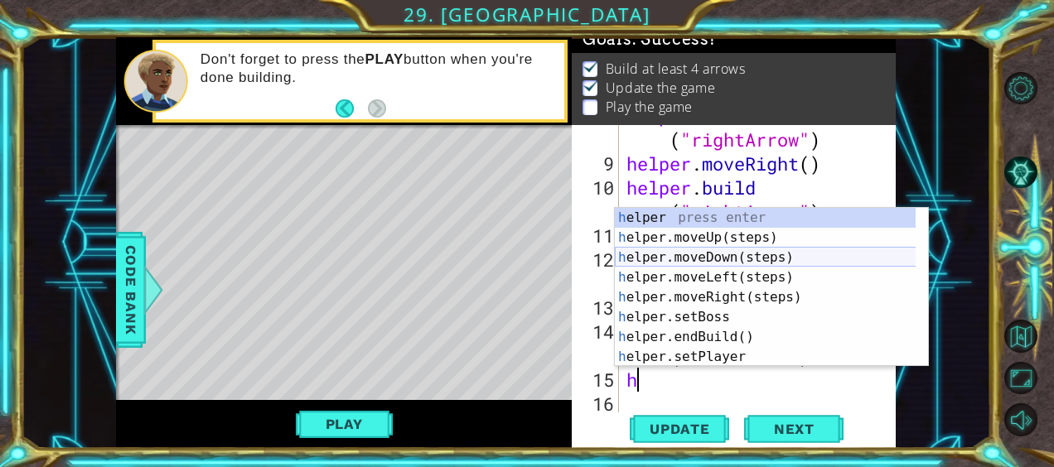
click at [778, 258] on div "h elper press enter h elper.moveUp(steps) press enter h elper.moveDown(steps) p…" at bounding box center [772, 307] width 314 height 199
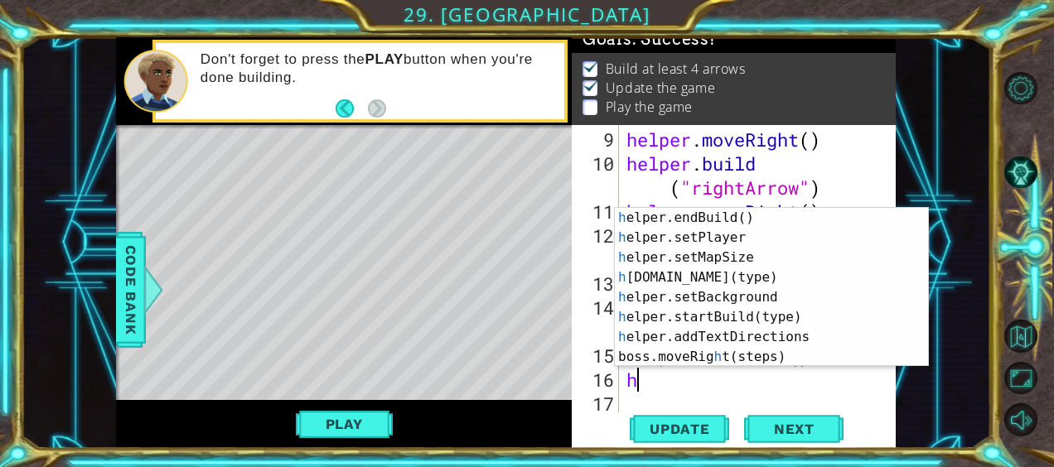
scroll to position [119, 0]
click at [751, 278] on div "h elper.endBuild() press enter h elper.setPlayer press enter h elper.setMapSize…" at bounding box center [766, 307] width 302 height 199
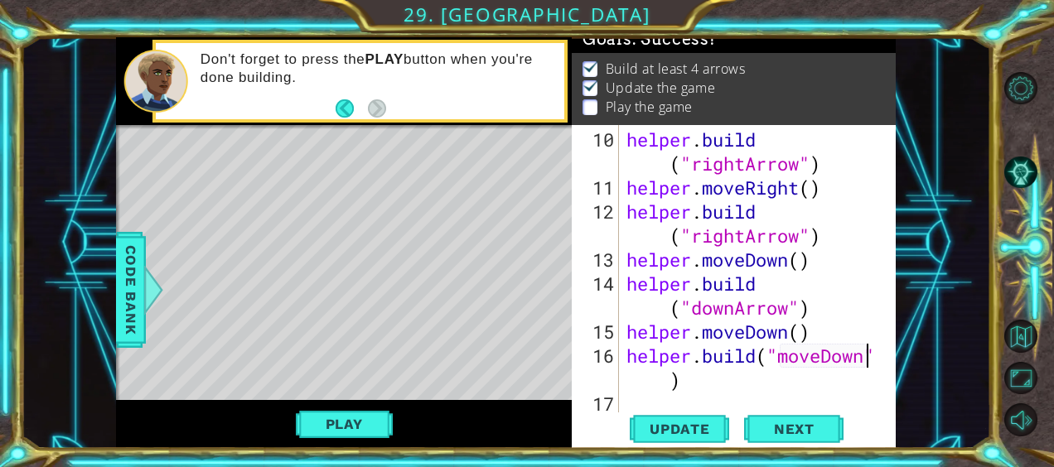
scroll to position [336, 0]
type textarea "[DOMAIN_NAME]("moveDown")"
click at [779, 424] on span "Next" at bounding box center [794, 431] width 74 height 17
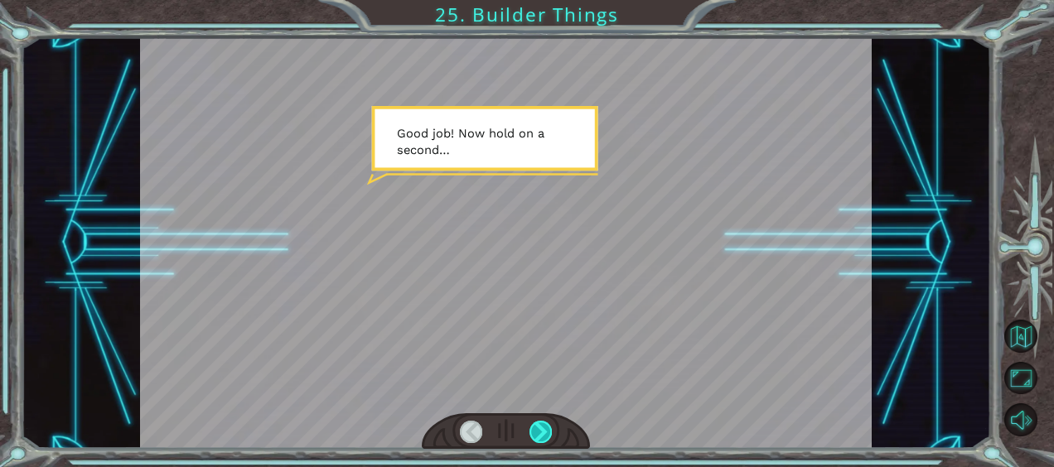
click at [544, 427] on div at bounding box center [540, 432] width 22 height 22
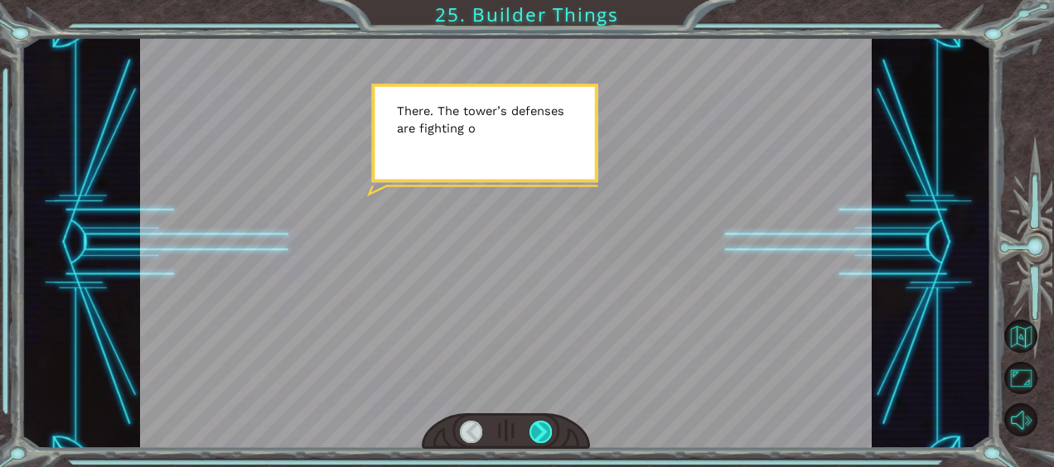
click at [544, 427] on div at bounding box center [540, 432] width 22 height 22
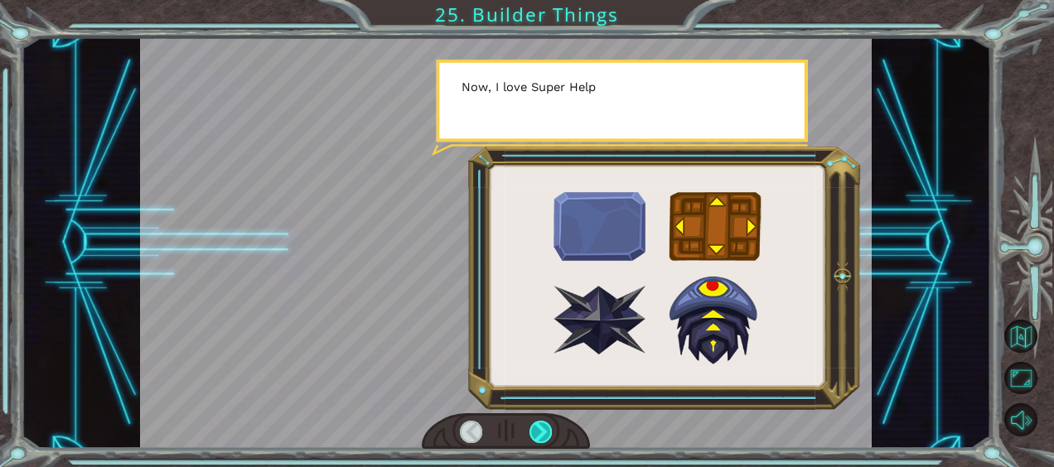
click at [544, 427] on div at bounding box center [540, 432] width 22 height 22
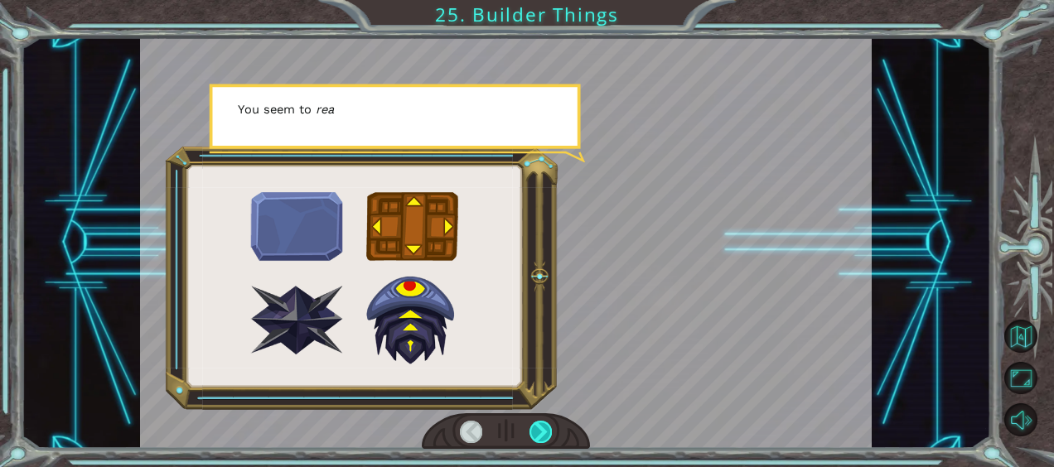
click at [544, 427] on div at bounding box center [540, 432] width 22 height 22
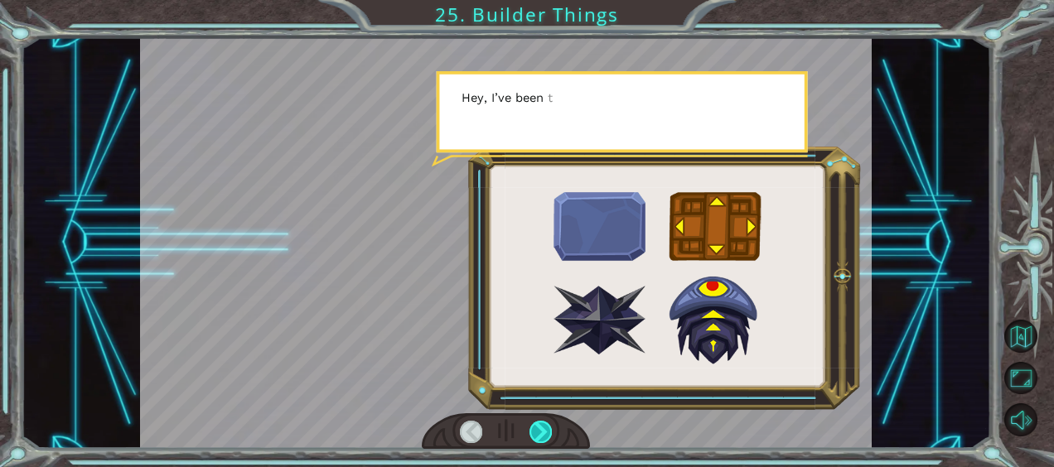
click at [544, 427] on div at bounding box center [540, 432] width 22 height 22
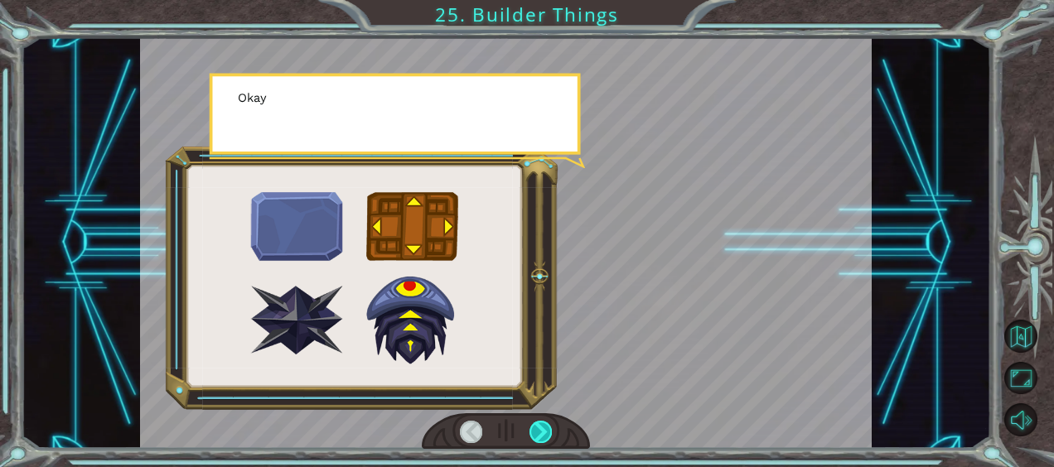
click at [544, 427] on div at bounding box center [540, 432] width 22 height 22
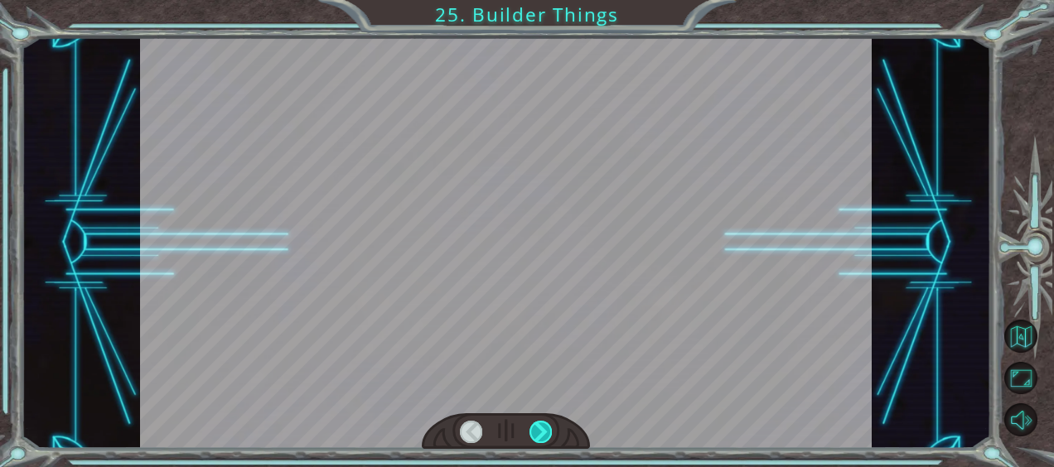
click at [544, 427] on div at bounding box center [540, 432] width 22 height 22
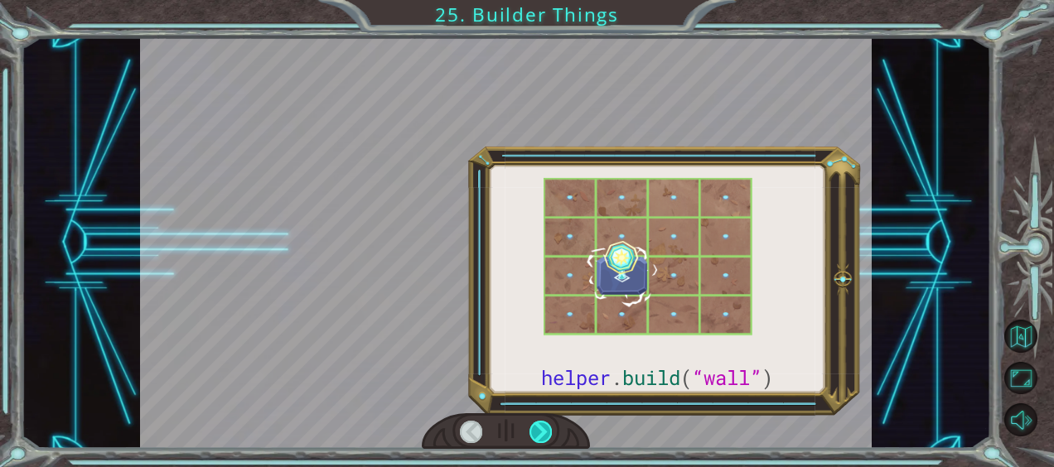
click at [544, 427] on div at bounding box center [540, 432] width 22 height 22
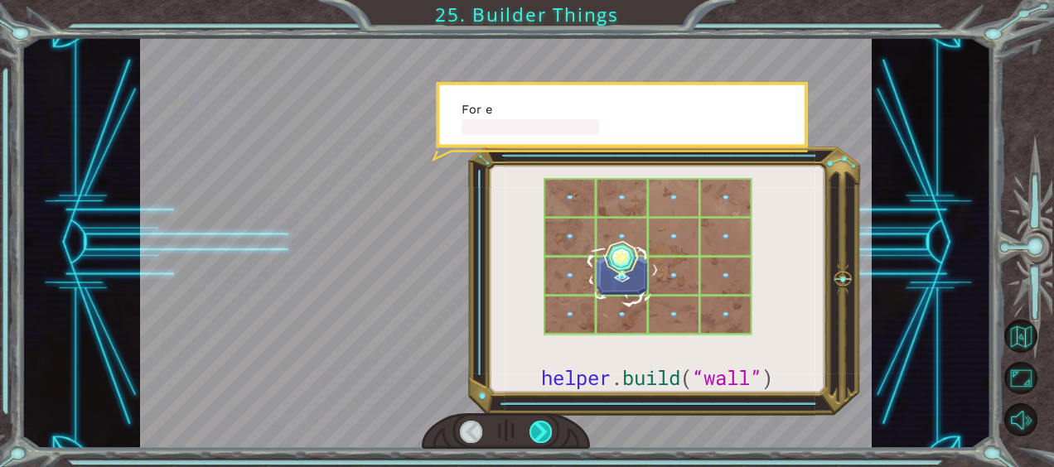
click at [544, 427] on div at bounding box center [540, 432] width 22 height 22
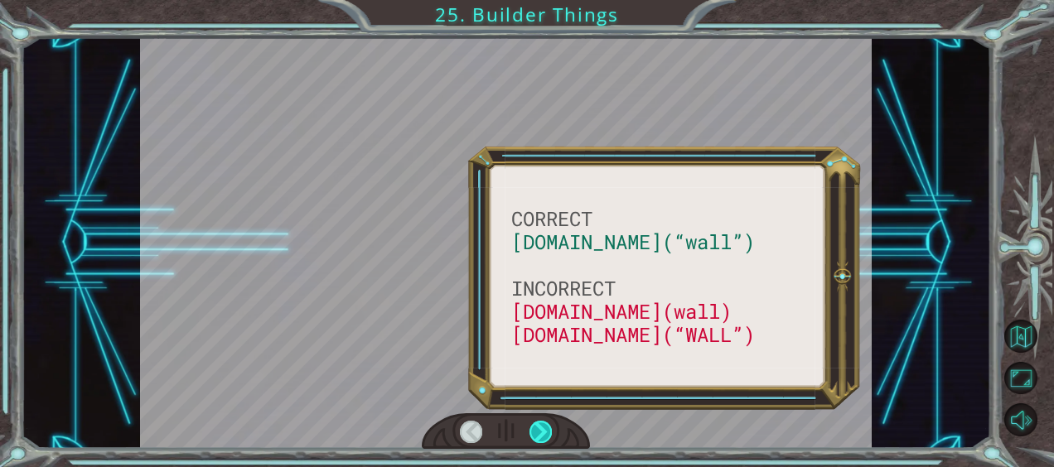
click at [544, 427] on div at bounding box center [540, 432] width 22 height 22
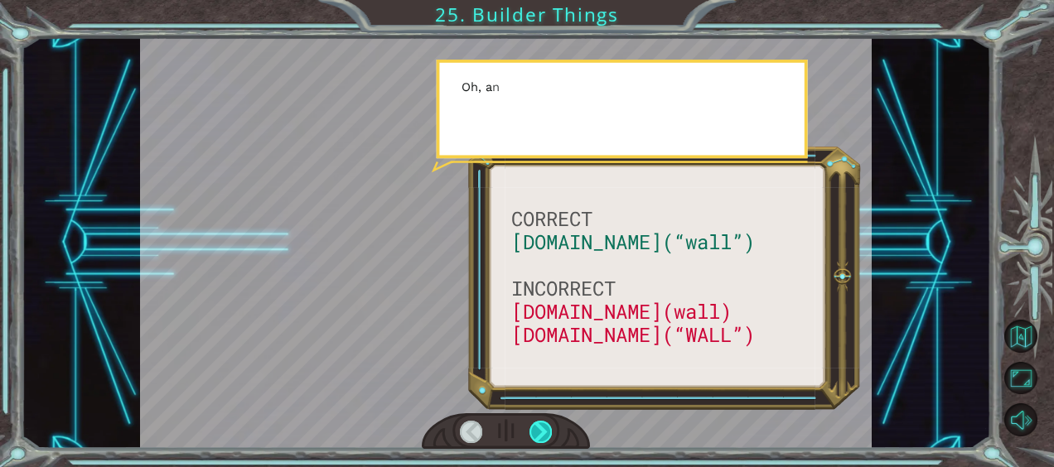
click at [544, 427] on div at bounding box center [540, 432] width 22 height 22
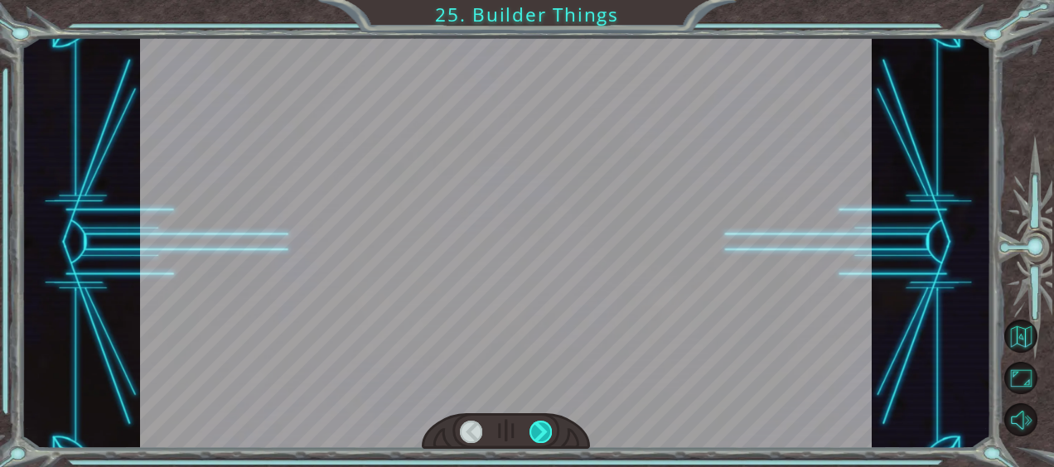
click at [544, 427] on div at bounding box center [540, 432] width 22 height 22
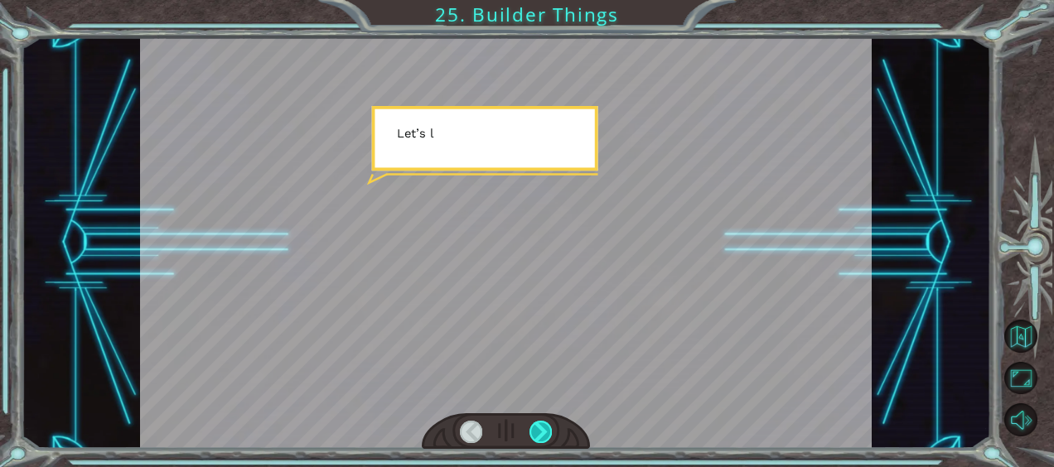
click at [544, 427] on div at bounding box center [540, 432] width 22 height 22
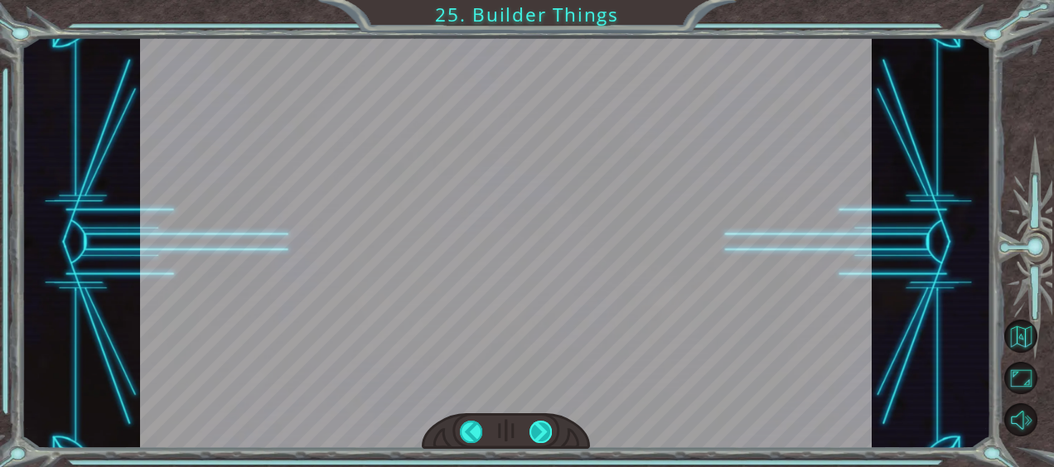
click at [544, 0] on div "CORRECT [DOMAIN_NAME](“wall”) INCORRECT [DOMAIN_NAME](wall) [DOMAIN_NAME](“WALL…" at bounding box center [527, 0] width 1054 height 0
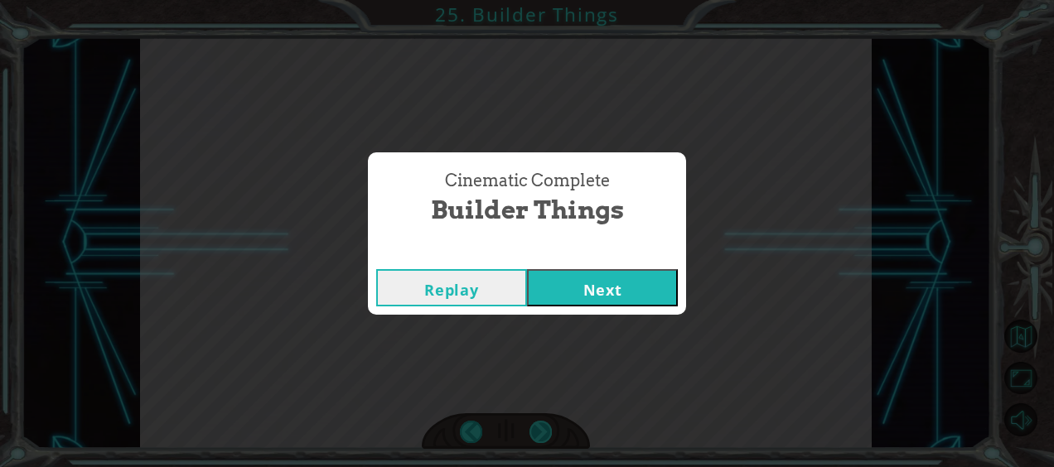
click at [544, 427] on div "Cinematic Complete Builder Things Replay Next" at bounding box center [527, 233] width 1054 height 467
drag, startPoint x: 544, startPoint y: 427, endPoint x: 547, endPoint y: 289, distance: 137.6
click at [547, 289] on button "Next" at bounding box center [602, 287] width 151 height 37
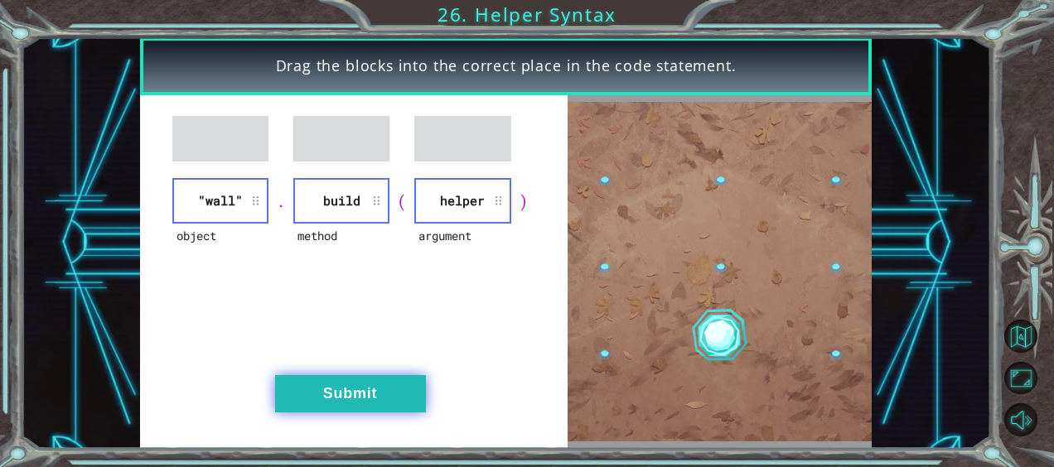
click at [365, 381] on button "Submit" at bounding box center [350, 393] width 151 height 37
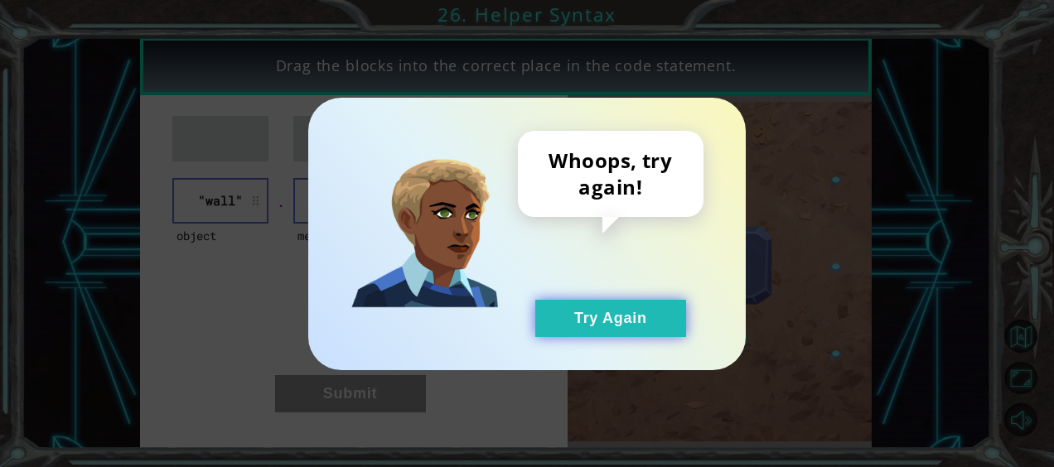
click at [573, 313] on button "Try Again" at bounding box center [610, 318] width 151 height 37
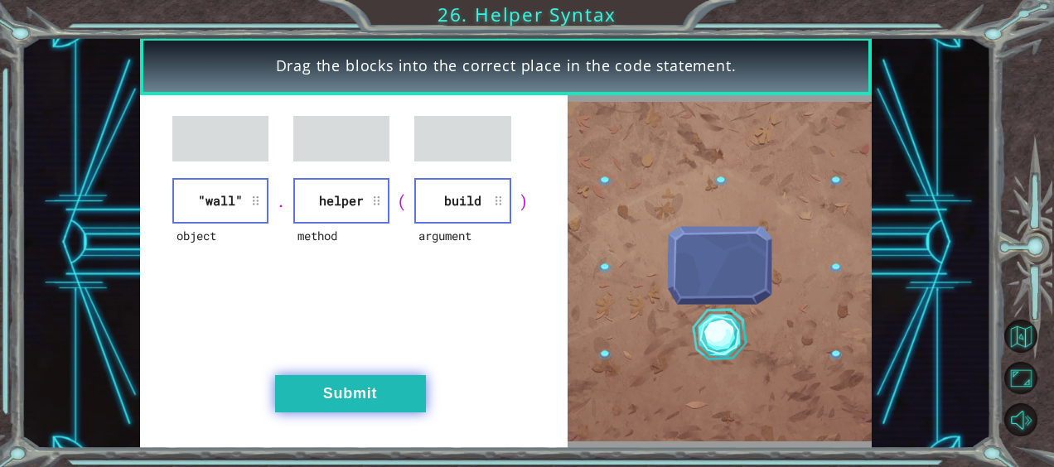
click at [358, 387] on button "Submit" at bounding box center [350, 393] width 151 height 37
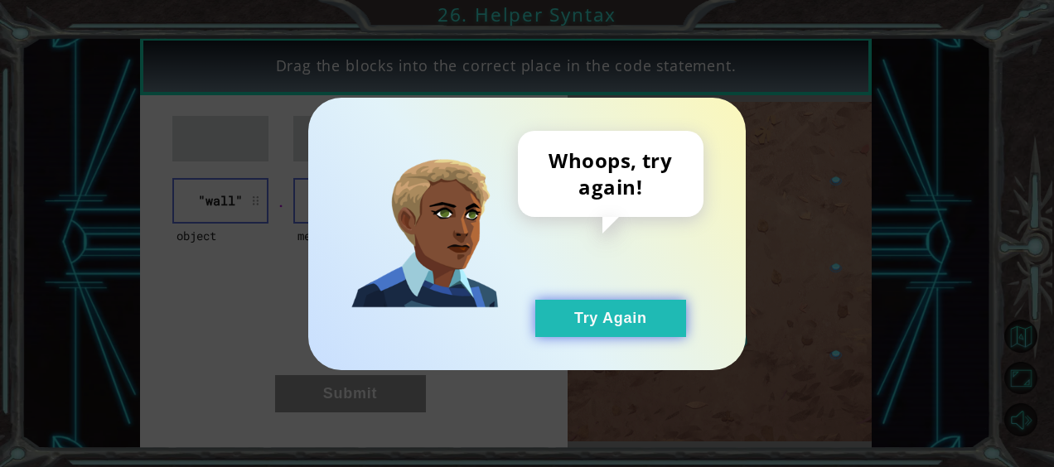
click at [607, 321] on button "Try Again" at bounding box center [610, 318] width 151 height 37
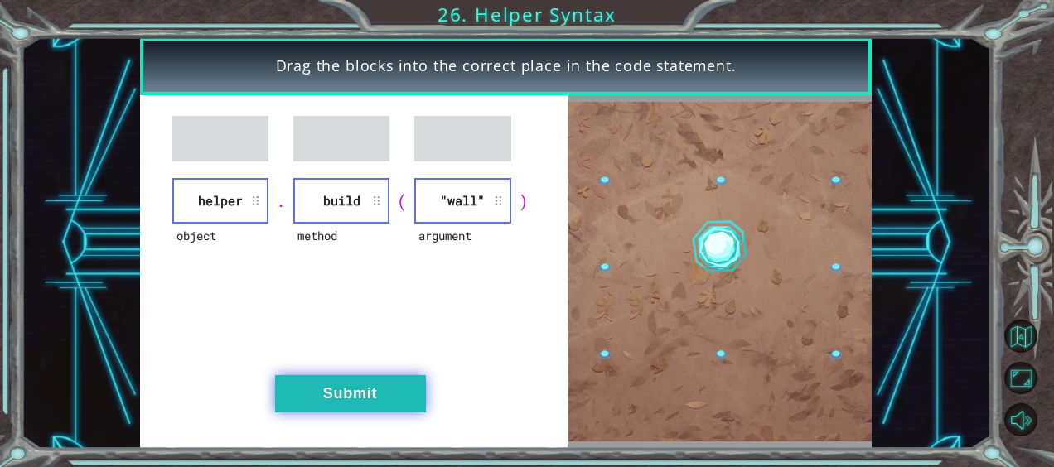
click at [383, 384] on button "Submit" at bounding box center [350, 393] width 151 height 37
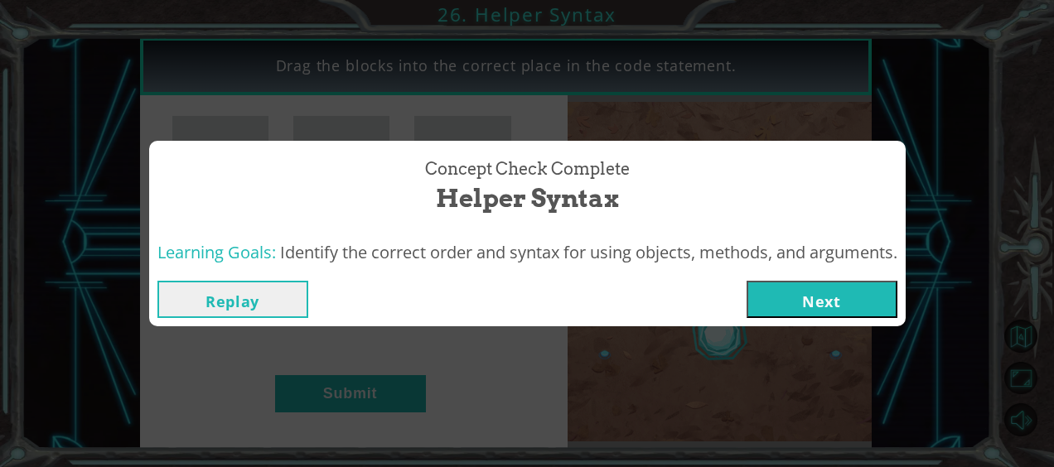
click at [777, 305] on button "Next" at bounding box center [821, 299] width 151 height 37
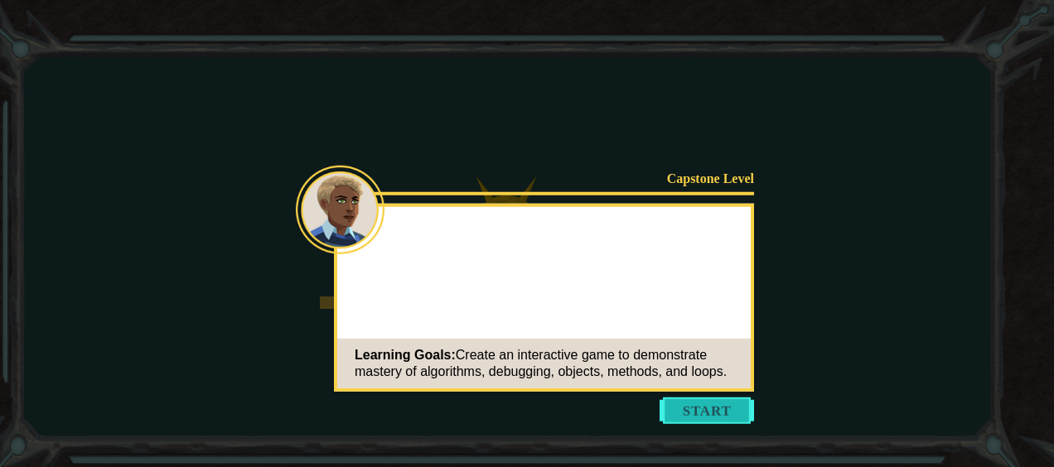
click at [689, 410] on button "Start" at bounding box center [707, 411] width 94 height 27
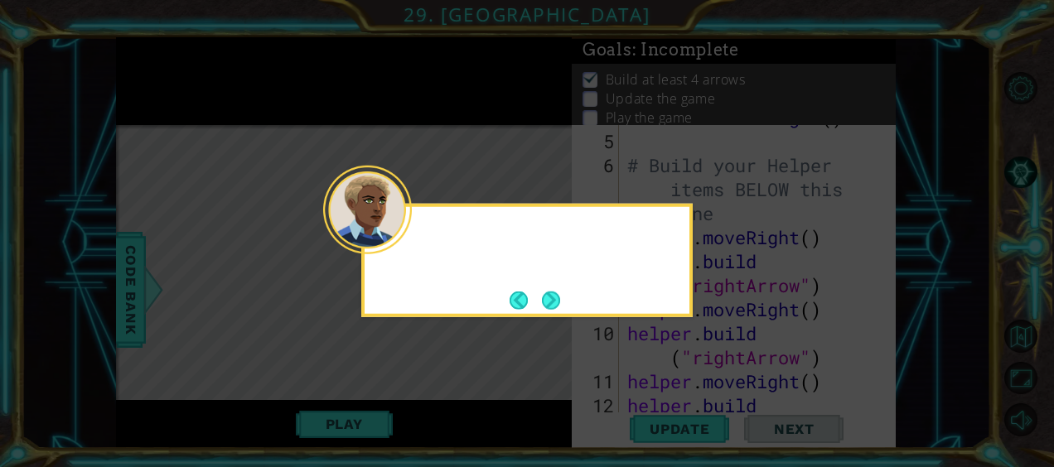
scroll to position [312, 0]
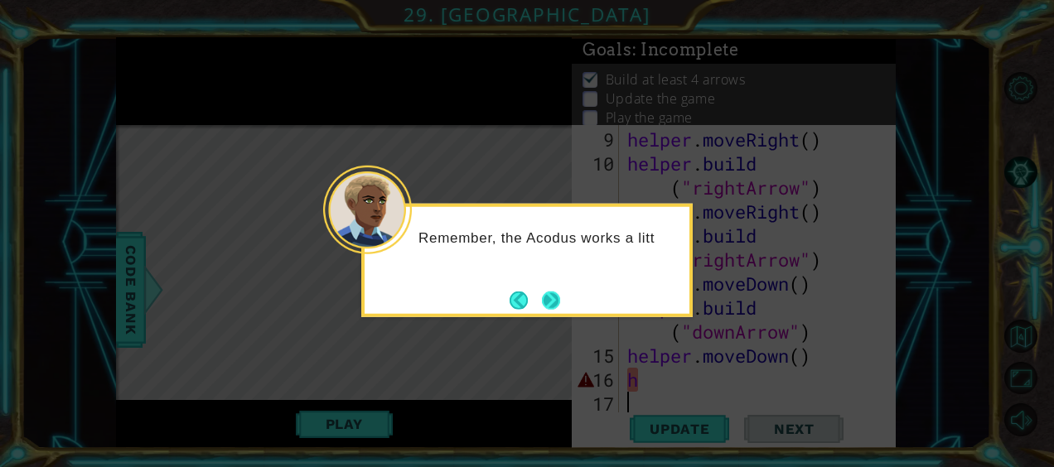
click at [555, 304] on button "Next" at bounding box center [551, 300] width 18 height 18
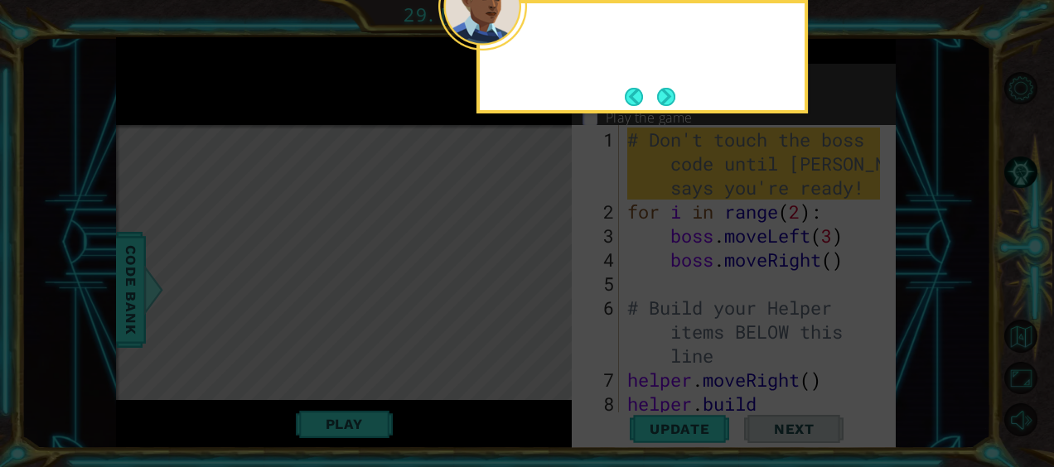
scroll to position [0, 0]
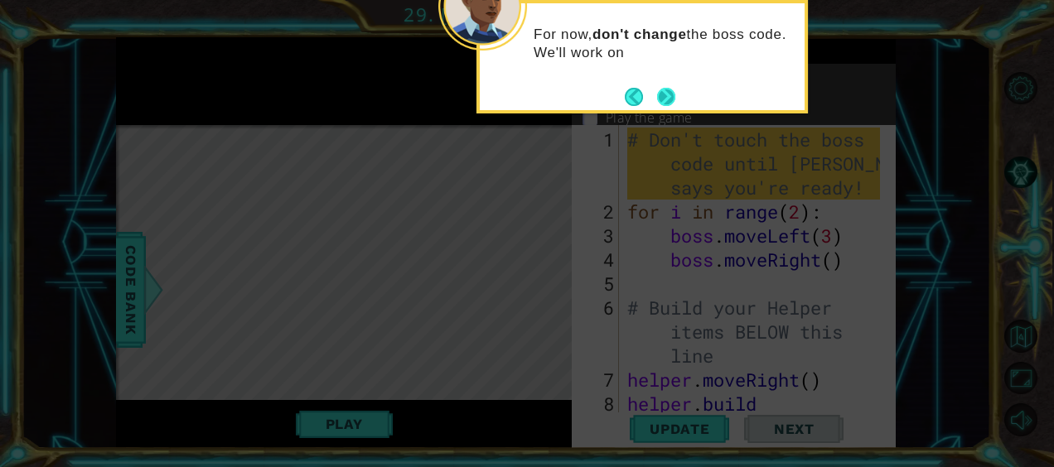
click at [664, 103] on button "Next" at bounding box center [666, 97] width 18 height 18
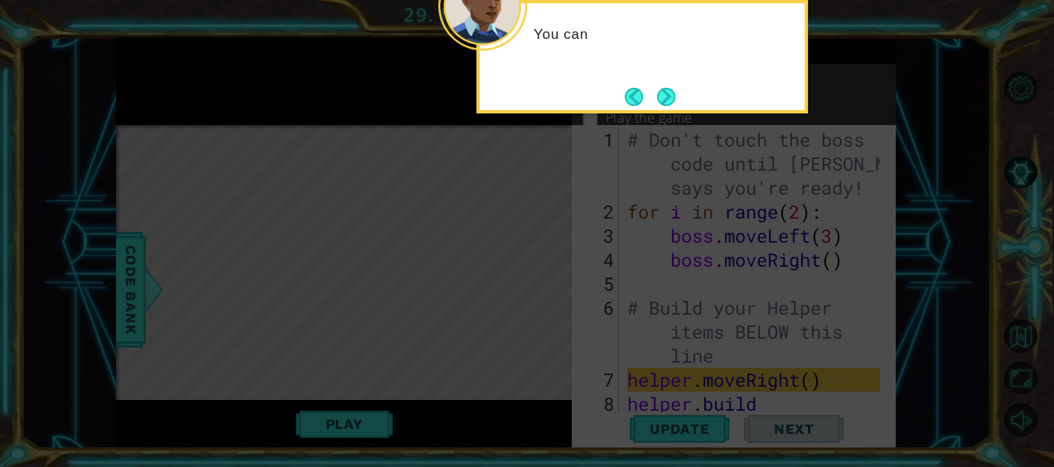
click at [664, 103] on button "Next" at bounding box center [666, 97] width 20 height 20
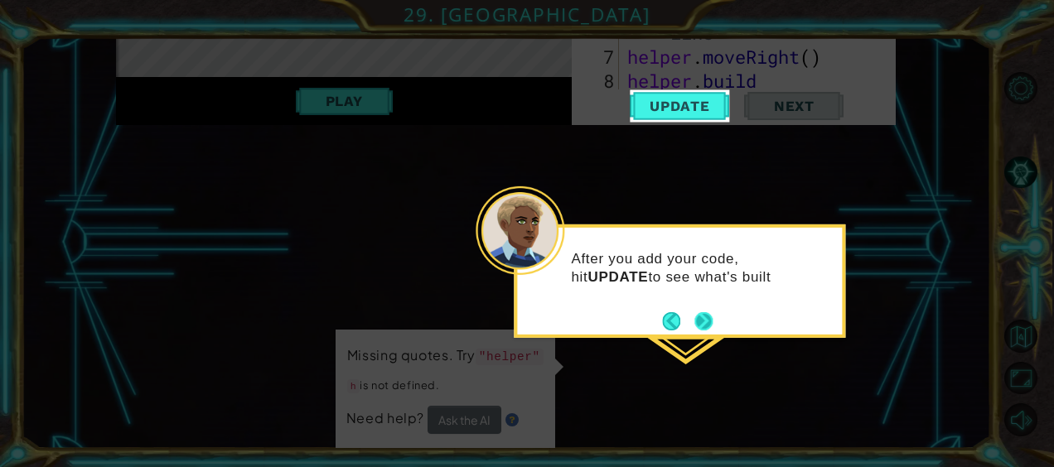
click at [714, 322] on div "After you add your code, hit UPDATE to see what's built" at bounding box center [679, 282] width 331 height 114
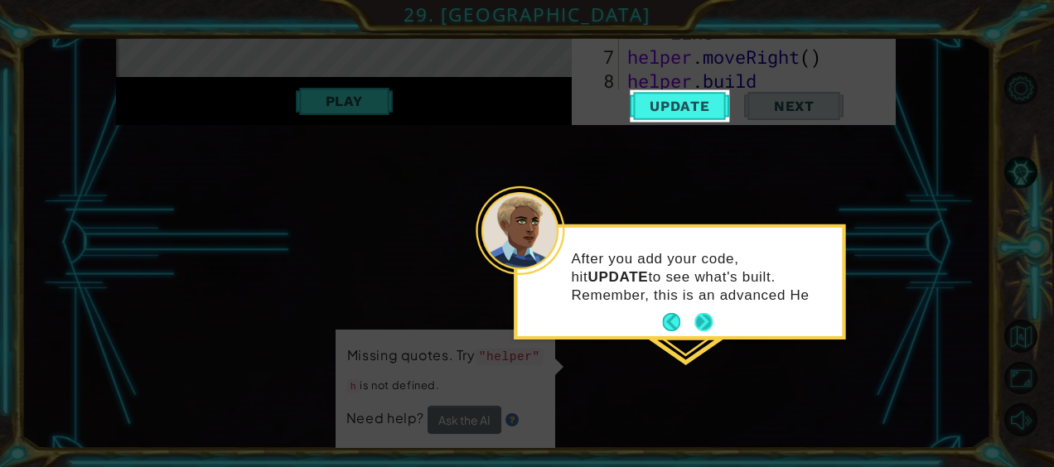
click at [713, 321] on button "Next" at bounding box center [703, 322] width 18 height 18
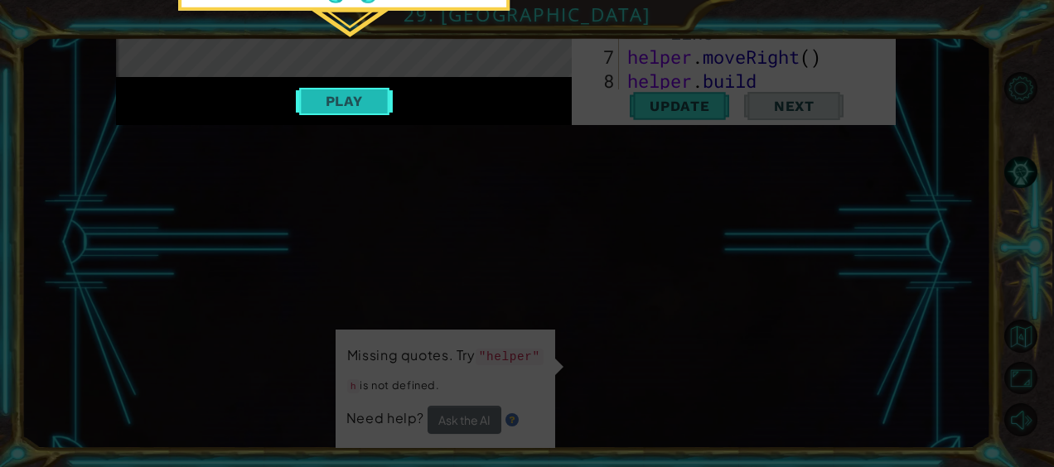
click at [314, 103] on button "Play" at bounding box center [344, 100] width 97 height 31
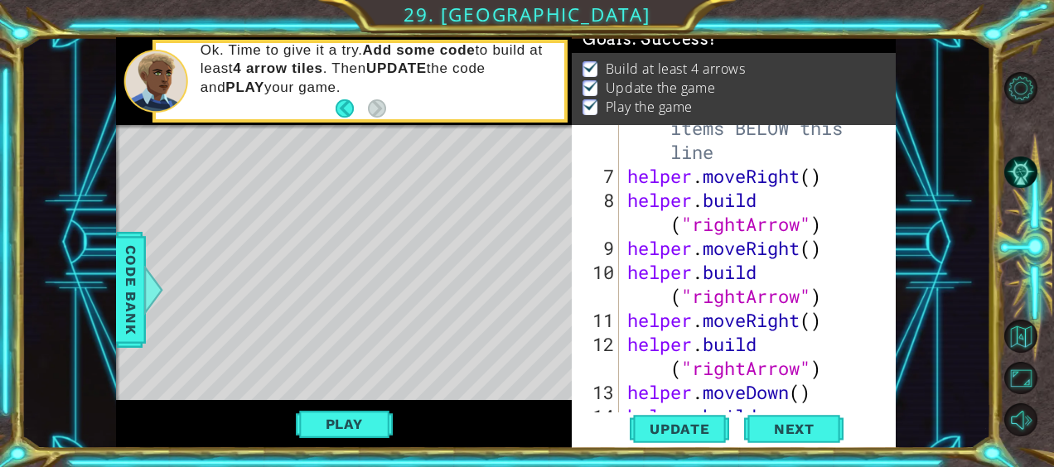
scroll to position [312, 0]
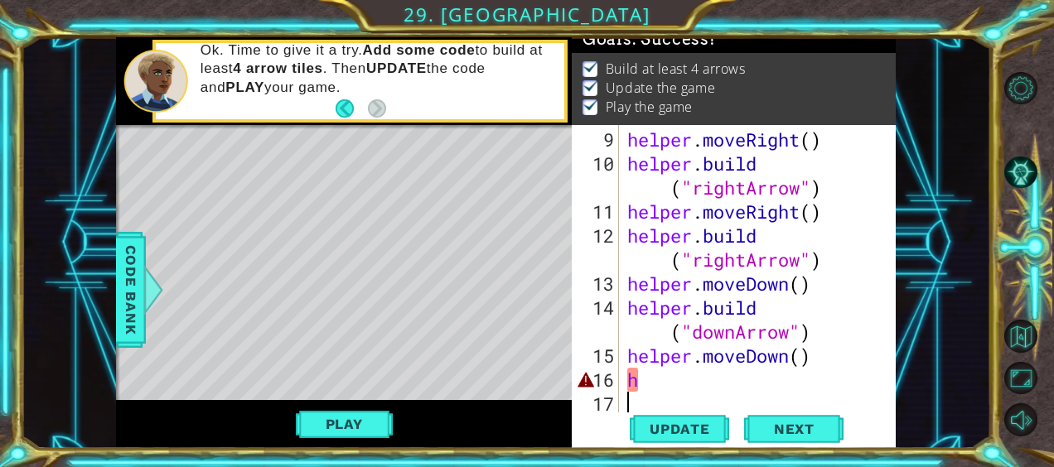
click at [696, 393] on div "helper . moveRight ( ) helper . build ( "rightArrow" ) helper . moveRight ( ) h…" at bounding box center [756, 296] width 264 height 336
click at [696, 381] on div "helper . moveRight ( ) helper . build ( "rightArrow" ) helper . moveRight ( ) h…" at bounding box center [756, 296] width 264 height 336
type textarea "h"
click at [853, 391] on div "helper . moveRight ( ) helper . build ( "rightArrow" ) helper . moveRight ( ) h…" at bounding box center [756, 296] width 264 height 336
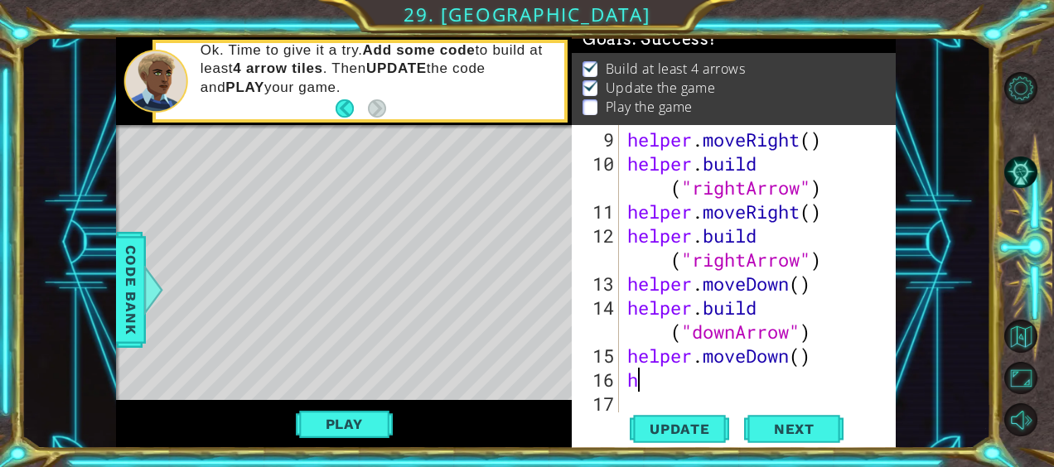
click at [751, 379] on div "helper . moveRight ( ) helper . build ( "rightArrow" ) helper . moveRight ( ) h…" at bounding box center [756, 296] width 264 height 336
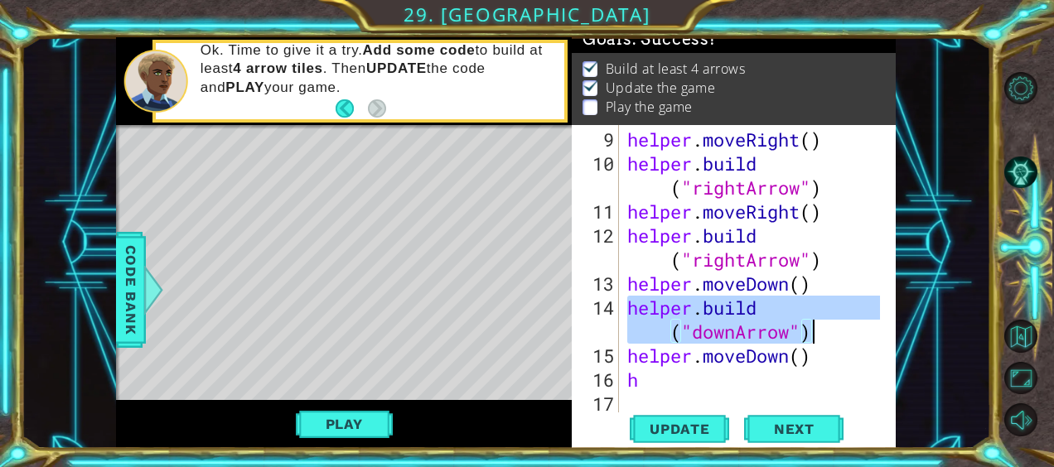
drag, startPoint x: 626, startPoint y: 308, endPoint x: 819, endPoint y: 318, distance: 192.5
click at [819, 318] on div "helper . moveRight ( ) helper . build ( "rightArrow" ) helper . moveRight ( ) h…" at bounding box center [756, 296] width 264 height 336
click at [823, 325] on div "helper . moveRight ( ) helper . build ( "rightArrow" ) helper . moveRight ( ) h…" at bounding box center [752, 269] width 256 height 288
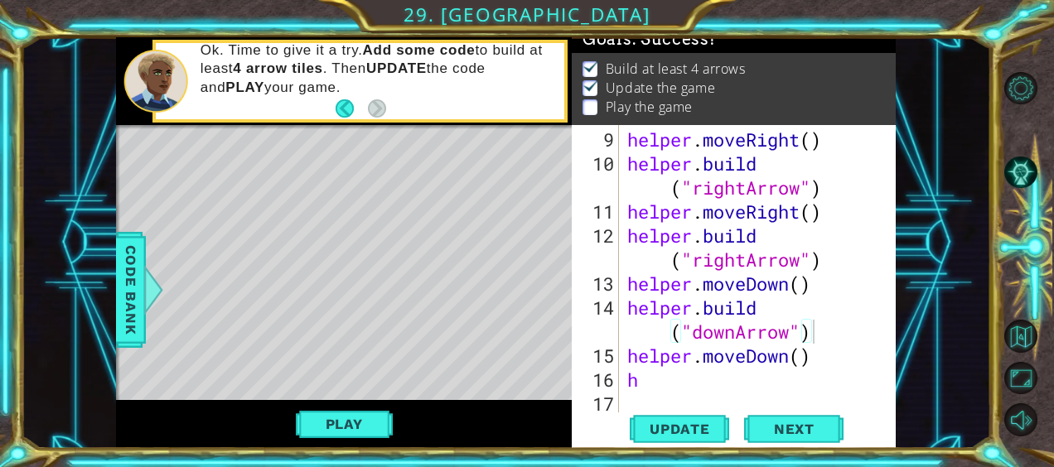
drag, startPoint x: 622, startPoint y: 379, endPoint x: 657, endPoint y: 379, distance: 34.8
click at [657, 379] on div "[DOMAIN_NAME]("downArrow") 9 10 11 12 13 14 15 16 17 helper . moveRight ( ) hel…" at bounding box center [732, 269] width 321 height 288
click at [657, 379] on div "helper . moveRight ( ) helper . build ( "rightArrow" ) helper . moveRight ( ) h…" at bounding box center [756, 296] width 264 height 336
type textarea "h"
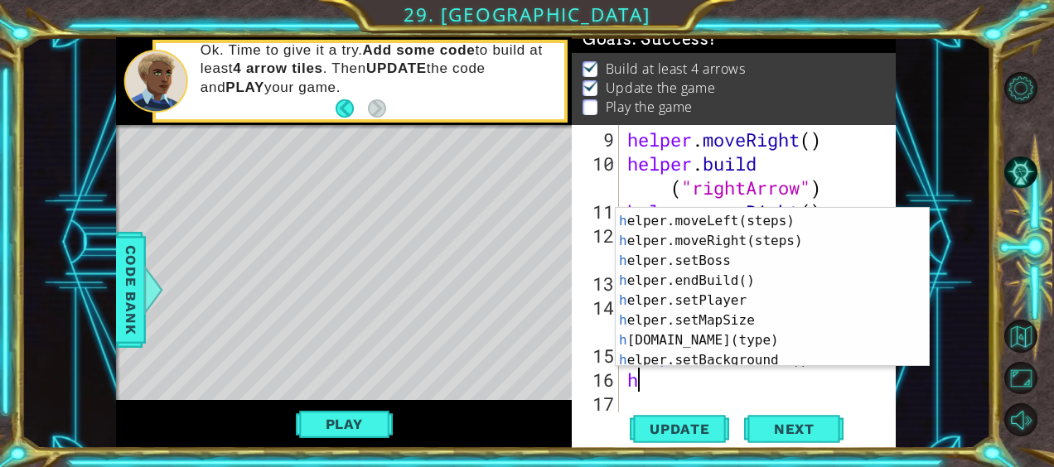
scroll to position [56, 0]
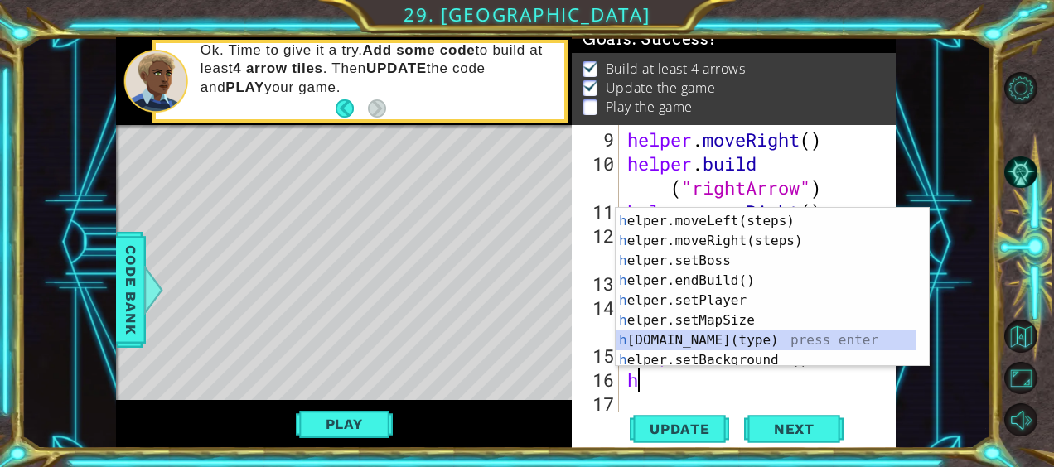
click at [716, 340] on div "h elper.moveDown(steps) press enter h elper.moveLeft(steps) press enter h elper…" at bounding box center [767, 290] width 302 height 199
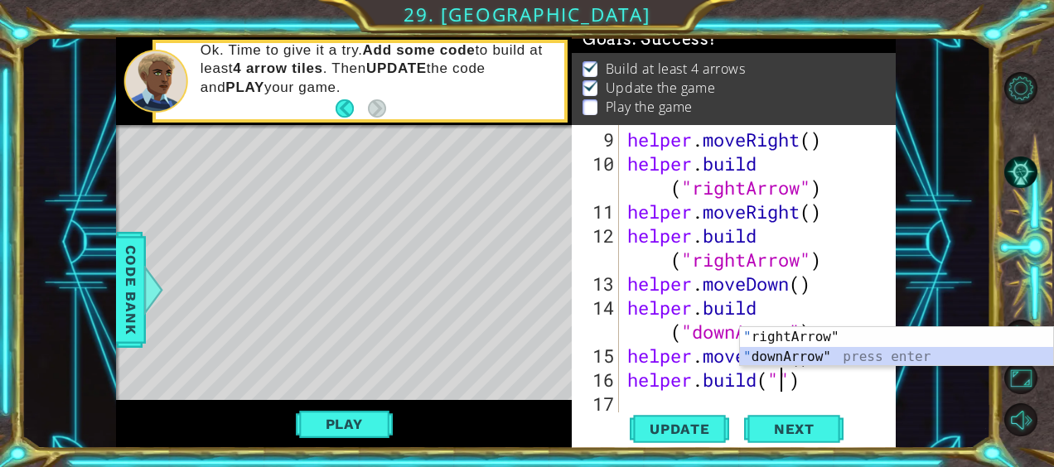
click at [794, 358] on div "" rightArrow" press enter " downArrow" press enter" at bounding box center [897, 367] width 314 height 80
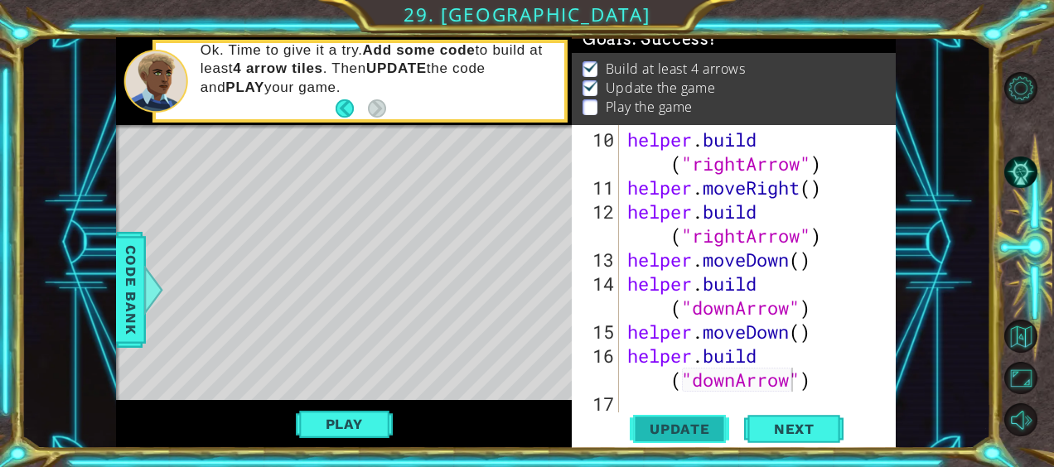
click at [704, 432] on span "Update" at bounding box center [680, 429] width 94 height 17
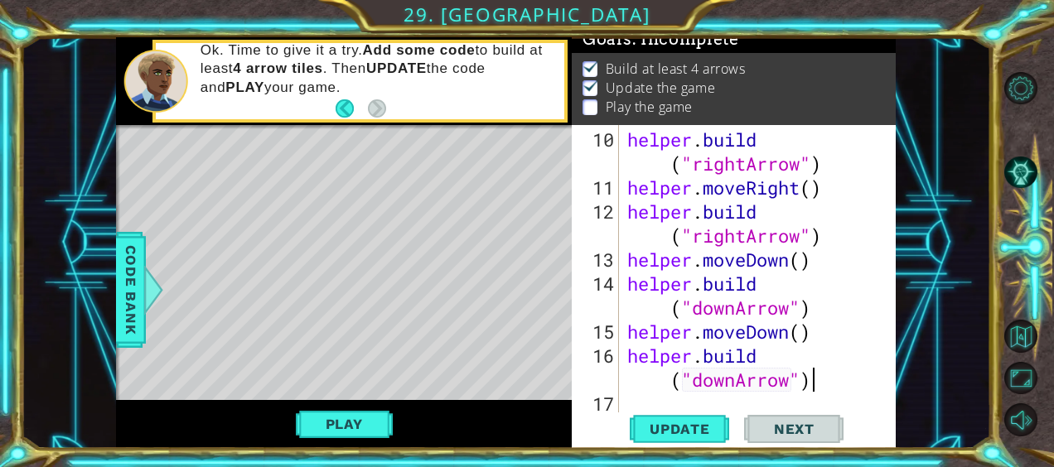
click at [820, 385] on div "helper . build ( "rightArrow" ) helper . moveRight ( ) helper . build ( "rightA…" at bounding box center [756, 308] width 264 height 360
type textarea "[DOMAIN_NAME]("downArrow")"
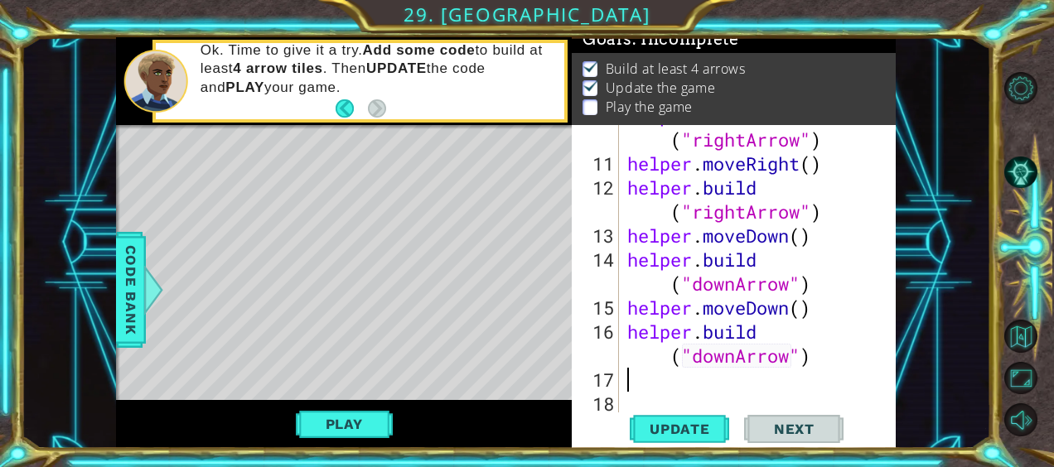
scroll to position [360, 0]
type textarea "h"
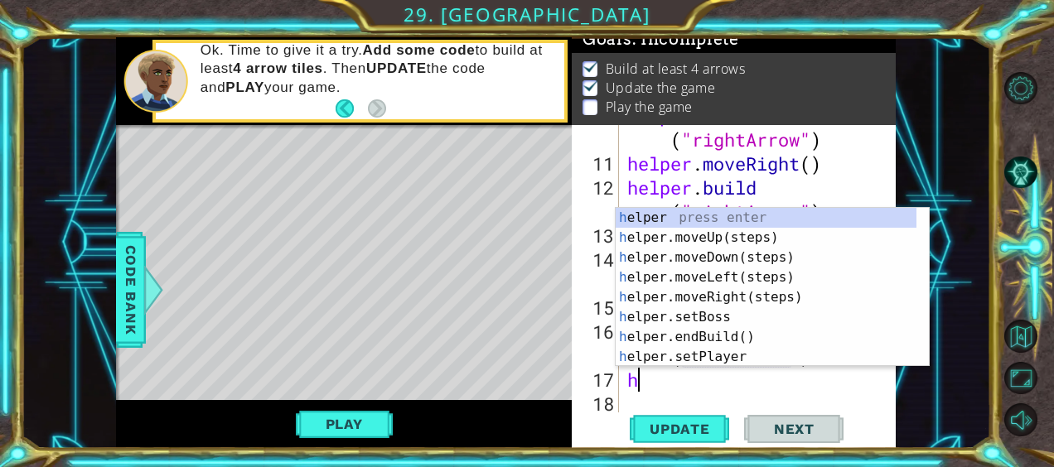
scroll to position [0, 0]
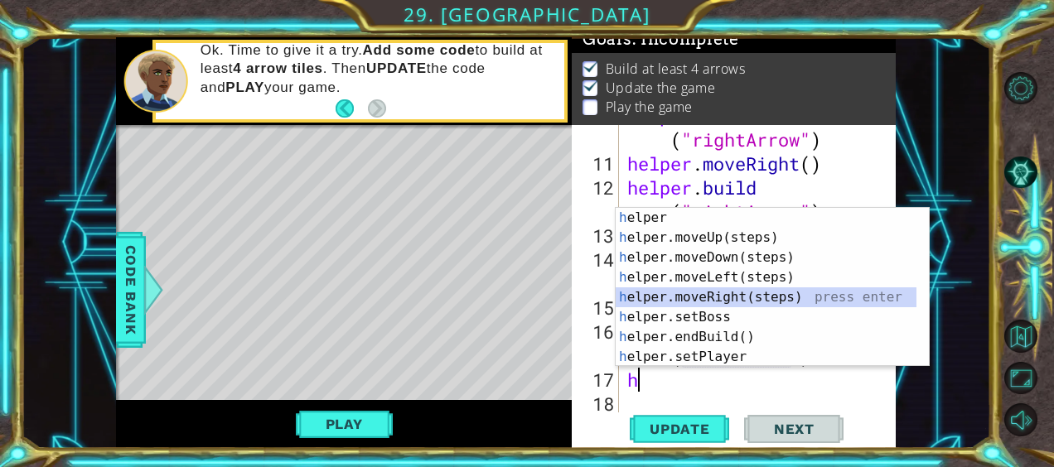
click at [751, 287] on div "h elper press enter h elper.moveUp(steps) press enter h elper.moveDown(steps) p…" at bounding box center [773, 307] width 314 height 199
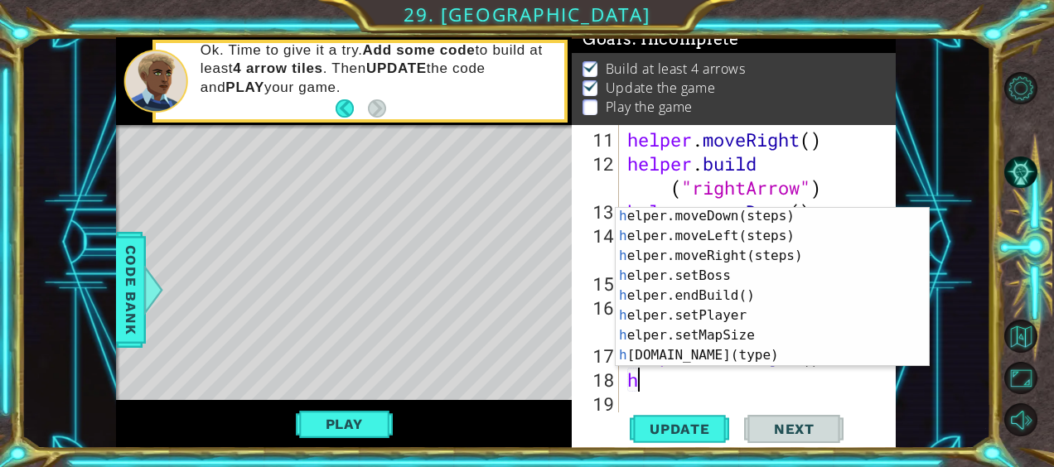
scroll to position [41, 0]
click at [783, 360] on div "h elper.moveDown(steps) press enter h elper.moveLeft(steps) press enter h elper…" at bounding box center [767, 305] width 302 height 199
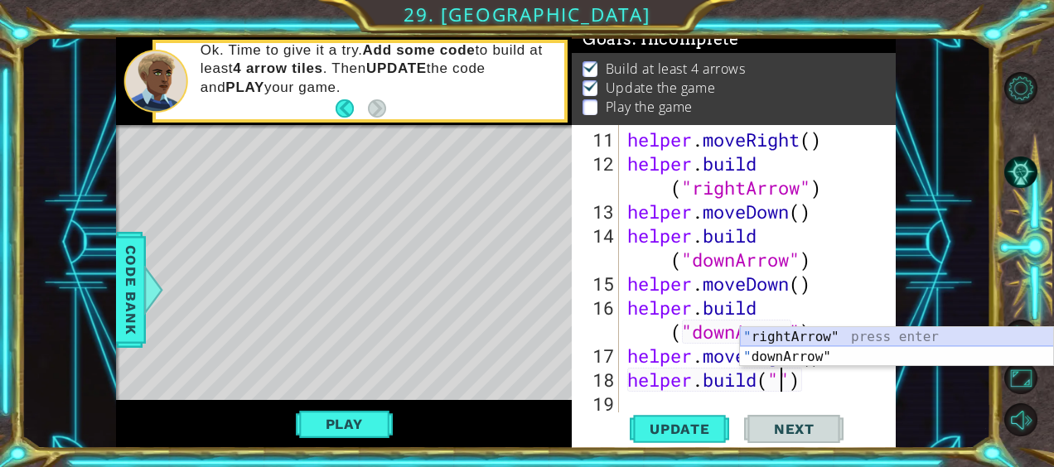
click at [799, 333] on div "" rightArrow" press enter " downArrow" press enter" at bounding box center [897, 367] width 314 height 80
type textarea "[DOMAIN_NAME]("rightArrow")"
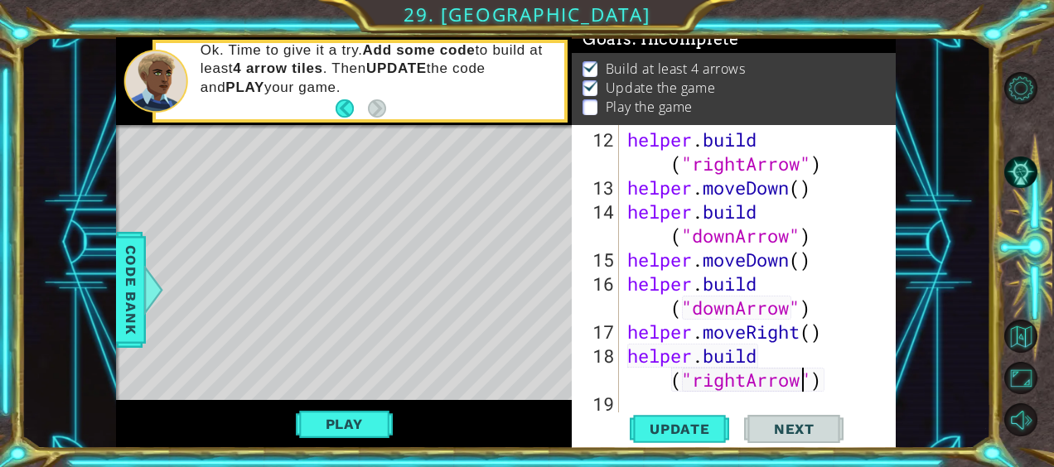
scroll to position [408, 0]
click at [838, 391] on div "helper . build ( "rightArrow" ) helper . moveDown ( ) helper . build ( "downArr…" at bounding box center [756, 308] width 264 height 360
type textarea "h"
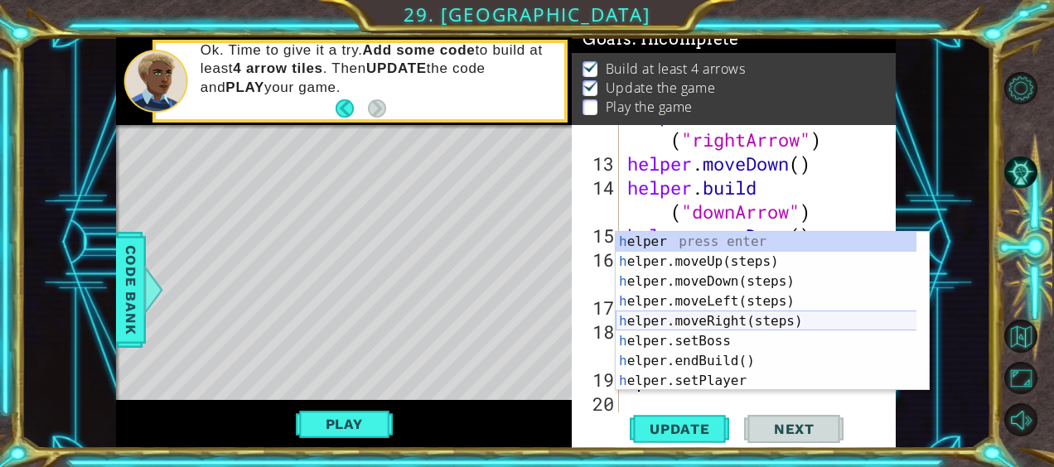
click at [767, 321] on div "h elper press enter h elper.moveUp(steps) press enter h elper.moveDown(steps) p…" at bounding box center [767, 331] width 302 height 199
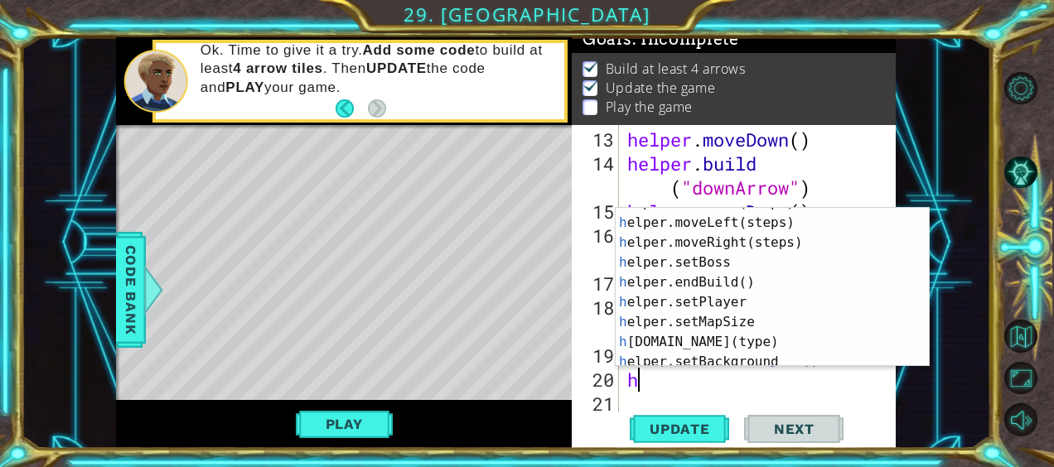
scroll to position [51, 0]
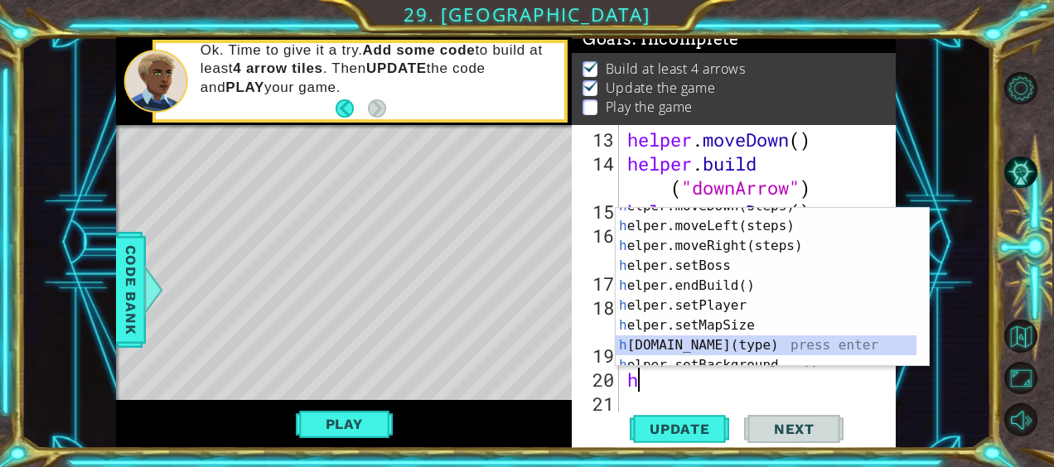
click at [811, 350] on div "h elper.moveDown(steps) press enter h elper.moveLeft(steps) press enter h elper…" at bounding box center [767, 295] width 302 height 199
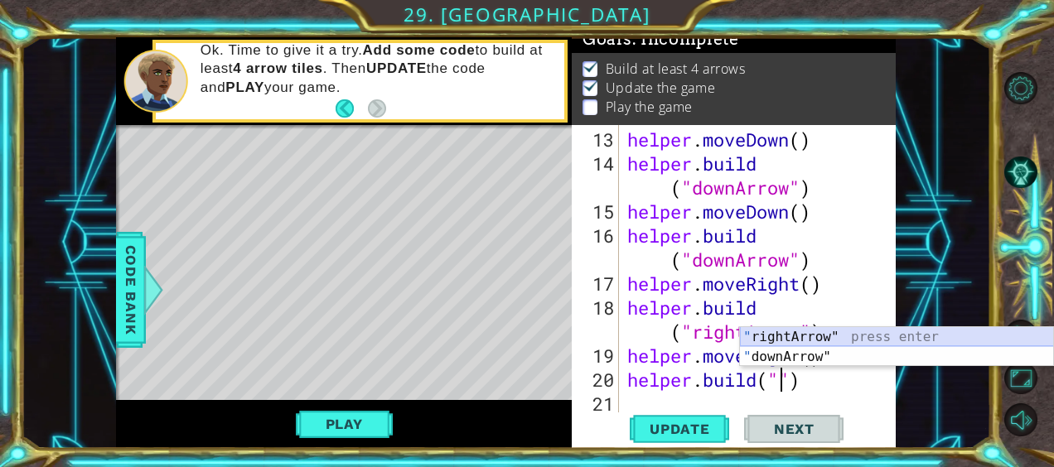
click at [810, 338] on div "" rightArrow" press enter " downArrow" press enter" at bounding box center [897, 367] width 314 height 80
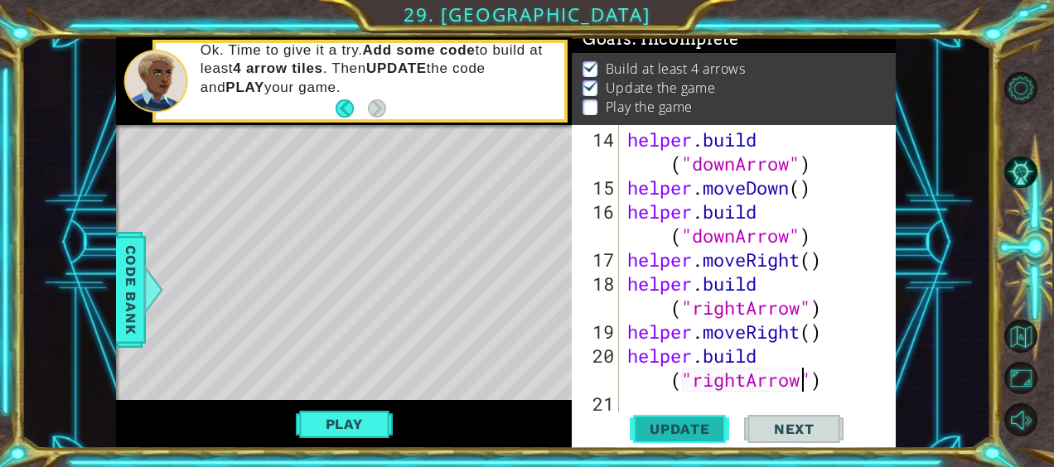
type textarea "[DOMAIN_NAME]("rightArrow")"
click at [688, 428] on span "Update" at bounding box center [680, 429] width 94 height 17
click at [845, 388] on div "helper . build ( "downArrow" ) helper . moveDown ( ) helper . build ( "downArro…" at bounding box center [756, 308] width 264 height 360
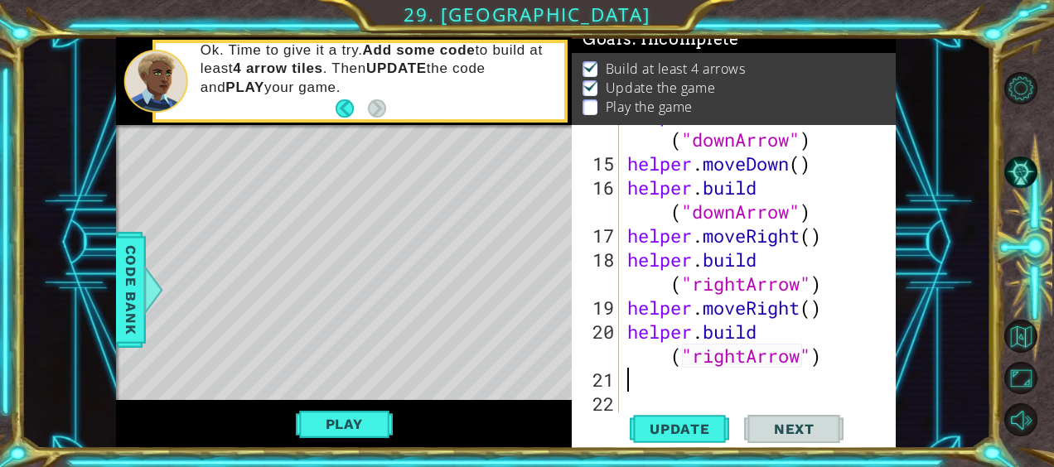
scroll to position [505, 0]
type textarea "h"
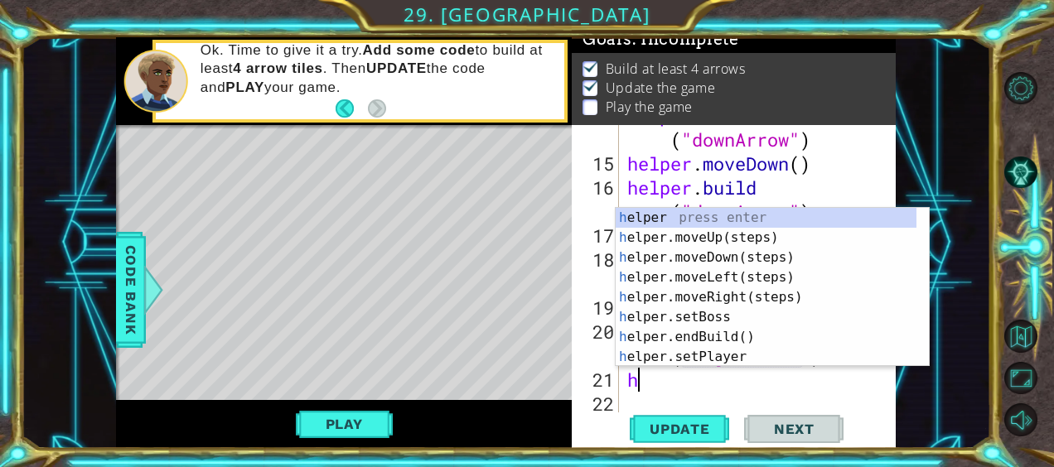
scroll to position [0, 0]
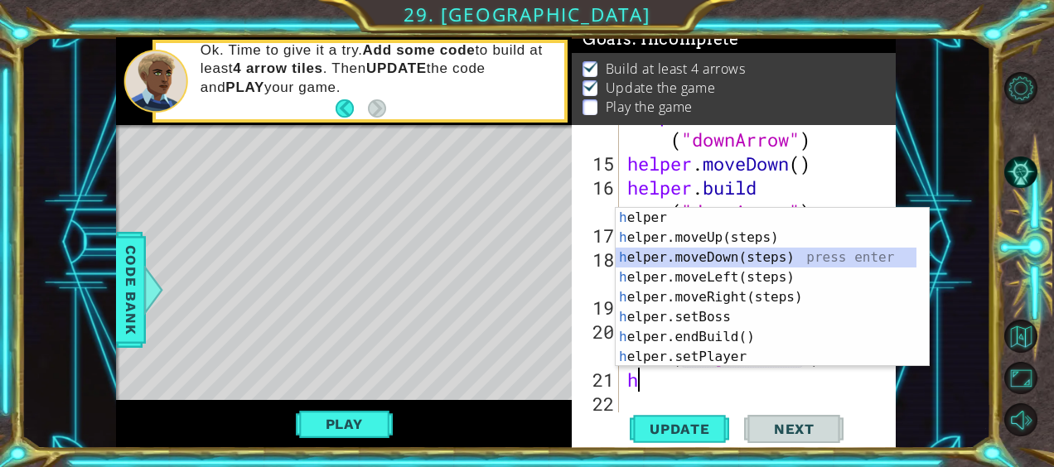
click at [784, 258] on div "h elper press enter h elper.moveUp(steps) press enter h elper.moveDown(steps) p…" at bounding box center [773, 307] width 314 height 199
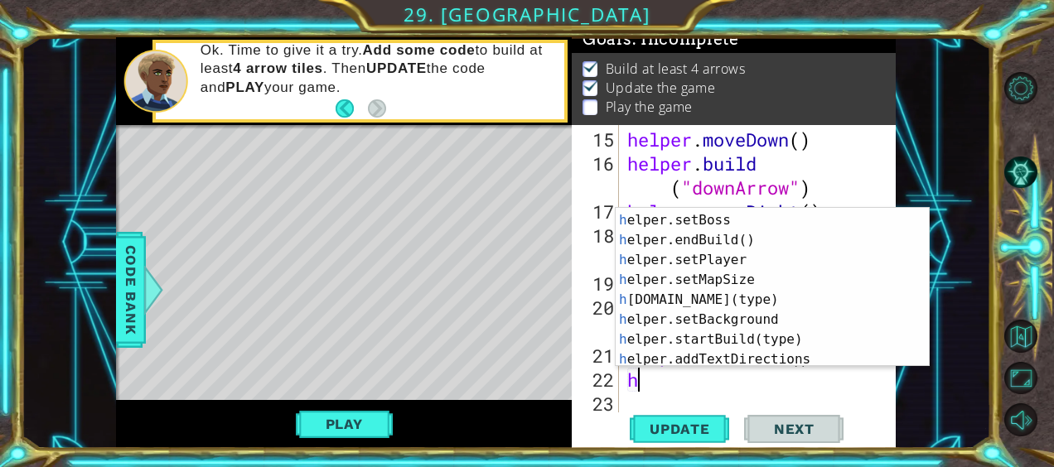
scroll to position [93, 0]
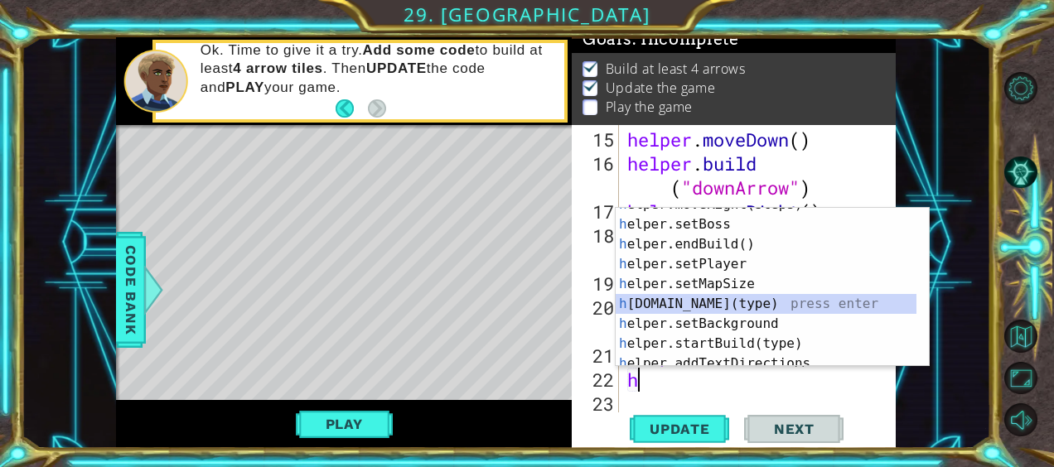
click at [728, 298] on div "h elper.moveRight(steps) press enter h elper.setBoss press enter h elper.endBui…" at bounding box center [767, 294] width 302 height 199
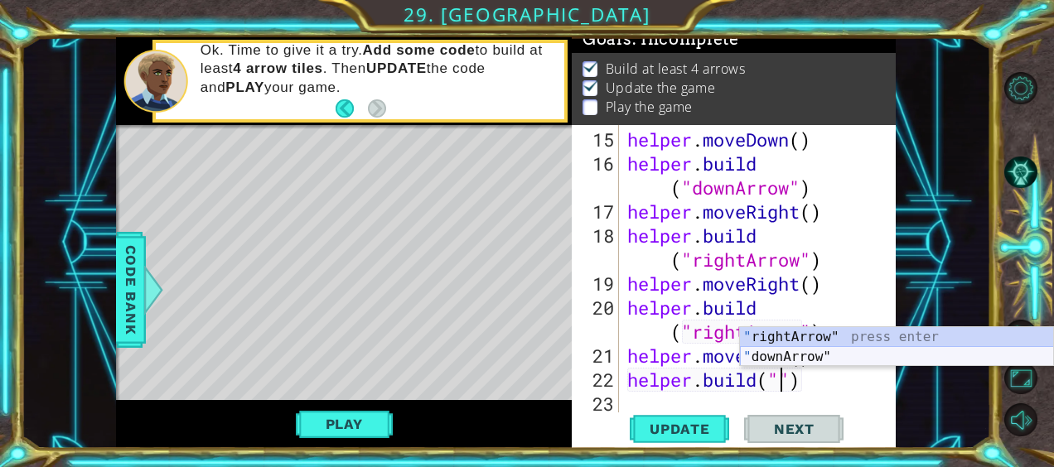
click at [779, 358] on div "" rightArrow" press enter " downArrow" press enter" at bounding box center [897, 367] width 314 height 80
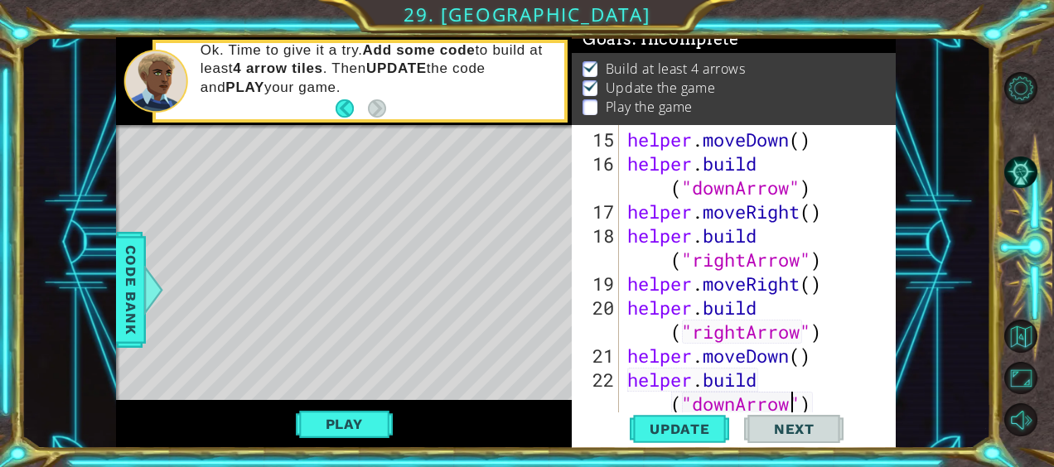
scroll to position [553, 0]
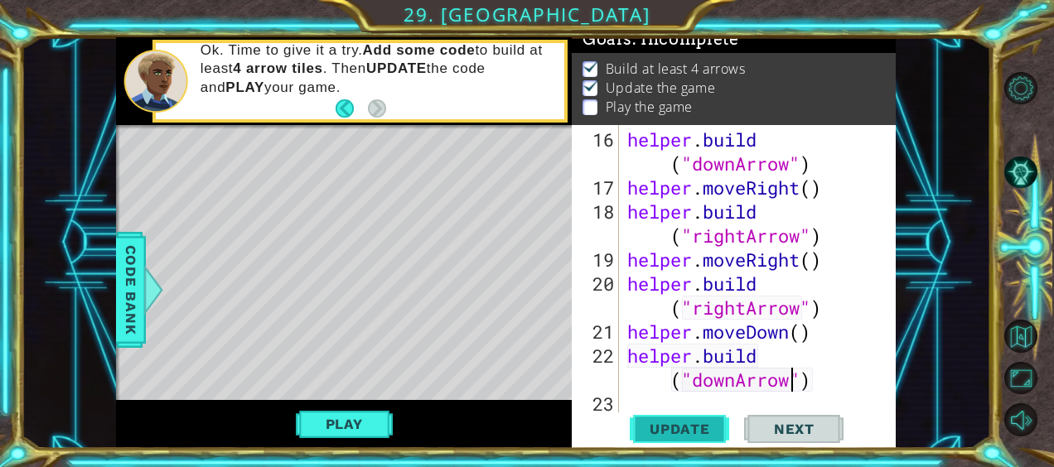
type textarea "[DOMAIN_NAME]("downArrow")"
click at [709, 435] on span "Update" at bounding box center [680, 429] width 94 height 17
click at [832, 379] on div "helper . build ( "downArrow" ) helper . moveRight ( ) helper . build ( "rightAr…" at bounding box center [756, 308] width 264 height 360
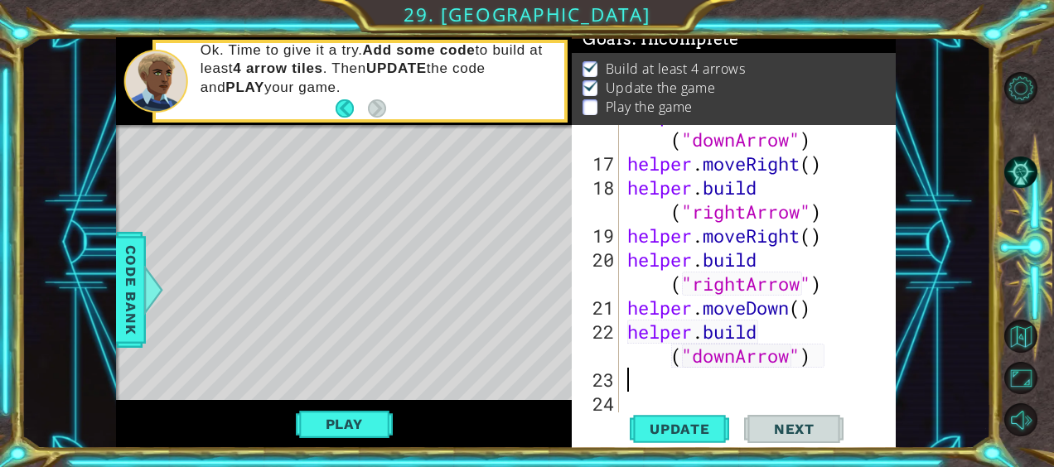
scroll to position [577, 0]
click at [832, 379] on div "helper . build ( "downArrow" ) helper . moveRight ( ) helper . build ( "rightAr…" at bounding box center [756, 284] width 264 height 360
click at [708, 437] on span "Update" at bounding box center [680, 429] width 94 height 17
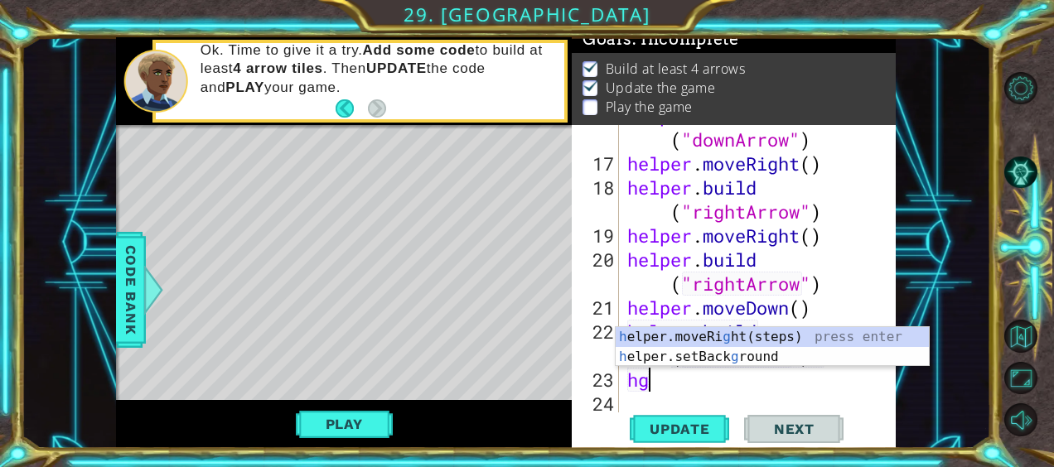
type textarea "h"
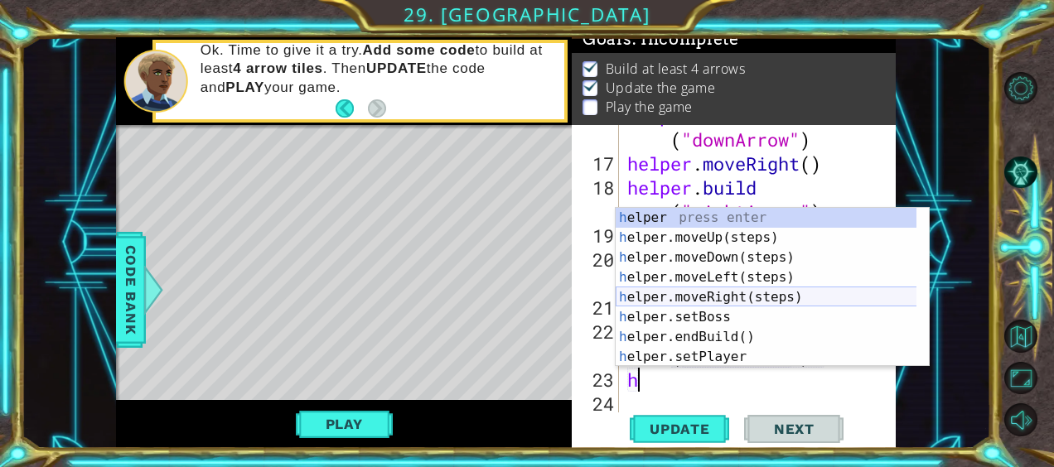
click at [718, 305] on div "h elper press enter h elper.moveUp(steps) press enter h elper.moveDown(steps) p…" at bounding box center [773, 307] width 314 height 199
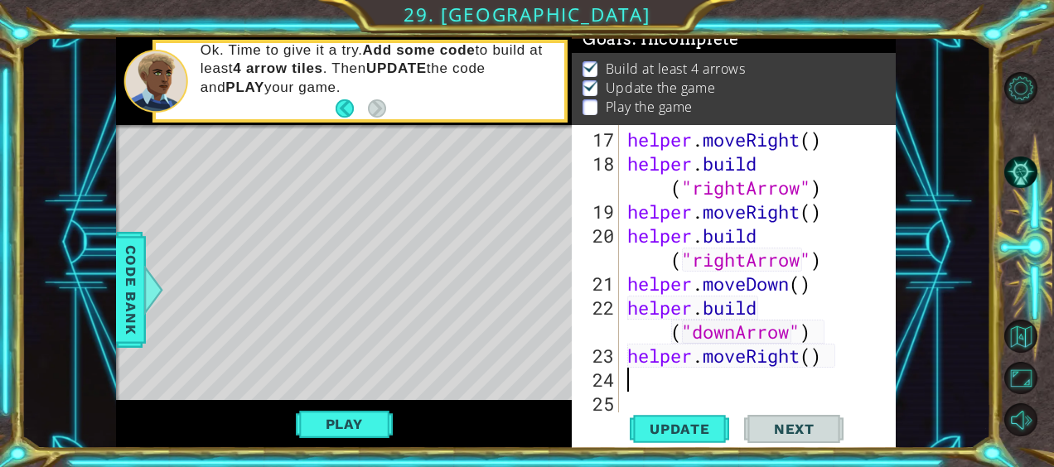
scroll to position [601, 0]
click at [738, 382] on div "helper . moveRight ( ) helper . build ( "rightArrow" ) helper . moveRight ( ) h…" at bounding box center [756, 296] width 264 height 336
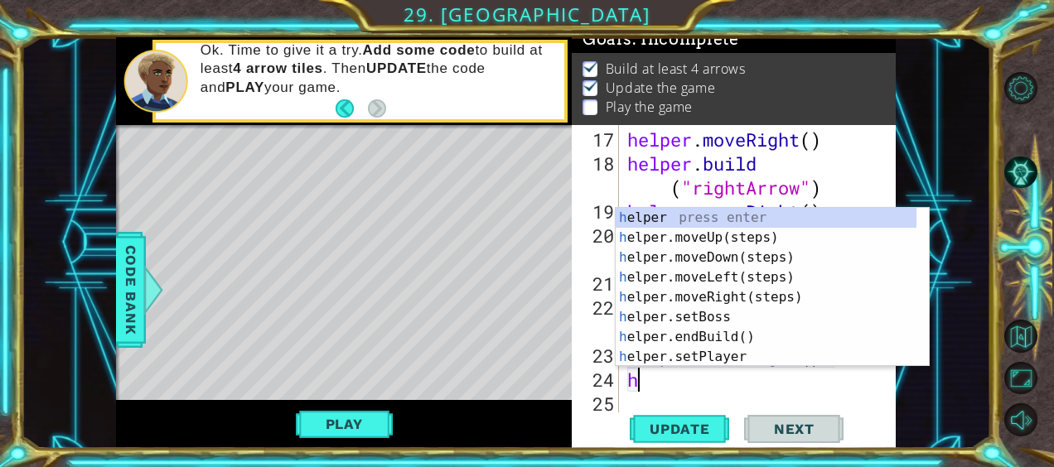
type textarea "hb"
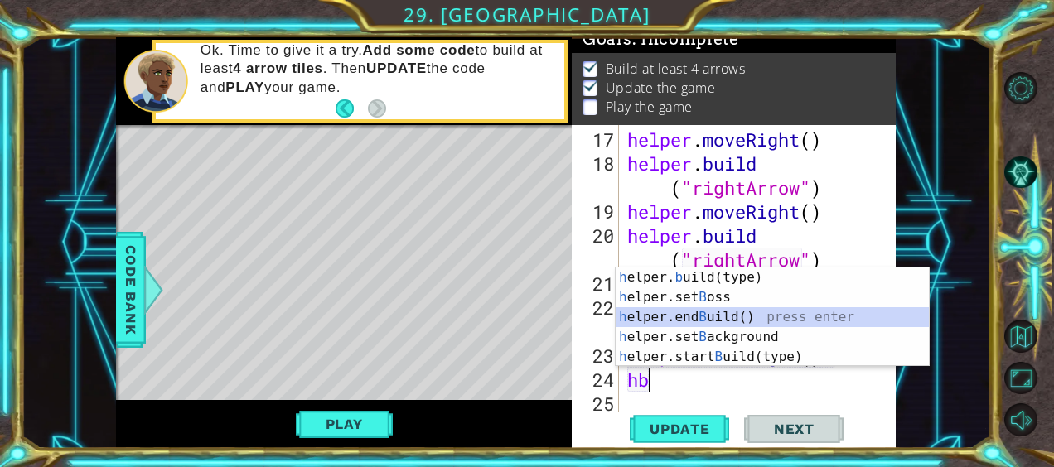
click at [734, 316] on div "h elper. b uild(type) press enter h elper.set B oss press enter h elper.end B u…" at bounding box center [773, 337] width 314 height 139
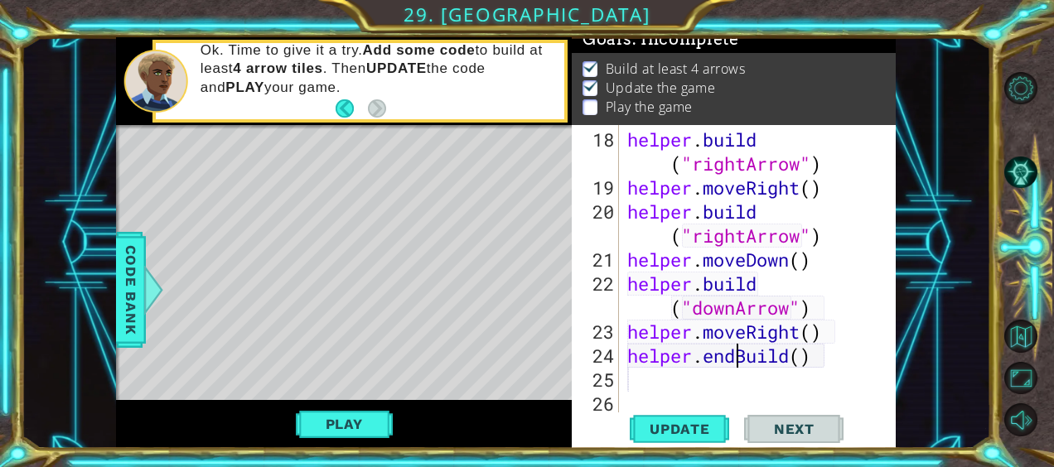
click at [735, 356] on div "helper . build ( "rightArrow" ) helper . moveRight ( ) helper . build ( "rightA…" at bounding box center [756, 308] width 264 height 360
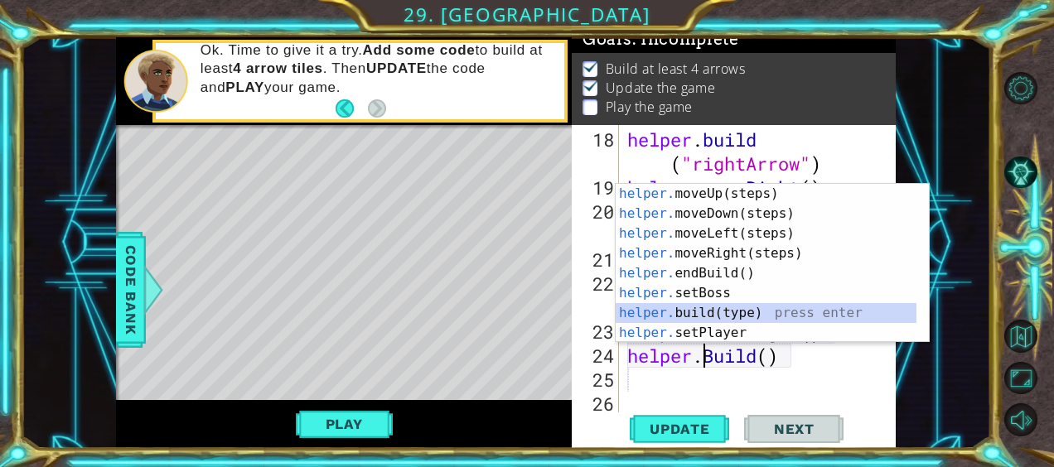
click at [727, 314] on div "helper. moveUp(steps) press enter helper. moveDown(steps) press enter helper. m…" at bounding box center [767, 283] width 302 height 199
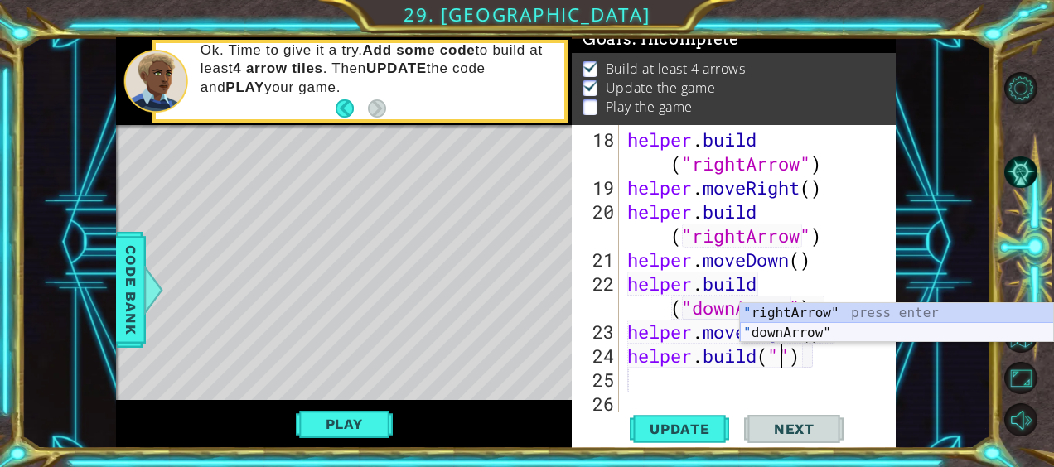
click at [812, 331] on div "" rightArrow" press enter " downArrow" press enter" at bounding box center [897, 343] width 314 height 80
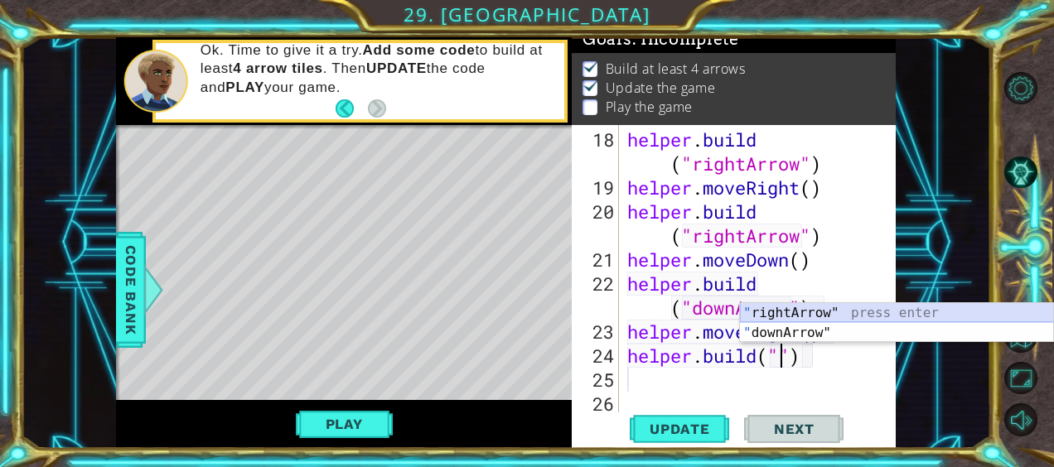
click at [808, 313] on div "" rightArrow" press enter " downArrow" press enter" at bounding box center [897, 343] width 314 height 80
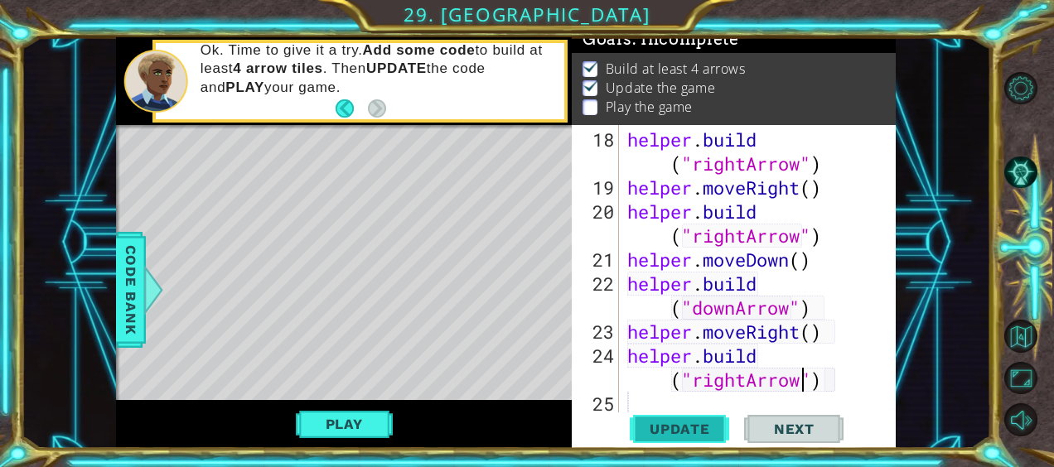
type textarea "[DOMAIN_NAME]("rightArrow")"
click at [698, 437] on button "Update" at bounding box center [679, 429] width 99 height 32
click at [677, 405] on div "helper . build ( "rightArrow" ) helper . moveRight ( ) helper . build ( "rightA…" at bounding box center [756, 308] width 264 height 360
type textarea "h"
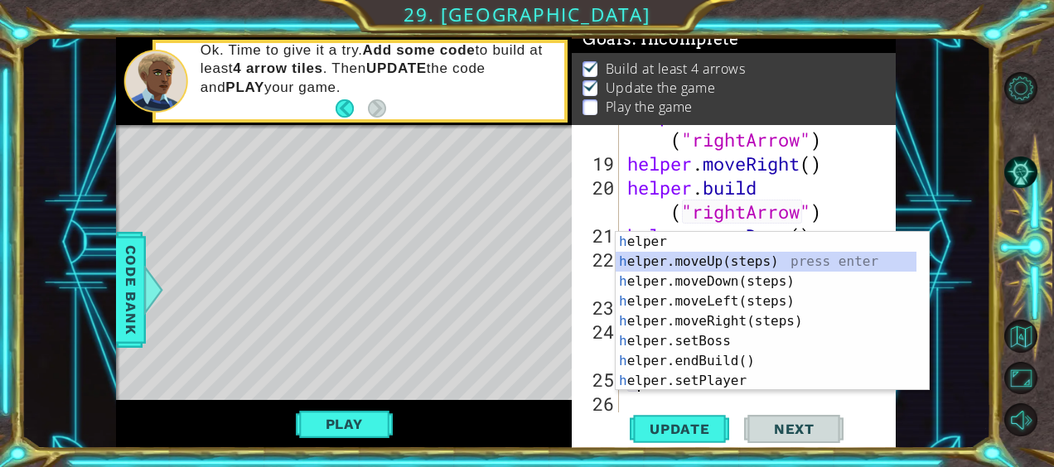
click at [703, 265] on div "h elper press enter h elper.moveUp(steps) press enter h elper.moveDown(steps) p…" at bounding box center [773, 331] width 314 height 199
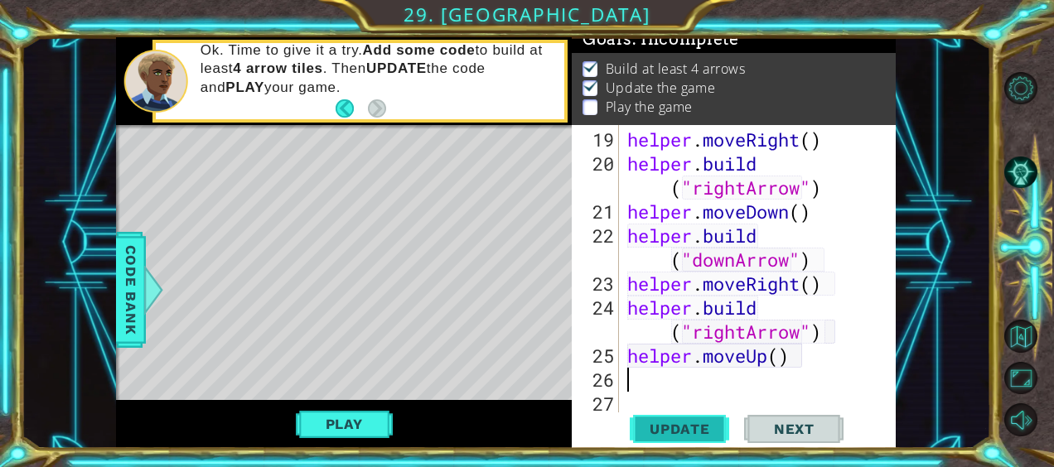
click at [661, 423] on span "Update" at bounding box center [680, 429] width 94 height 17
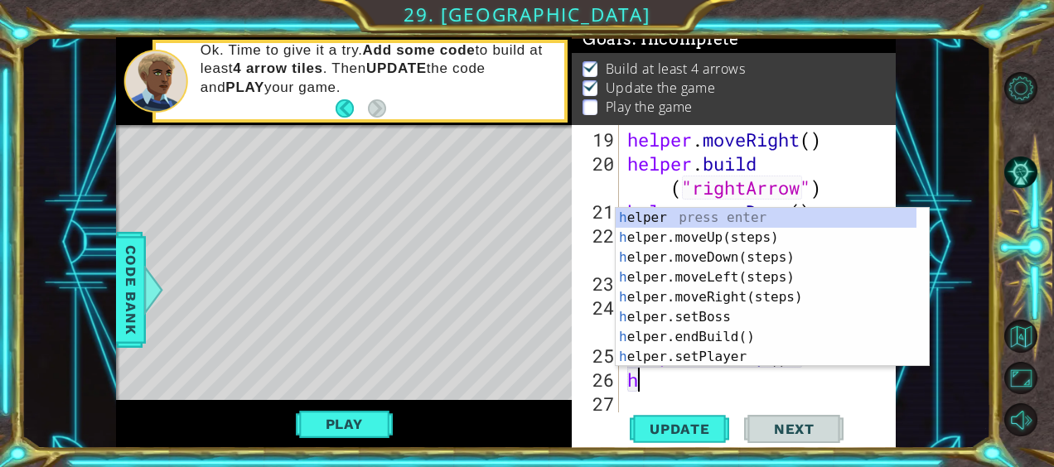
click at [761, 384] on div "helper . moveRight ( ) helper . build ( "rightArrow" ) helper . moveDown ( ) he…" at bounding box center [756, 296] width 264 height 336
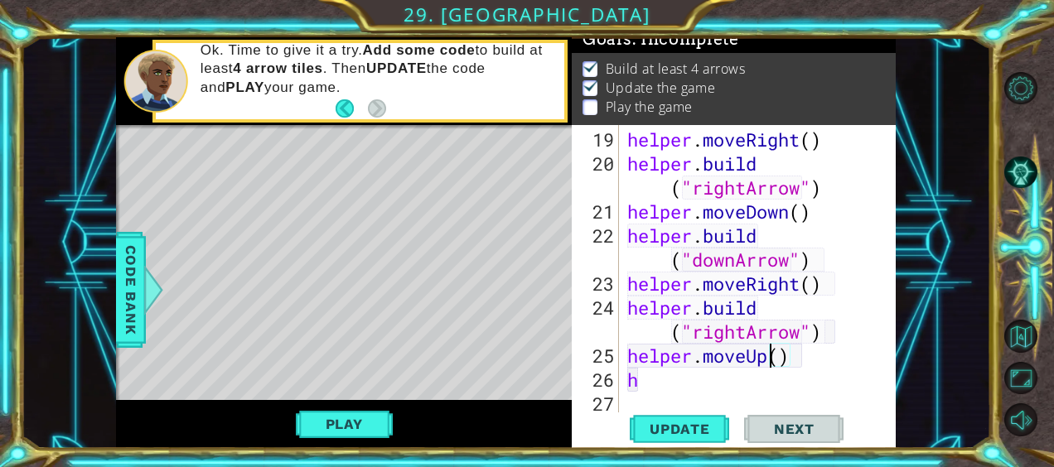
click at [765, 358] on div "helper . moveRight ( ) helper . build ( "rightArrow" ) helper . moveDown ( ) he…" at bounding box center [756, 296] width 264 height 336
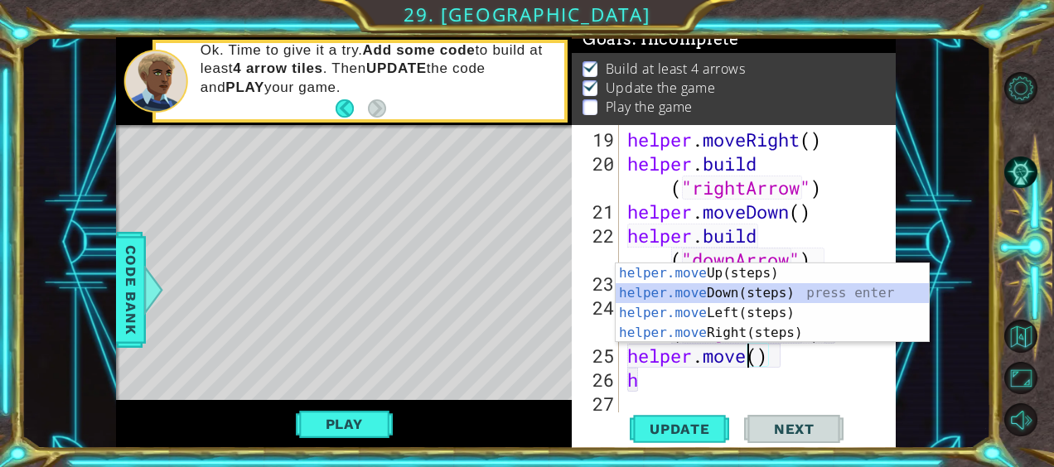
click at [800, 288] on div "helper.move Up(steps) press enter helper.move Down(steps) press enter helper.mo…" at bounding box center [773, 322] width 314 height 119
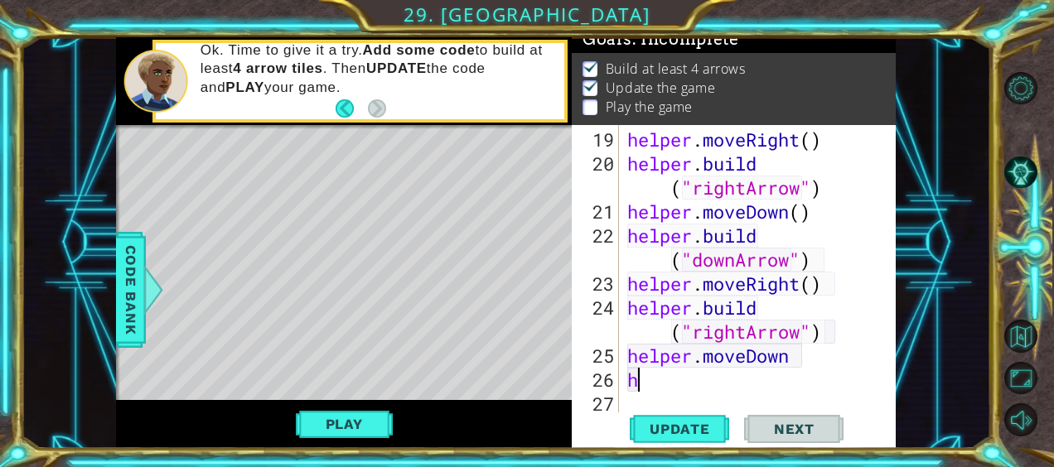
click at [708, 379] on div "helper . moveRight ( ) helper . build ( "rightArrow" ) helper . moveDown ( ) he…" at bounding box center [756, 296] width 264 height 336
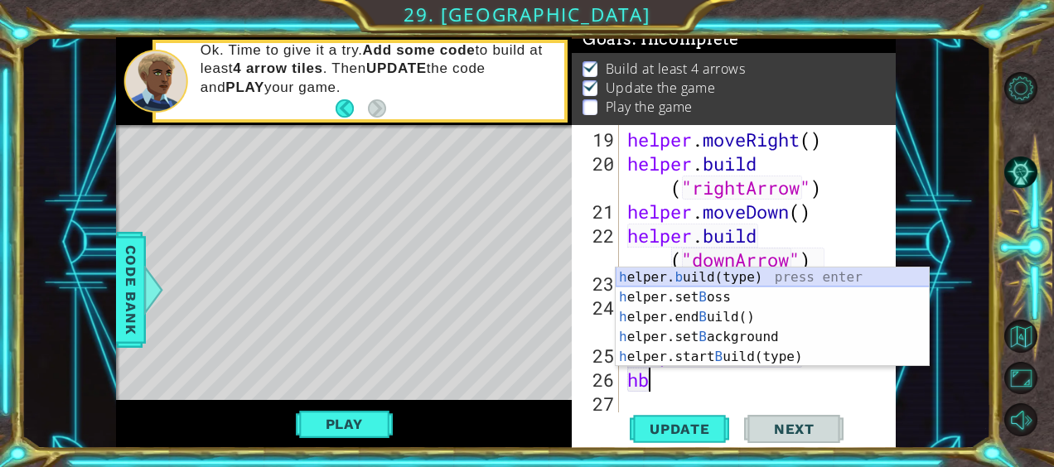
click at [764, 275] on div "h elper. b uild(type) press enter h elper.set B oss press enter h elper.end B u…" at bounding box center [773, 337] width 314 height 139
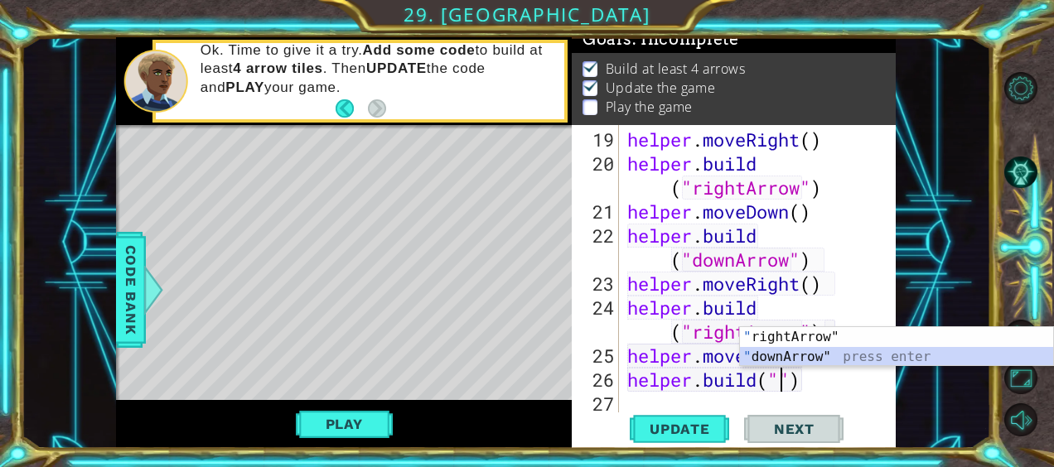
click at [804, 365] on div "" rightArrow" press enter " downArrow" press enter" at bounding box center [897, 367] width 314 height 80
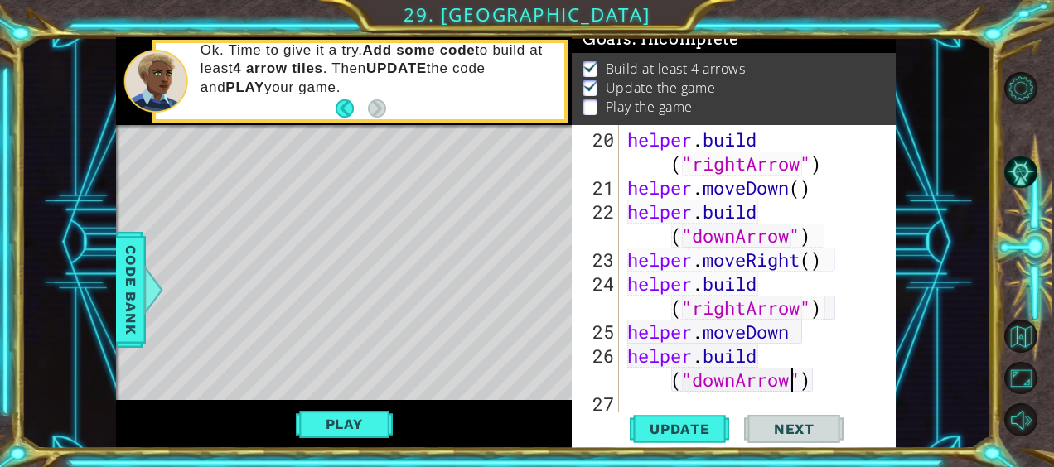
scroll to position [697, 0]
click at [650, 432] on span "Update" at bounding box center [680, 429] width 94 height 17
click at [831, 307] on div "helper . build ( "rightArrow" ) helper . moveDown ( ) helper . build ( "downArr…" at bounding box center [756, 308] width 264 height 360
click at [371, 426] on button "Play" at bounding box center [344, 423] width 97 height 31
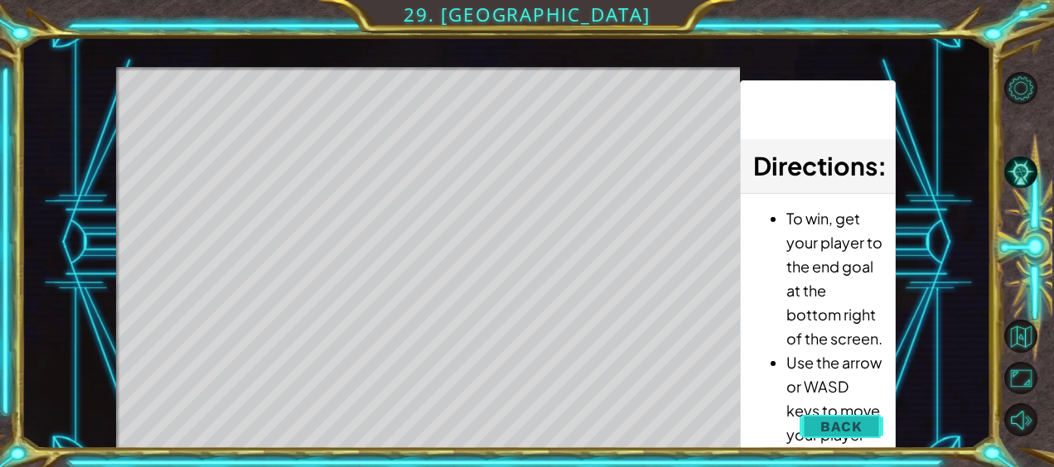
click at [820, 418] on button "Back" at bounding box center [842, 426] width 84 height 33
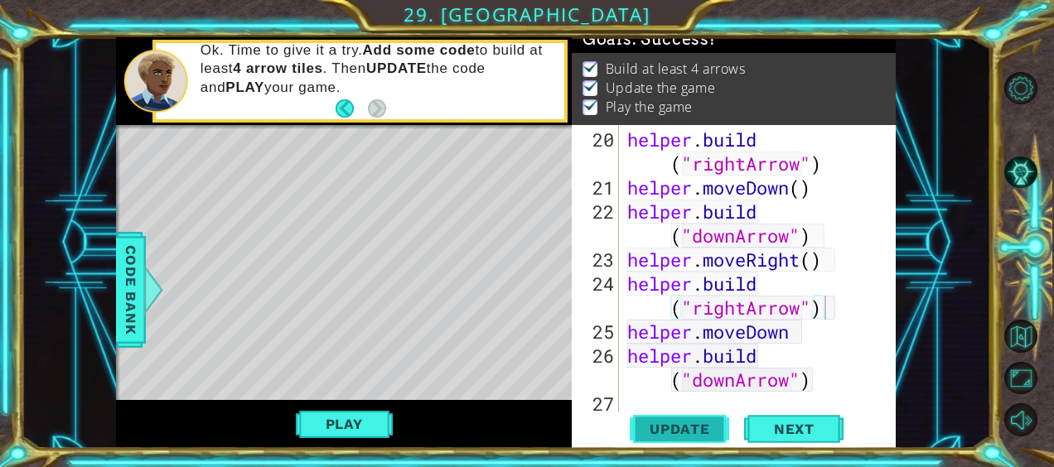
click at [725, 423] on span "Update" at bounding box center [680, 429] width 94 height 17
click at [832, 370] on div "helper . build ( "rightArrow" ) helper . moveDown ( ) helper . build ( "downArr…" at bounding box center [756, 308] width 264 height 360
type textarea "[DOMAIN_NAME]("downArrow")"
click at [824, 342] on div "helper . build ( "rightArrow" ) helper . moveDown ( ) helper . build ( "downArr…" at bounding box center [756, 308] width 264 height 360
click at [822, 386] on div "helper . build ( "rightArrow" ) helper . moveDown ( ) helper . build ( "downArr…" at bounding box center [756, 308] width 264 height 360
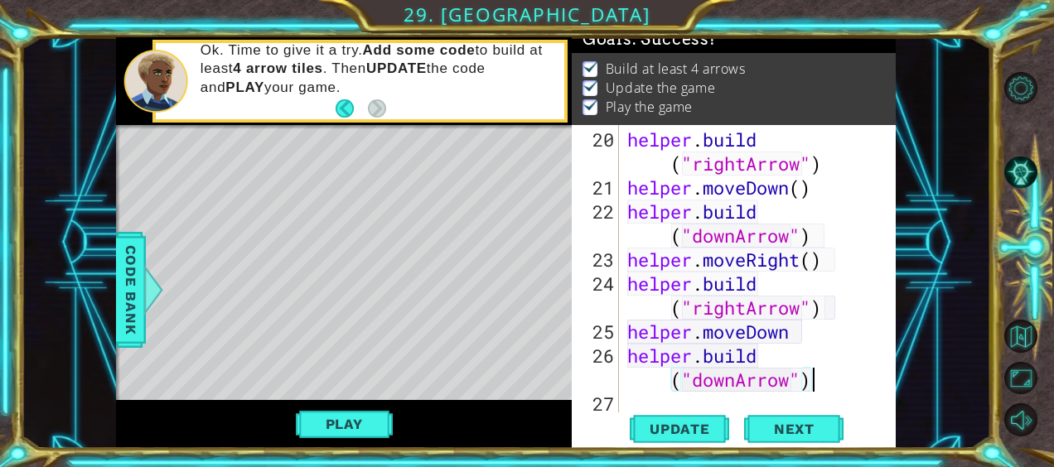
scroll to position [721, 0]
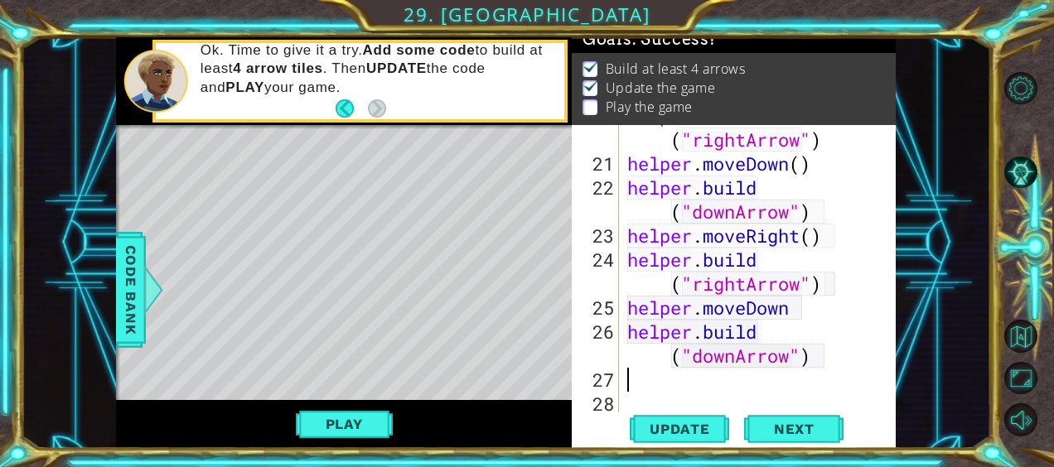
type textarea "h"
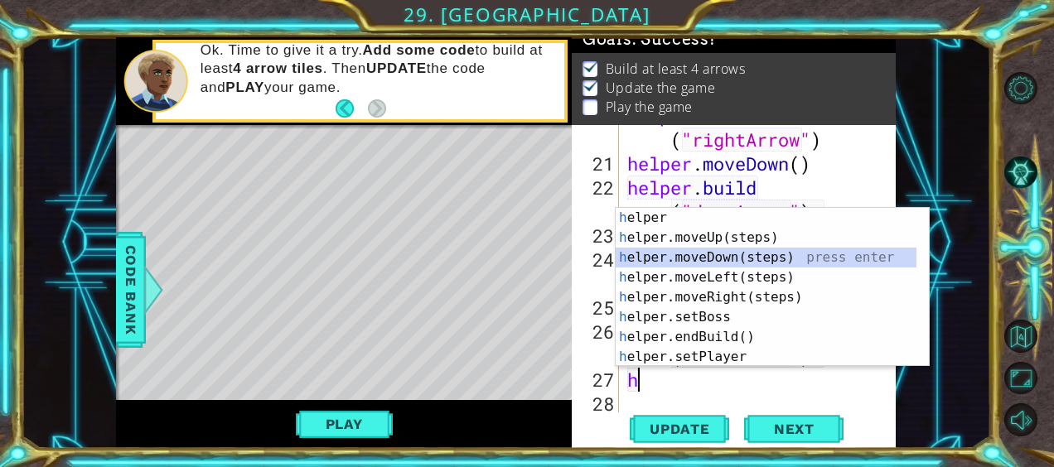
click at [780, 258] on div "h elper press enter h elper.moveUp(steps) press enter h elper.moveDown(steps) p…" at bounding box center [773, 307] width 314 height 199
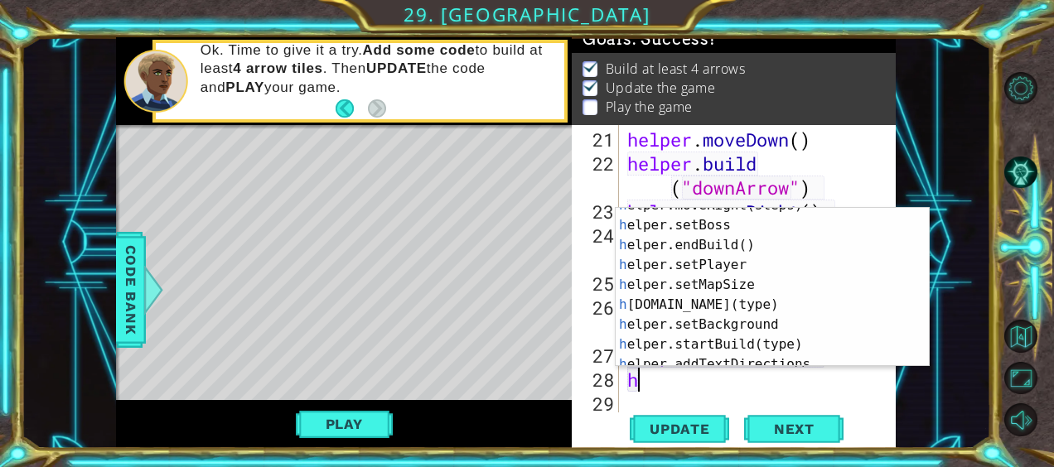
scroll to position [93, 0]
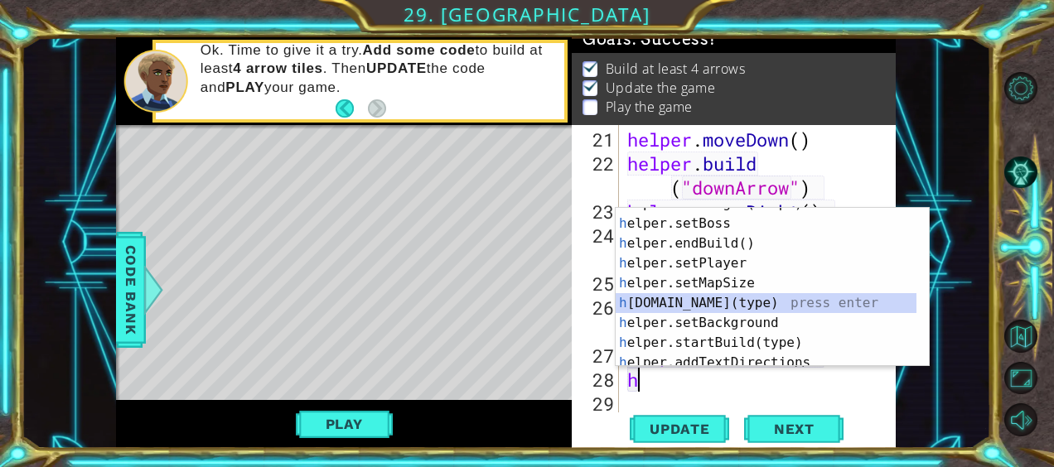
click at [679, 300] on div "h elper.moveRight(steps) press enter h elper.setBoss press enter h elper.endBui…" at bounding box center [767, 293] width 302 height 199
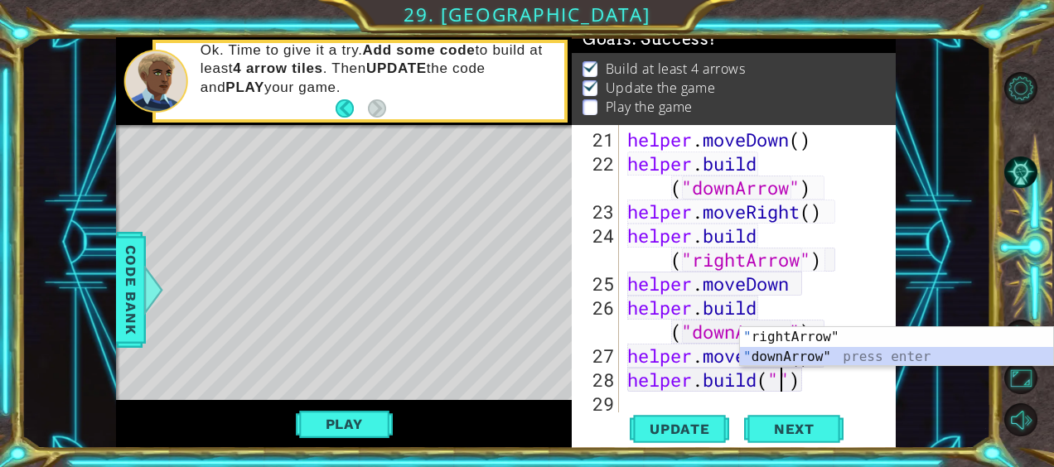
click at [807, 360] on div "" rightArrow" press enter " downArrow" press enter" at bounding box center [897, 367] width 314 height 80
type textarea "[DOMAIN_NAME]("downArrow")"
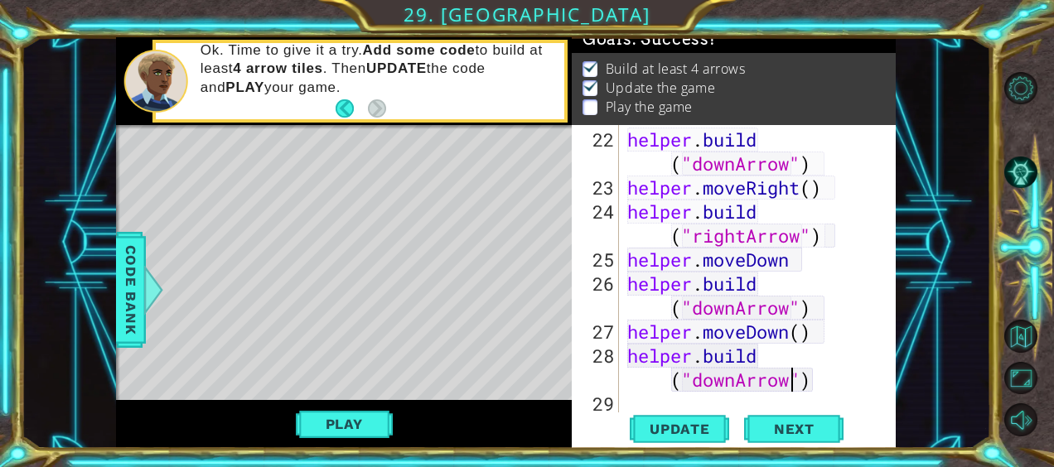
scroll to position [769, 0]
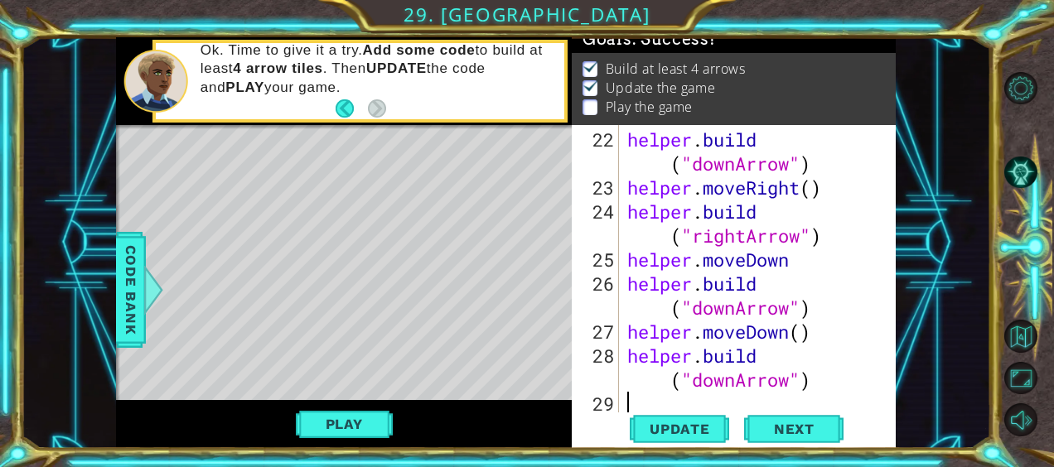
click at [830, 390] on div "helper . build ( "downArrow" ) helper . moveRight ( ) helper . build ( "rightAr…" at bounding box center [756, 308] width 264 height 360
type textarea "h"
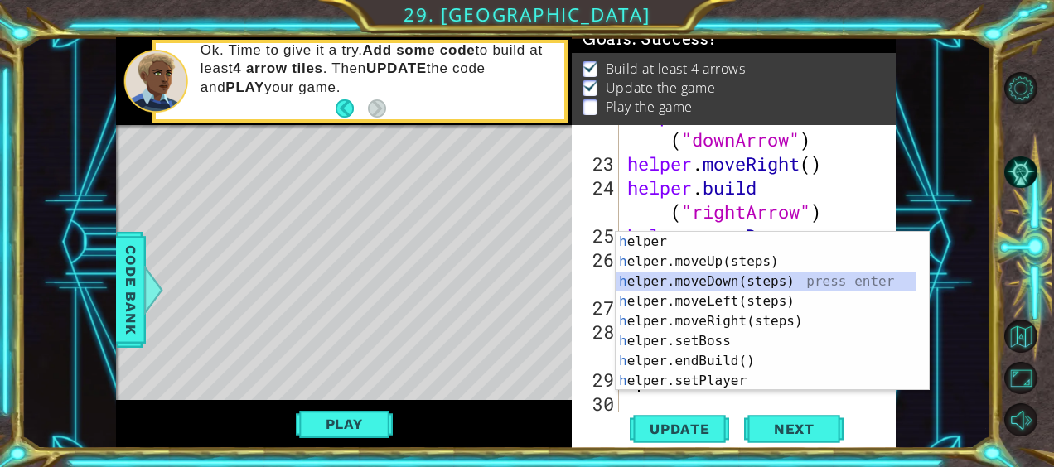
click at [765, 285] on div "h elper press enter h elper.moveUp(steps) press enter h elper.moveDown(steps) p…" at bounding box center [767, 331] width 302 height 199
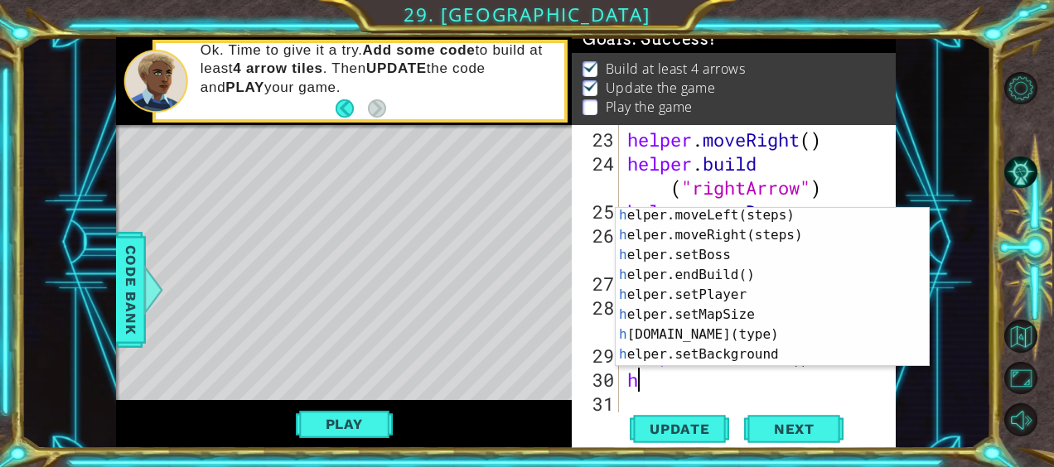
scroll to position [62, 0]
click at [801, 331] on div "h elper.moveLeft(steps) press enter h elper.moveRight(steps) press enter h elpe…" at bounding box center [767, 304] width 302 height 199
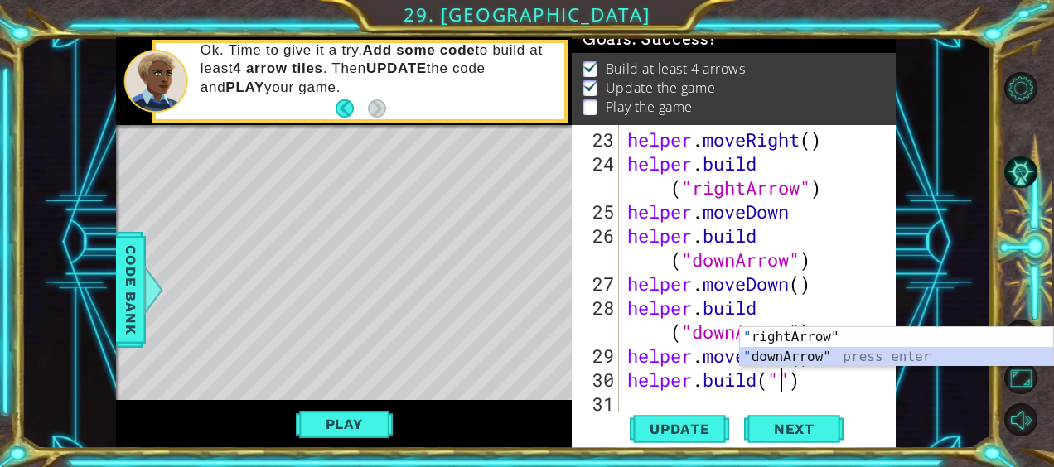
click at [799, 358] on div "" rightArrow" press enter " downArrow" press enter" at bounding box center [897, 367] width 314 height 80
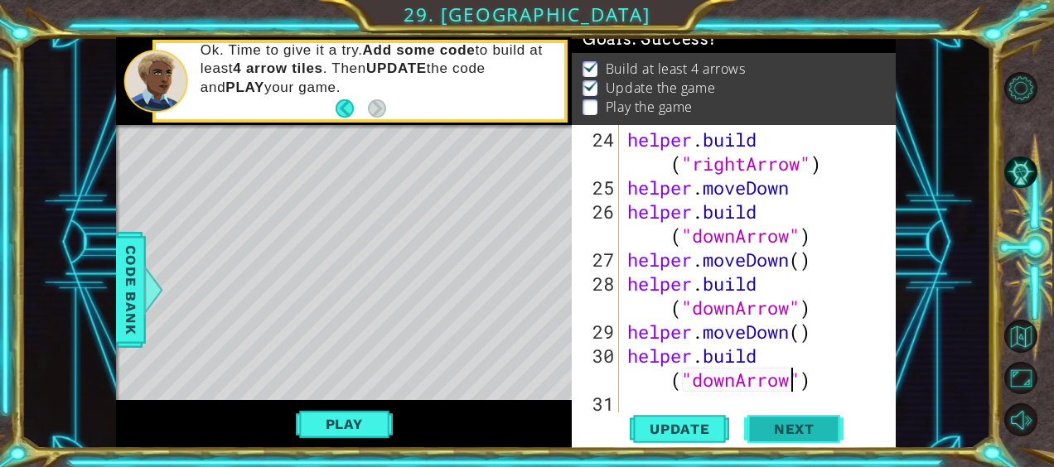
type textarea "[DOMAIN_NAME]("downArrow")"
click at [795, 429] on span "Next" at bounding box center [794, 433] width 74 height 17
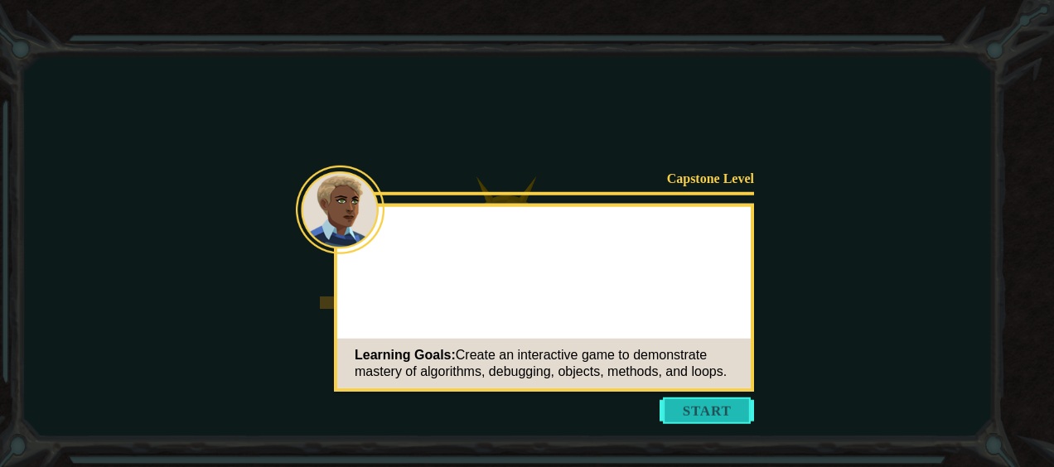
click at [696, 421] on button "Start" at bounding box center [707, 411] width 94 height 27
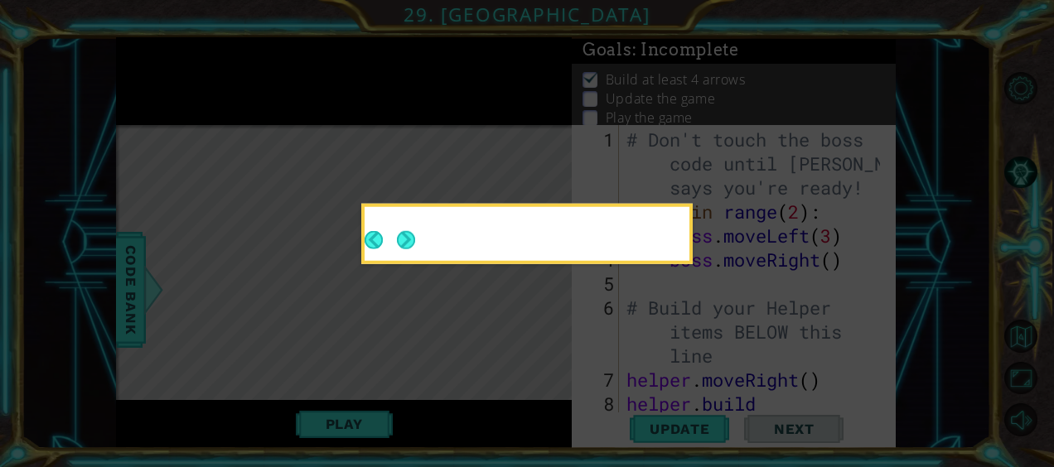
click at [520, 322] on icon at bounding box center [527, 233] width 1054 height 467
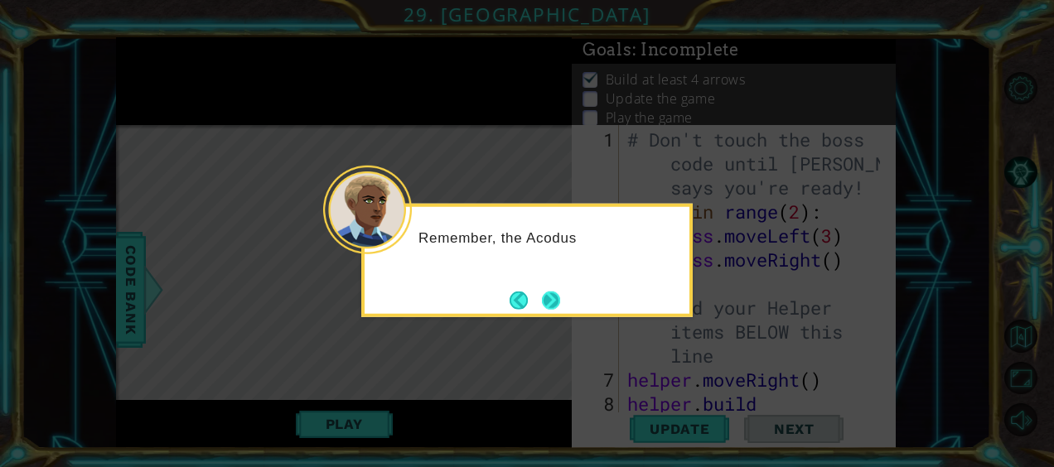
click at [550, 299] on button "Next" at bounding box center [550, 300] width 19 height 19
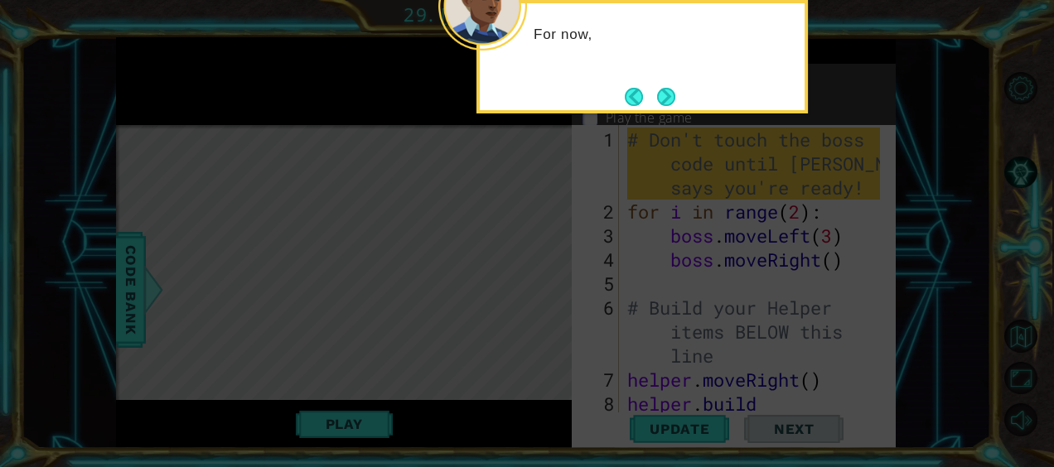
click at [550, 299] on icon at bounding box center [527, 70] width 1054 height 795
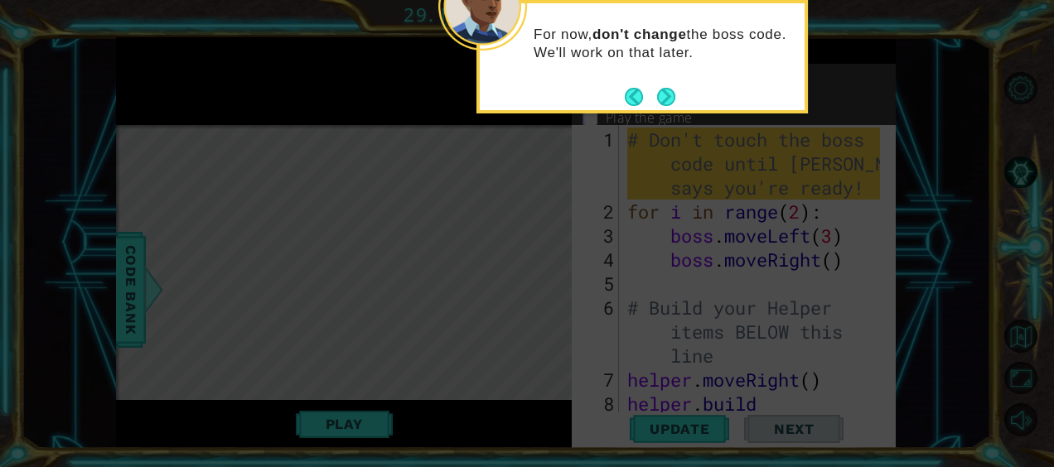
click at [669, 85] on footer at bounding box center [650, 97] width 51 height 25
click at [666, 89] on button "Next" at bounding box center [666, 97] width 18 height 18
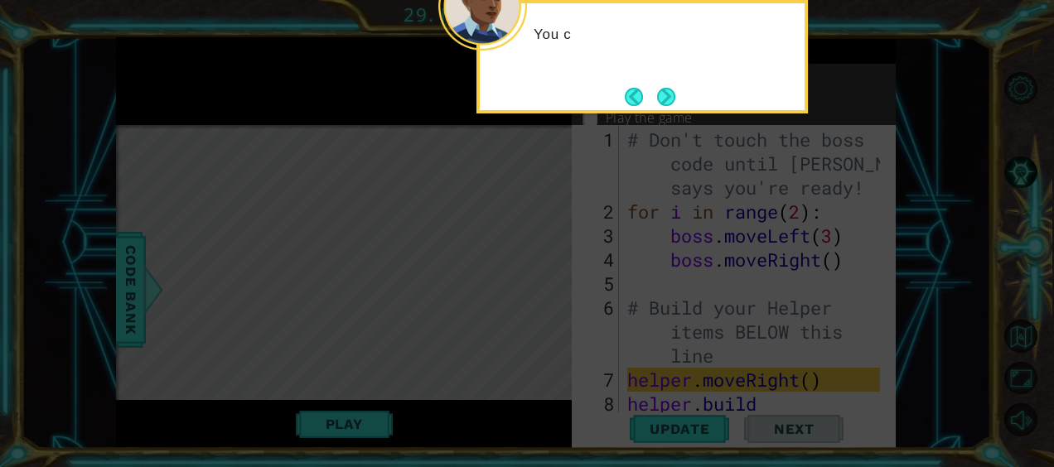
click at [666, 89] on button "Next" at bounding box center [665, 96] width 19 height 19
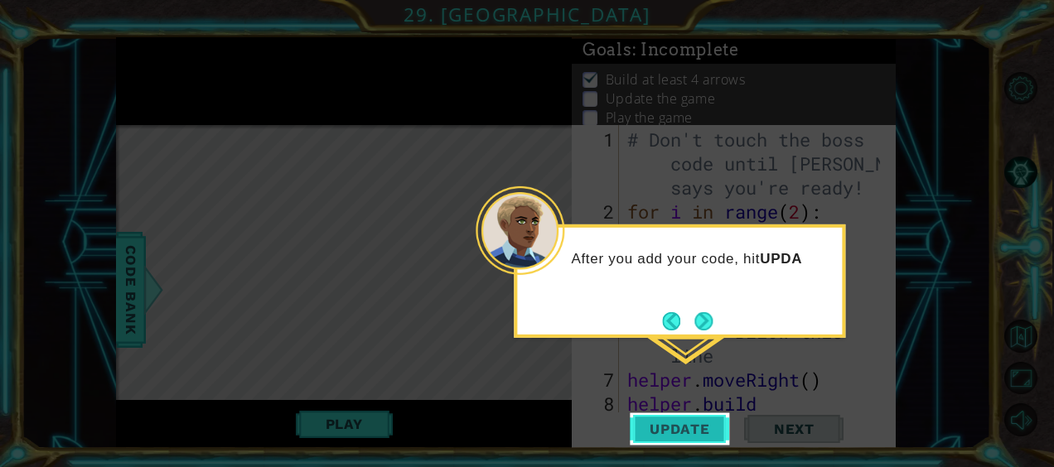
click at [684, 419] on button "Update" at bounding box center [679, 429] width 99 height 32
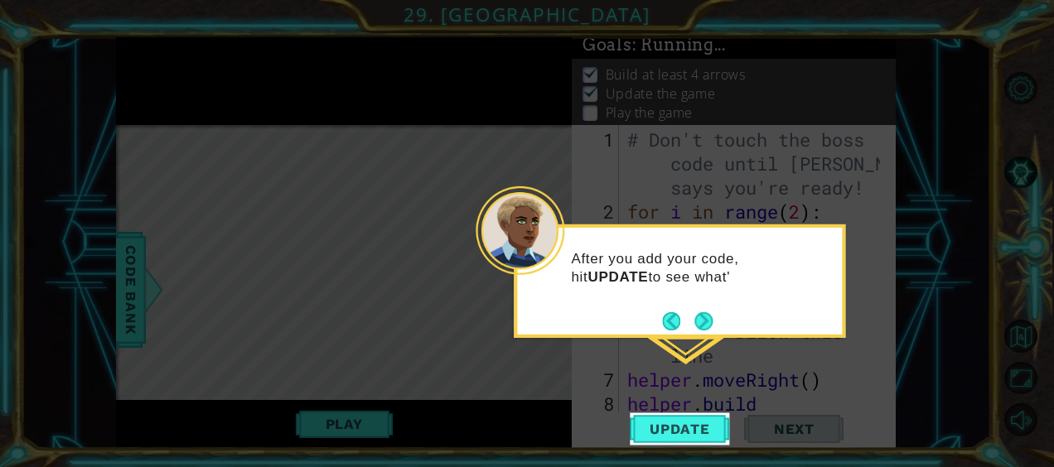
scroll to position [16, 0]
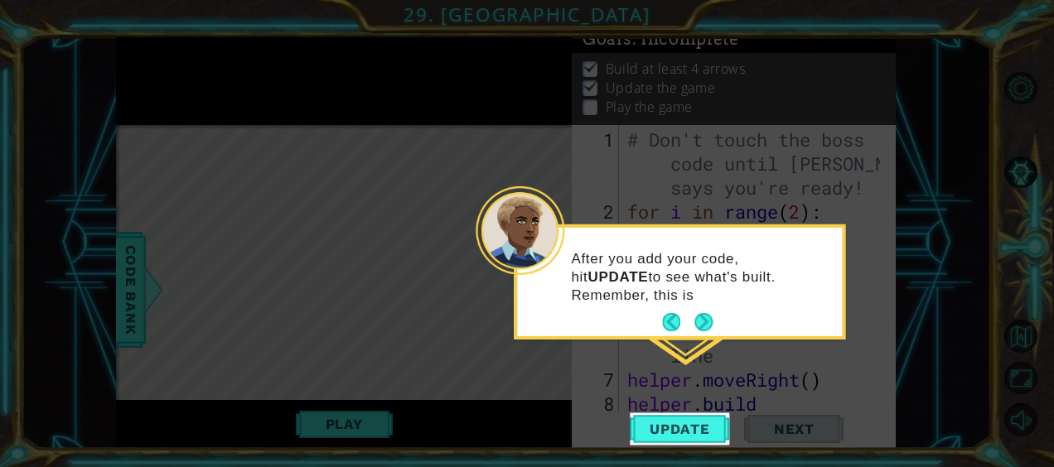
click at [697, 310] on footer at bounding box center [687, 322] width 51 height 25
click at [701, 313] on button "Next" at bounding box center [703, 322] width 18 height 18
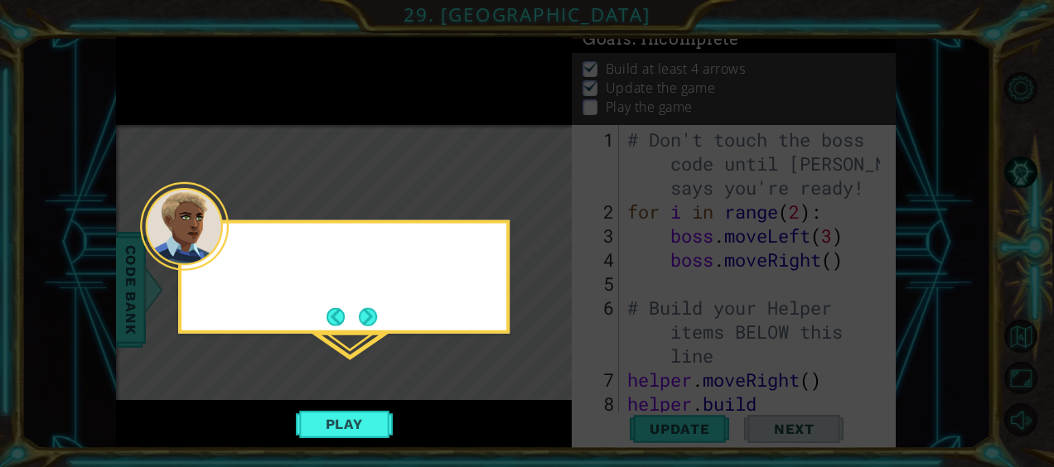
click at [701, 310] on icon at bounding box center [527, 233] width 1054 height 467
click at [370, 307] on button "Next" at bounding box center [368, 316] width 19 height 19
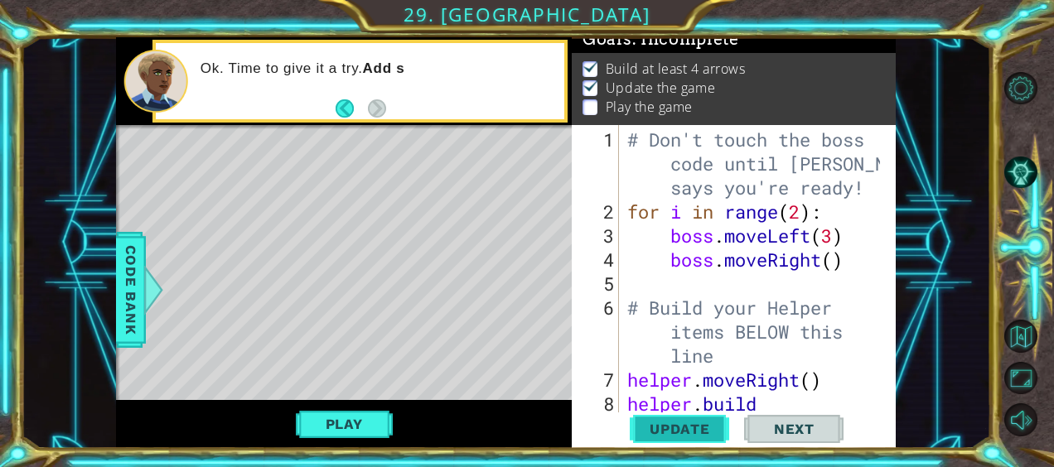
click at [678, 426] on span "Update" at bounding box center [680, 429] width 94 height 17
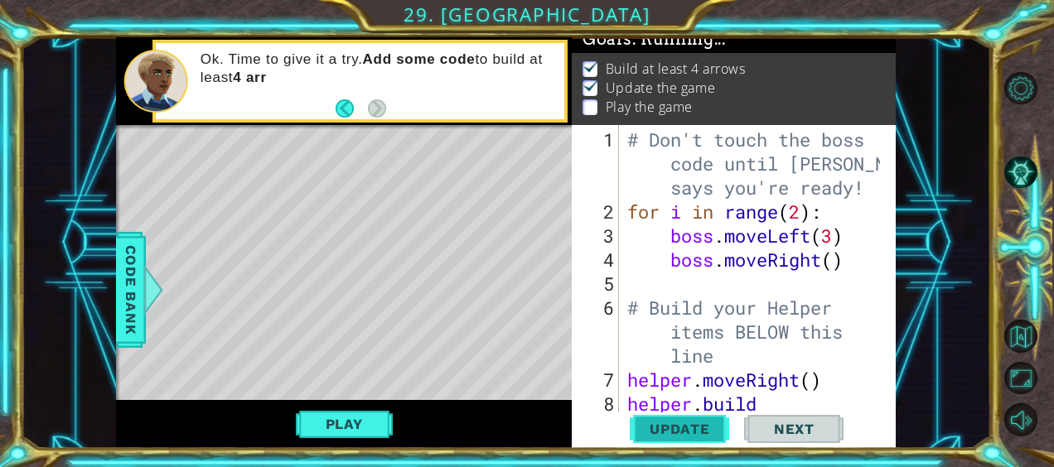
click at [678, 426] on span "Update" at bounding box center [680, 429] width 94 height 17
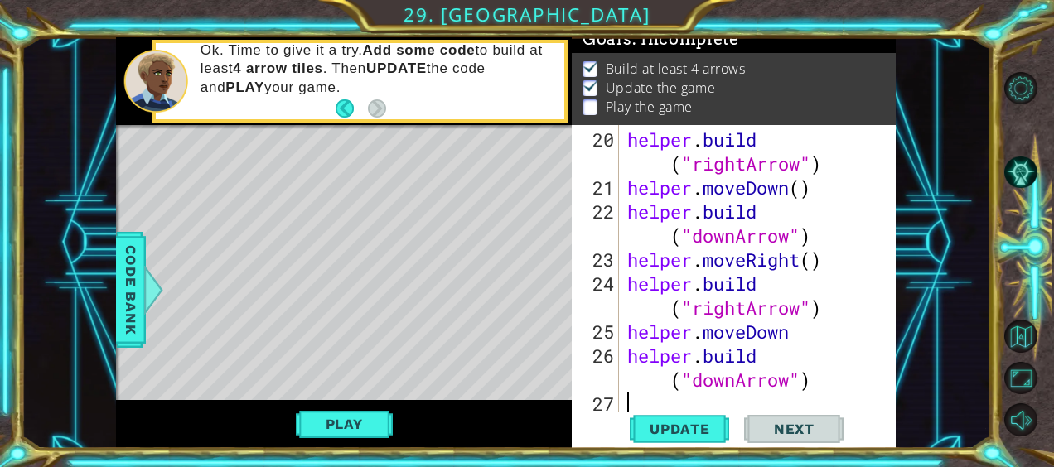
scroll to position [697, 0]
click at [826, 384] on div "helper . build ( "rightArrow" ) helper . moveDown ( ) helper . build ( "downArr…" at bounding box center [756, 308] width 264 height 360
type textarea "[DOMAIN_NAME]("downArrow")"
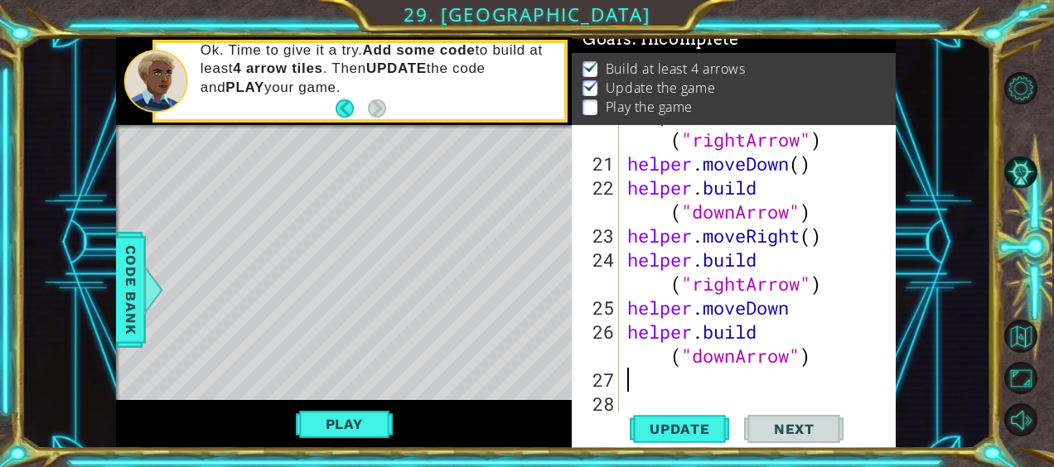
type textarea "j"
type textarea "h"
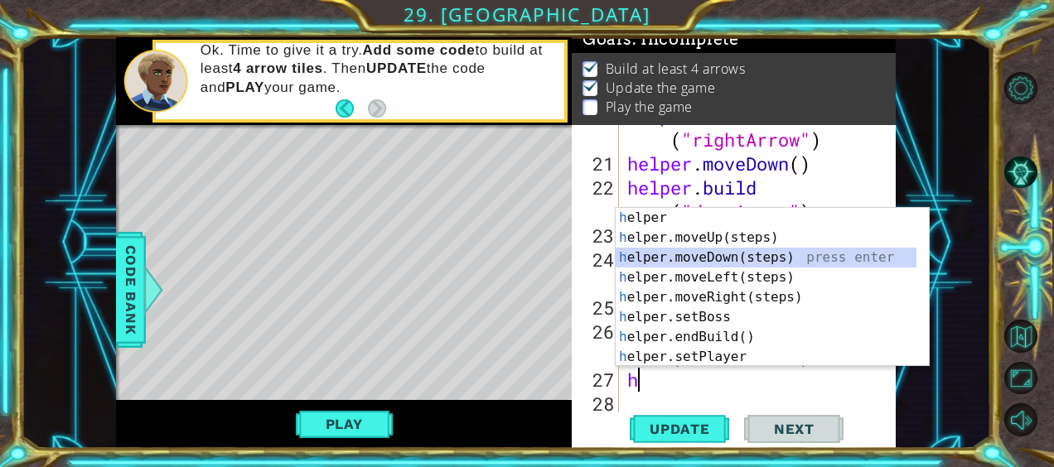
click at [700, 258] on div "h elper press enter h elper.moveUp(steps) press enter h elper.moveDown(steps) p…" at bounding box center [767, 307] width 302 height 199
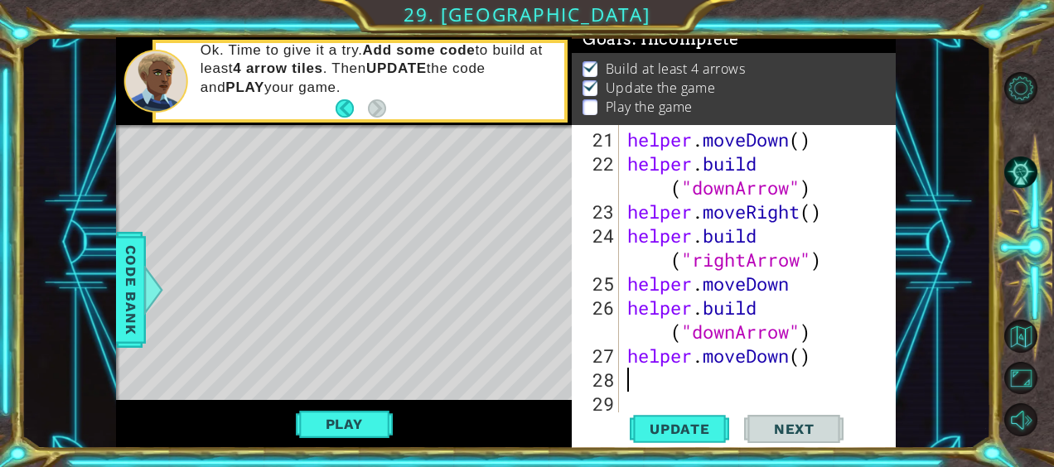
scroll to position [745, 0]
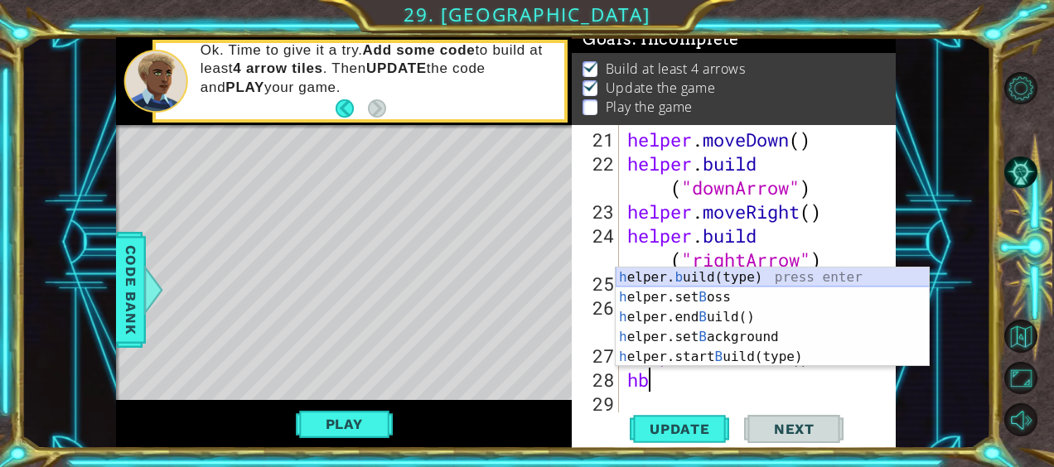
click at [759, 275] on div "h elper. b uild(type) press enter h elper.set B oss press enter h elper.end B u…" at bounding box center [773, 337] width 314 height 139
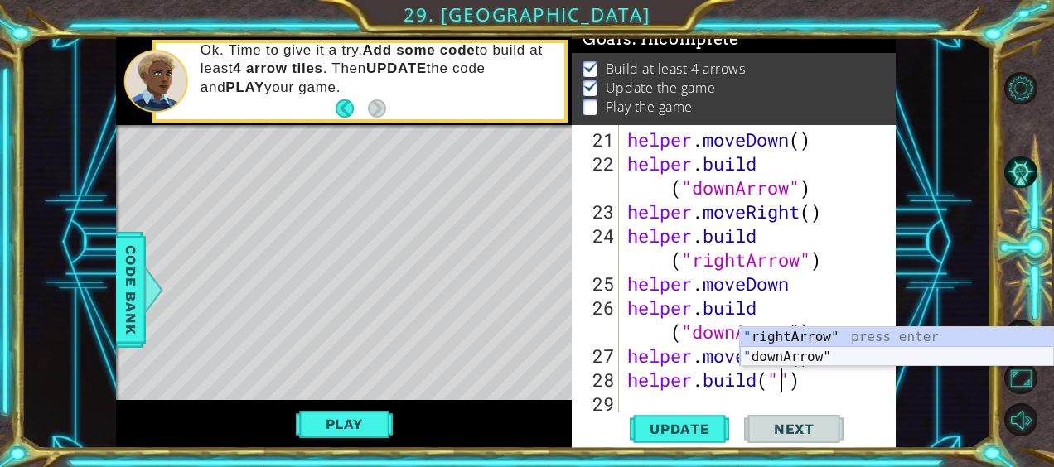
click at [771, 355] on div "" rightArrow" press enter " downArrow" press enter" at bounding box center [897, 367] width 314 height 80
type textarea "[DOMAIN_NAME]("downArrow")"
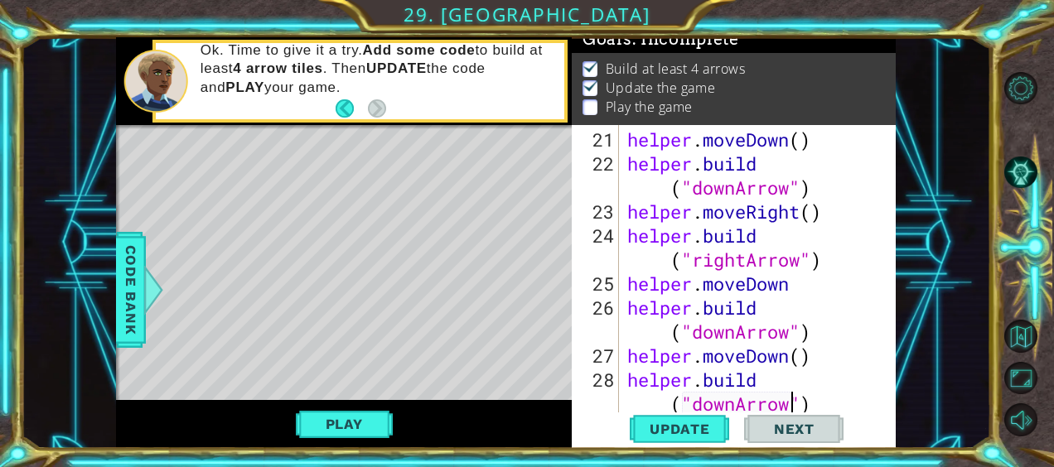
scroll to position [769, 0]
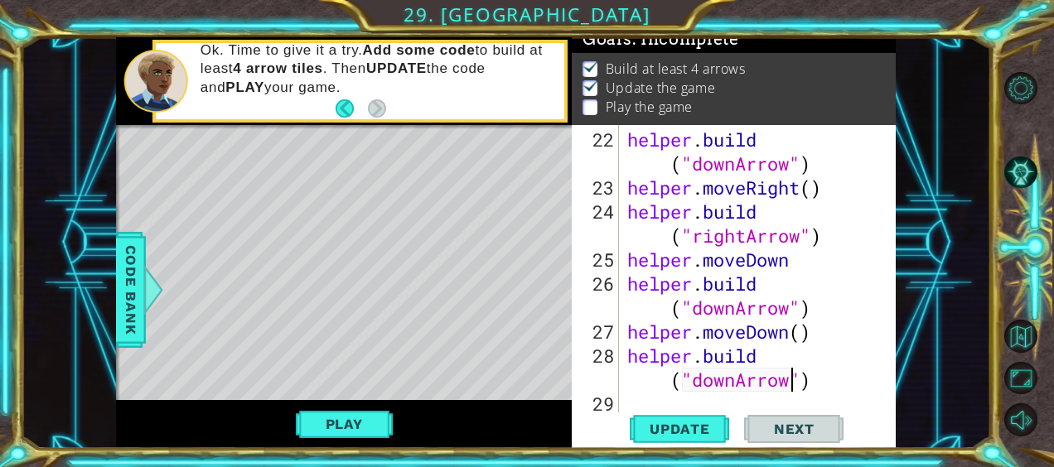
click at [822, 379] on div "helper . build ( "downArrow" ) helper . moveRight ( ) helper . build ( "rightAr…" at bounding box center [756, 308] width 264 height 360
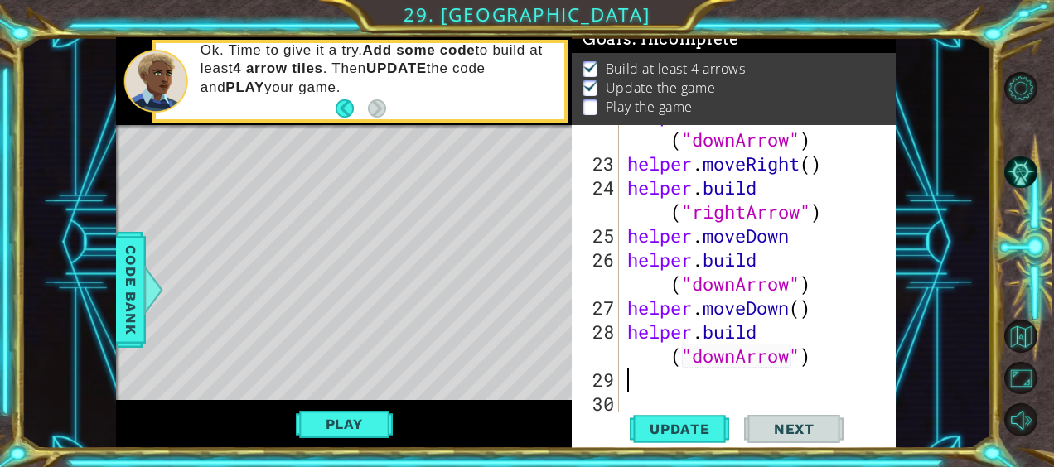
scroll to position [793, 0]
type textarea "h"
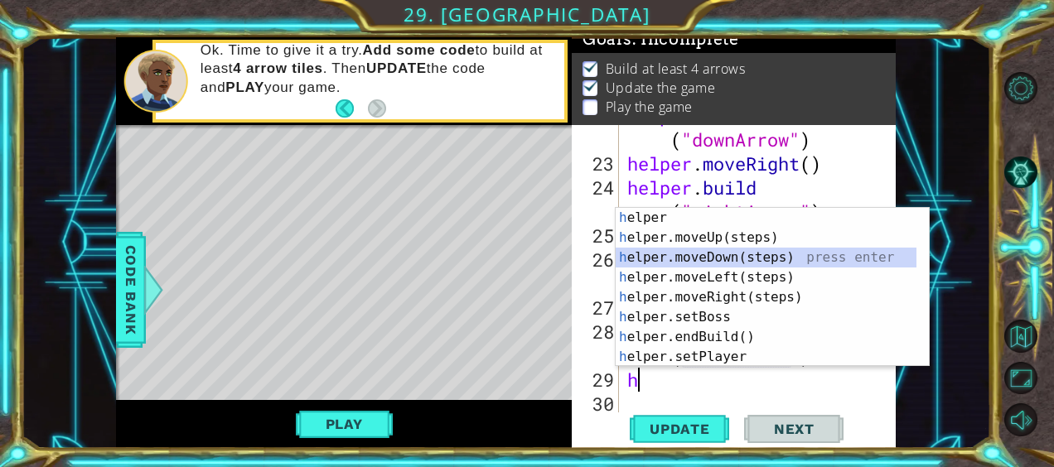
click at [718, 260] on div "h elper press enter h elper.moveUp(steps) press enter h elper.moveDown(steps) p…" at bounding box center [773, 307] width 314 height 199
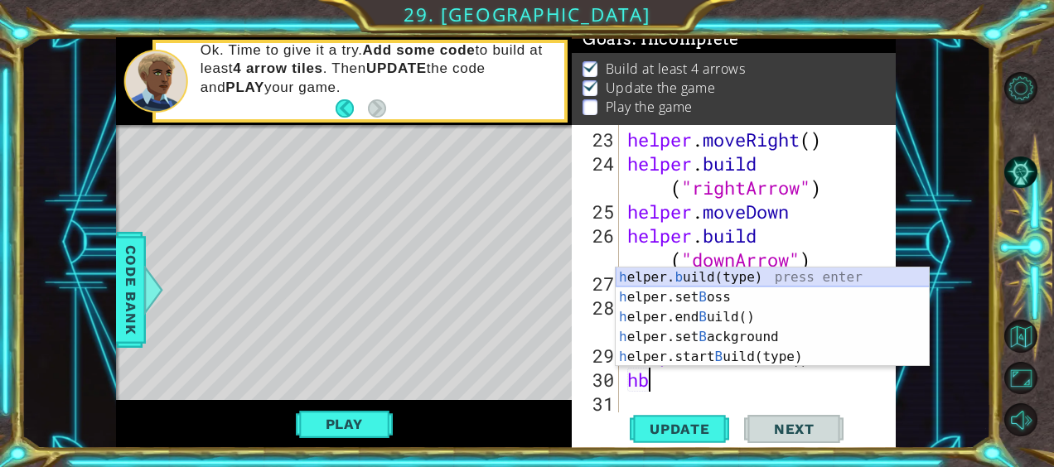
click at [750, 280] on div "h elper. b uild(type) press enter h elper.set B oss press enter h elper.end B u…" at bounding box center [773, 337] width 314 height 139
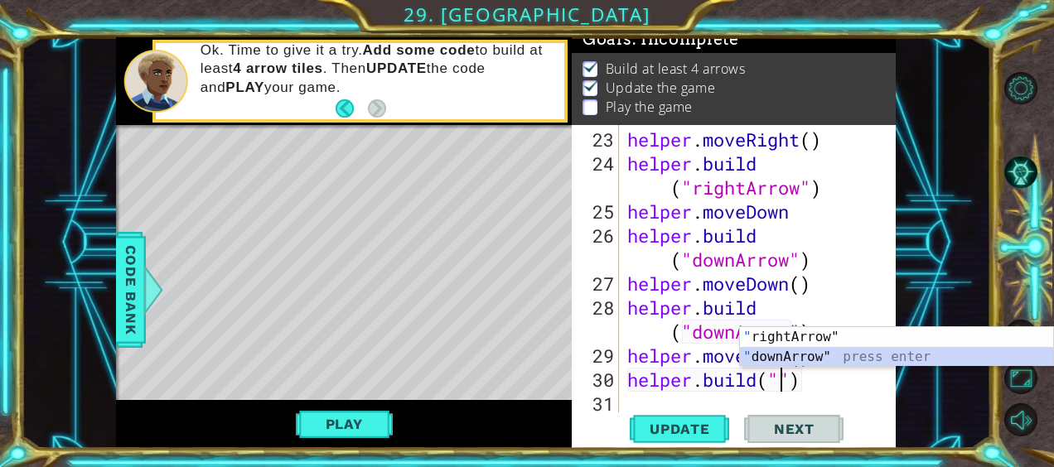
click at [797, 363] on div "" rightArrow" press enter " downArrow" press enter" at bounding box center [897, 367] width 314 height 80
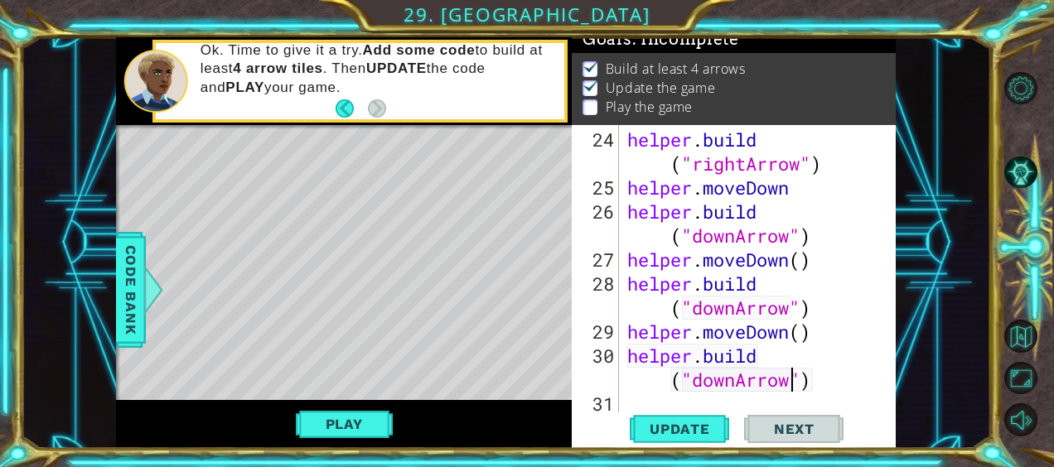
scroll to position [841, 0]
click at [674, 437] on button "Update" at bounding box center [679, 429] width 99 height 32
click at [379, 421] on button "Play" at bounding box center [344, 423] width 97 height 31
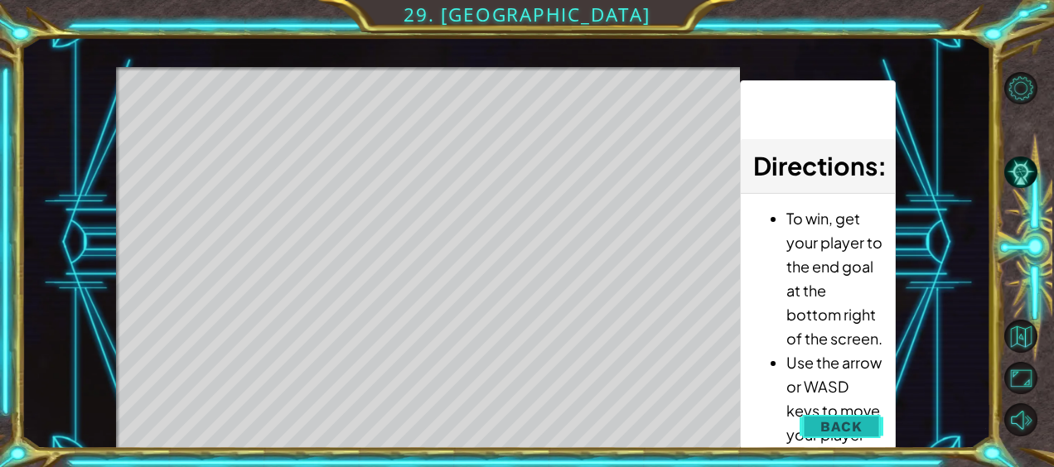
click at [834, 428] on span "Back" at bounding box center [841, 426] width 42 height 17
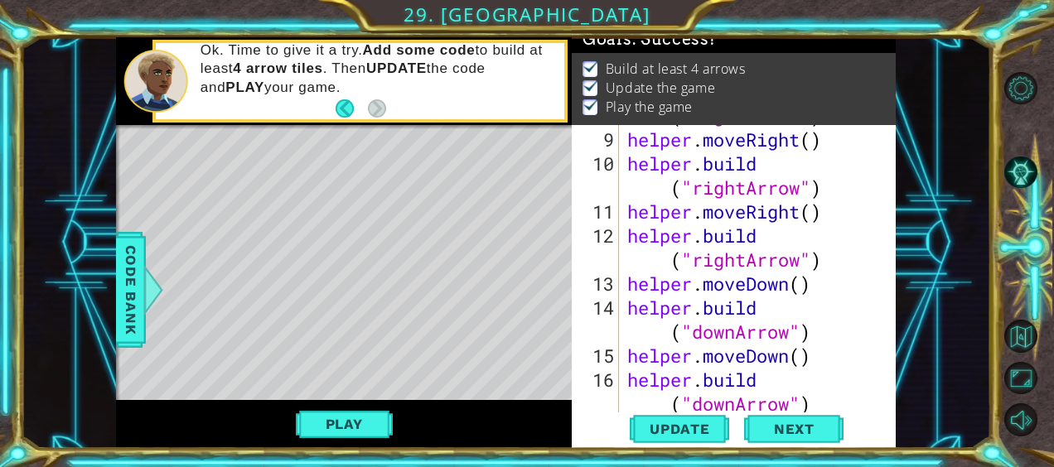
scroll to position [312, 0]
click at [746, 262] on div "helper . build ( "rightArrow" ) helper . moveRight ( ) helper . build ( "rightA…" at bounding box center [756, 272] width 264 height 384
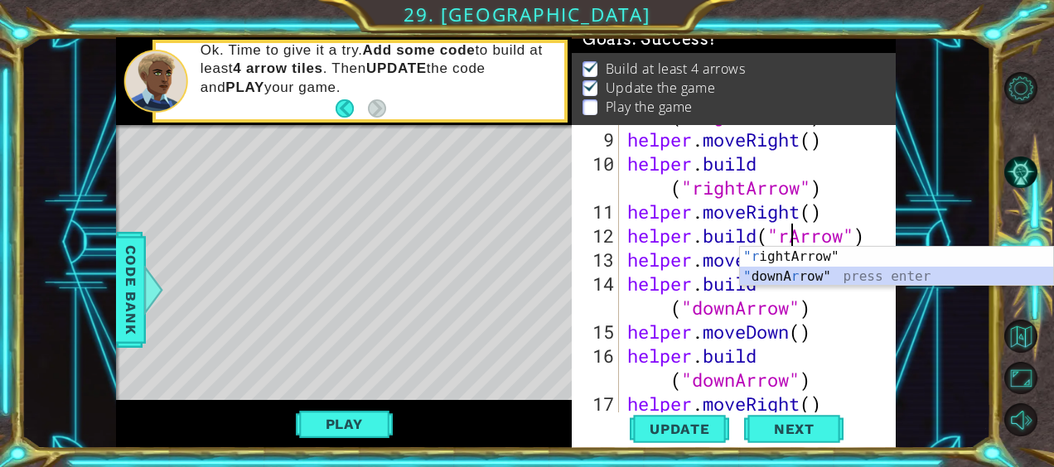
click at [759, 275] on div ""r ightArrow" press enter " downA r row" press enter" at bounding box center [897, 287] width 314 height 80
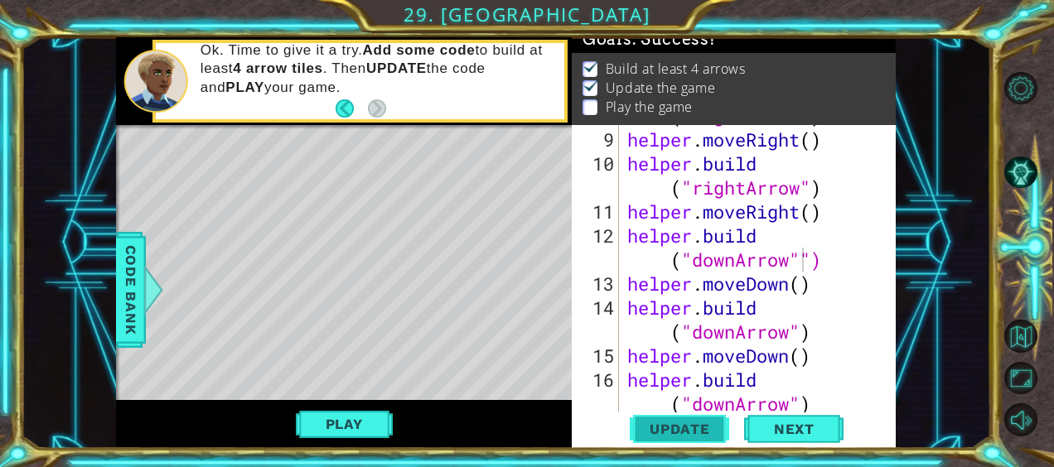
click at [708, 424] on span "Update" at bounding box center [680, 429] width 94 height 17
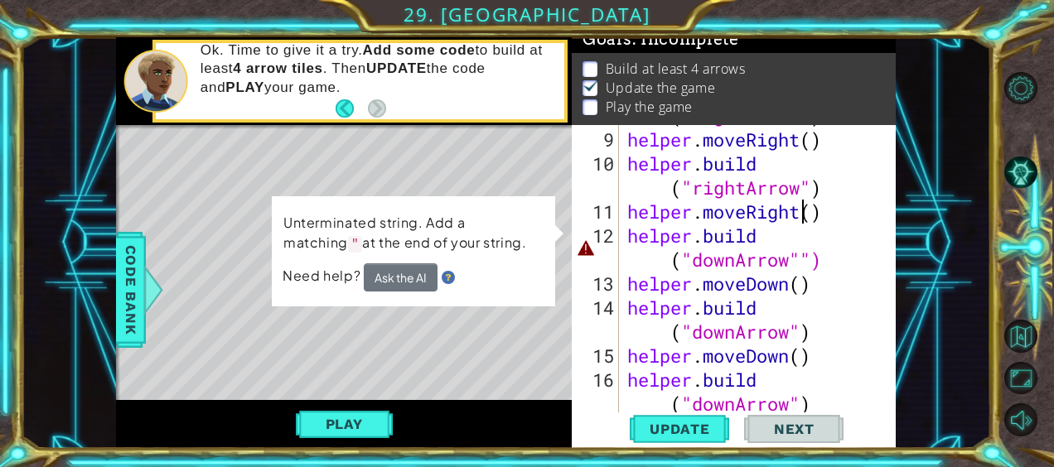
click at [802, 215] on div "helper . build ( "rightArrow" ) helper . moveRight ( ) helper . build ( "rightA…" at bounding box center [756, 272] width 264 height 384
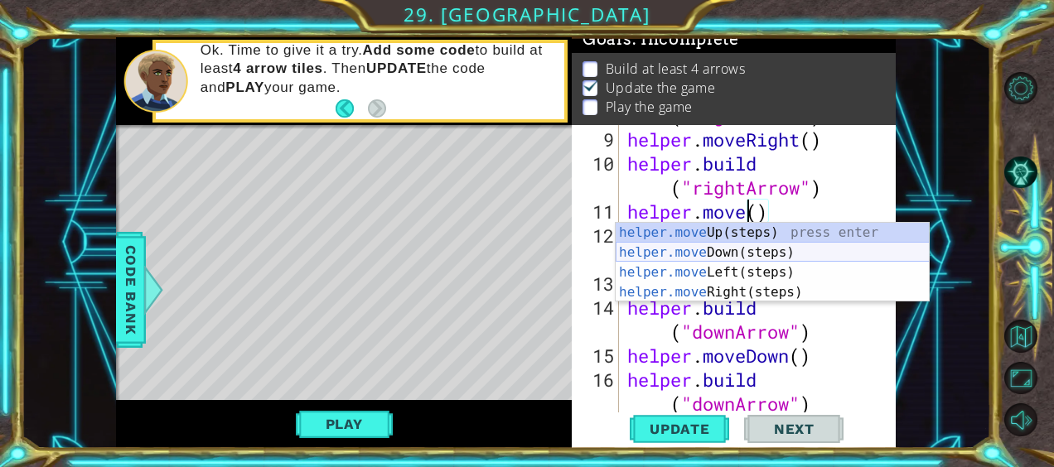
click at [770, 254] on div "helper.move Up(steps) press enter helper.move Down(steps) press enter helper.mo…" at bounding box center [773, 282] width 314 height 119
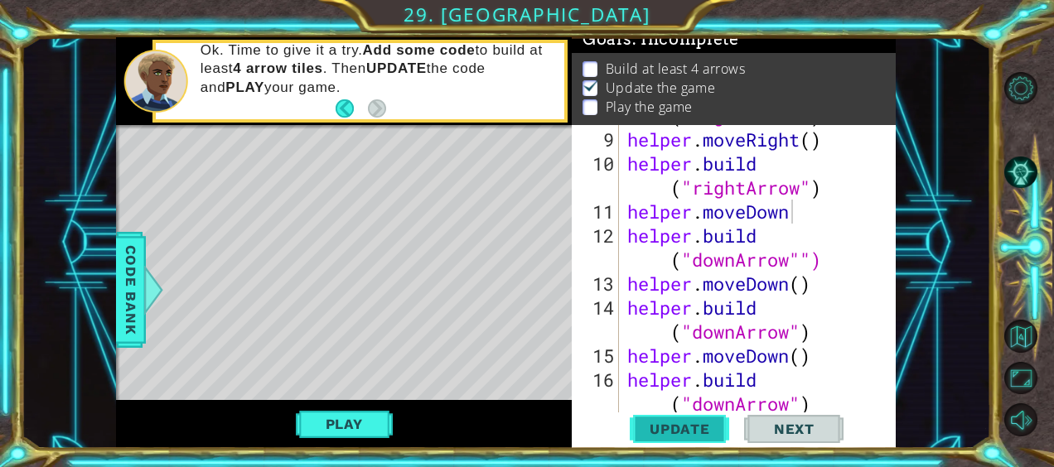
click at [699, 439] on button "Update" at bounding box center [679, 429] width 99 height 32
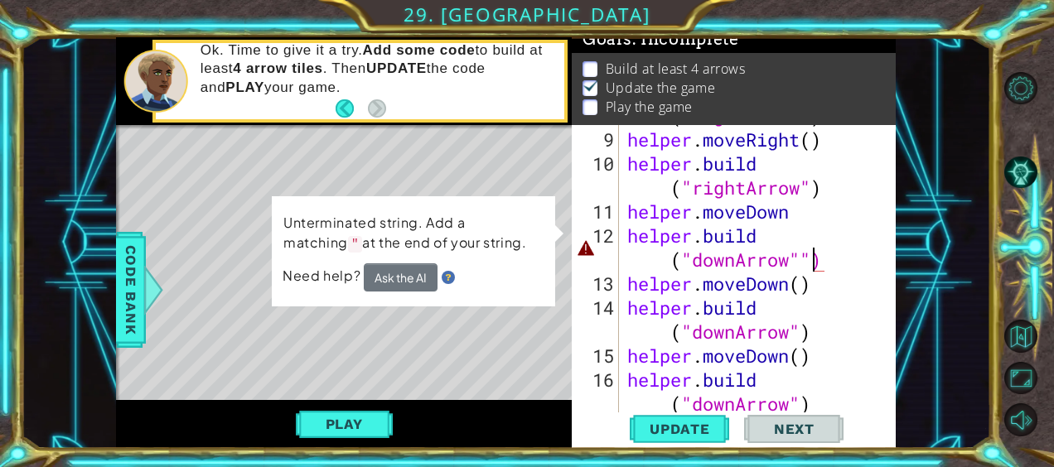
click at [811, 255] on div "helper . build ( "rightArrow" ) helper . moveRight ( ) helper . build ( "rightA…" at bounding box center [756, 272] width 264 height 384
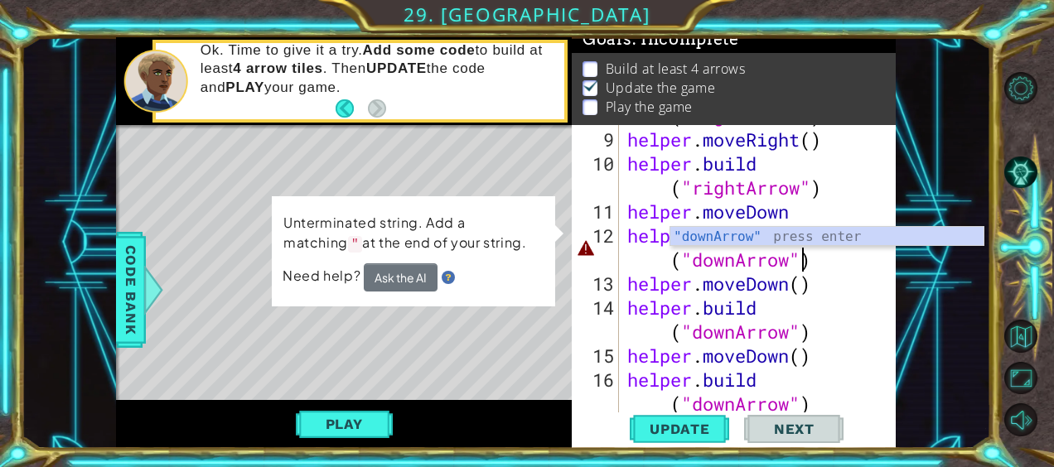
type textarea "[DOMAIN_NAME]("downArrow")"
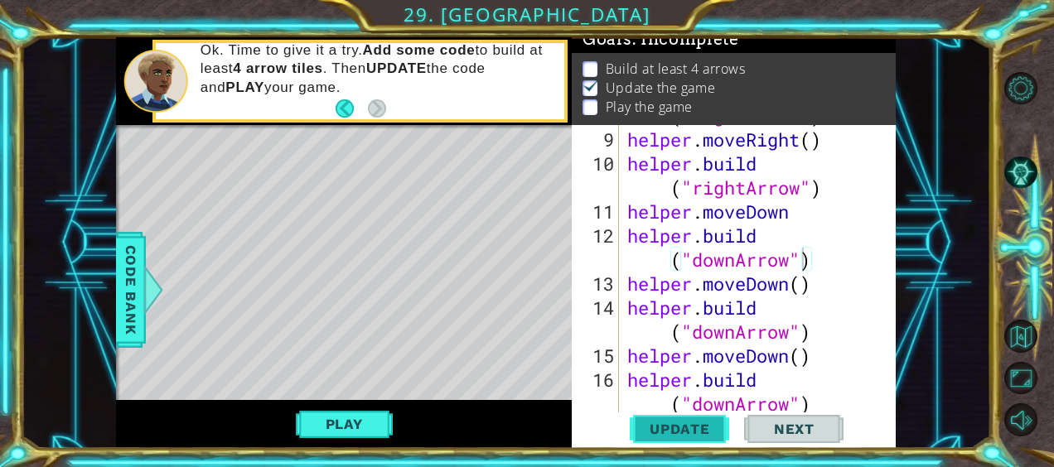
click at [691, 425] on span "Update" at bounding box center [680, 429] width 94 height 17
click at [343, 426] on button "Play" at bounding box center [344, 423] width 97 height 31
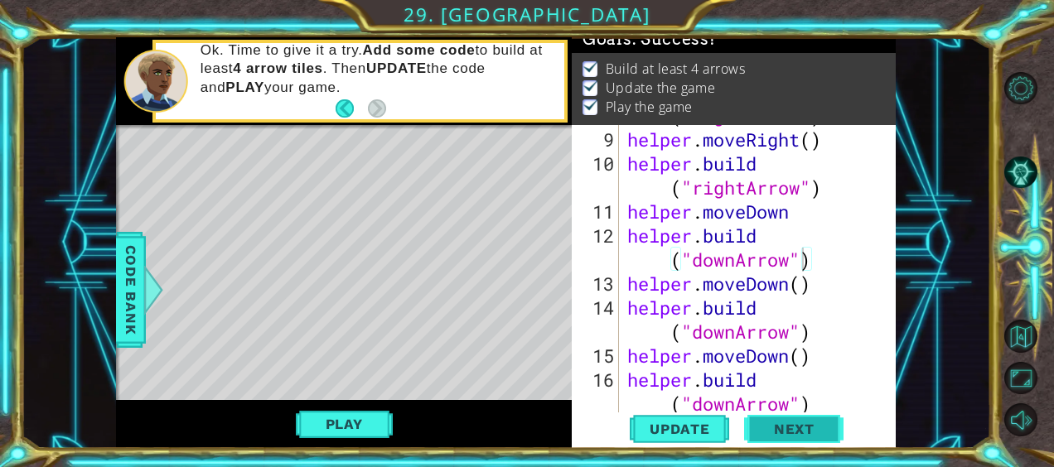
click at [800, 428] on span "Next" at bounding box center [794, 427] width 74 height 17
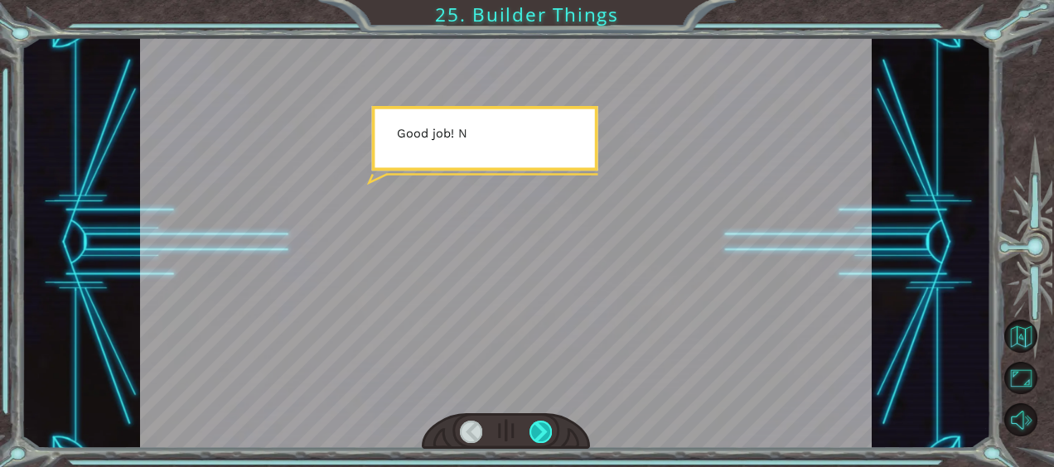
click at [548, 431] on div at bounding box center [540, 432] width 22 height 22
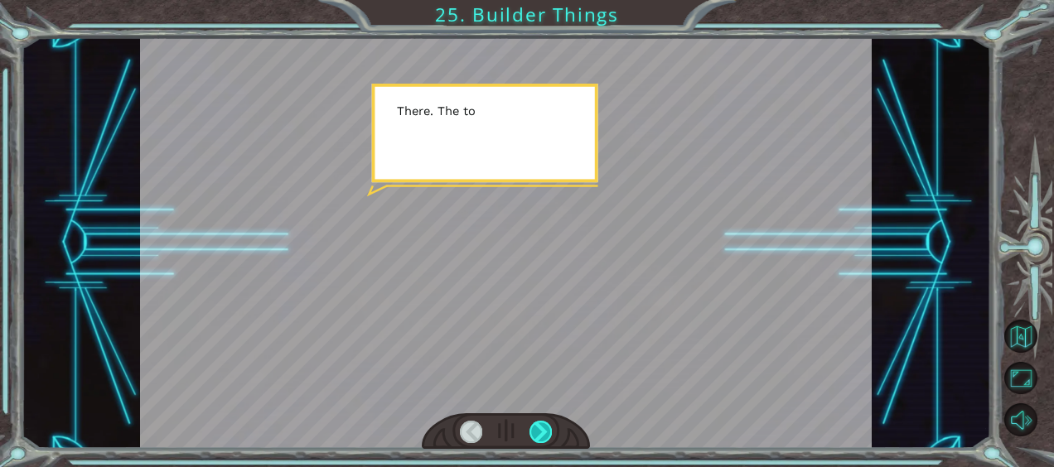
click at [548, 431] on div at bounding box center [540, 432] width 22 height 22
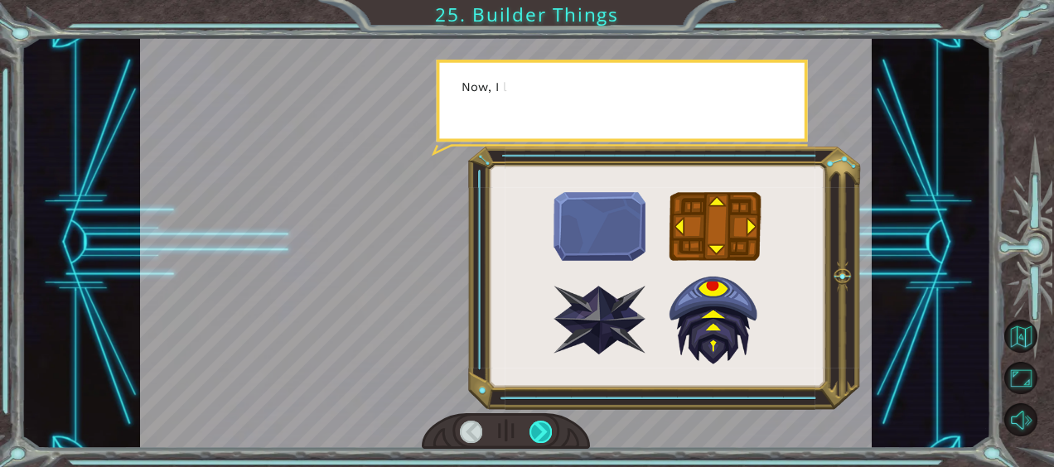
click at [548, 431] on div at bounding box center [540, 432] width 22 height 22
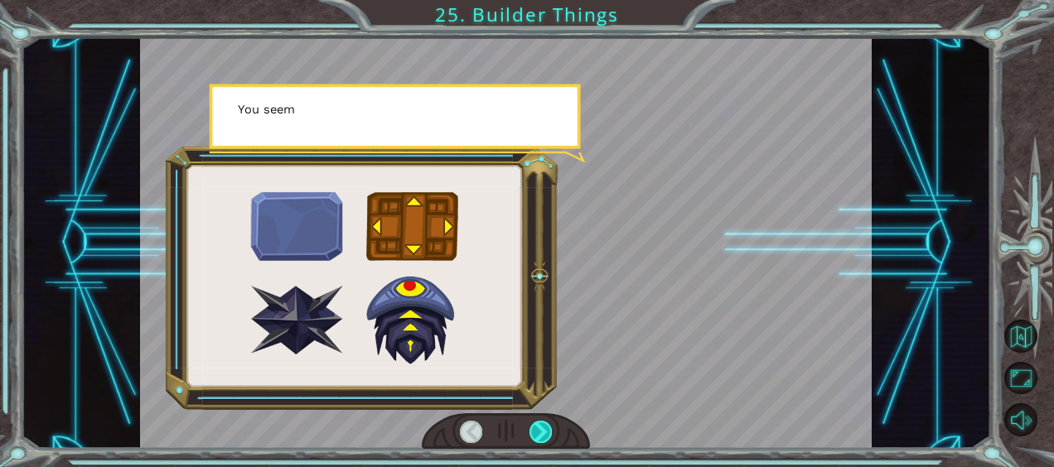
click at [548, 431] on div at bounding box center [540, 432] width 22 height 22
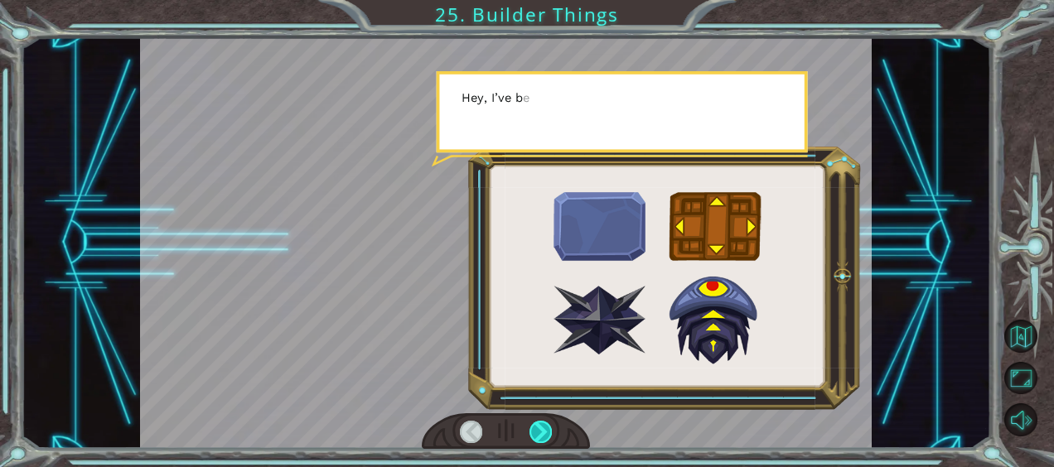
click at [548, 431] on div at bounding box center [540, 432] width 22 height 22
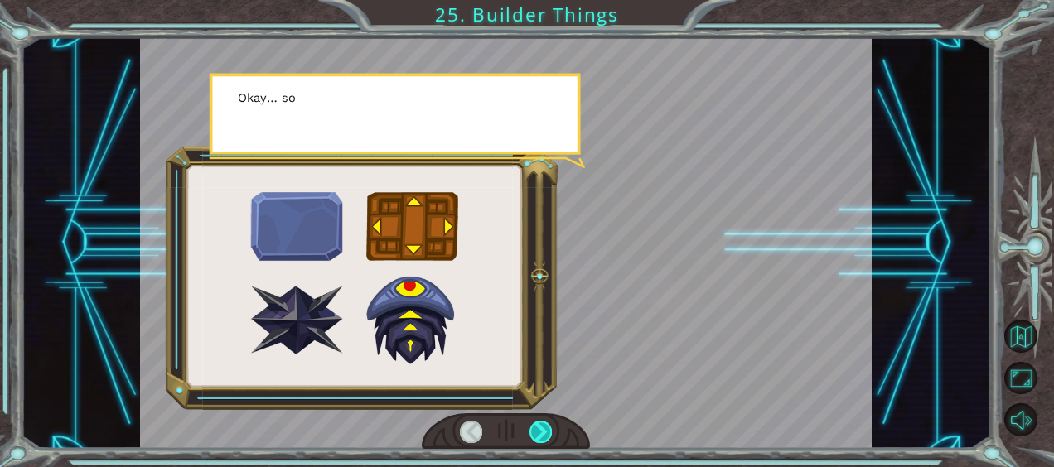
click at [548, 431] on div at bounding box center [540, 432] width 22 height 22
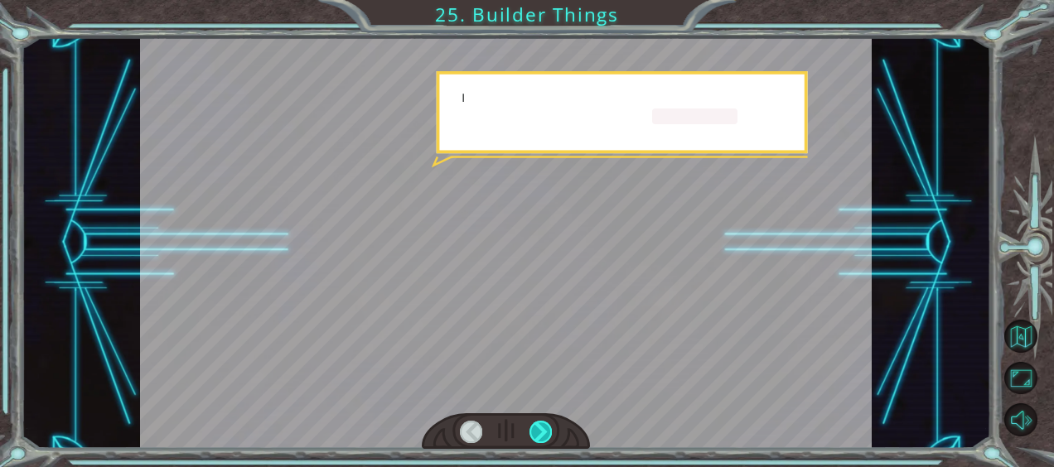
click at [548, 431] on div at bounding box center [540, 432] width 22 height 22
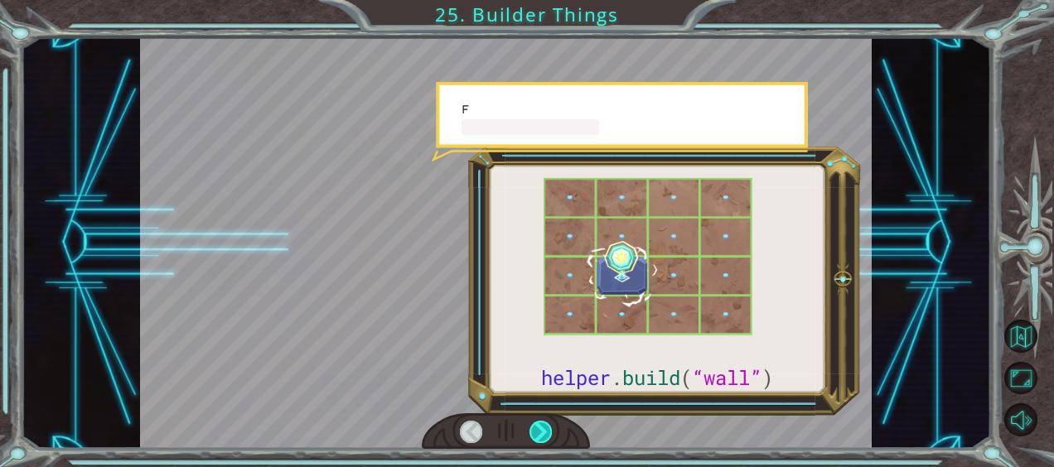
click at [548, 431] on div at bounding box center [540, 432] width 22 height 22
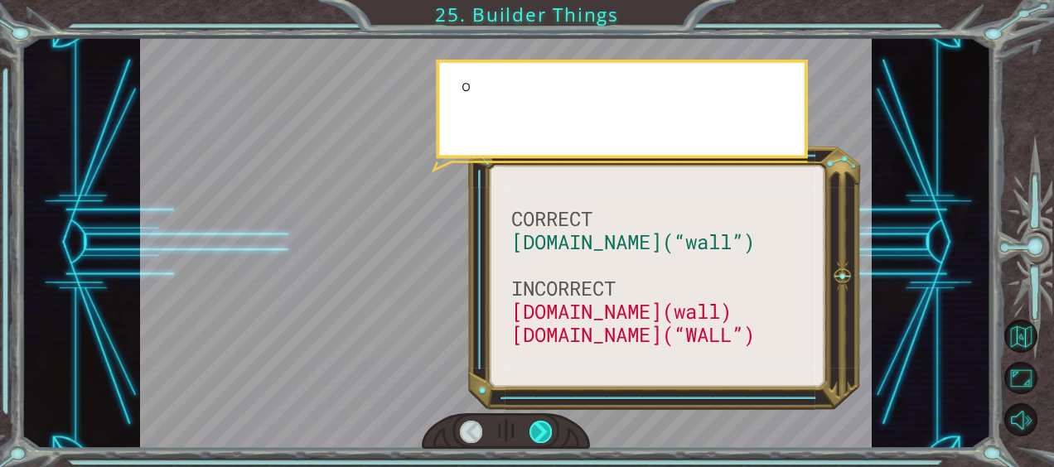
click at [548, 431] on div at bounding box center [540, 432] width 22 height 22
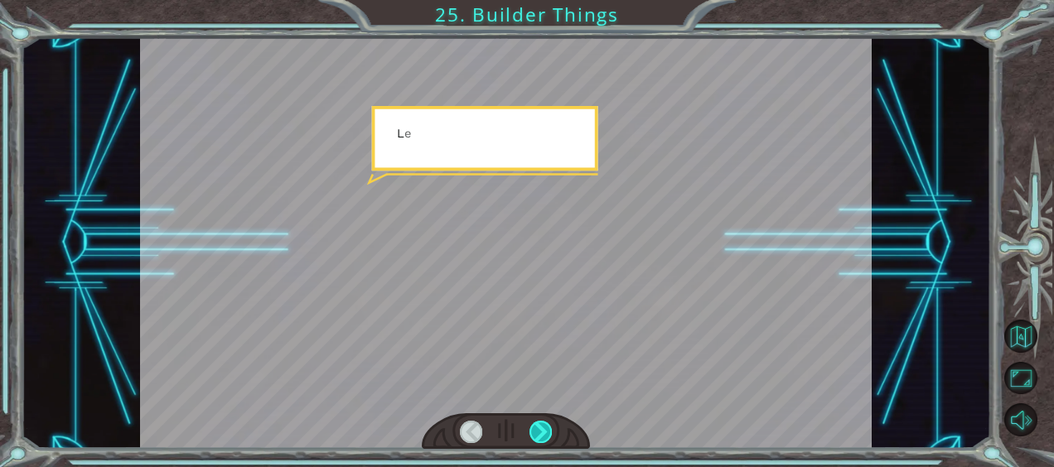
click at [548, 431] on div at bounding box center [540, 432] width 22 height 22
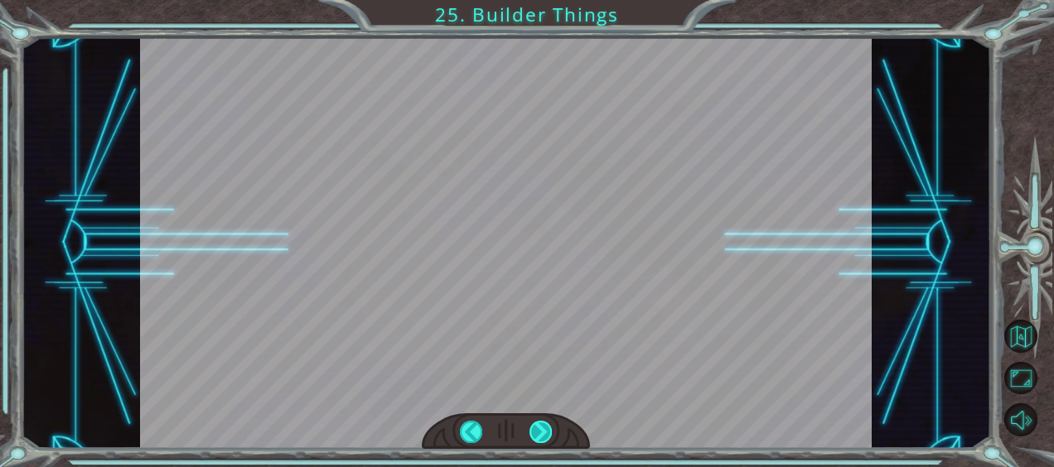
click at [550, 434] on div at bounding box center [540, 432] width 22 height 22
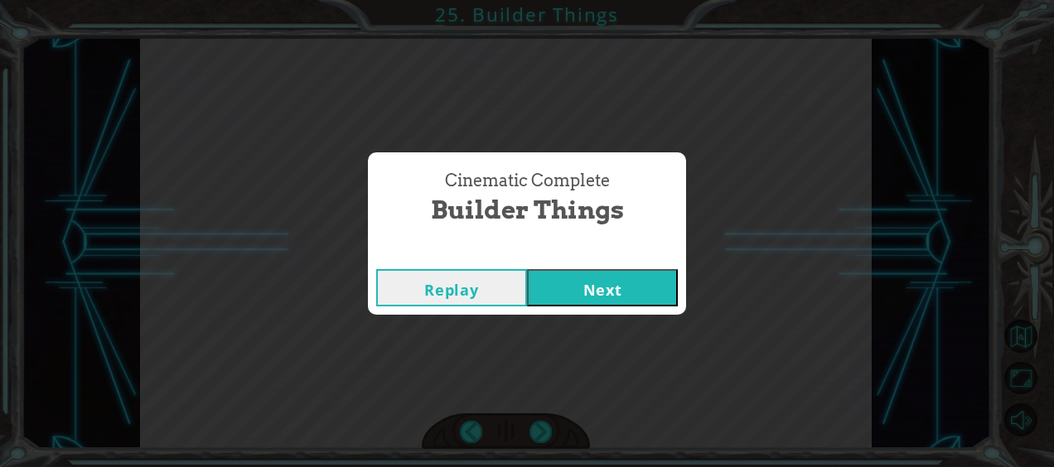
click at [642, 280] on button "Next" at bounding box center [602, 287] width 151 height 37
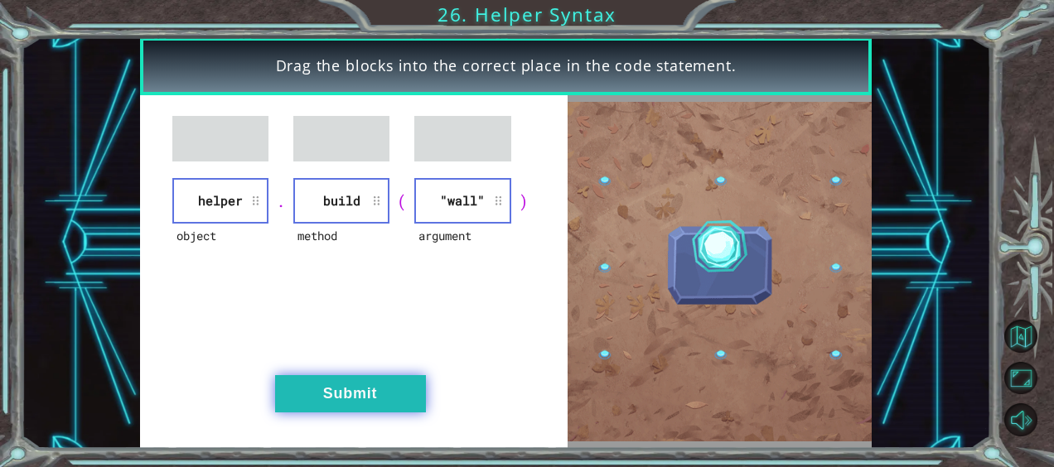
click at [358, 403] on button "Submit" at bounding box center [350, 393] width 151 height 37
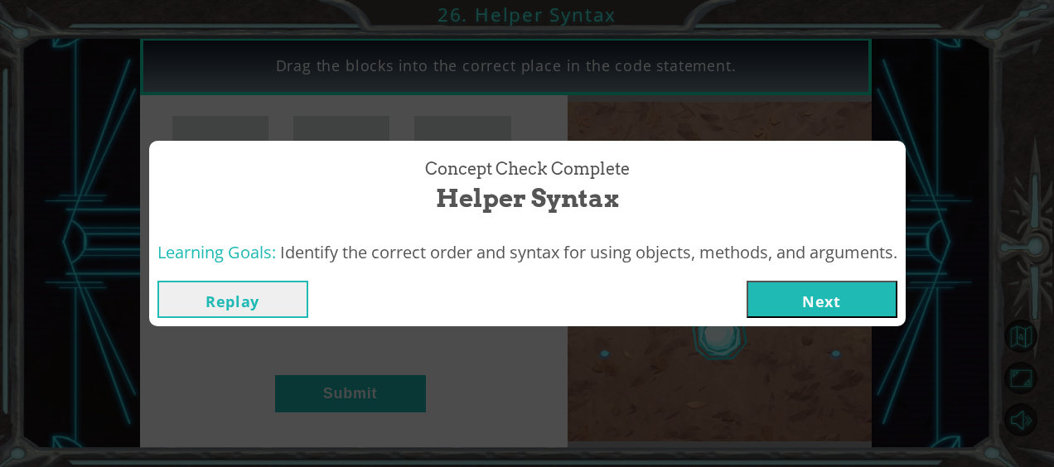
click at [794, 296] on button "Next" at bounding box center [821, 299] width 151 height 37
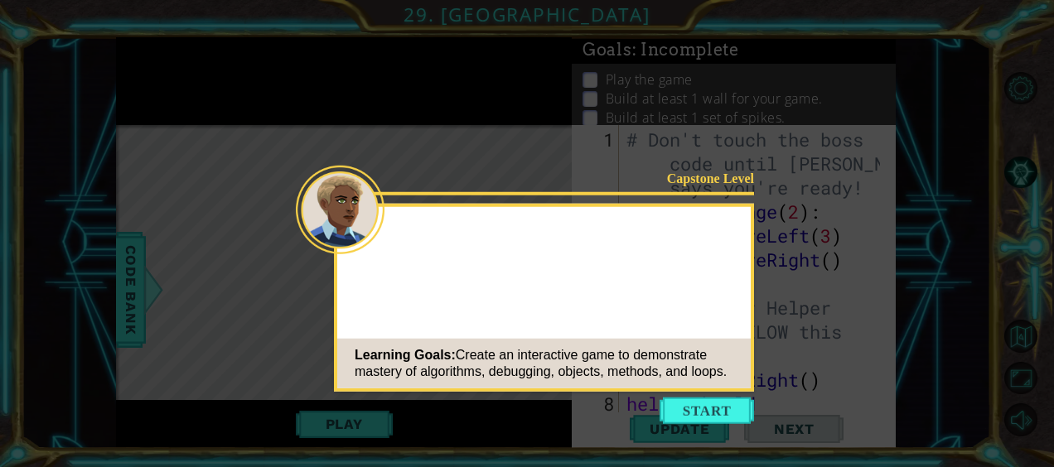
click at [732, 407] on button "Start" at bounding box center [707, 411] width 94 height 27
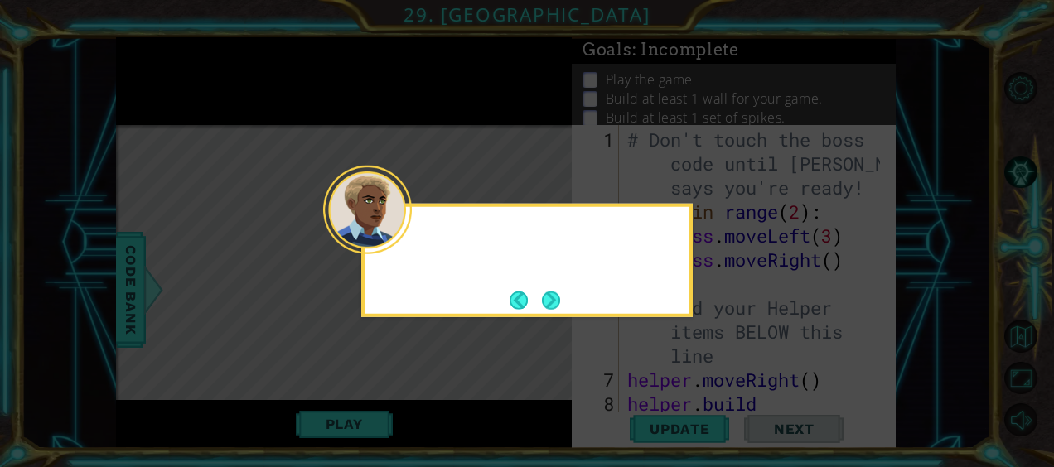
click at [384, 224] on div at bounding box center [367, 210] width 89 height 89
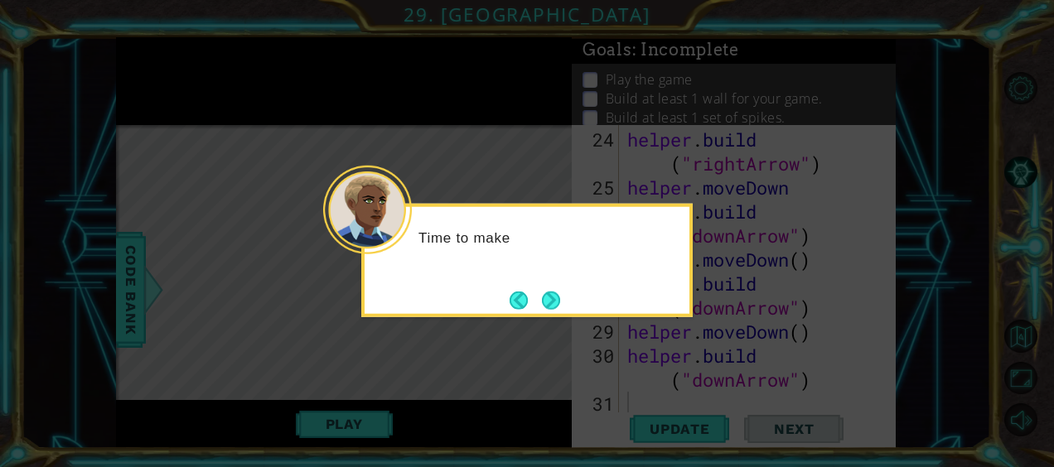
scroll to position [841, 0]
click at [558, 293] on button "Next" at bounding box center [551, 300] width 18 height 18
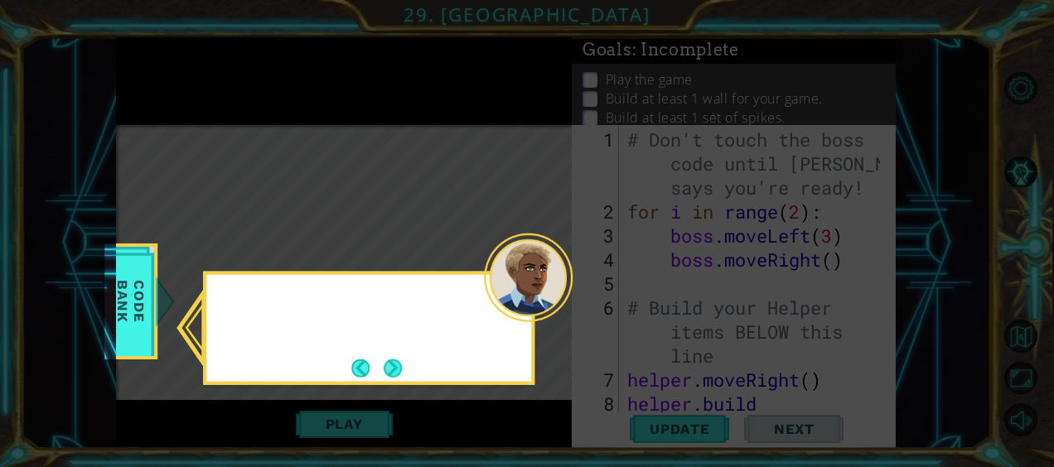
scroll to position [0, 0]
drag, startPoint x: 558, startPoint y: 295, endPoint x: 545, endPoint y: 300, distance: 13.4
click at [553, 299] on div at bounding box center [528, 278] width 89 height 89
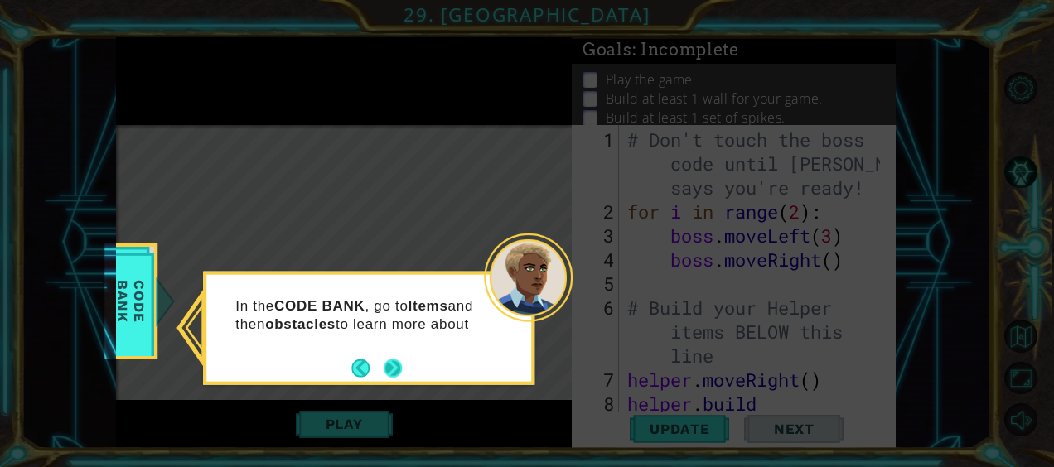
click at [389, 370] on button "Next" at bounding box center [393, 368] width 22 height 22
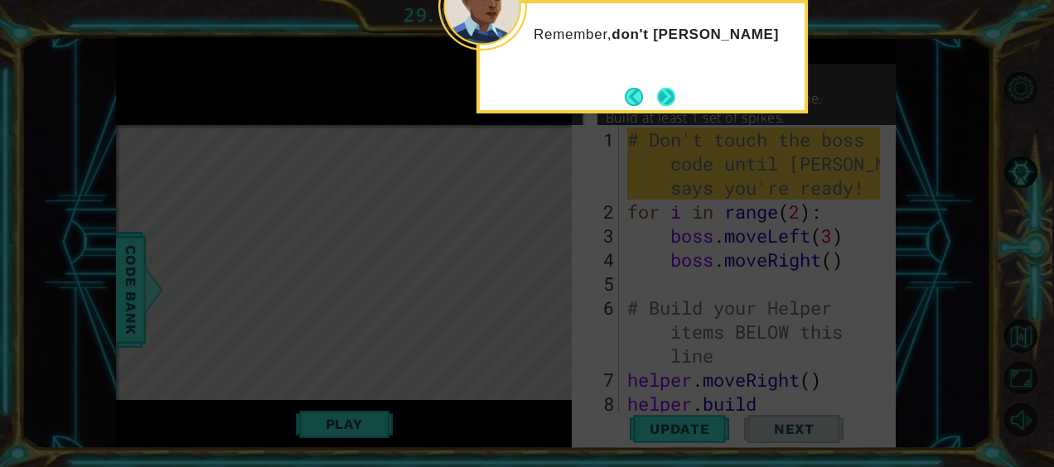
click at [669, 107] on button "Next" at bounding box center [666, 97] width 20 height 20
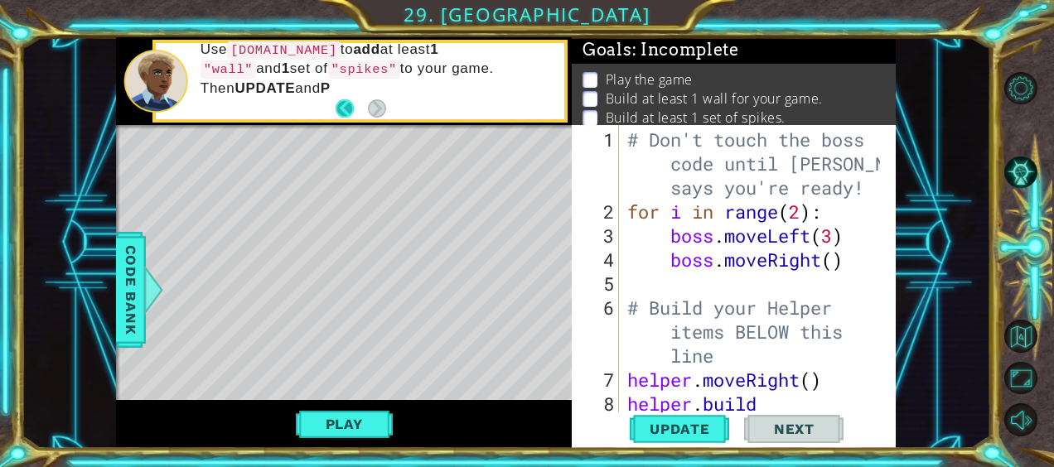
click at [341, 113] on button "Back" at bounding box center [352, 108] width 32 height 18
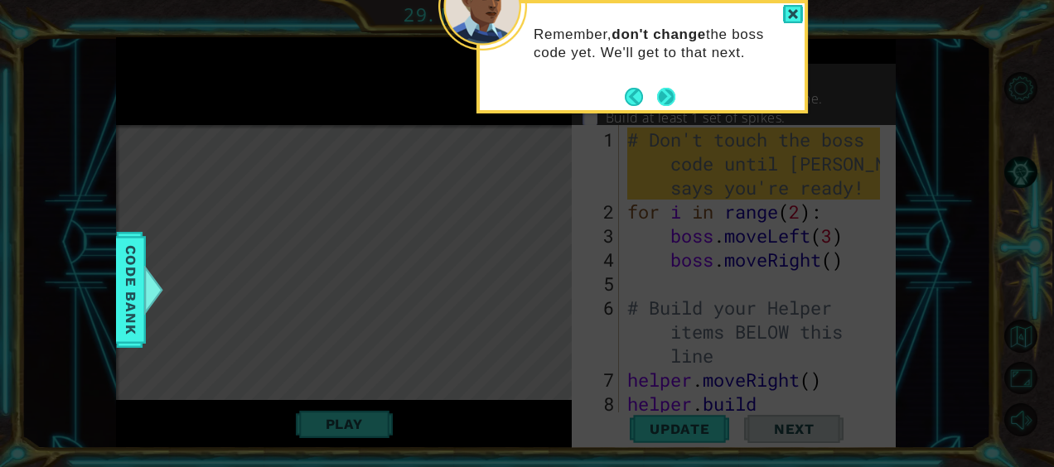
click at [657, 106] on button "Next" at bounding box center [666, 96] width 19 height 19
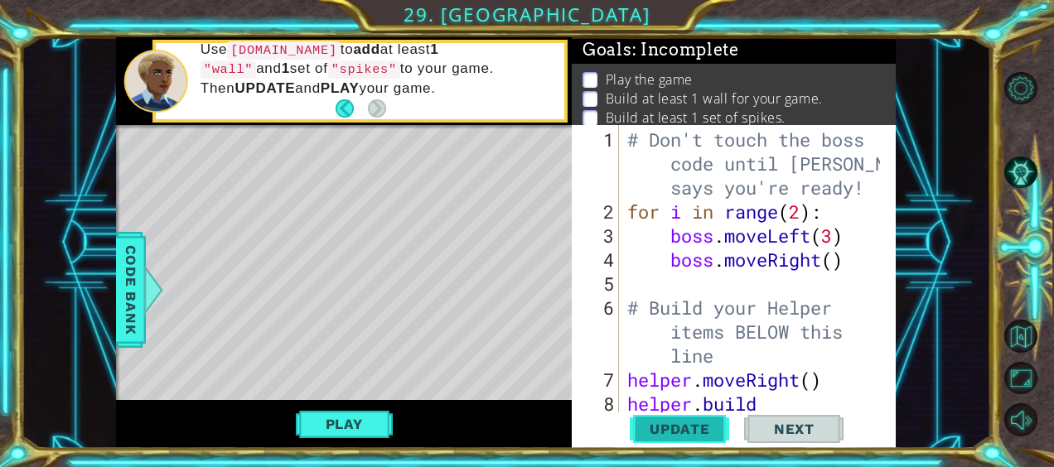
click at [661, 426] on span "Update" at bounding box center [680, 429] width 94 height 17
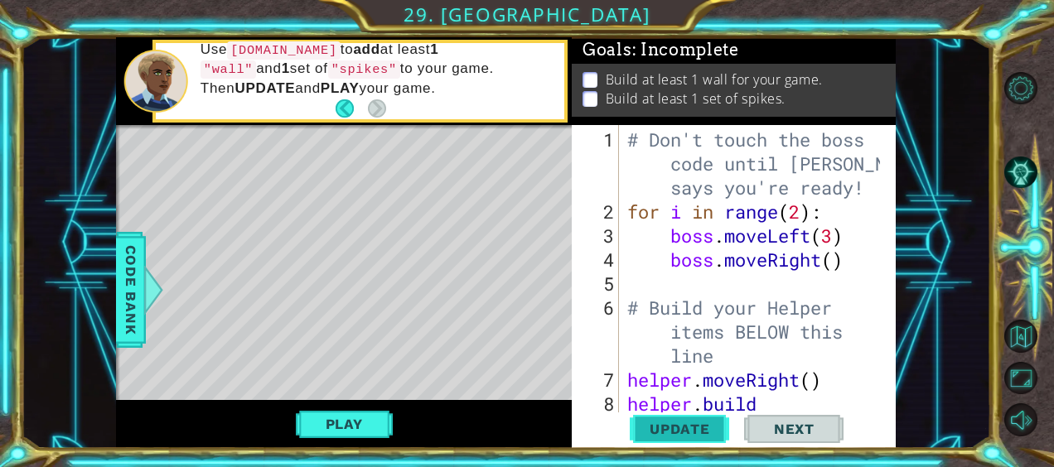
click at [699, 433] on span "Update" at bounding box center [680, 429] width 94 height 17
click at [701, 432] on span "Update" at bounding box center [680, 429] width 94 height 17
click at [374, 418] on button "Play" at bounding box center [344, 423] width 97 height 31
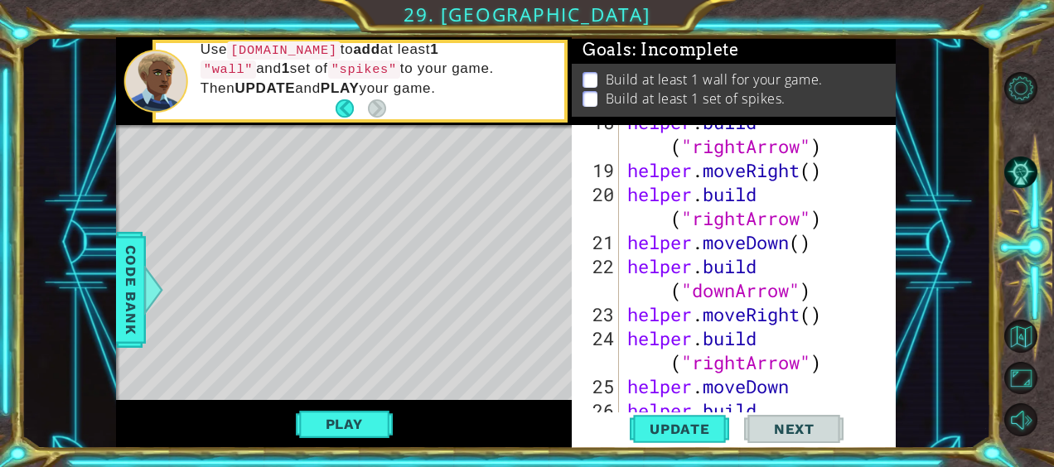
scroll to position [841, 0]
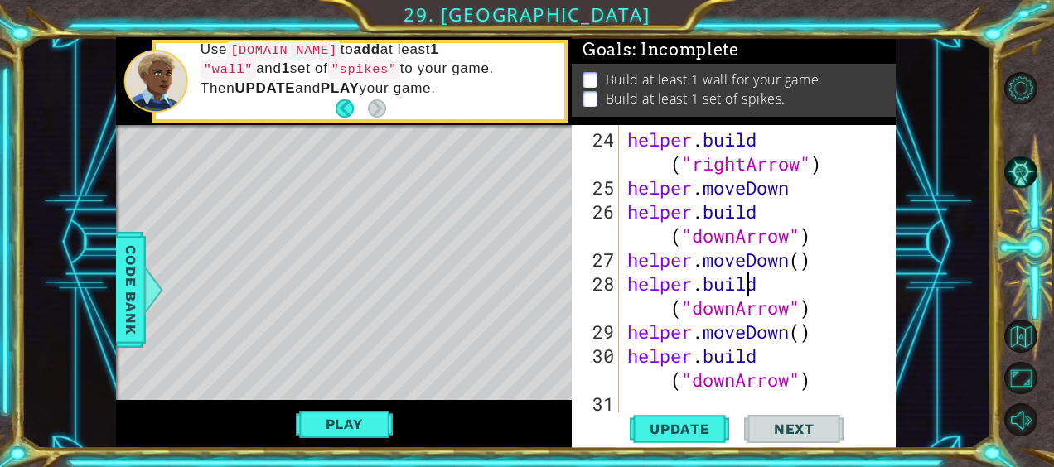
click at [820, 269] on div "helper . build ( "rightArrow" ) helper . moveDown helper . build ( "downArrow" …" at bounding box center [756, 308] width 264 height 360
click at [829, 317] on div "helper . build ( "rightArrow" ) helper . moveDown helper . build ( "downArrow" …" at bounding box center [756, 308] width 264 height 360
click at [829, 310] on div "helper . build ( "rightArrow" ) helper . moveDown helper . build ( "downArrow" …" at bounding box center [756, 308] width 264 height 360
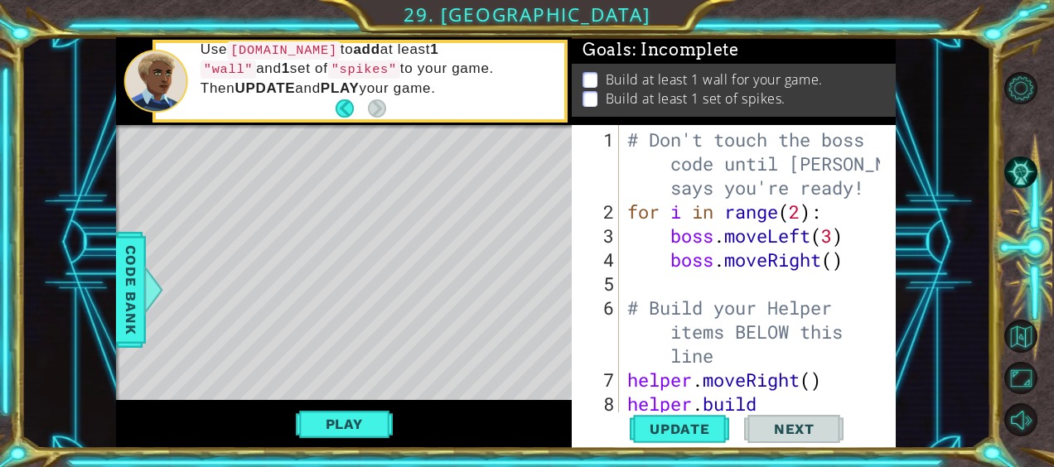
drag, startPoint x: 893, startPoint y: 165, endPoint x: 894, endPoint y: 184, distance: 19.1
click at [894, 184] on div "[DOMAIN_NAME]("downArrow") 1 2 3 4 5 6 7 8 # Don't touch the boss code until [P…" at bounding box center [734, 287] width 324 height 324
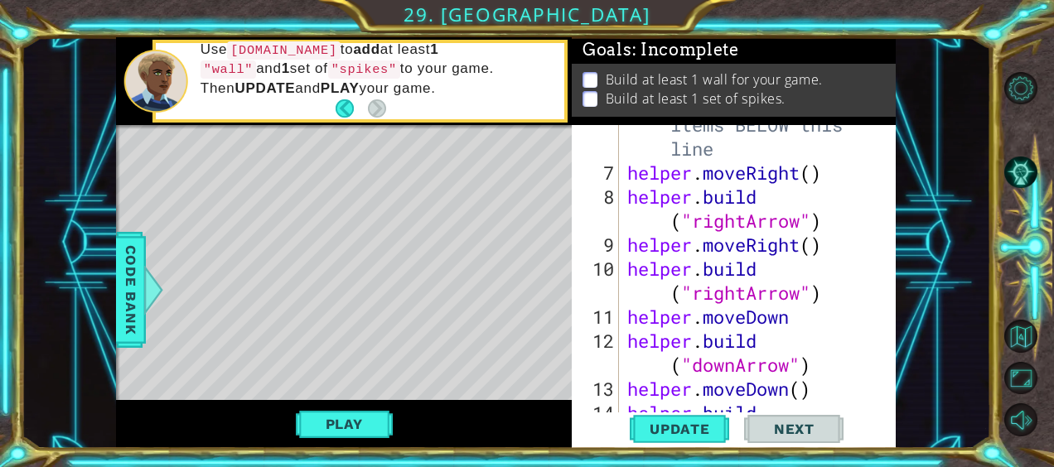
scroll to position [202, 0]
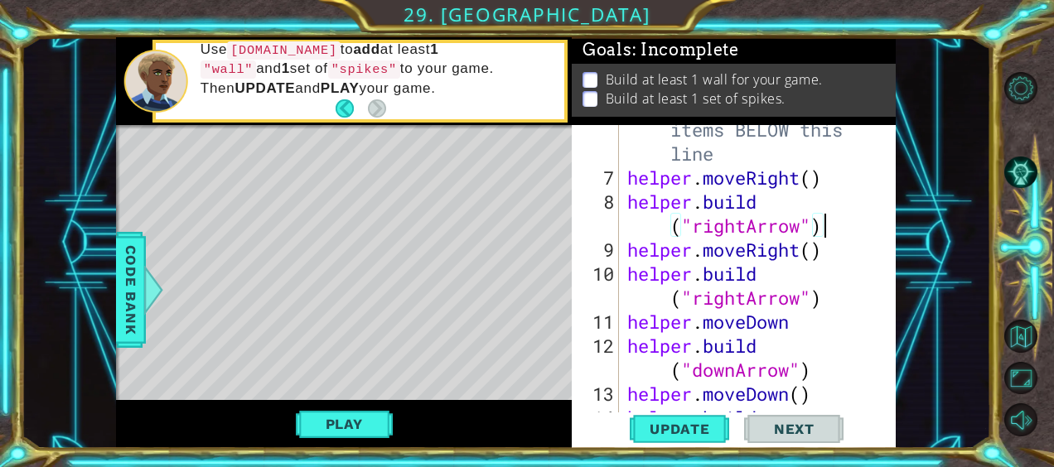
click at [833, 228] on div "# Build your Helper items BELOW this line helper . moveRight ( ) helper . build…" at bounding box center [756, 298] width 264 height 408
type textarea "[DOMAIN_NAME]("rightArrow")"
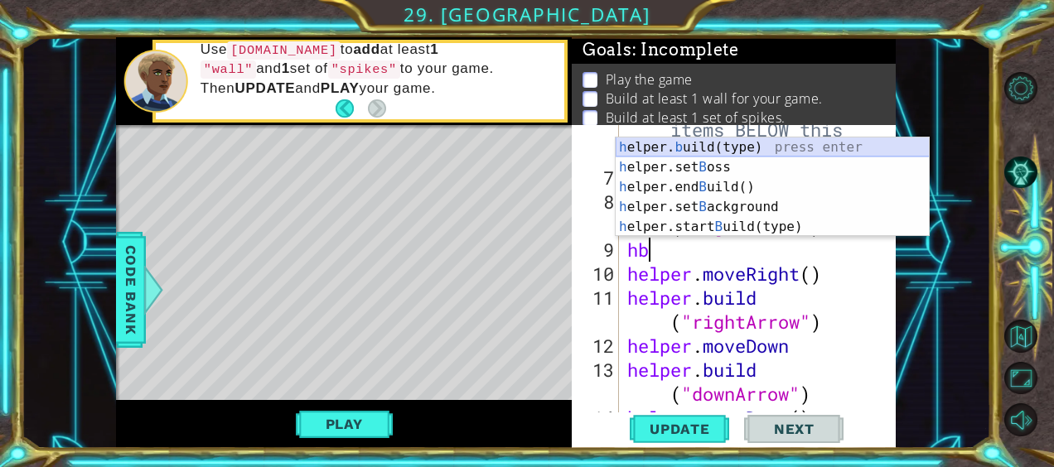
click at [746, 144] on div "h elper. b uild(type) press enter h elper.set B oss press enter h elper.end B u…" at bounding box center [773, 207] width 314 height 139
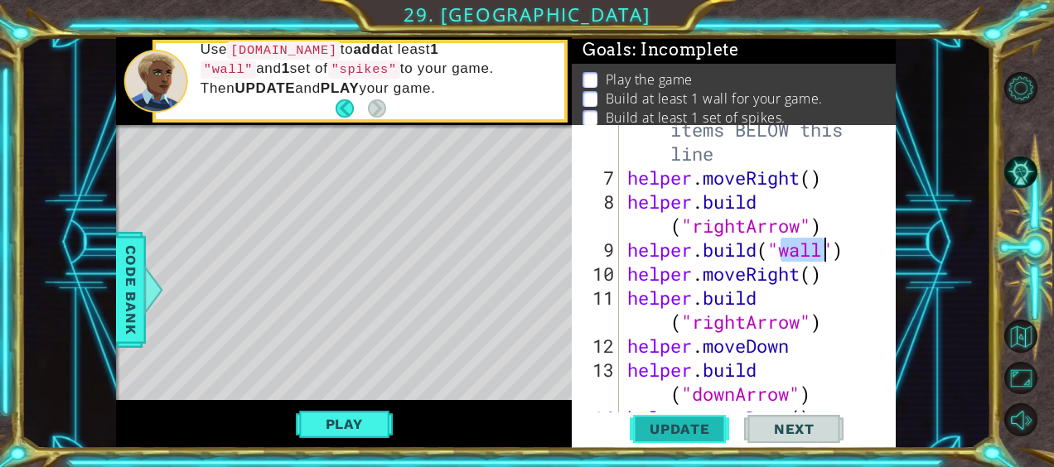
type textarea "[DOMAIN_NAME]("wall")"
click at [701, 428] on span "Update" at bounding box center [680, 429] width 94 height 17
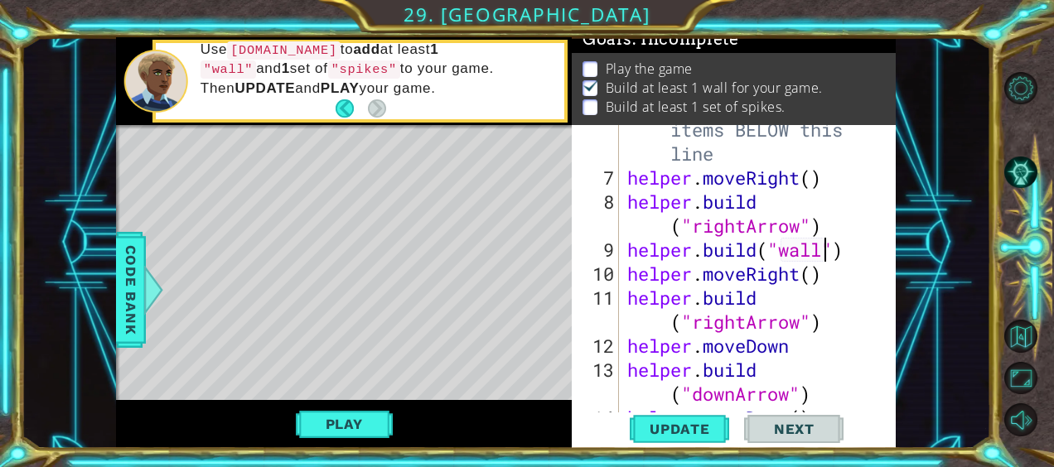
scroll to position [16, 0]
click at [358, 442] on div "Play" at bounding box center [344, 424] width 456 height 48
click at [358, 433] on button "Play" at bounding box center [344, 423] width 97 height 31
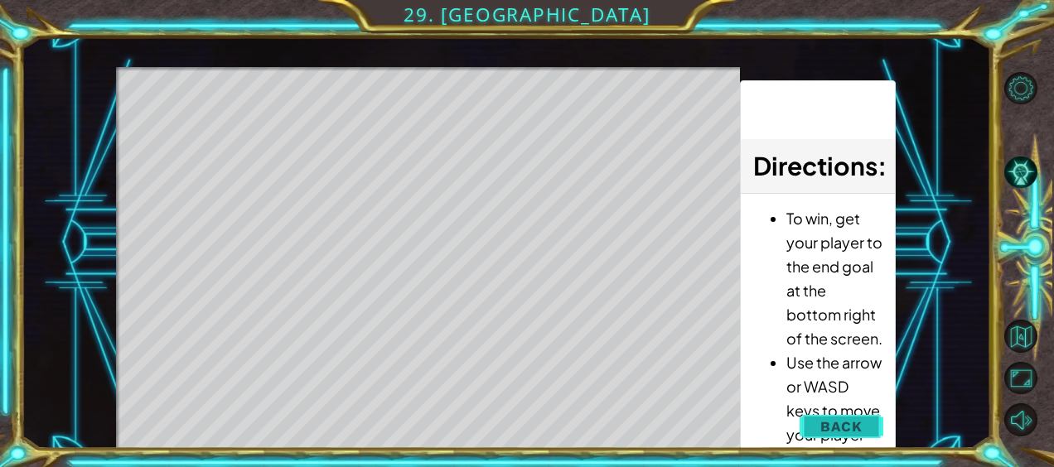
click at [838, 417] on button "Back" at bounding box center [842, 426] width 84 height 33
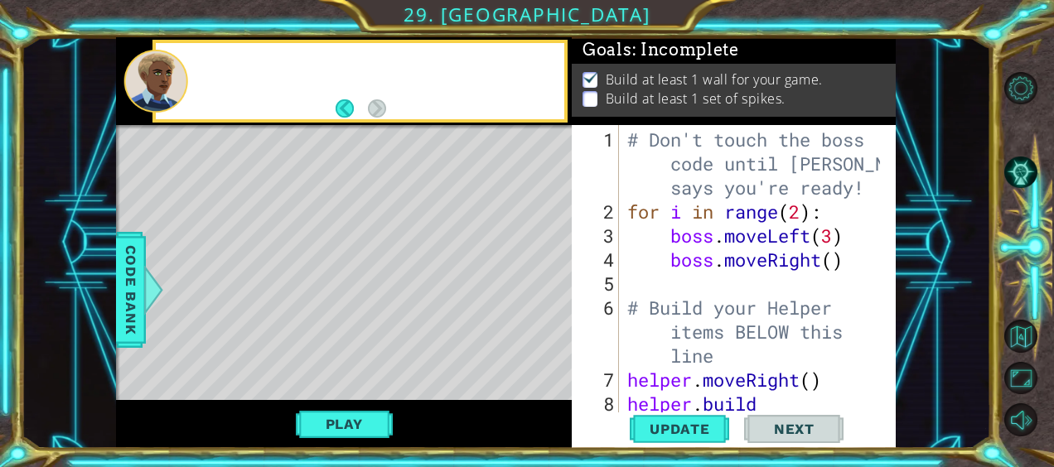
scroll to position [0, 0]
click at [835, 290] on div "# Don't touch the boss code until [PERSON_NAME] says you're ready! for i in ran…" at bounding box center [756, 332] width 264 height 408
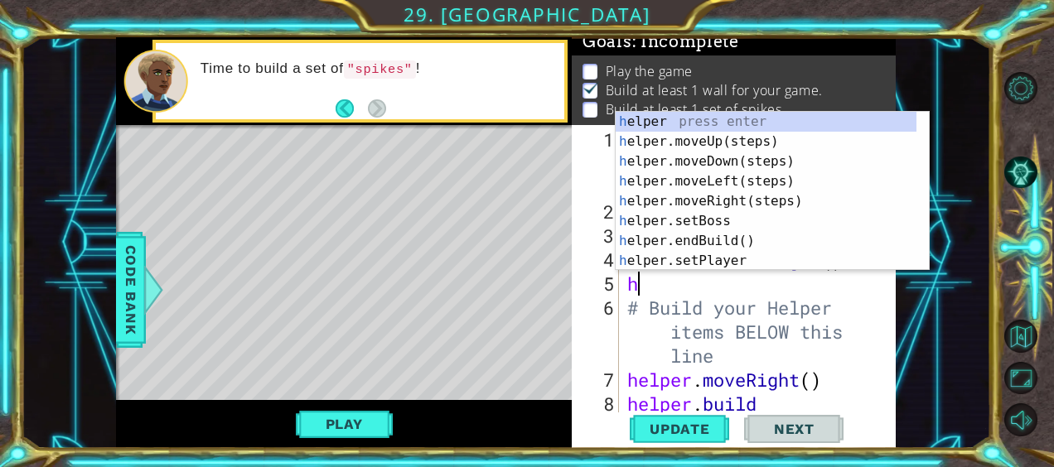
scroll to position [7, 0]
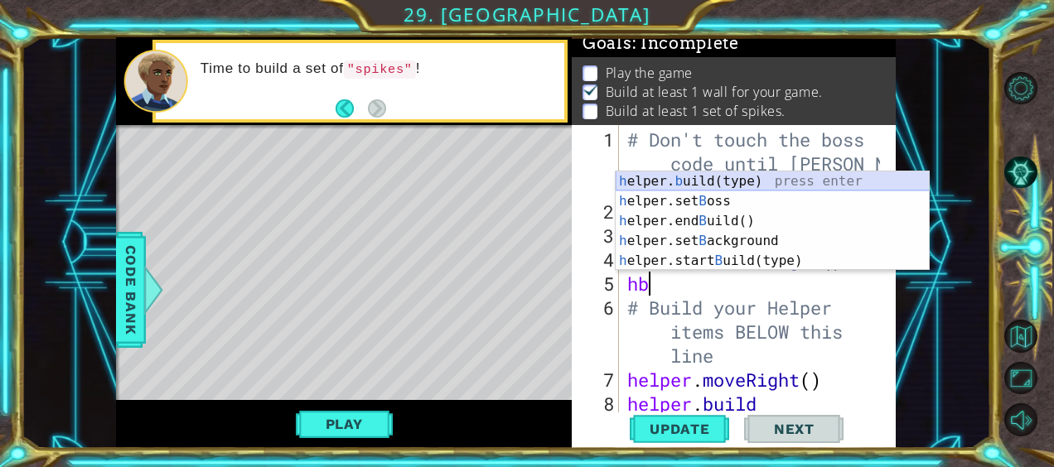
click at [704, 179] on div "h elper. b uild(type) press enter h elper.set B oss press enter h elper.end B u…" at bounding box center [773, 241] width 314 height 139
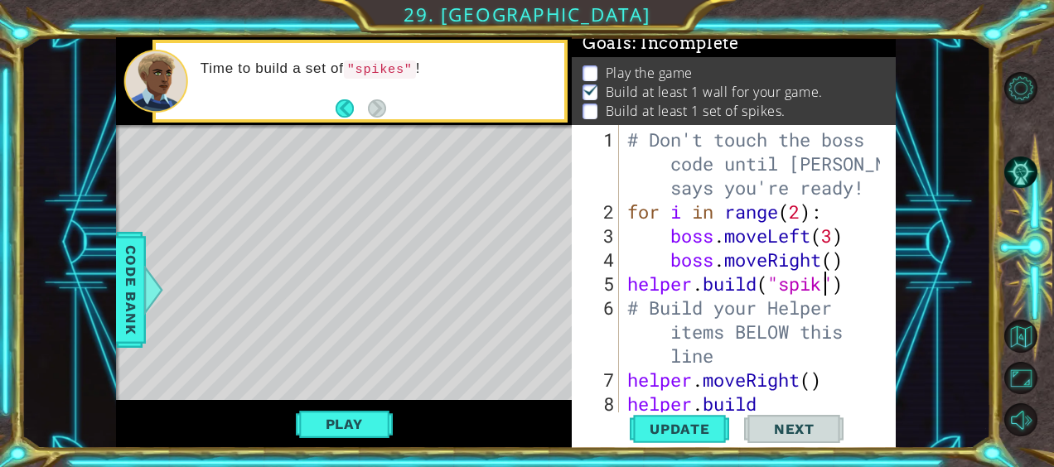
scroll to position [0, 9]
click at [688, 438] on button "Update" at bounding box center [679, 429] width 99 height 32
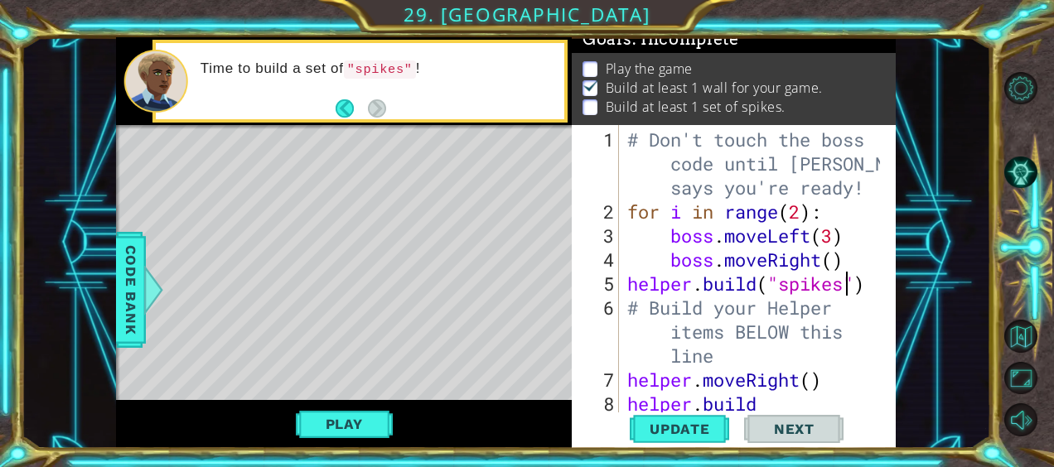
scroll to position [16, 0]
click at [380, 429] on button "Play" at bounding box center [344, 423] width 97 height 31
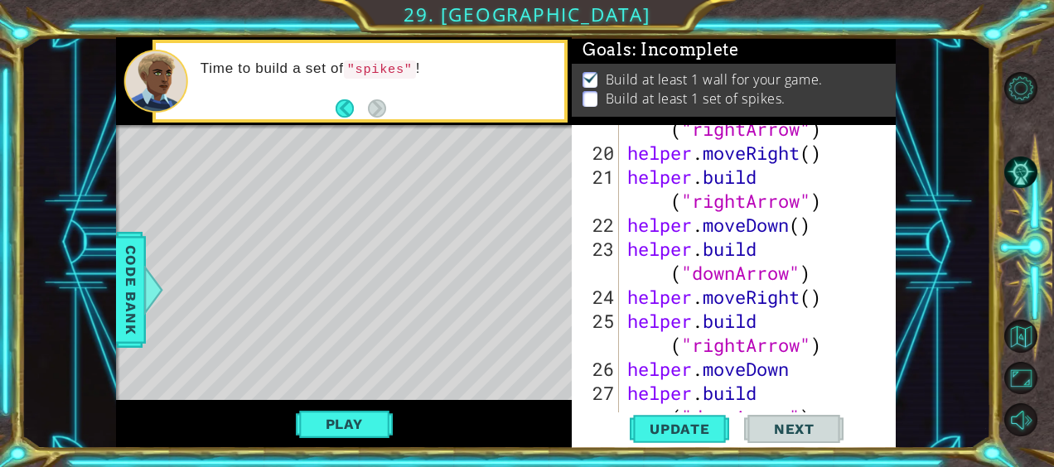
scroll to position [865, 0]
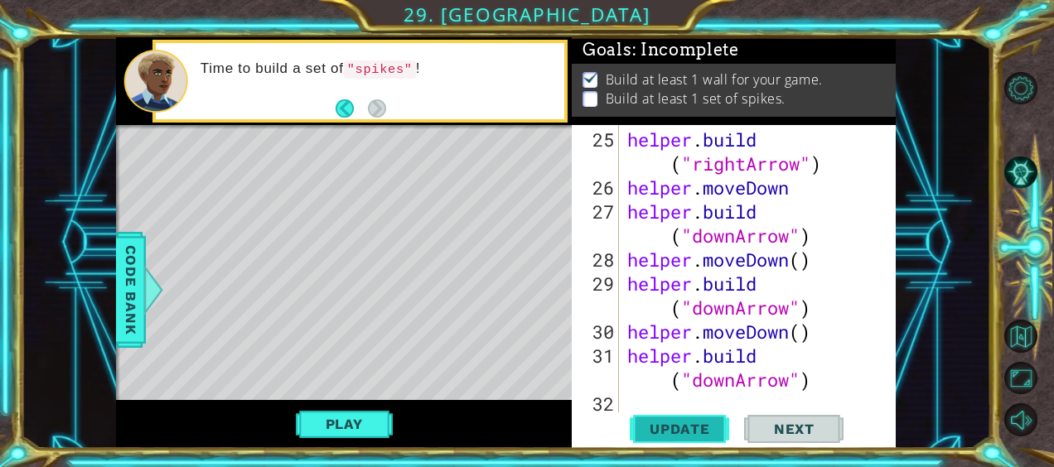
click at [656, 435] on span "Update" at bounding box center [680, 429] width 94 height 17
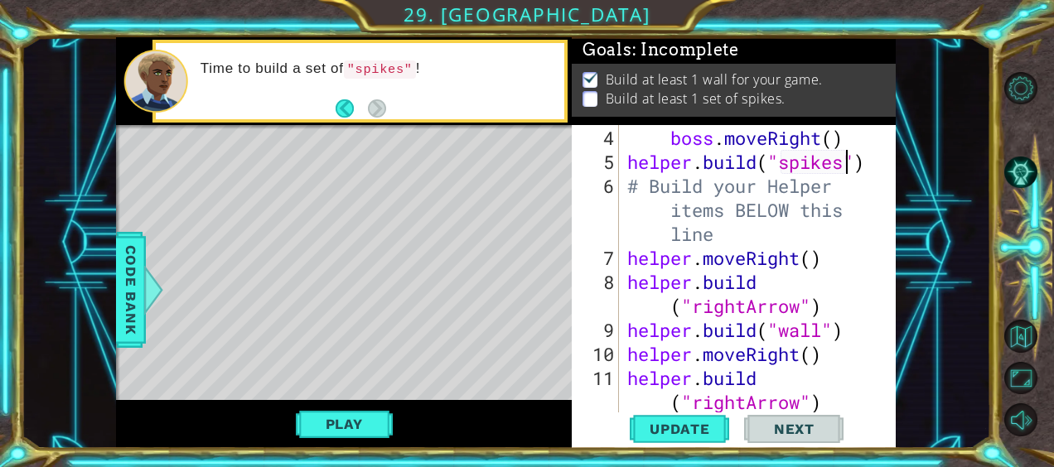
scroll to position [107, 0]
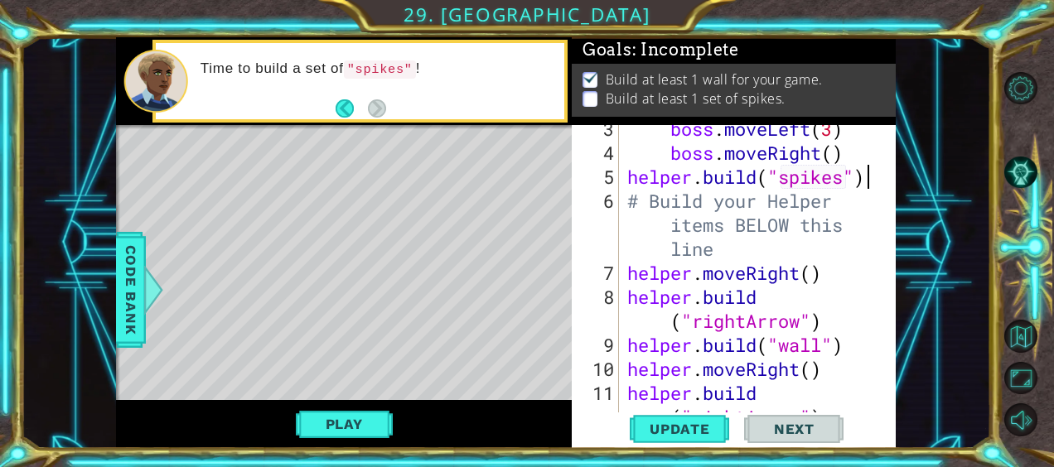
click at [869, 178] on div "boss . moveLeft ( 3 ) boss . moveRight ( ) helper . build ( "spikes" ) # Build …" at bounding box center [756, 297] width 264 height 360
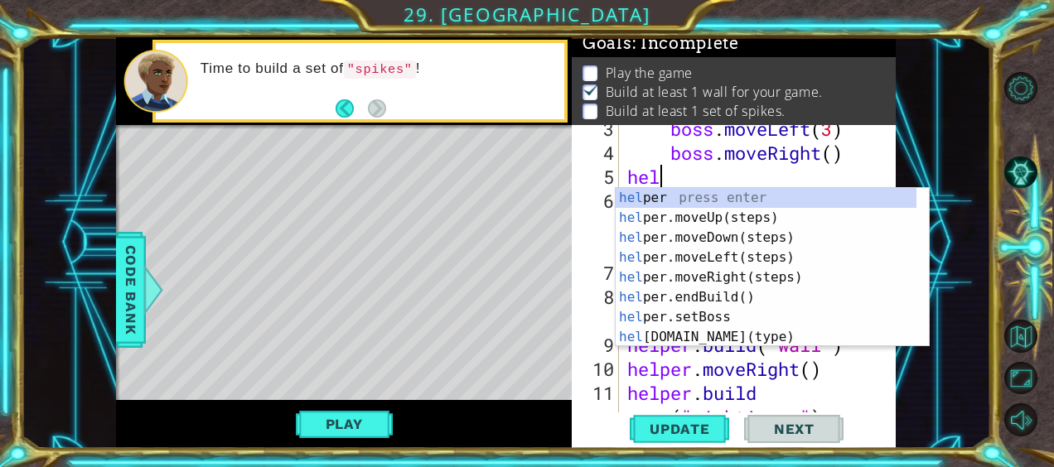
scroll to position [0, 0]
type textarea "h"
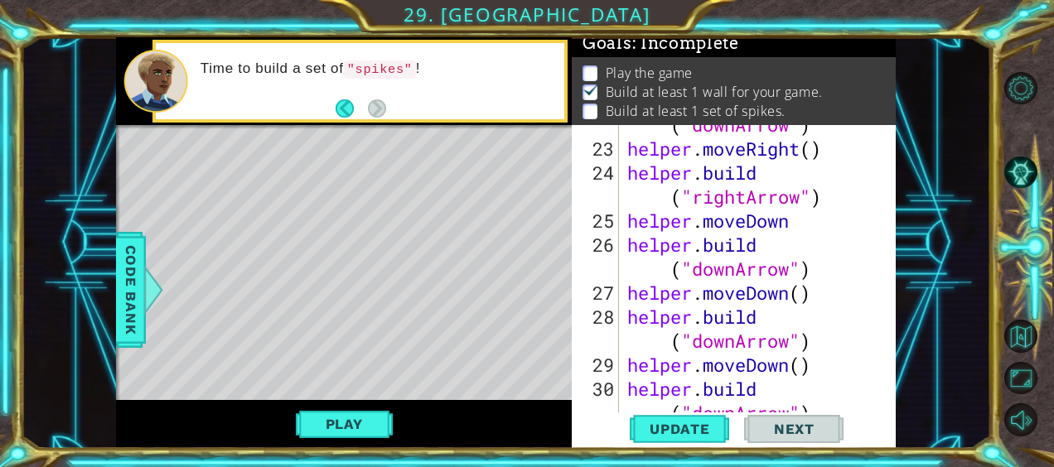
scroll to position [841, 0]
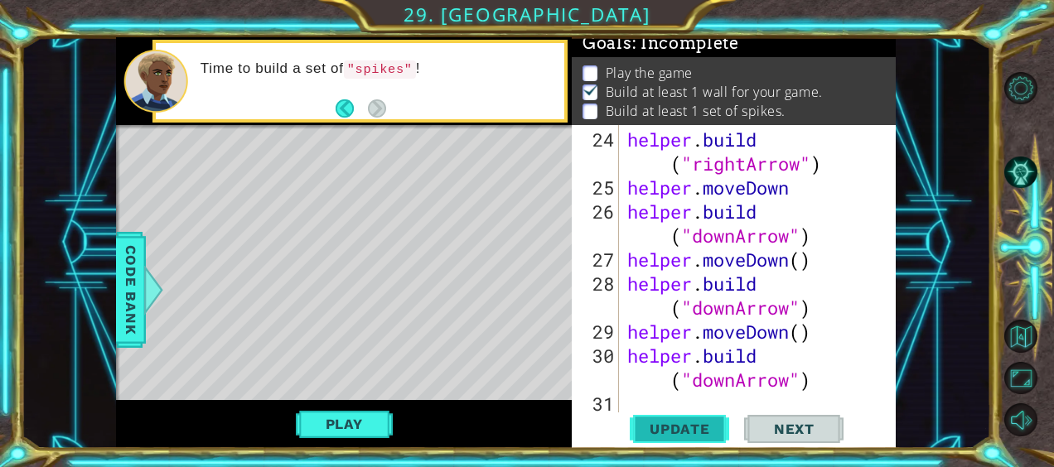
click at [702, 428] on span "Update" at bounding box center [680, 429] width 94 height 17
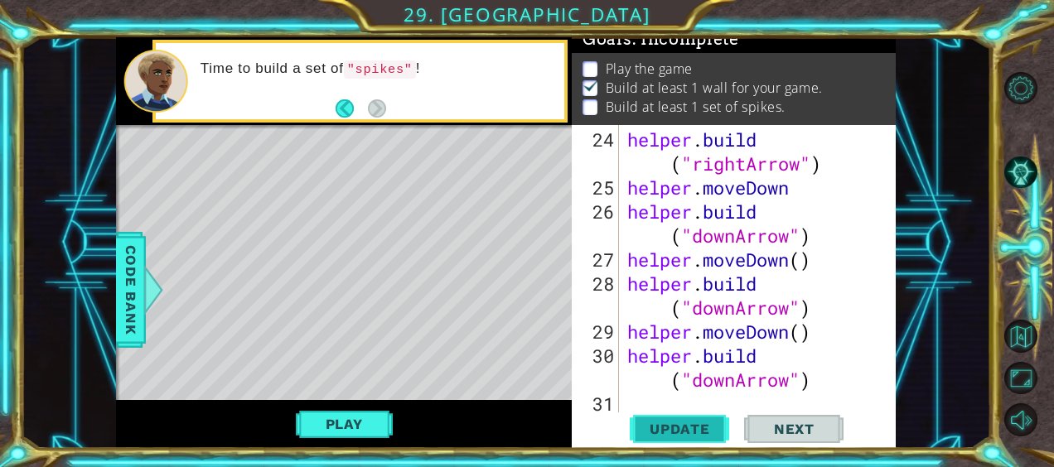
click at [703, 430] on span "Update" at bounding box center [680, 429] width 94 height 17
drag, startPoint x: 703, startPoint y: 430, endPoint x: 529, endPoint y: 326, distance: 203.6
click at [529, 326] on div "Level Map" at bounding box center [499, 369] width 766 height 488
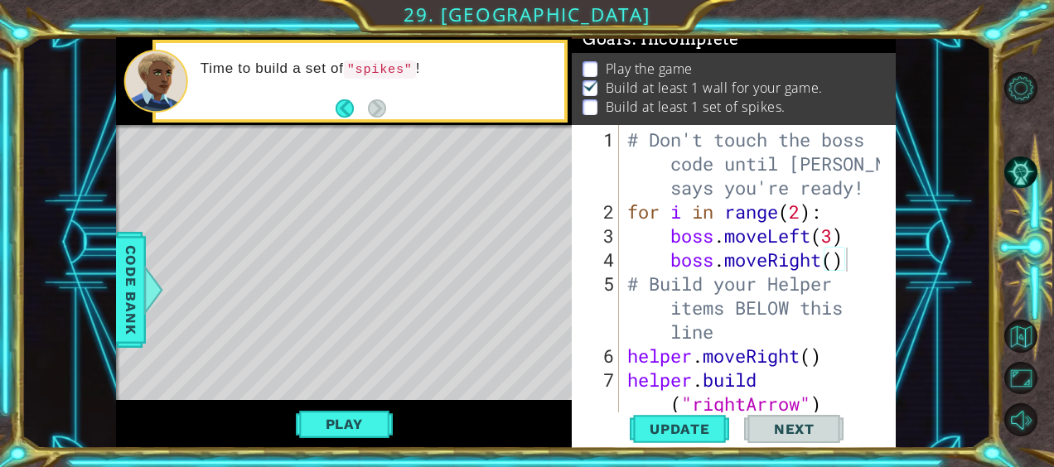
scroll to position [0, 0]
click at [588, 79] on img at bounding box center [590, 85] width 17 height 13
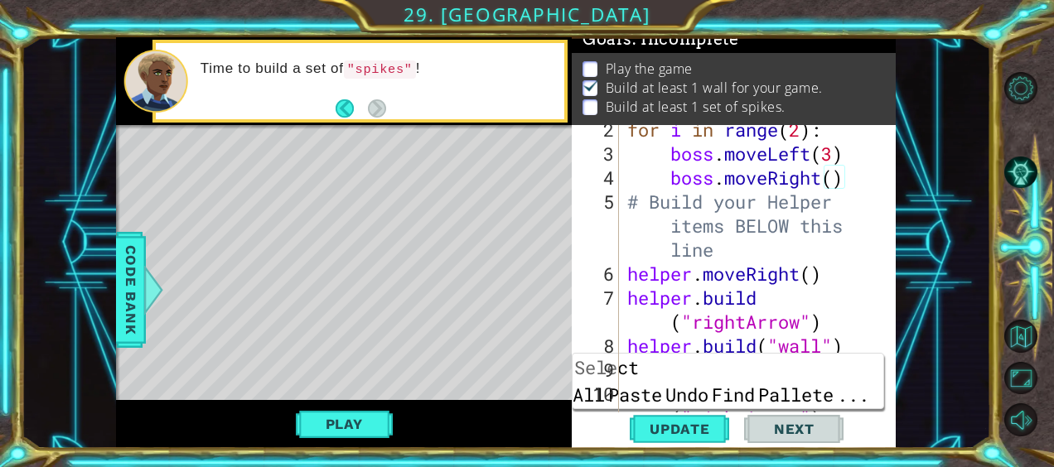
scroll to position [81, 0]
click at [855, 350] on div "for i in range ( 2 ) : boss . moveLeft ( 3 ) boss . moveRight ( ) # Build your …" at bounding box center [756, 298] width 264 height 360
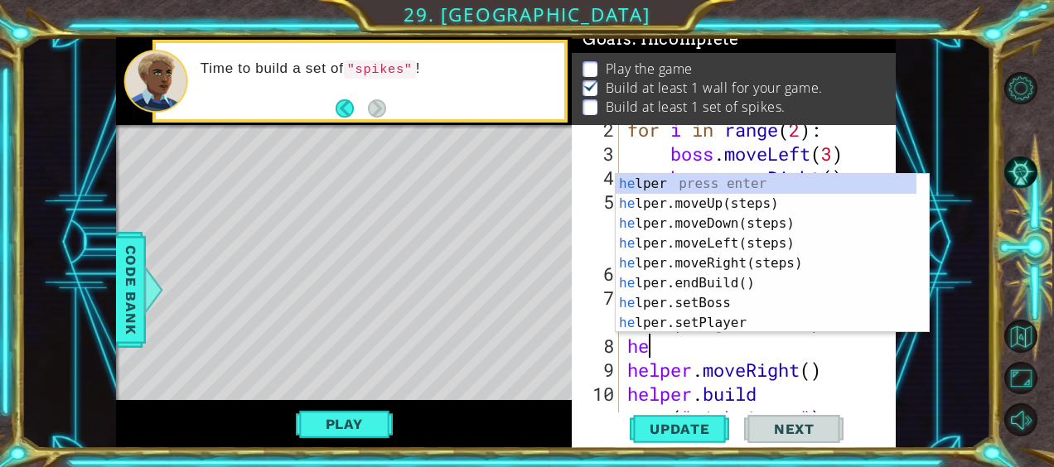
type textarea "h"
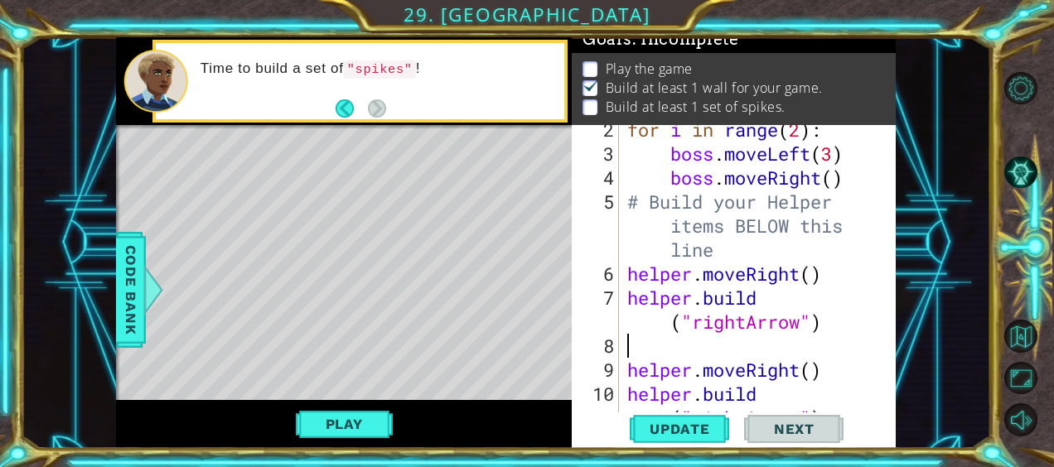
type textarea "[DOMAIN_NAME]("rightArrow")"
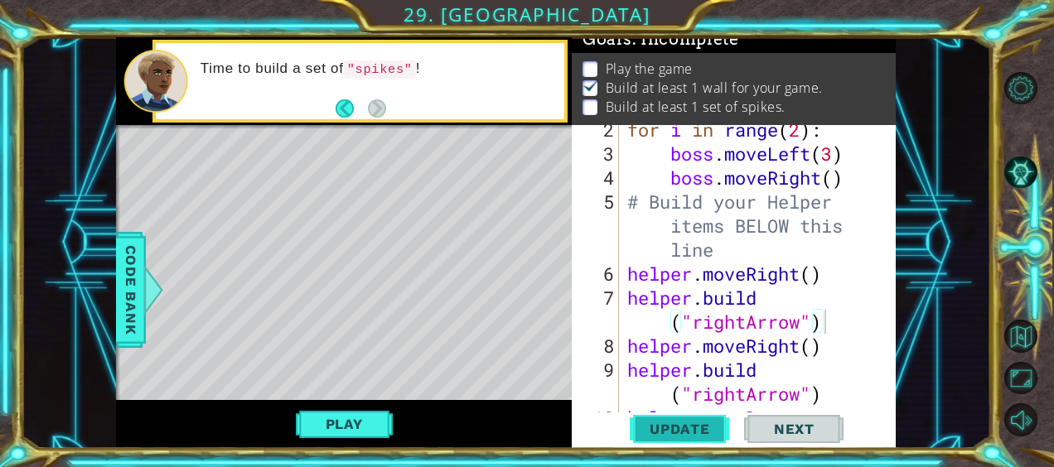
click at [686, 422] on span "Update" at bounding box center [680, 429] width 94 height 17
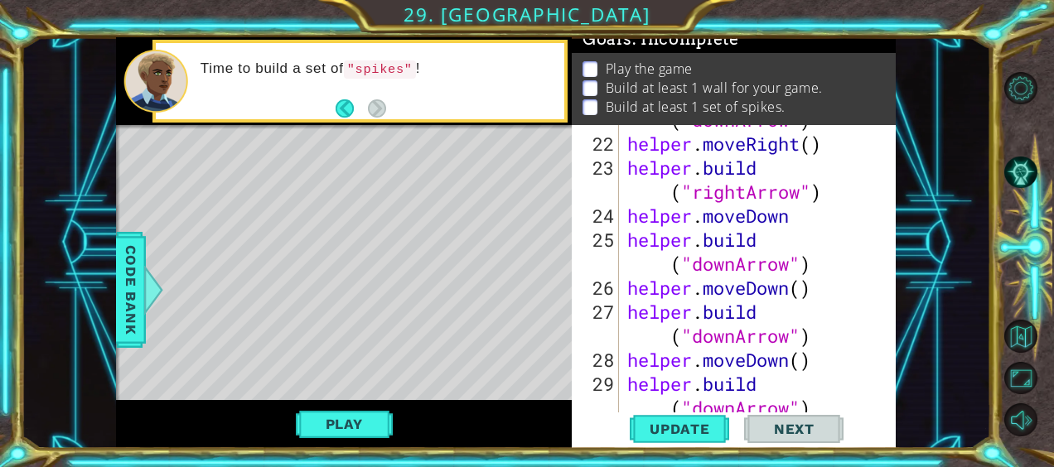
scroll to position [817, 0]
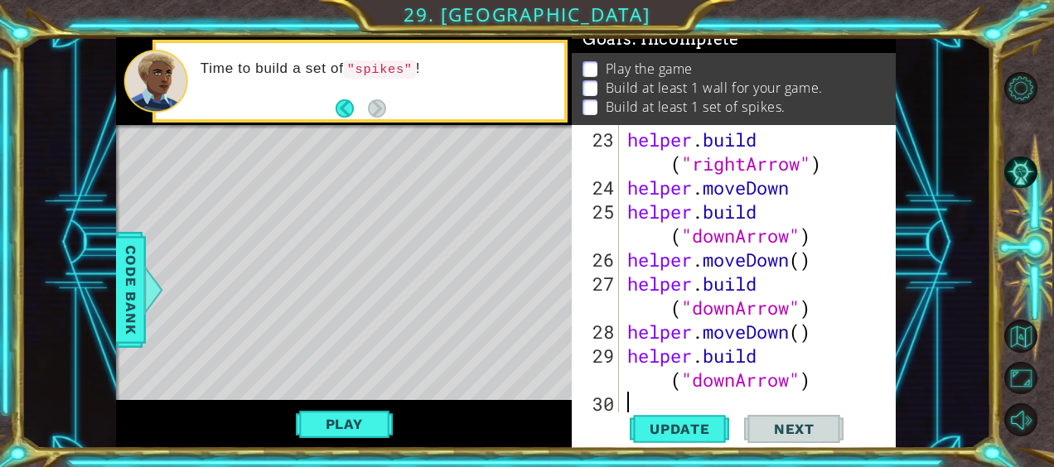
click at [828, 395] on div "helper . build ( "rightArrow" ) helper . moveDown helper . build ( "downArrow" …" at bounding box center [756, 308] width 264 height 360
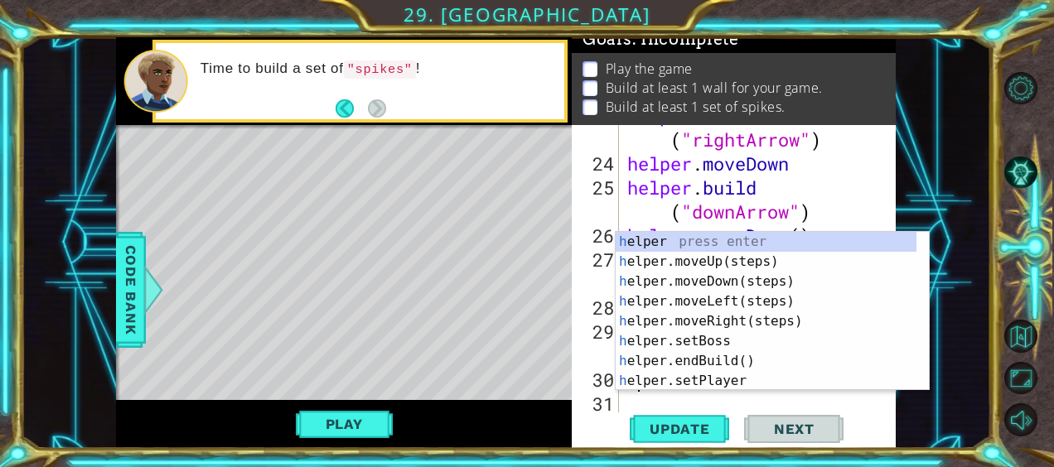
scroll to position [841, 0]
type textarea "h"
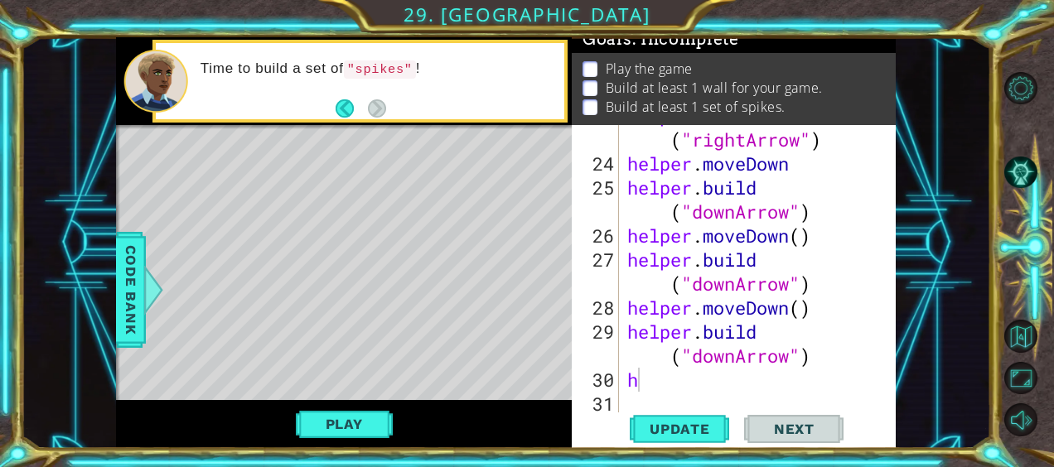
click at [978, 357] on div "1 ההההההההההההההההההההההההההההההההההההההההההההההההההההההההההההההההההההההההההההה…" at bounding box center [505, 242] width 969 height 411
click at [731, 390] on div "helper . build ( "rightArrow" ) helper . moveDown helper . build ( "downArrow" …" at bounding box center [756, 284] width 264 height 360
type textarea "h"
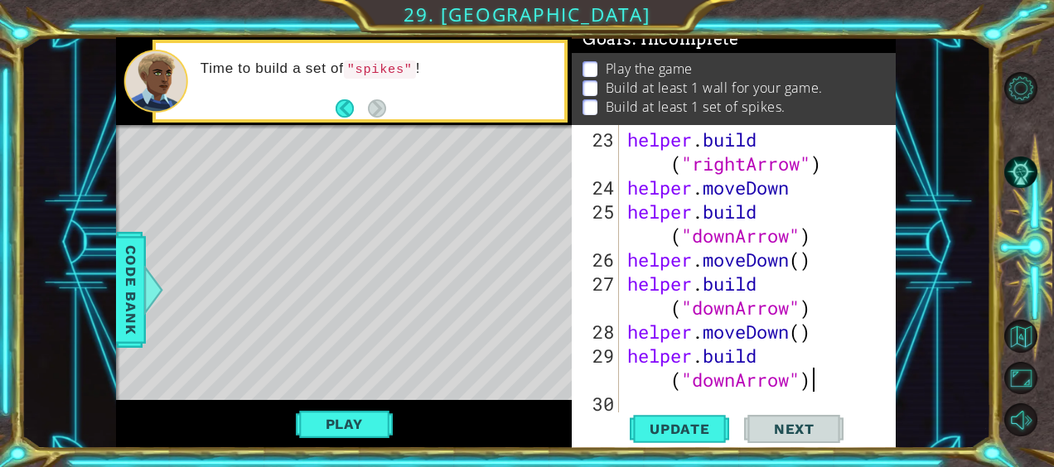
scroll to position [817, 0]
click at [694, 432] on span "Update" at bounding box center [680, 429] width 94 height 17
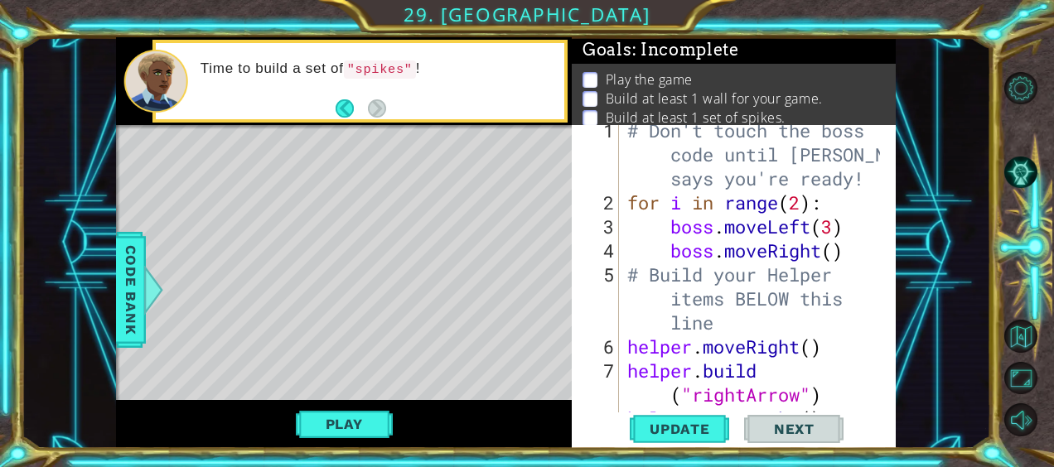
scroll to position [0, 0]
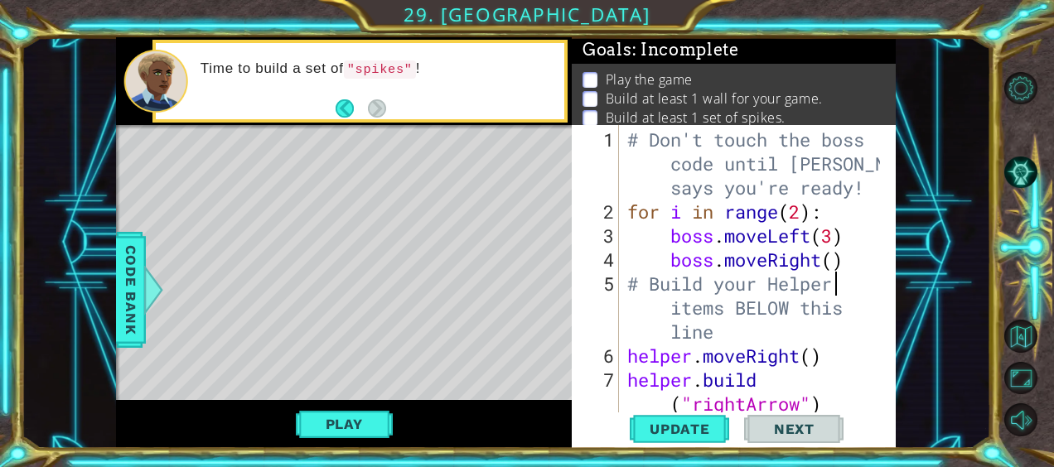
type textarea "boss.moveRight()"
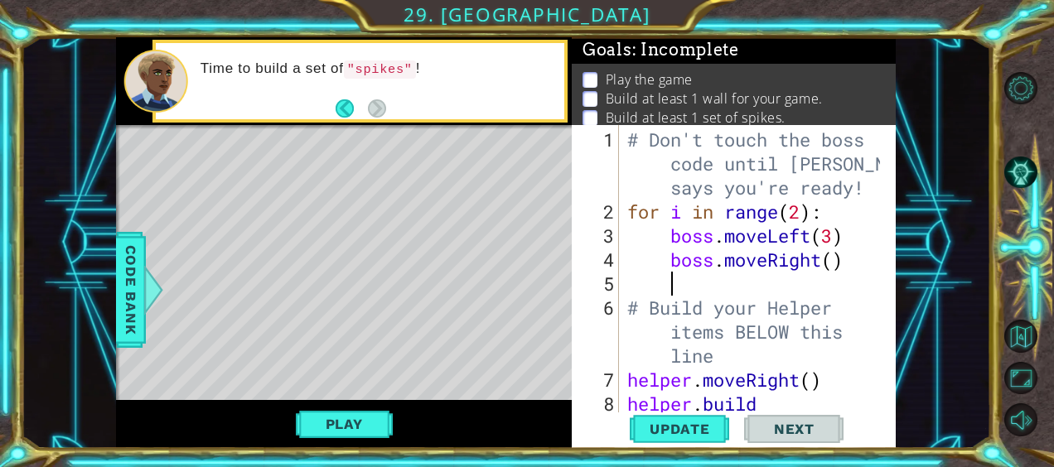
type textarea "h"
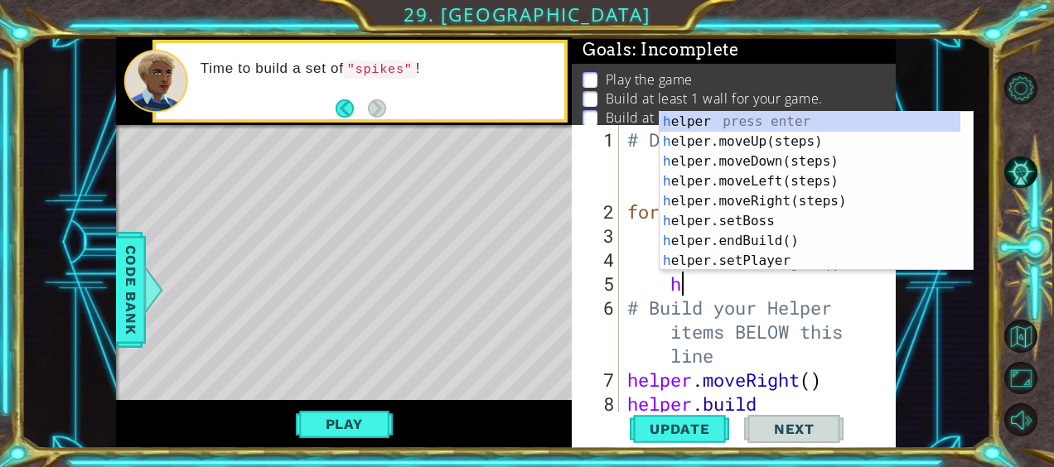
scroll to position [0, 2]
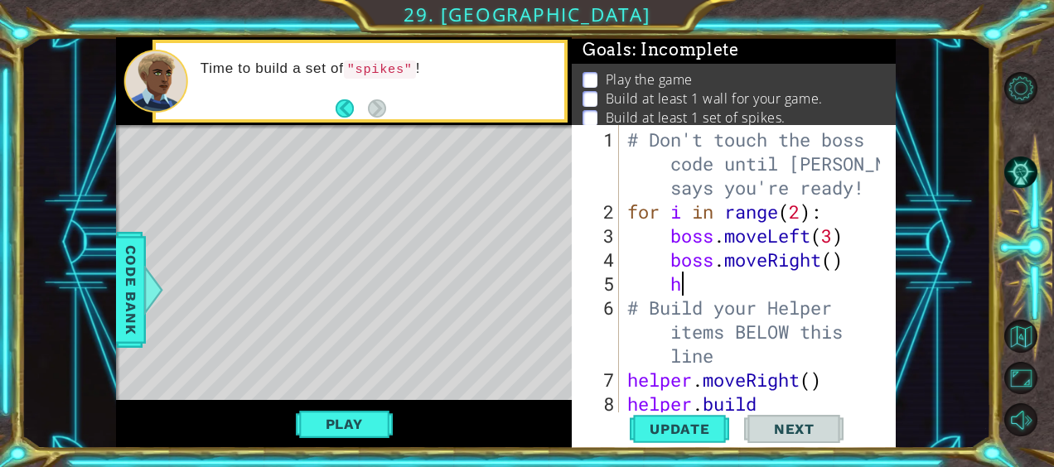
click at [862, 272] on div "# Don't touch the boss code until [PERSON_NAME] says you're ready! for i in ran…" at bounding box center [756, 332] width 264 height 408
click at [837, 212] on div "# Don't touch the boss code until [PERSON_NAME] says you're ready! for i in ran…" at bounding box center [756, 332] width 264 height 408
type textarea "for i in range(2):"
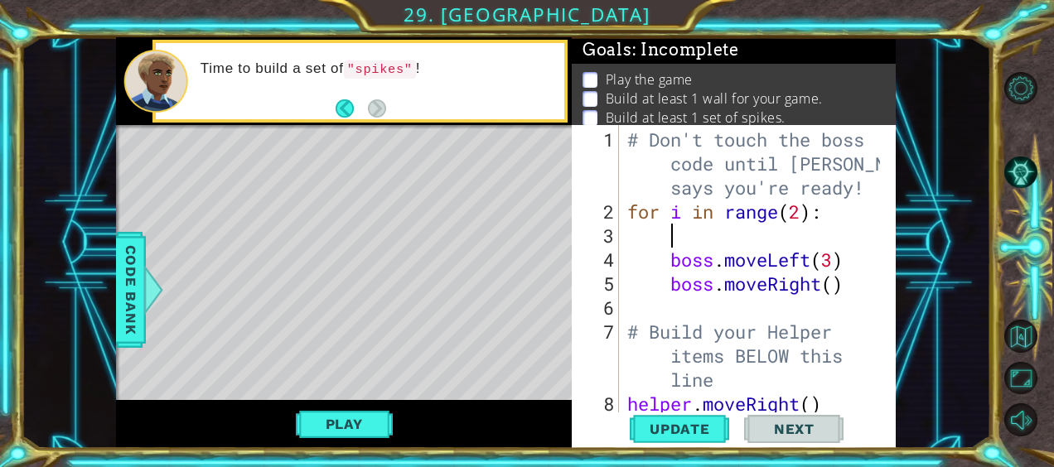
type textarea "h"
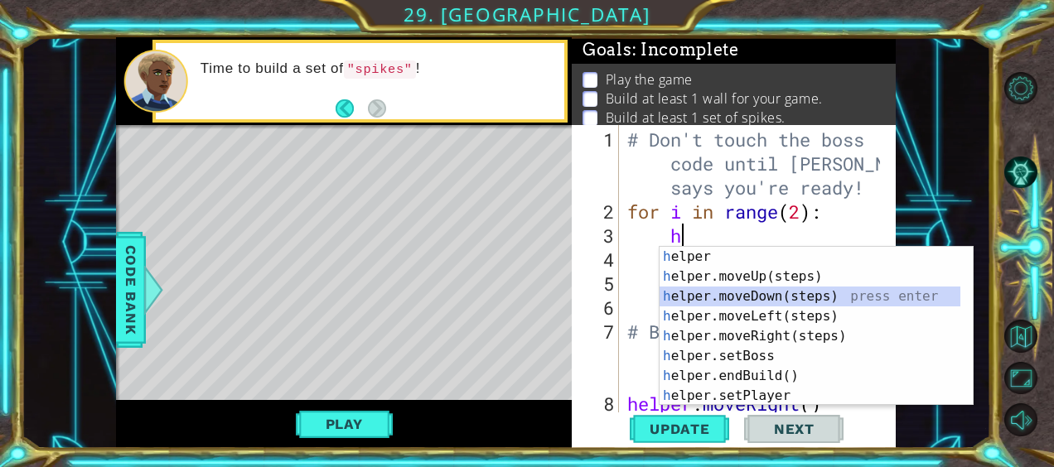
click at [764, 298] on div "h elper press enter h elper.moveUp(steps) press enter h elper.moveDown(steps) p…" at bounding box center [811, 346] width 302 height 199
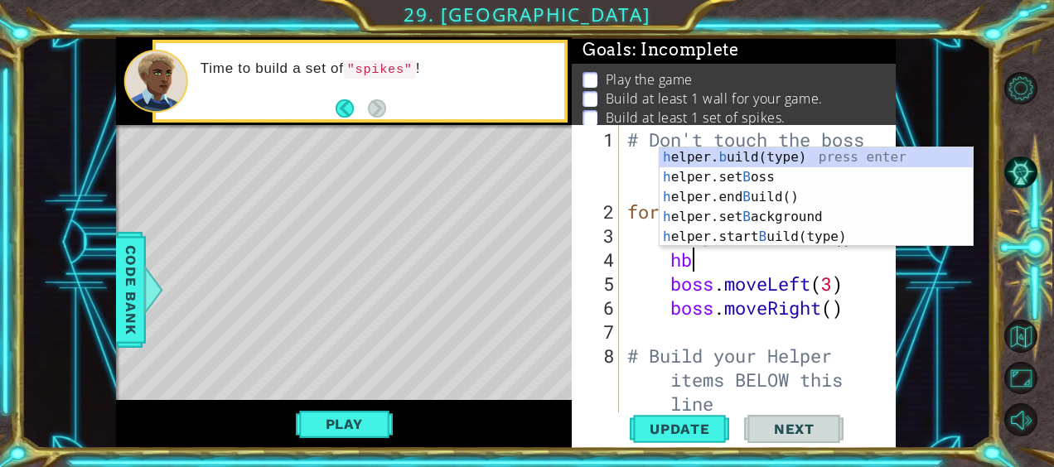
click at [898, 172] on div "h elper. b uild(type) press enter h elper.set B oss press enter h elper.end B u…" at bounding box center [817, 216] width 314 height 139
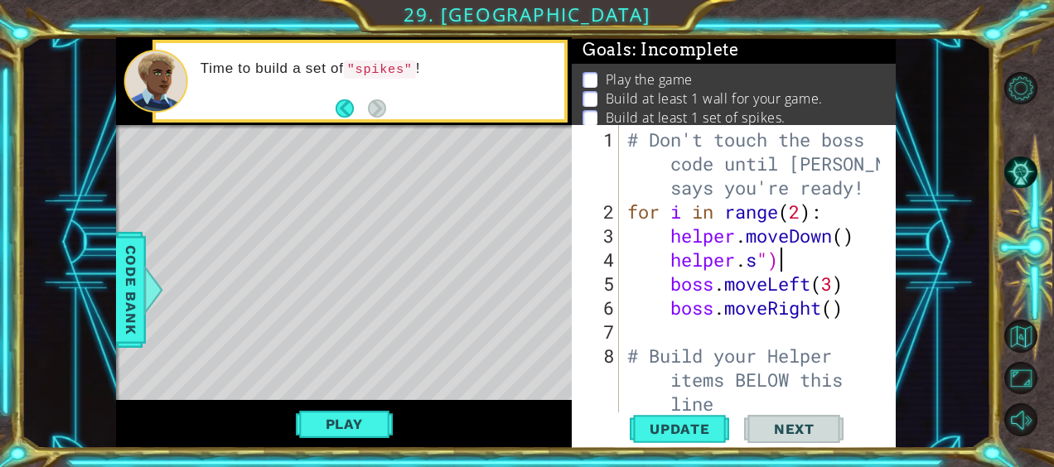
click at [858, 268] on div "# Don't touch the boss code until [PERSON_NAME] says you're ready! for i in ran…" at bounding box center [756, 320] width 264 height 384
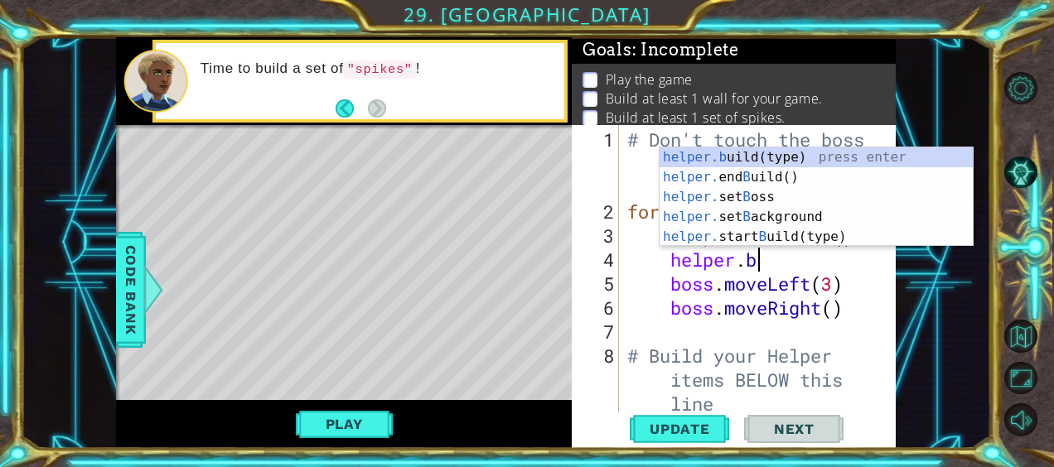
scroll to position [0, 5]
click at [866, 159] on div "helper.b uild(type) press enter helper. end B uild() press enter helper. set B …" at bounding box center [817, 216] width 314 height 139
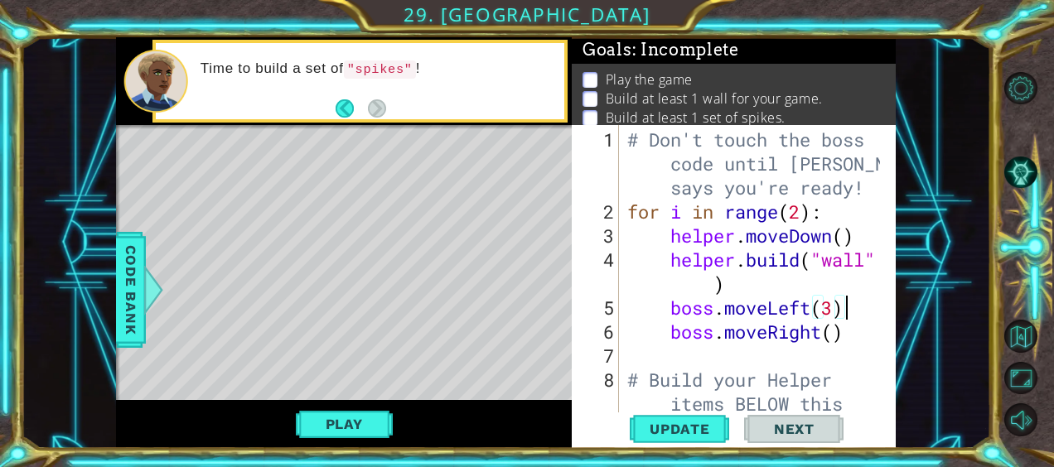
click at [854, 300] on div "# Don't touch the boss code until [PERSON_NAME] says you're ready! for i in ran…" at bounding box center [756, 344] width 264 height 432
click at [664, 423] on span "Update" at bounding box center [680, 429] width 94 height 17
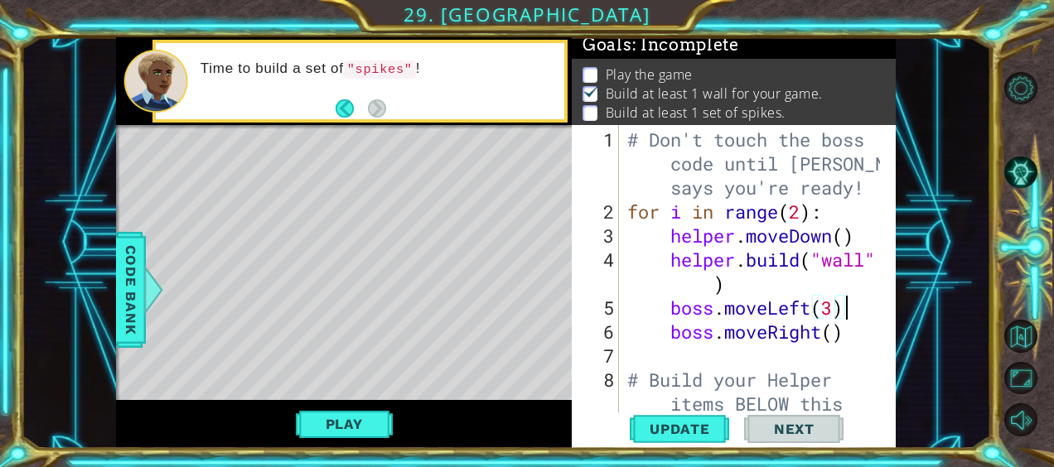
scroll to position [16, 0]
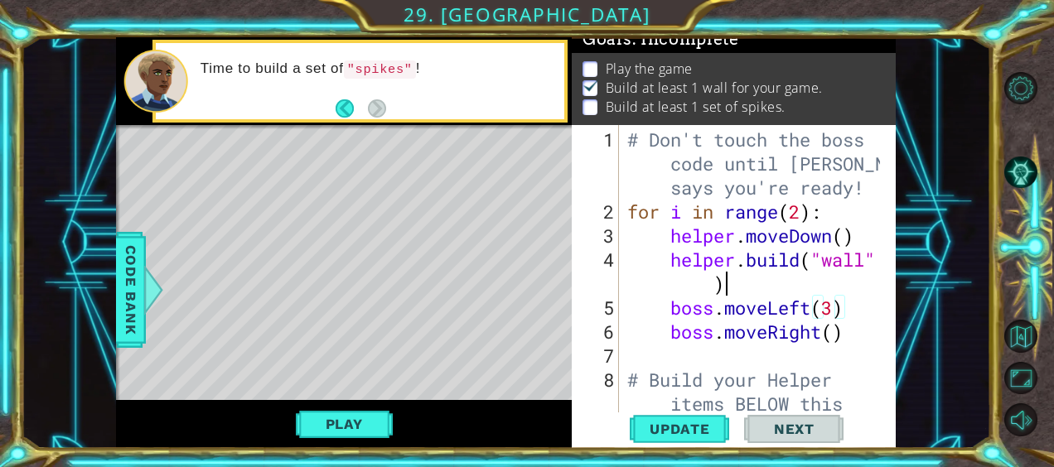
click at [790, 287] on div "# Don't touch the boss code until [PERSON_NAME] says you're ready! for i in ran…" at bounding box center [756, 344] width 264 height 432
type textarea "[DOMAIN_NAME]("wall")"
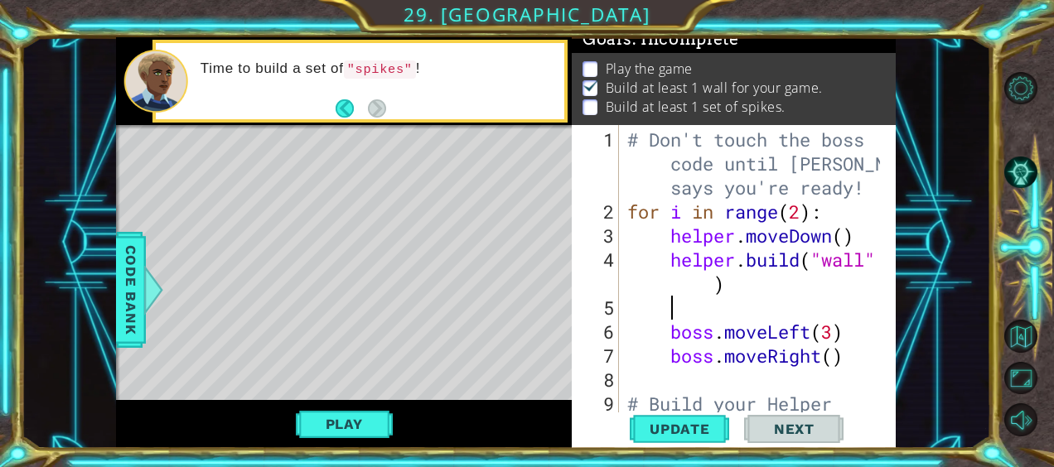
type textarea "h"
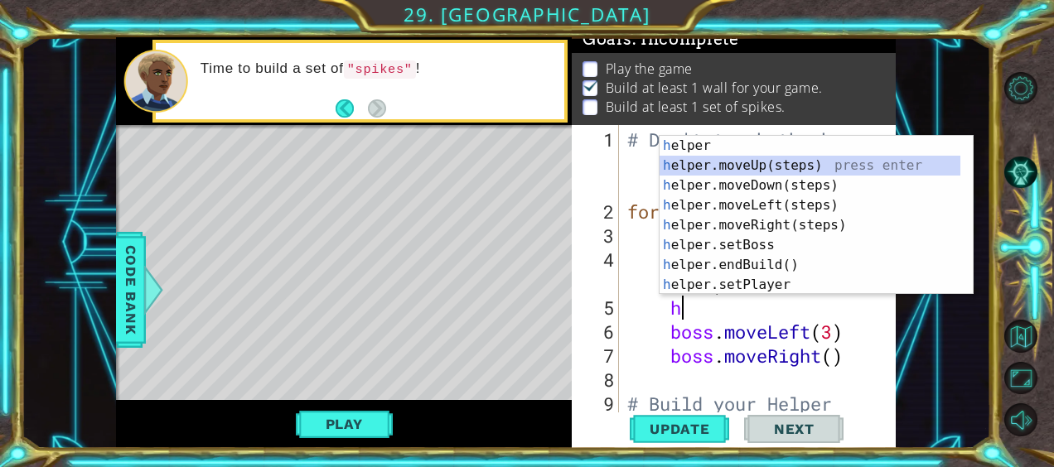
click at [793, 159] on div "h elper press enter h elper.moveUp(steps) press enter h elper.moveDown(steps) p…" at bounding box center [811, 235] width 302 height 199
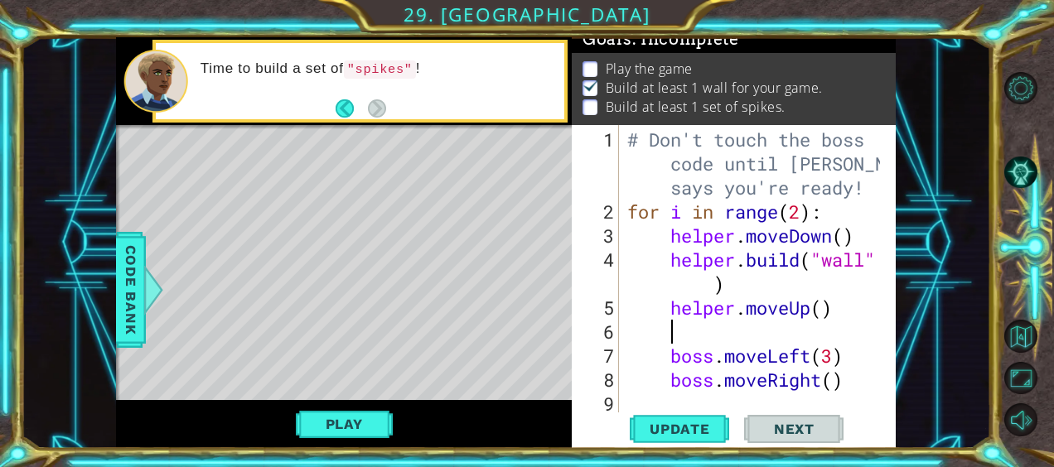
scroll to position [0, 1]
click at [716, 419] on button "Update" at bounding box center [679, 429] width 99 height 32
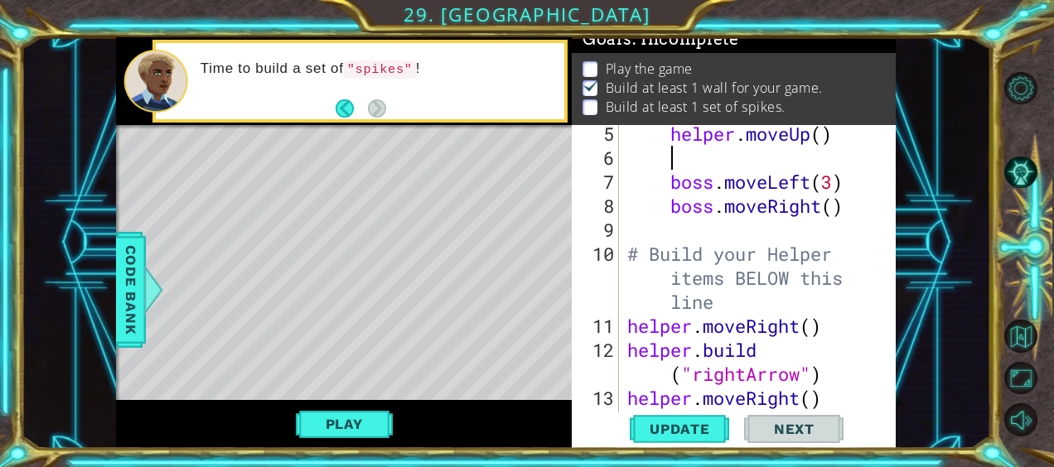
scroll to position [182, 0]
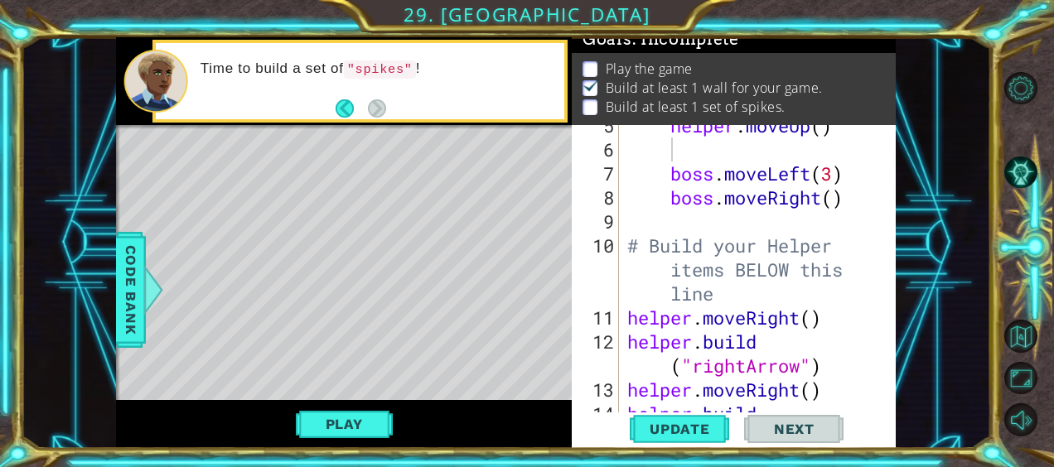
drag, startPoint x: 893, startPoint y: 199, endPoint x: 896, endPoint y: 214, distance: 15.3
click at [896, 214] on div "1 ההההההההההההההההההההההההההההההההההההההההההההההההההההההההההההההההההההההההההההה…" at bounding box center [505, 242] width 969 height 411
drag, startPoint x: 896, startPoint y: 214, endPoint x: 896, endPoint y: 235, distance: 21.6
click at [896, 235] on div "1 ההההההההההההההההההההההההההההההההההההההההההההההההההההההההההההההההההההההההההההה…" at bounding box center [505, 242] width 969 height 411
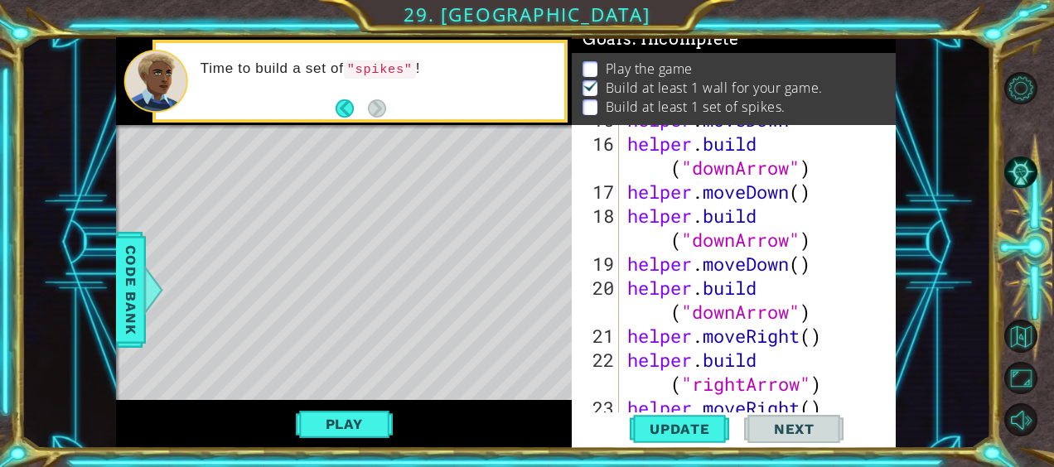
scroll to position [530, 0]
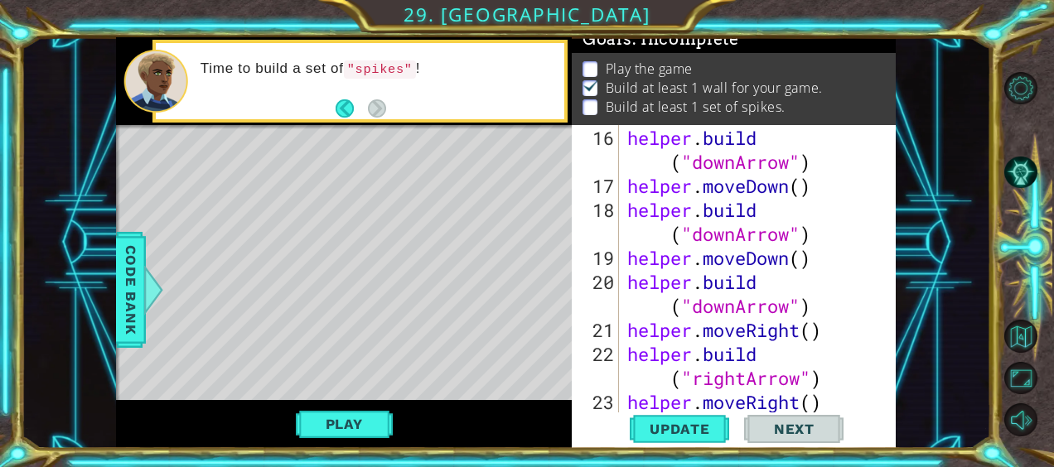
type textarea "[DOMAIN_NAME]("downArrow")"
click at [815, 312] on div "helper . build ( "downArrow" ) helper . moveDown ( ) helper . build ( "downArro…" at bounding box center [756, 318] width 264 height 384
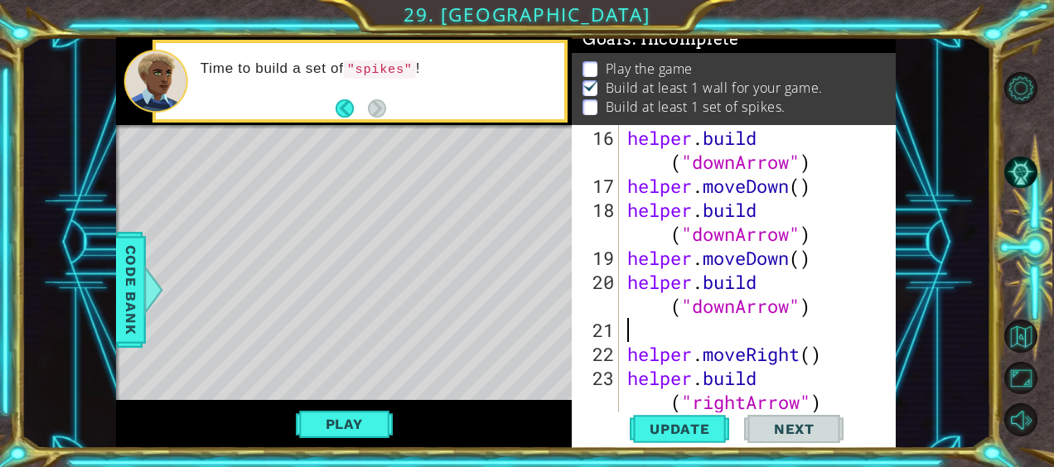
type textarea "h"
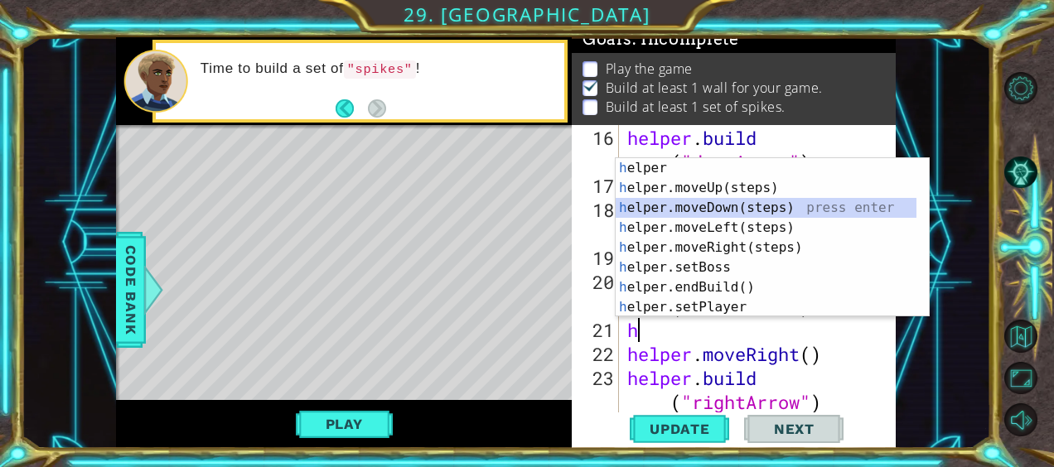
click at [732, 205] on div "h elper press enter h elper.moveUp(steps) press enter h elper.moveDown(steps) p…" at bounding box center [767, 257] width 302 height 199
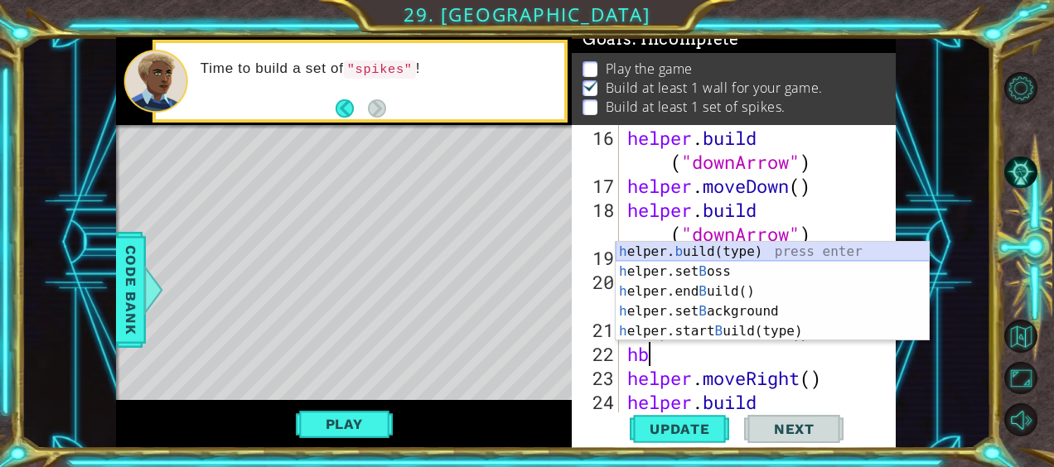
click at [775, 247] on div "h elper. b uild(type) press enter h elper.set B oss press enter h elper.end B u…" at bounding box center [773, 311] width 314 height 139
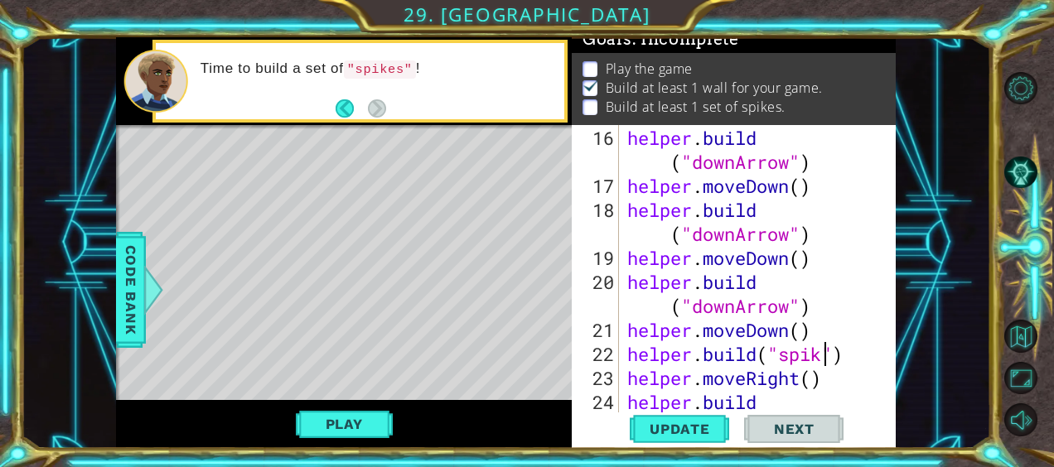
scroll to position [0, 9]
type textarea "[DOMAIN_NAME]("spikes")"
click at [684, 436] on span "Update" at bounding box center [680, 429] width 94 height 17
click at [868, 348] on div "helper . build ( "downArrow" ) helper . moveDown ( ) helper . build ( "downArro…" at bounding box center [756, 318] width 264 height 384
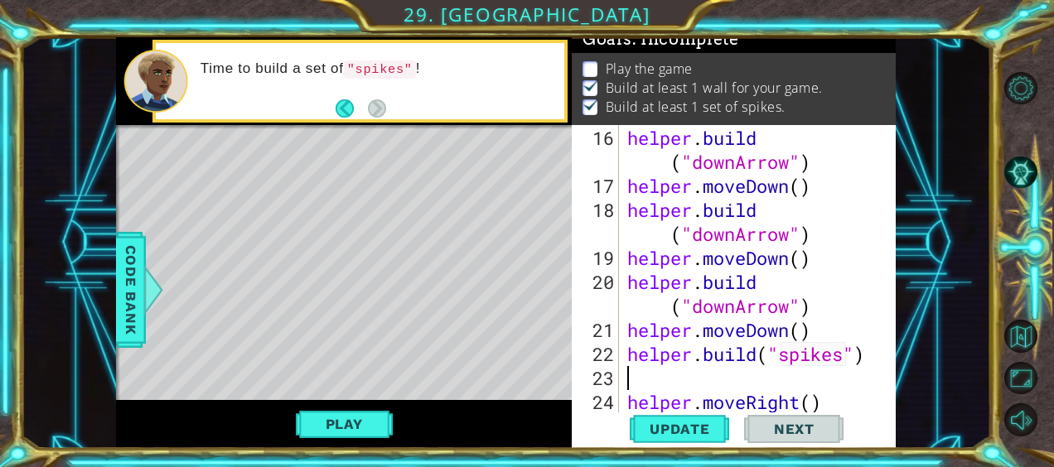
type textarea "h"
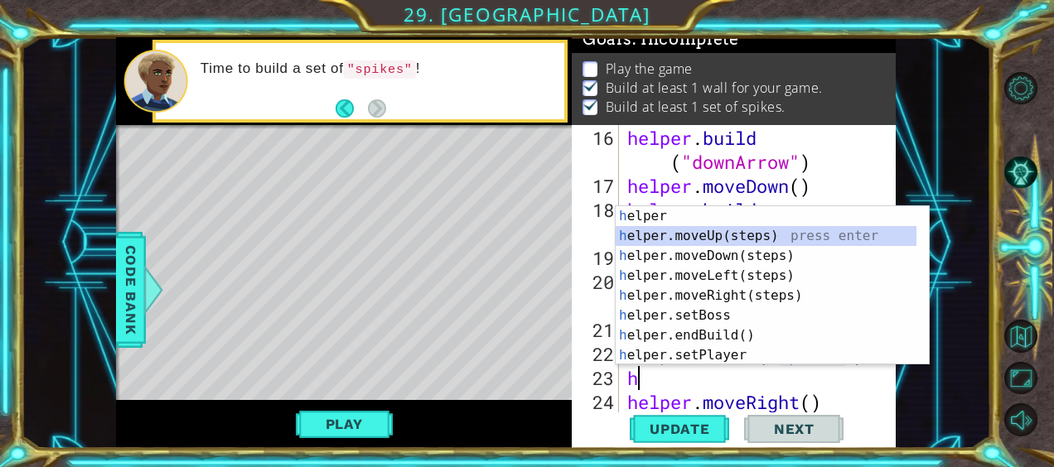
click at [767, 233] on div "h elper press enter h elper.moveUp(steps) press enter h elper.moveDown(steps) p…" at bounding box center [767, 305] width 302 height 199
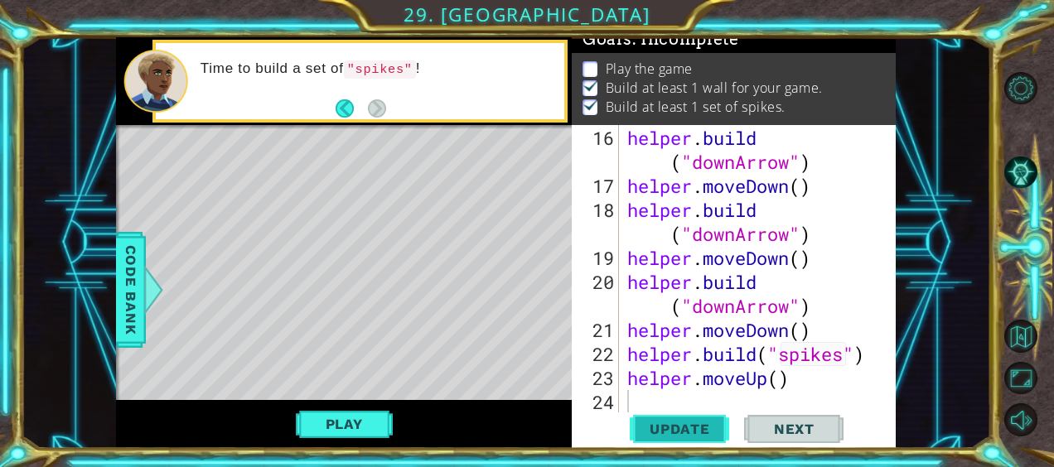
click at [686, 419] on button "Update" at bounding box center [679, 429] width 99 height 32
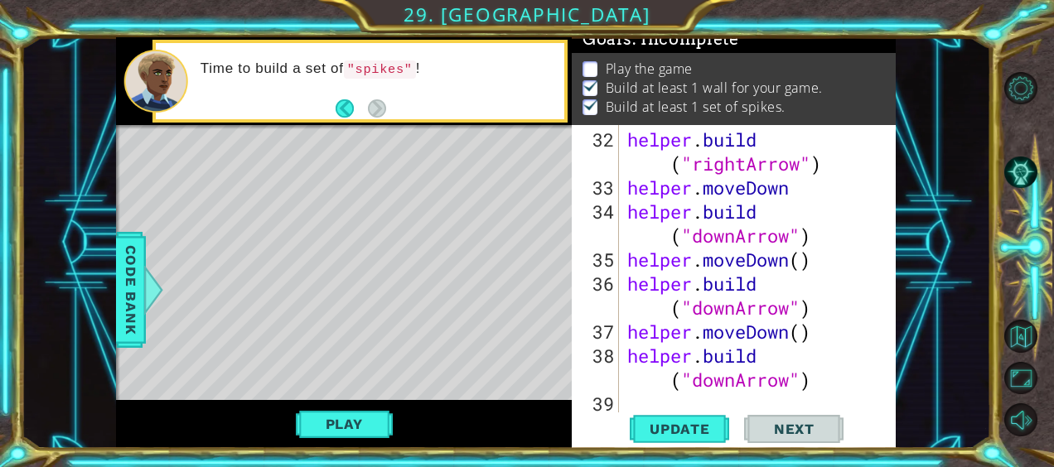
scroll to position [1057, 0]
click at [374, 429] on button "Play" at bounding box center [344, 423] width 97 height 31
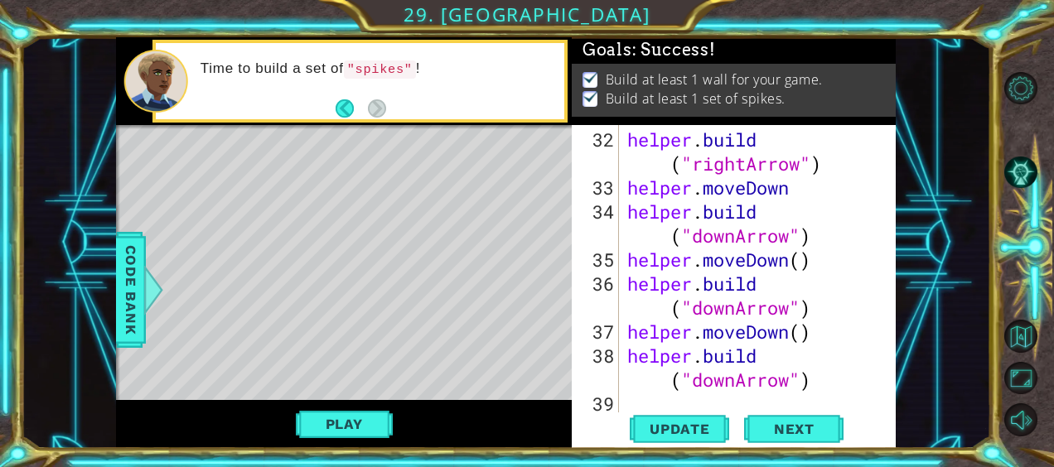
scroll to position [12, 0]
click at [774, 437] on button "Next" at bounding box center [793, 430] width 99 height 32
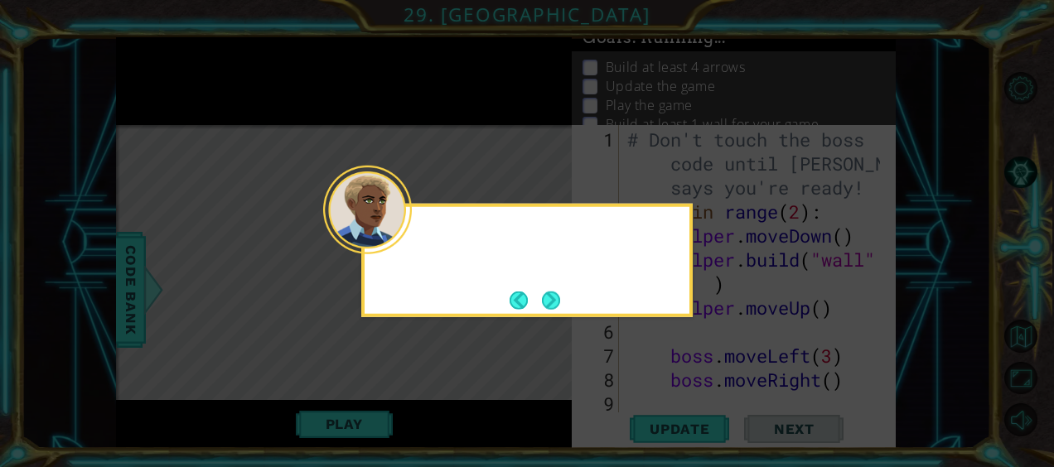
scroll to position [0, 0]
click at [543, 292] on button "Next" at bounding box center [550, 300] width 21 height 21
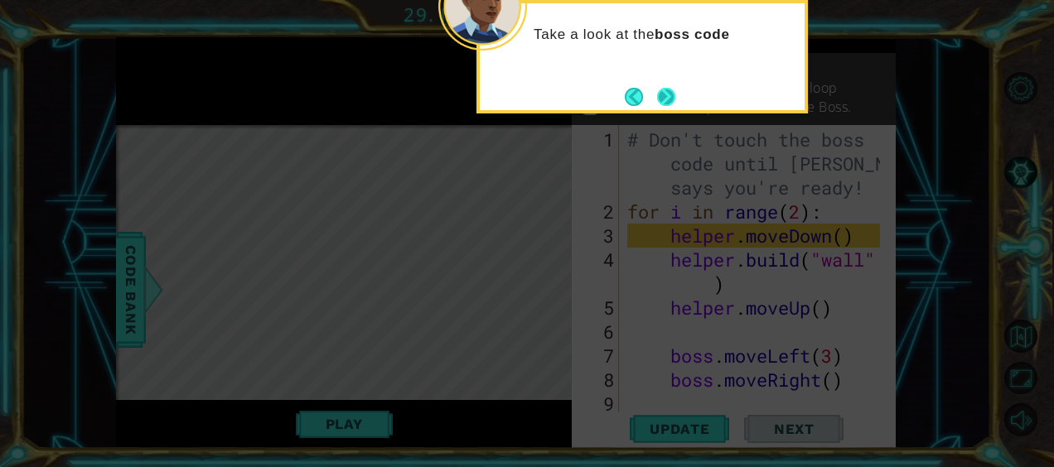
click at [667, 104] on button "Next" at bounding box center [666, 97] width 18 height 18
click at [669, 103] on icon at bounding box center [527, 70] width 1054 height 795
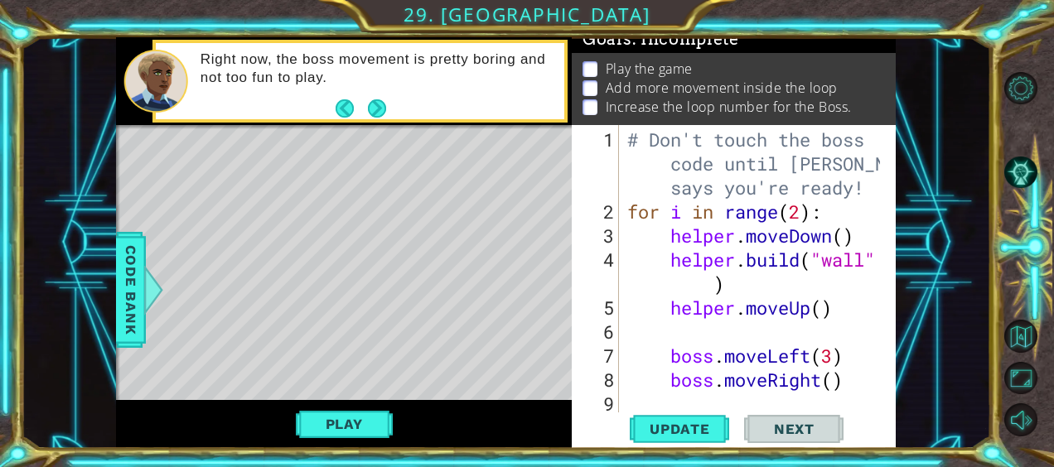
click at [394, 439] on div "Play" at bounding box center [344, 424] width 456 height 48
click at [182, 431] on div "Play" at bounding box center [344, 424] width 456 height 48
click at [394, 439] on div "Play" at bounding box center [344, 424] width 456 height 48
click at [372, 99] on button "Next" at bounding box center [377, 108] width 21 height 21
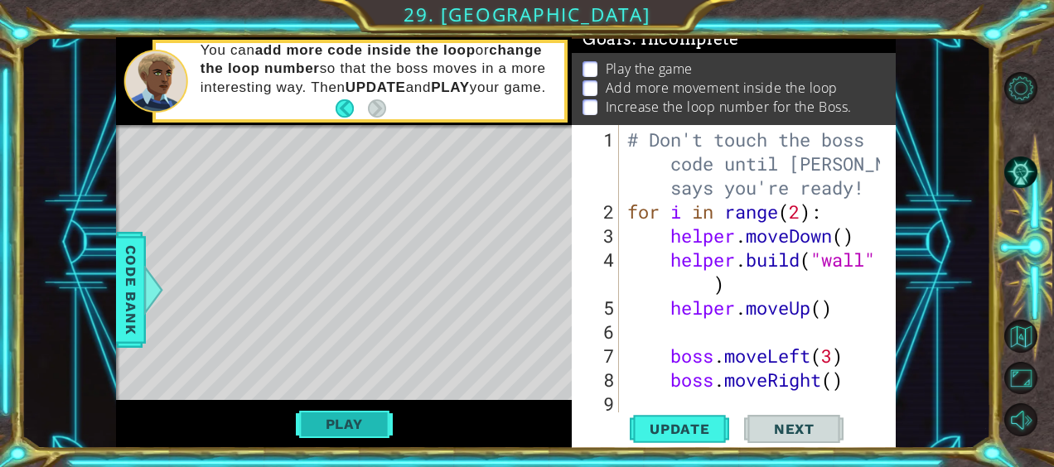
click at [361, 416] on button "Play" at bounding box center [344, 423] width 97 height 31
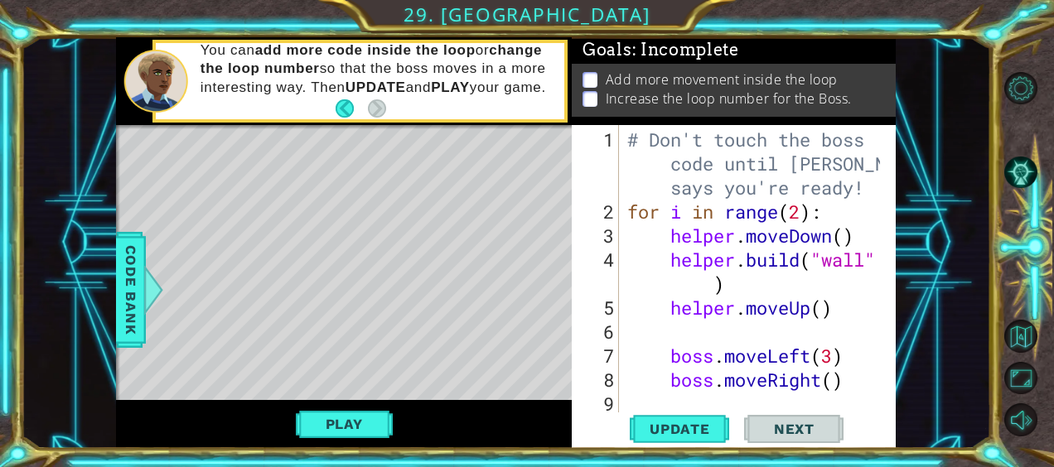
click at [370, 381] on div "Level Map" at bounding box center [499, 369] width 766 height 488
click at [646, 428] on span "Update" at bounding box center [680, 429] width 94 height 17
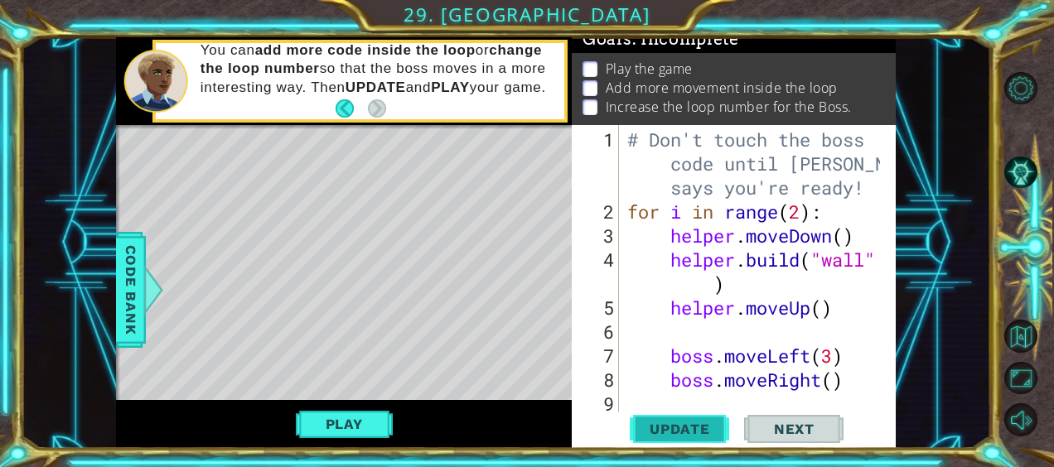
click at [646, 428] on span "Update" at bounding box center [680, 429] width 94 height 17
click at [930, 134] on div "1 ההההההההההההההההההההההההההההההההההההההההההההההההההההההההההההההההההההההההההההה…" at bounding box center [505, 242] width 969 height 411
click at [891, 404] on div "1 2 3 4 5 6 7 8 9 10 # Don't touch the boss code until [PERSON_NAME] says you'r…" at bounding box center [732, 269] width 321 height 288
